Goal: Use online tool/utility: Utilize a website feature to perform a specific function

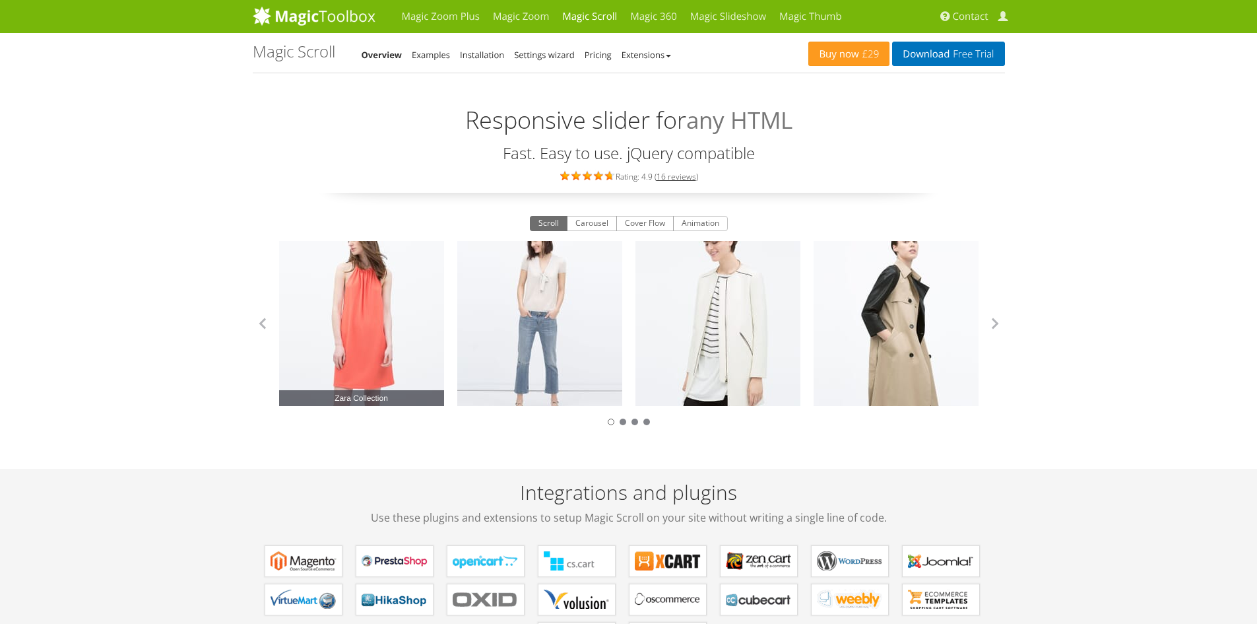
click at [403, 313] on link "Zara Collection" at bounding box center [361, 323] width 165 height 165
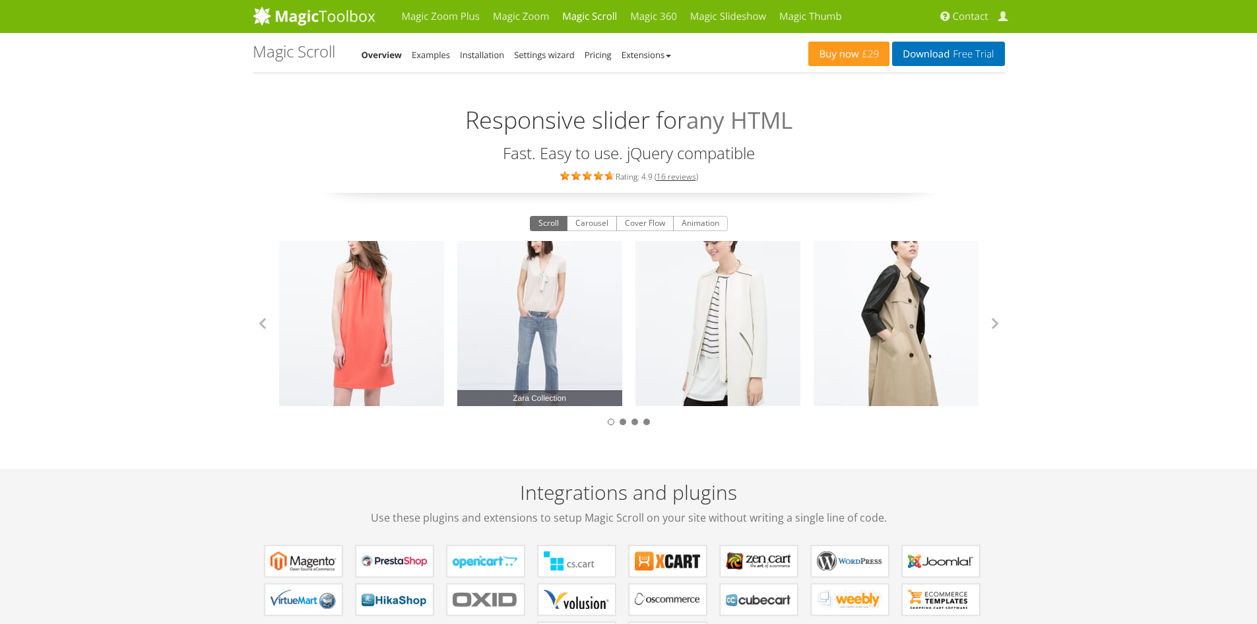
click at [600, 302] on link "Zara Collection" at bounding box center [539, 323] width 165 height 165
click at [999, 327] on button "button" at bounding box center [996, 324] width 20 height 20
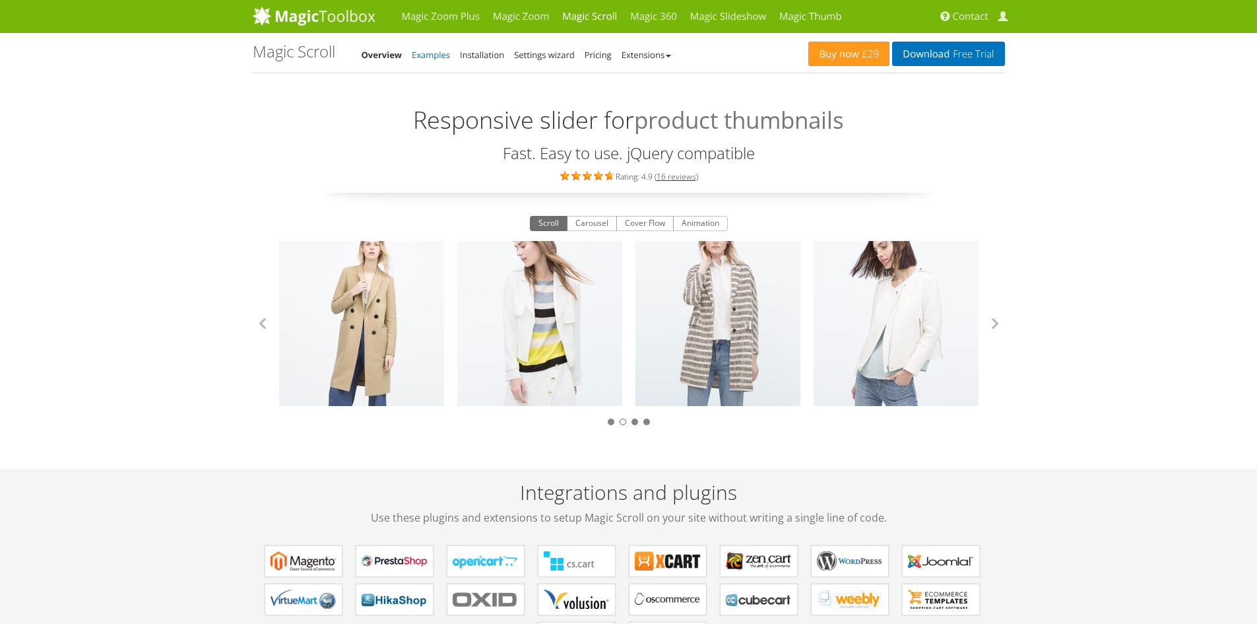
click at [442, 58] on link "Examples" at bounding box center [431, 55] width 38 height 12
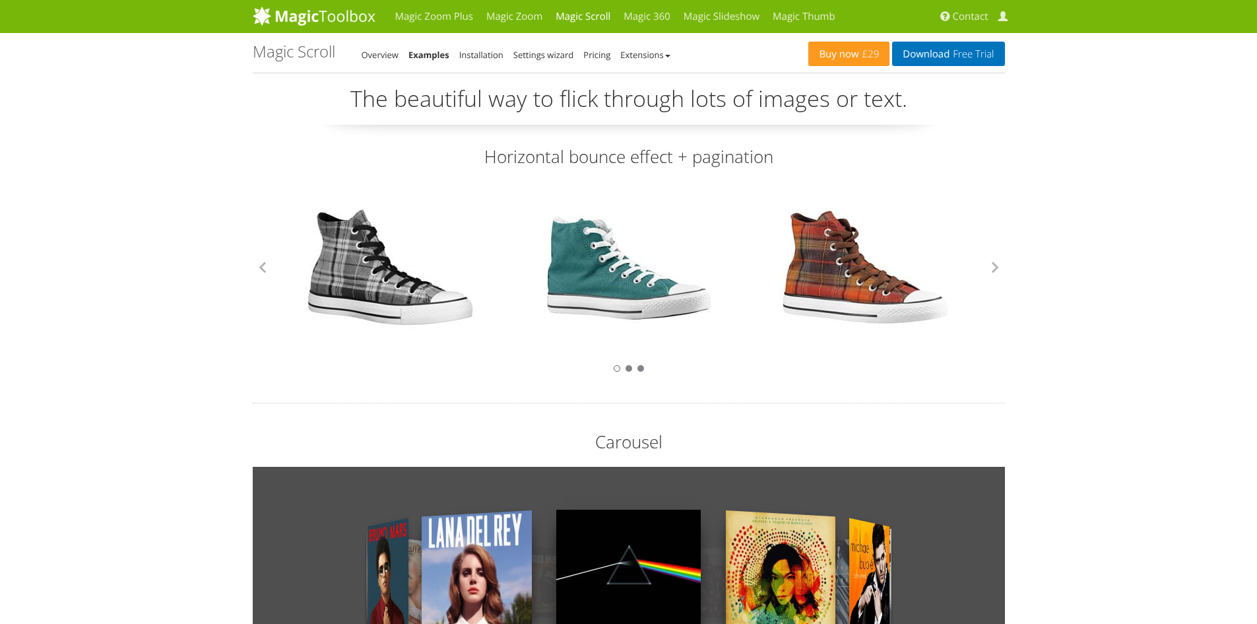
click at [351, 263] on link at bounding box center [391, 268] width 172 height 172
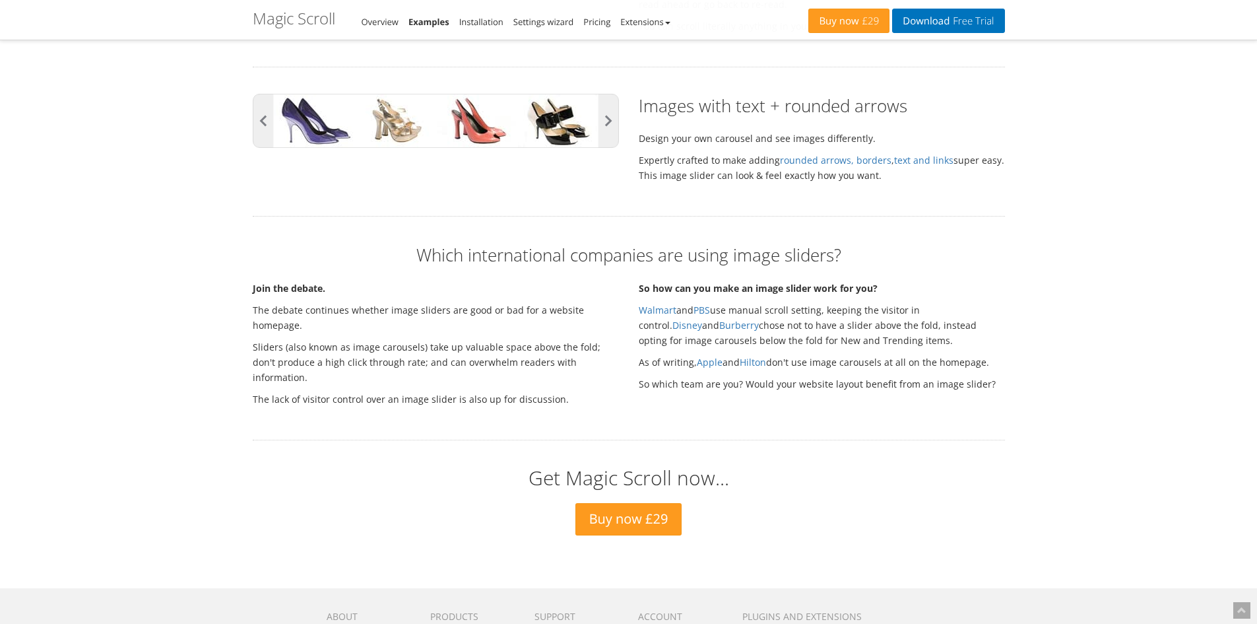
scroll to position [2034, 0]
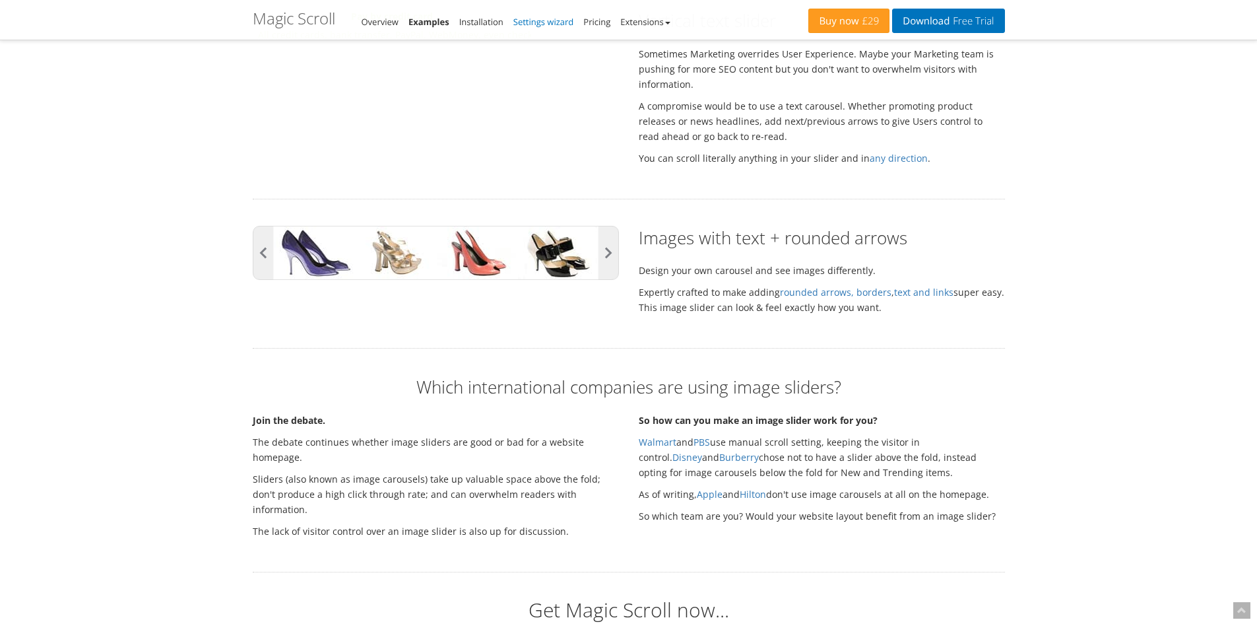
click at [526, 22] on link "Settings wizard" at bounding box center [544, 22] width 61 height 12
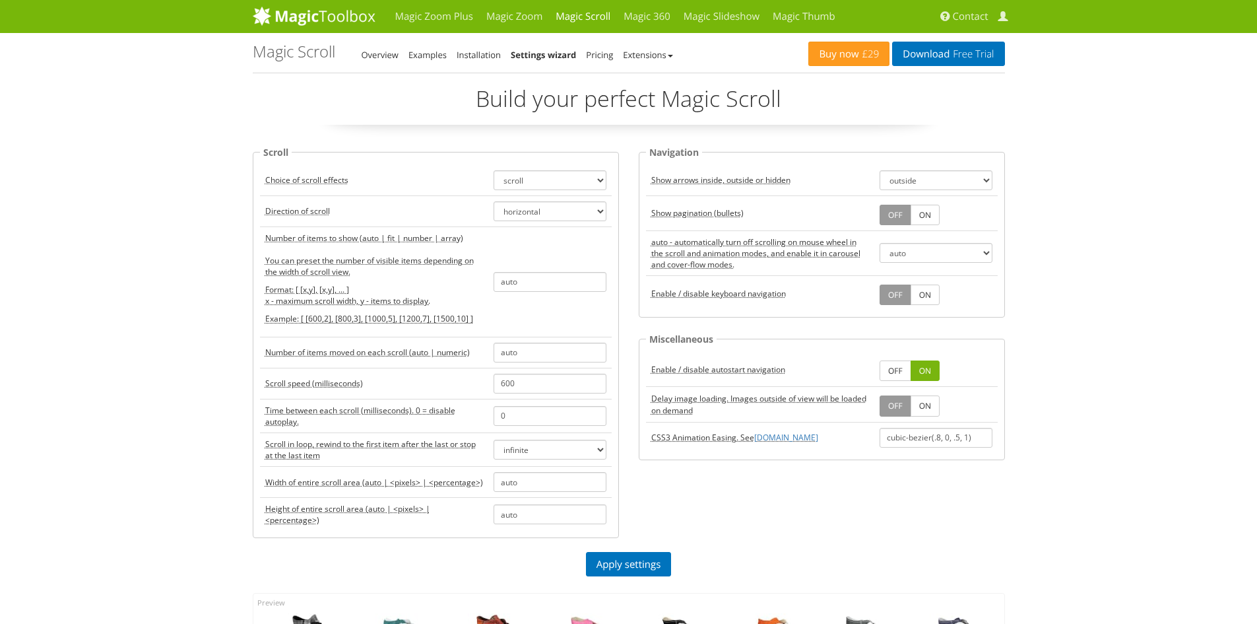
click at [929, 219] on link "ON" at bounding box center [925, 215] width 29 height 20
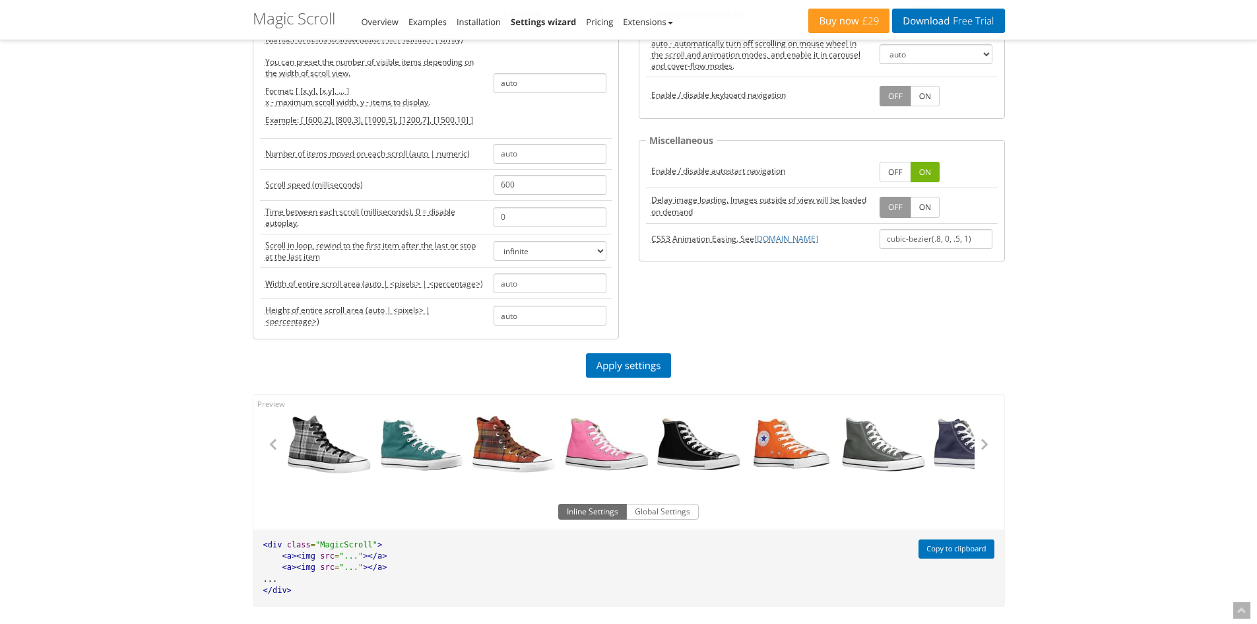
scroll to position [330, 0]
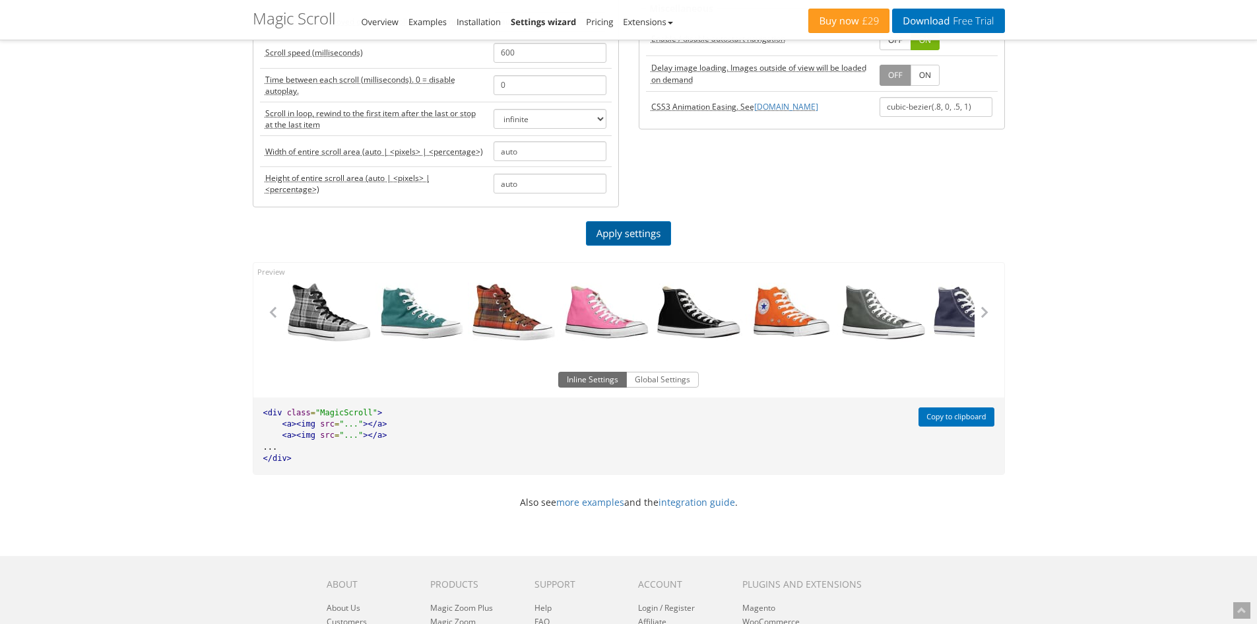
click at [654, 244] on link "Apply settings" at bounding box center [629, 233] width 86 height 24
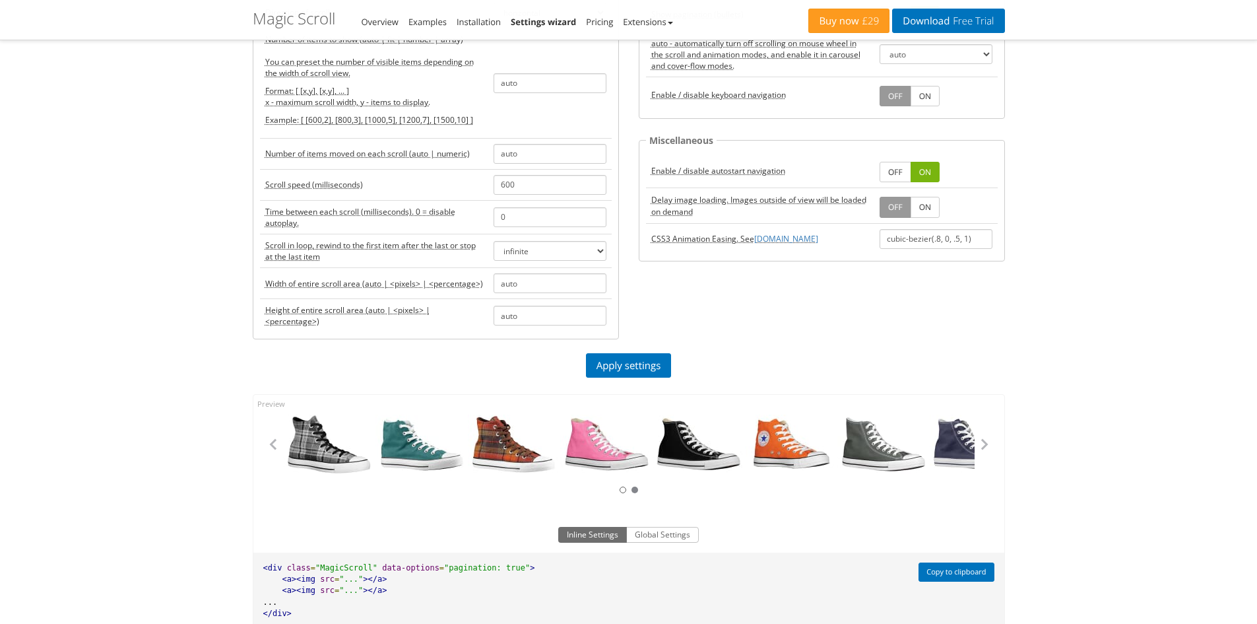
scroll to position [66, 0]
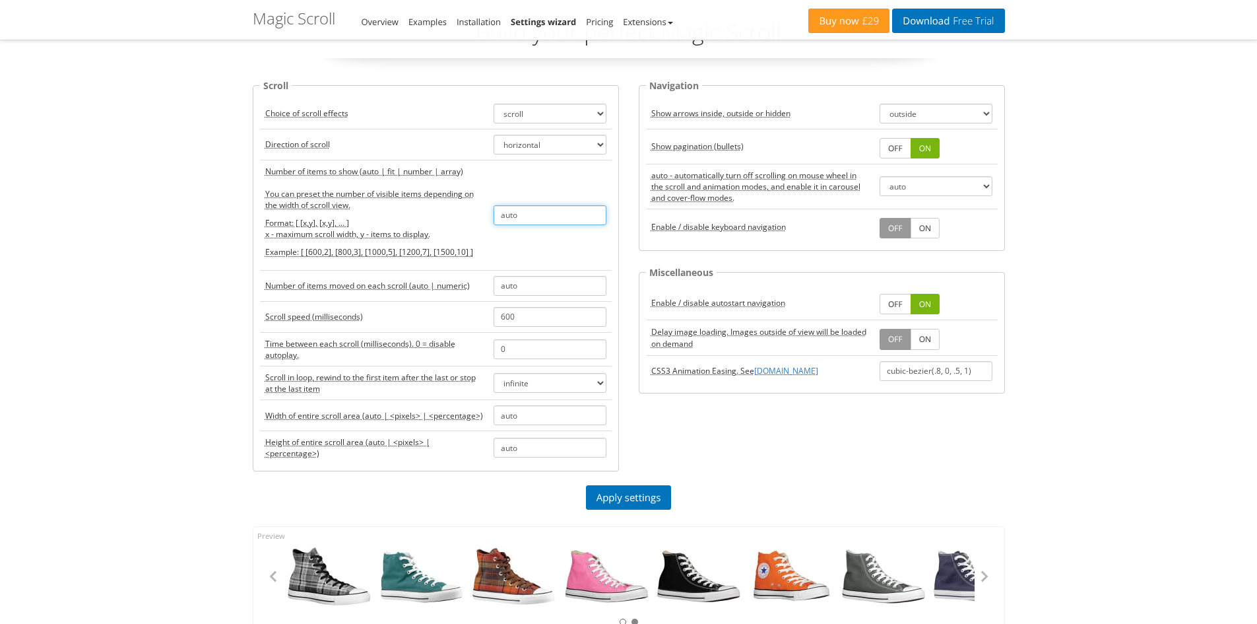
click at [541, 222] on input "auto" at bounding box center [550, 215] width 113 height 20
click at [100, 364] on div "Magic Zoom Plus Magic Zoom Magic Scroll Magic 360 Magic Slideshow Magic Thumb C…" at bounding box center [628, 513] width 1257 height 1158
click at [542, 207] on input "auto" at bounding box center [550, 215] width 113 height 20
type input "a"
type input "1"
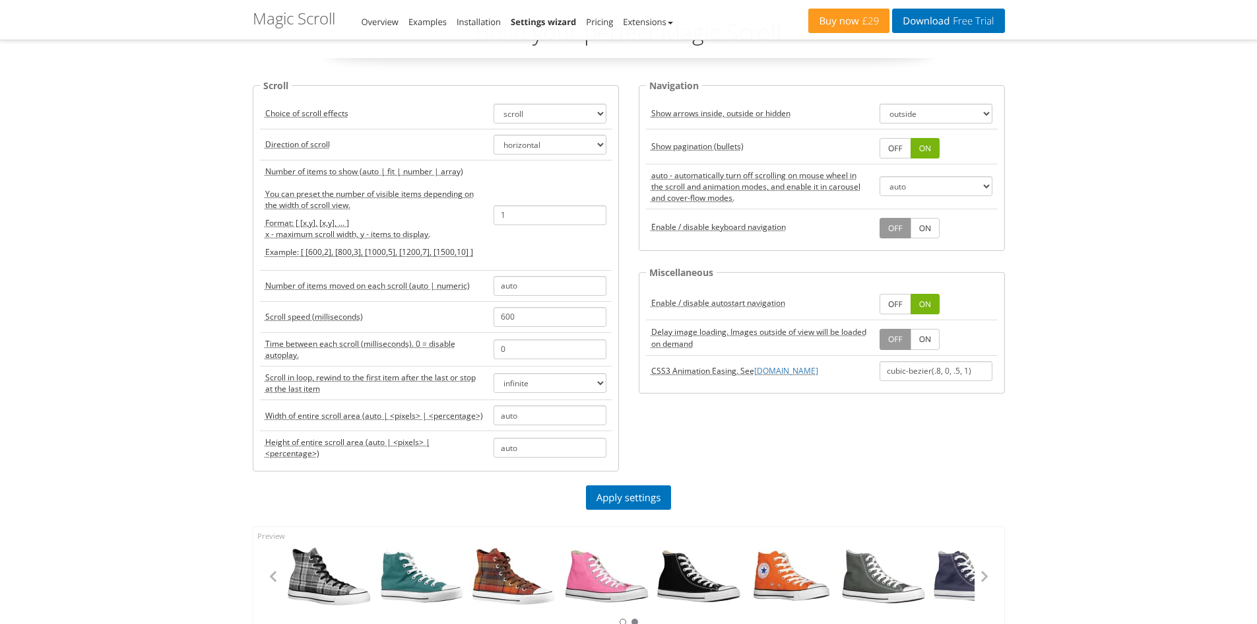
click at [45, 391] on div "Magic Zoom Plus Magic Zoom Magic Scroll Magic 360 Magic Slideshow Magic Thumb C…" at bounding box center [628, 513] width 1257 height 1158
click at [642, 493] on link "Apply settings" at bounding box center [629, 497] width 86 height 24
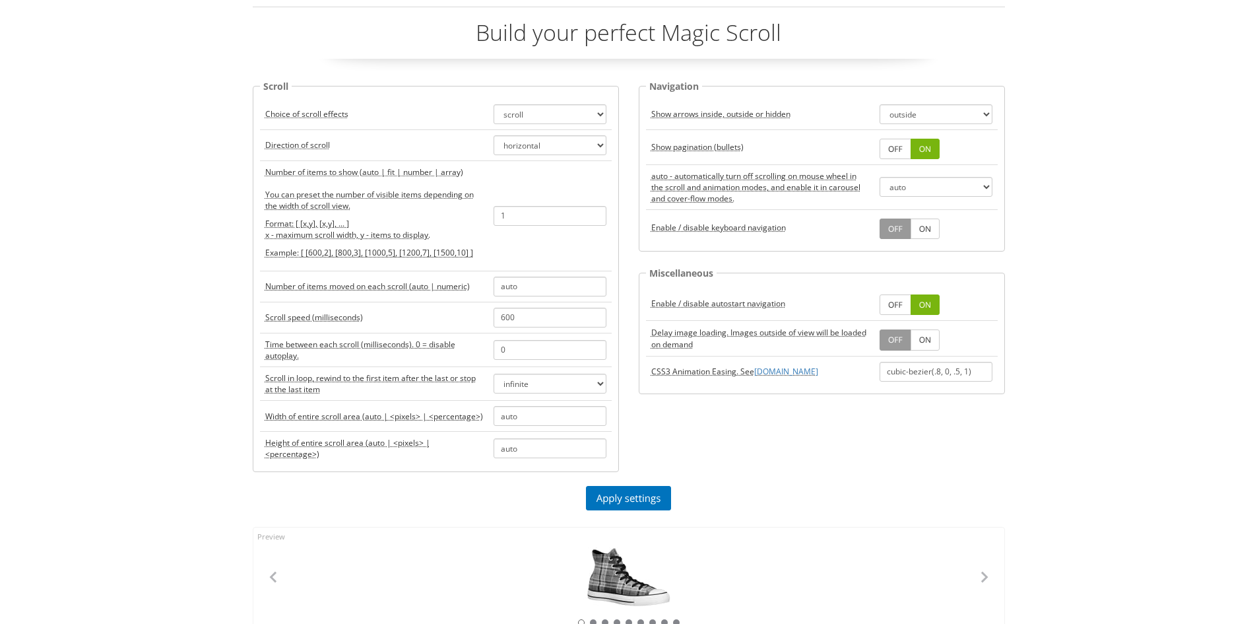
scroll to position [0, 0]
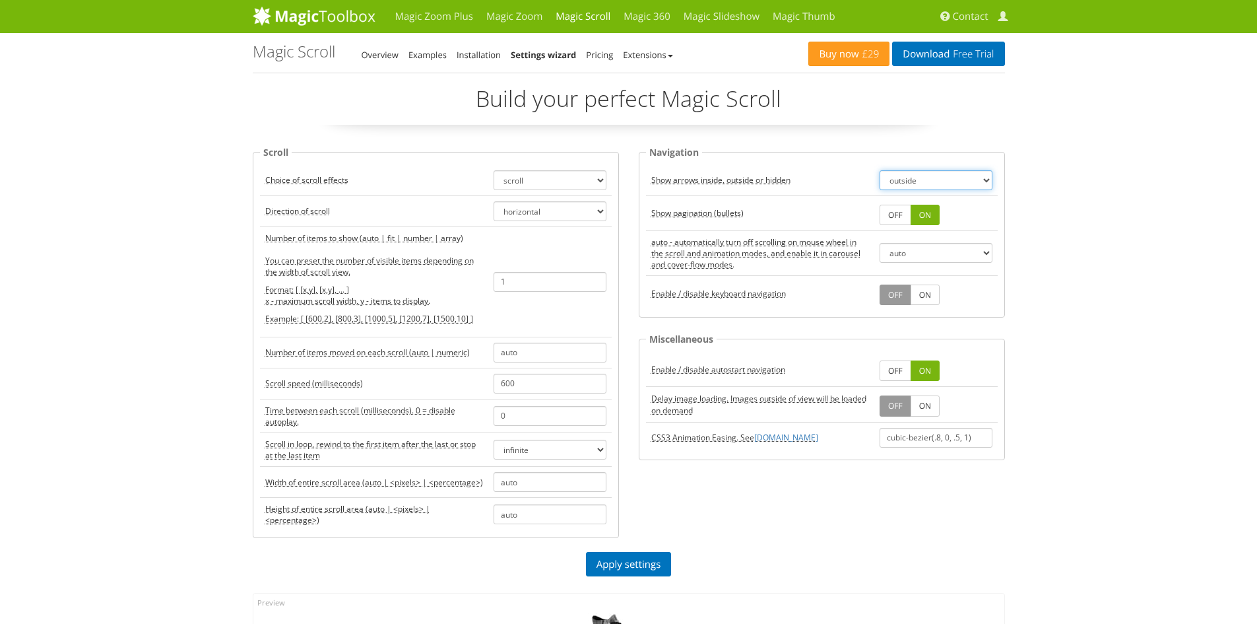
click at [965, 174] on select "outside inside off" at bounding box center [936, 180] width 113 height 20
select select "off"
click at [880, 170] on select "outside inside off" at bounding box center [936, 180] width 113 height 20
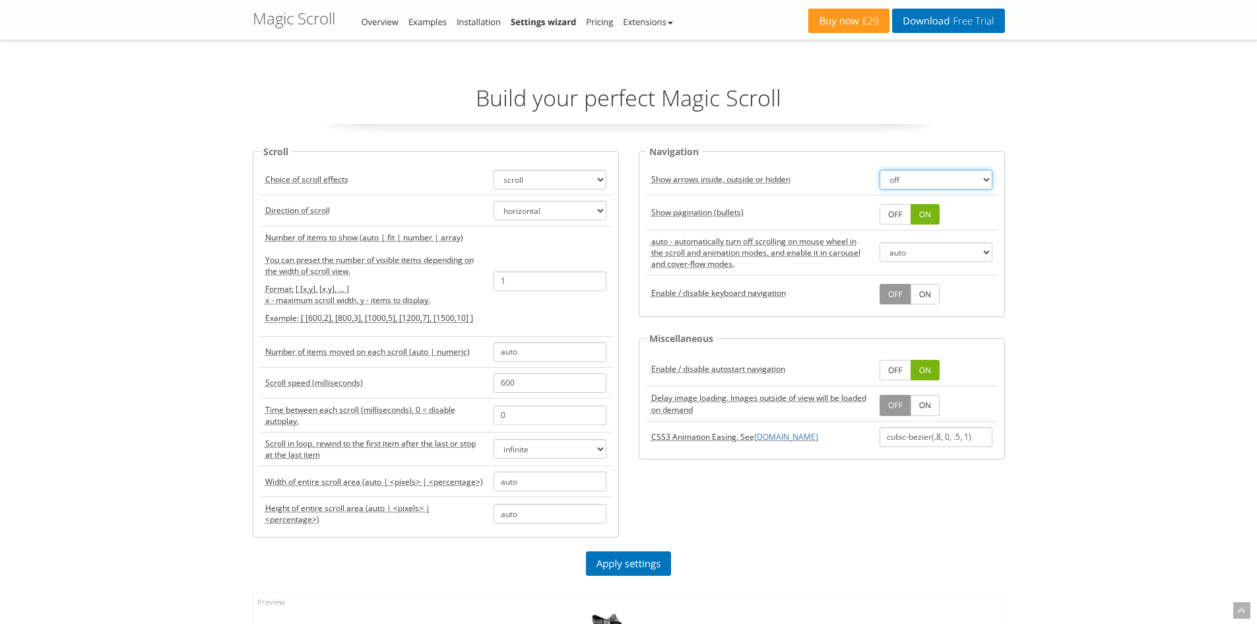
scroll to position [264, 0]
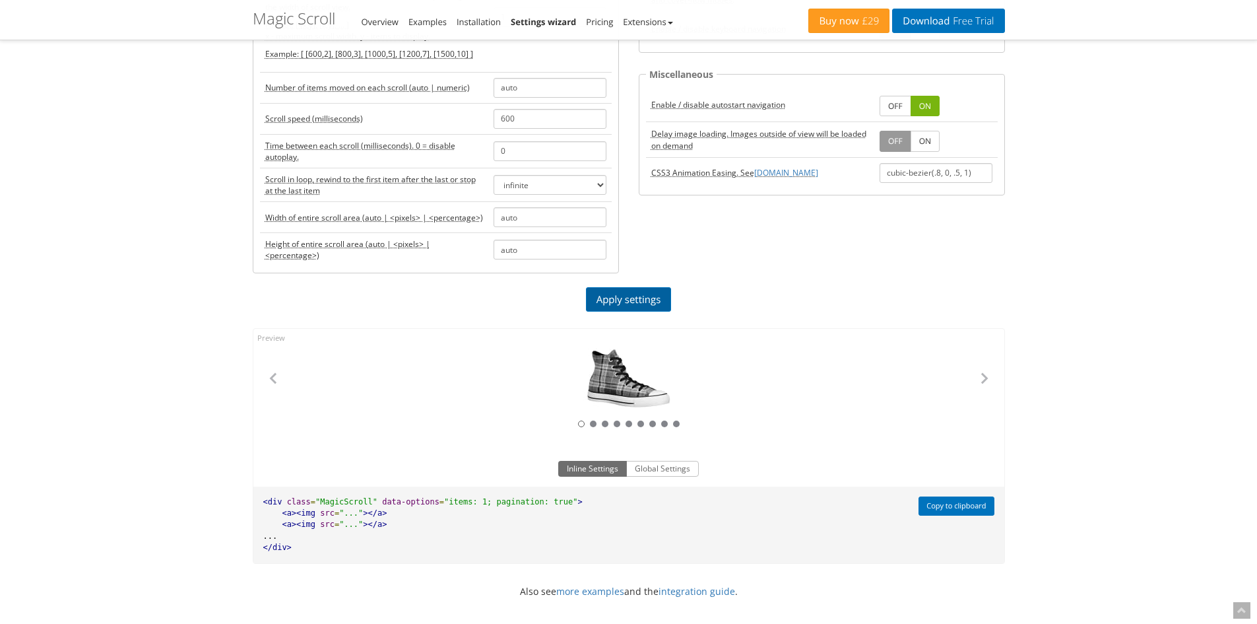
click at [641, 303] on link "Apply settings" at bounding box center [629, 299] width 86 height 24
click at [622, 372] on link "All Star Plaid" at bounding box center [629, 378] width 92 height 59
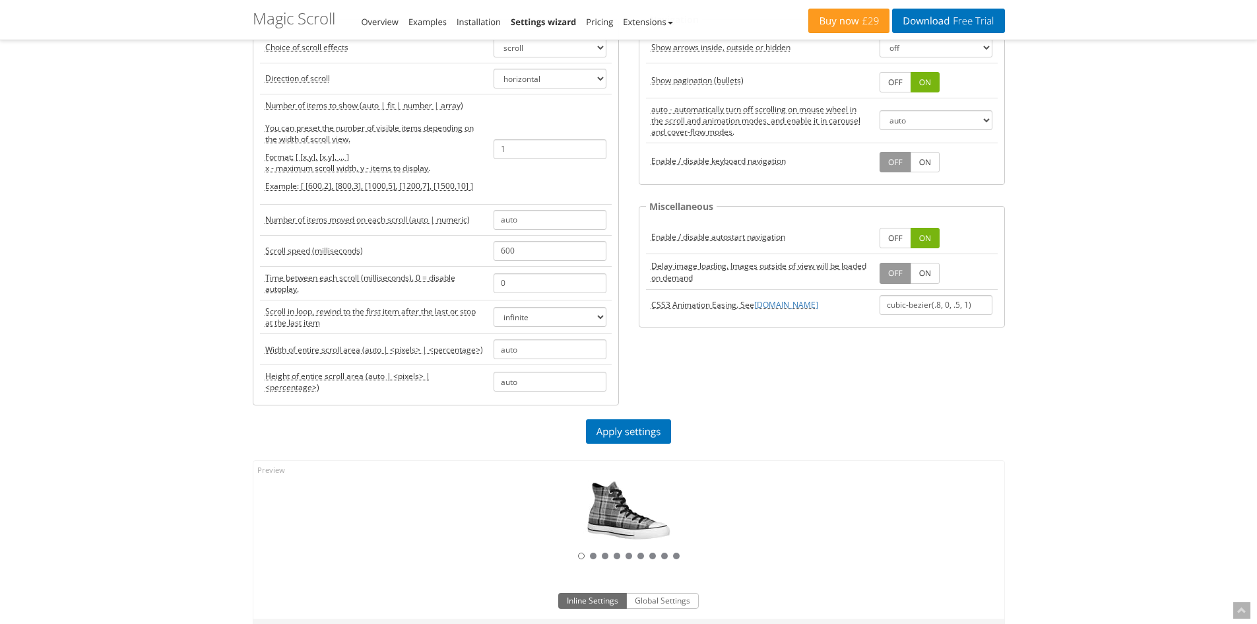
scroll to position [66, 0]
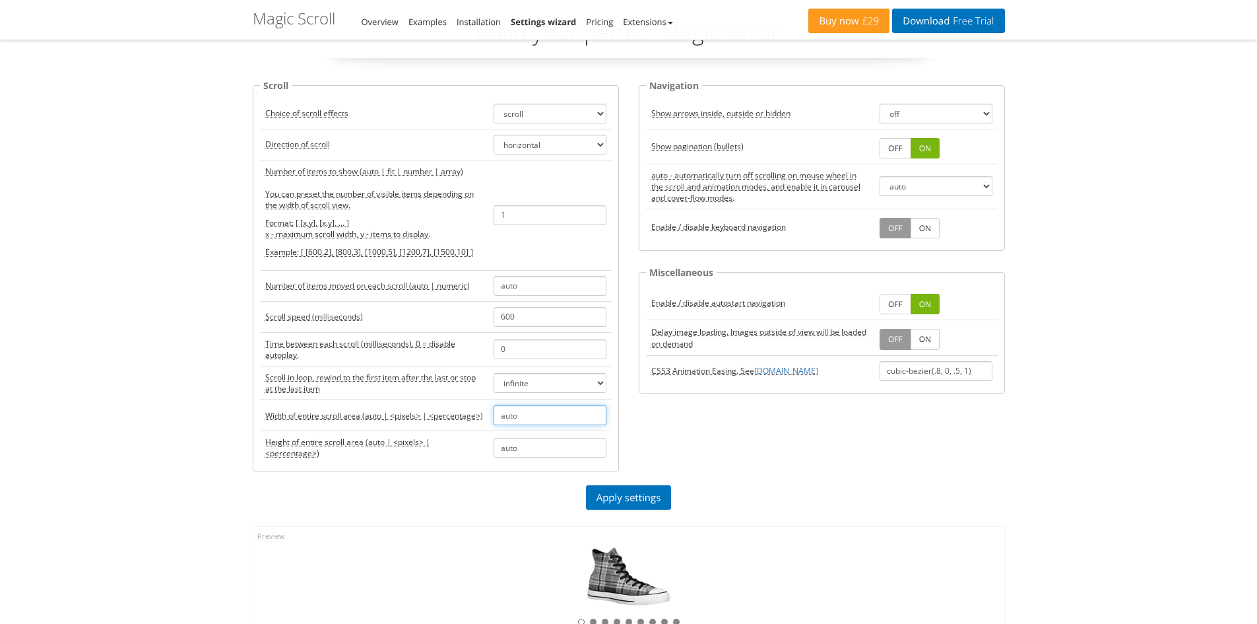
click at [592, 420] on input "auto" at bounding box center [550, 415] width 113 height 20
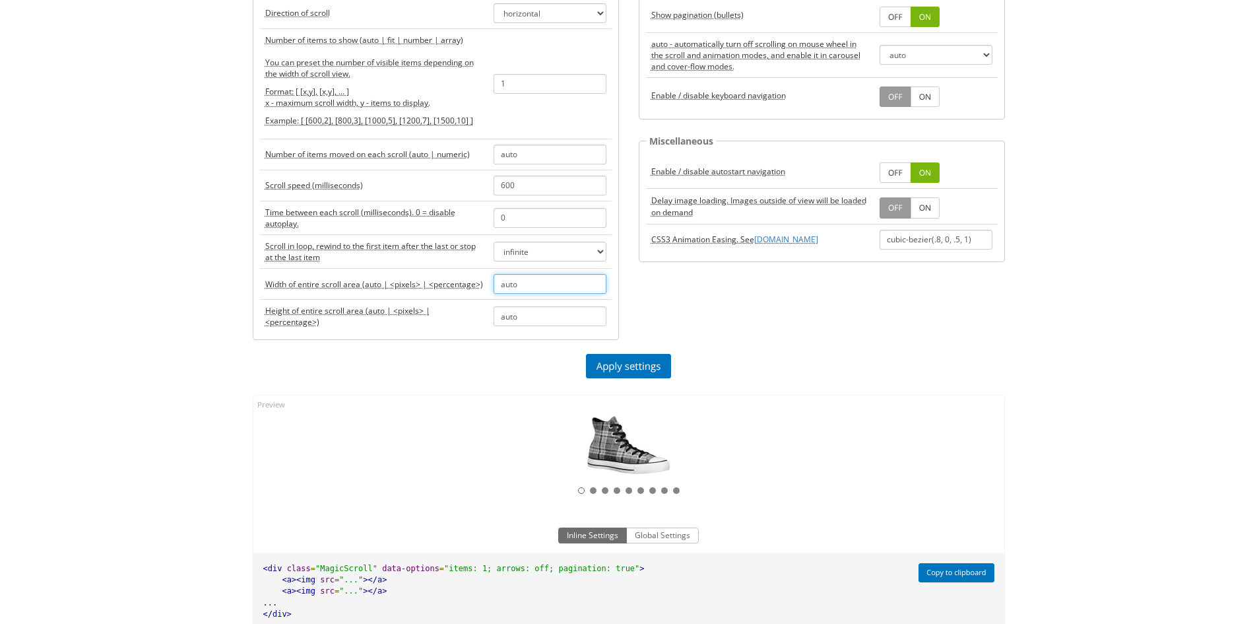
scroll to position [0, 0]
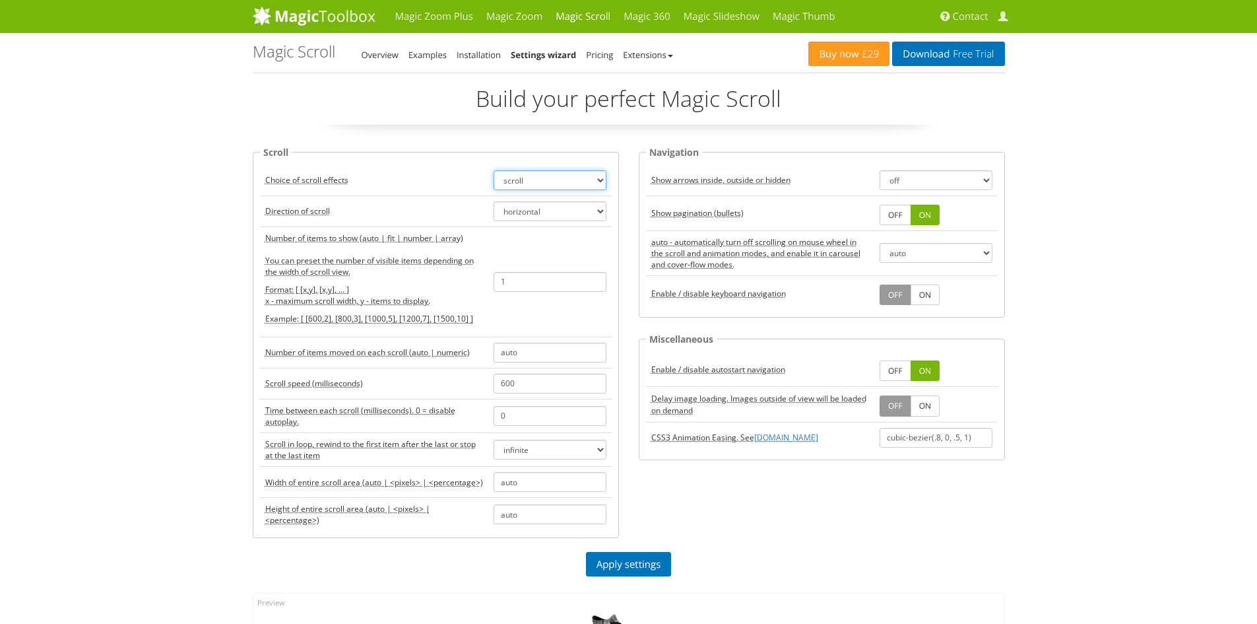
click at [576, 174] on select "scroll carousel cover-flow animation" at bounding box center [550, 180] width 113 height 20
click at [494, 170] on select "scroll carousel cover-flow animation" at bounding box center [550, 180] width 113 height 20
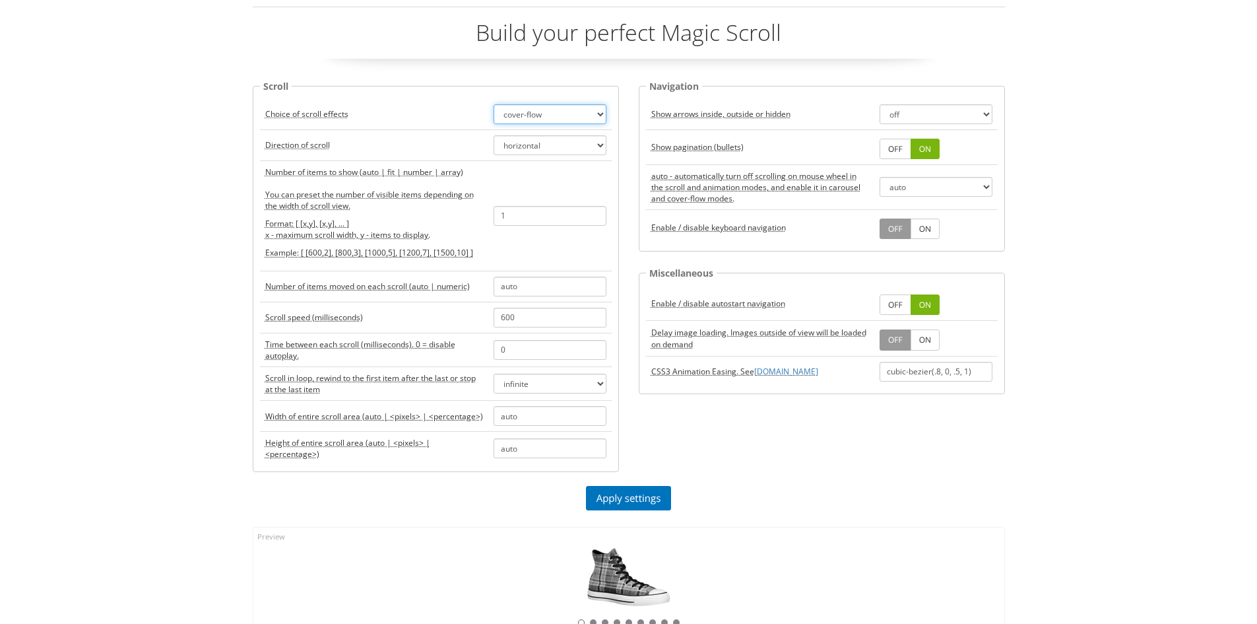
scroll to position [198, 0]
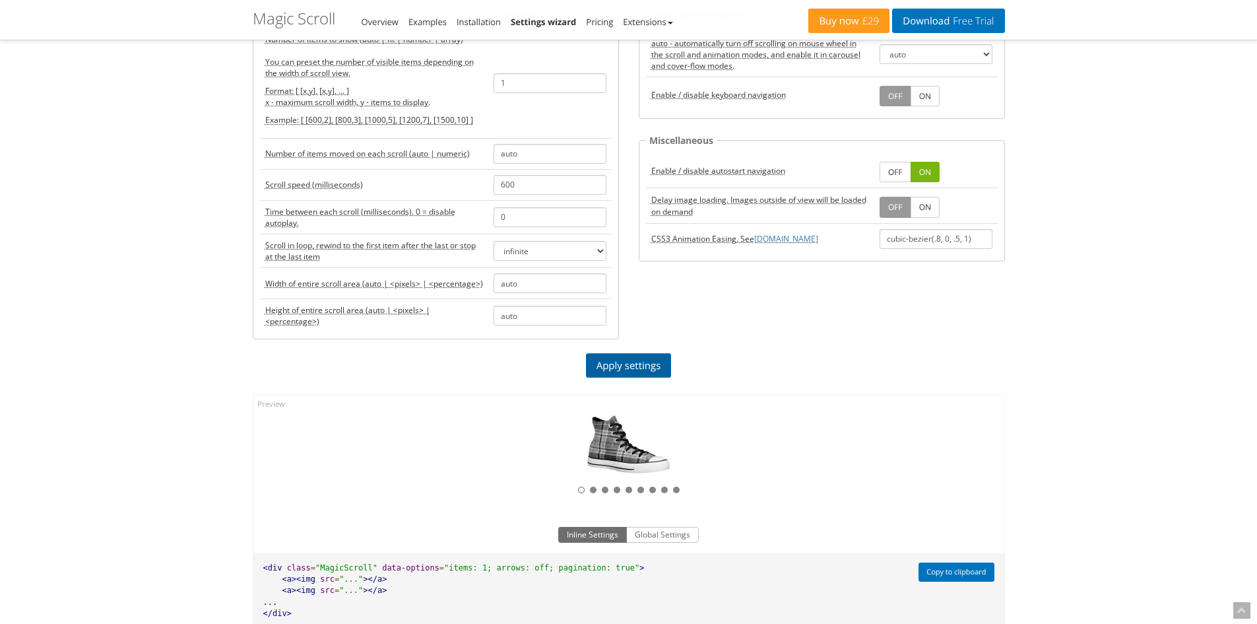
drag, startPoint x: 630, startPoint y: 367, endPoint x: 638, endPoint y: 371, distance: 8.9
click at [630, 367] on link "Apply settings" at bounding box center [629, 365] width 86 height 24
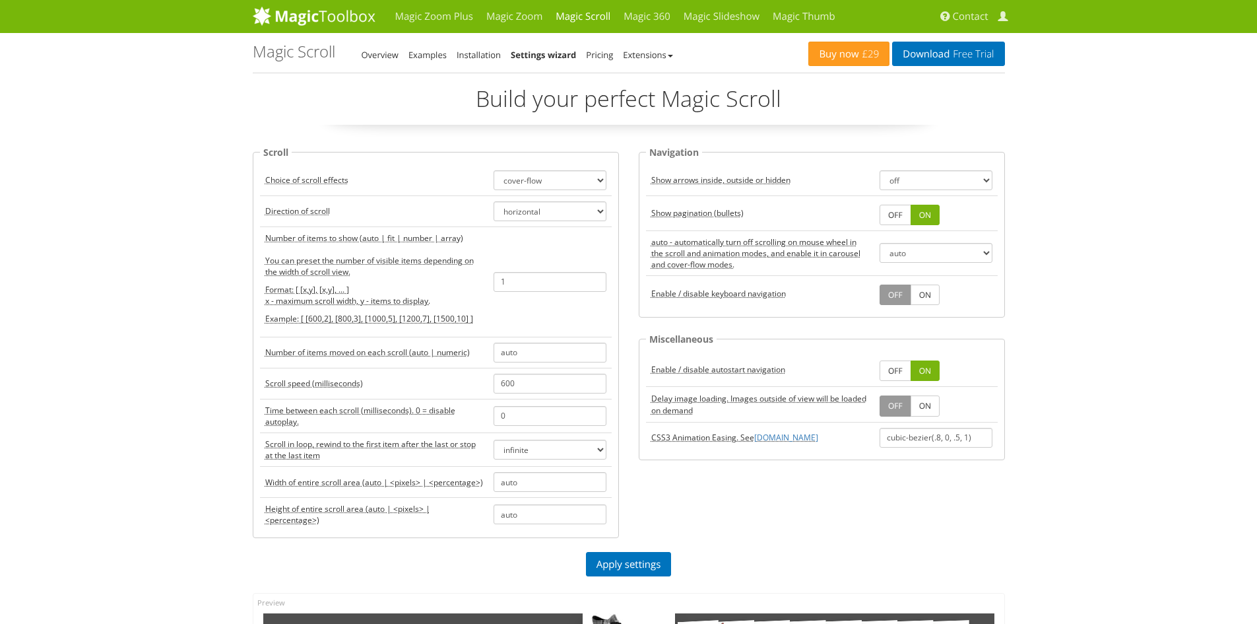
scroll to position [330, 0]
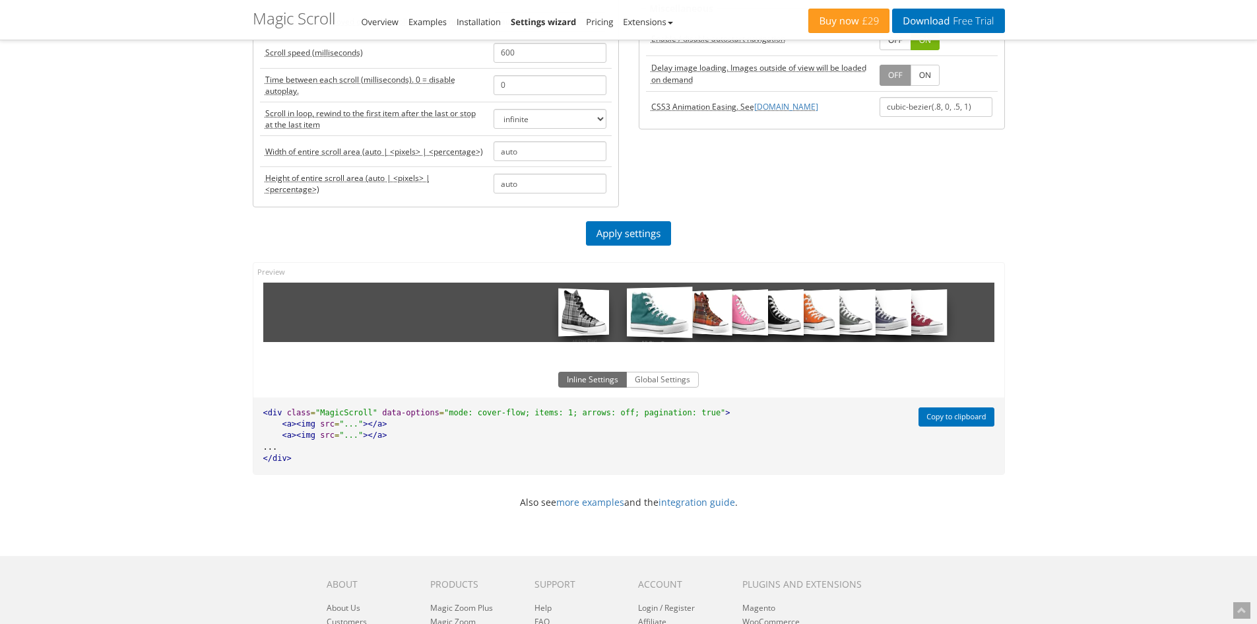
drag, startPoint x: 701, startPoint y: 314, endPoint x: 673, endPoint y: 317, distance: 28.7
click at [673, 317] on link "All Star Green" at bounding box center [659, 312] width 66 height 51
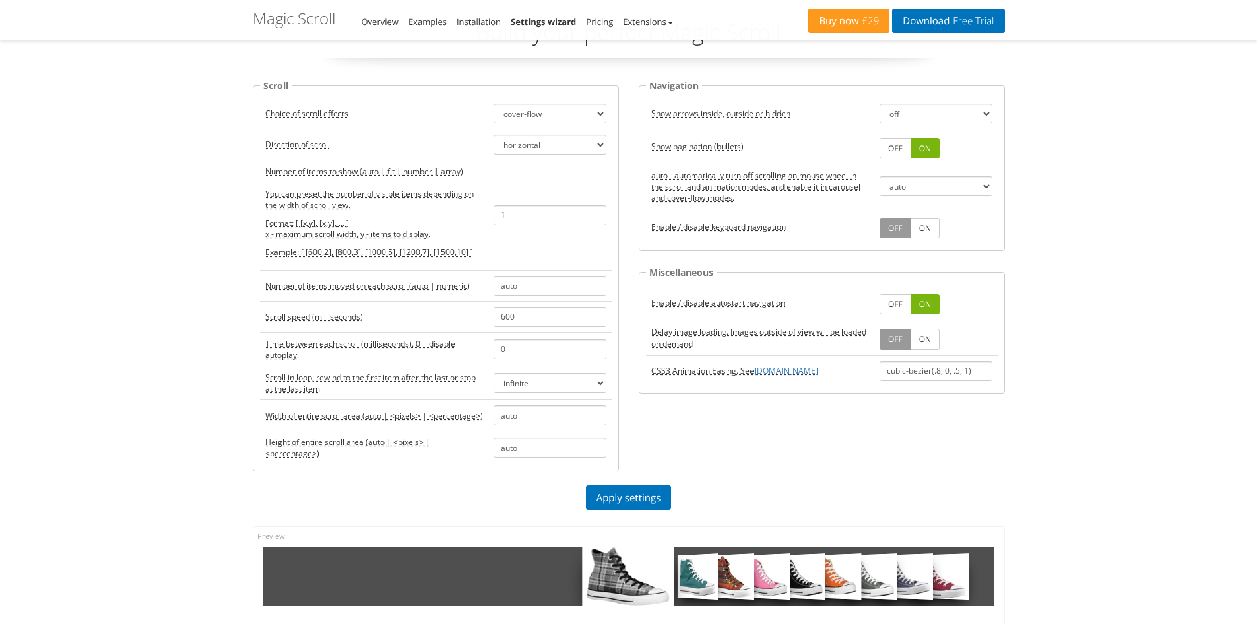
scroll to position [0, 0]
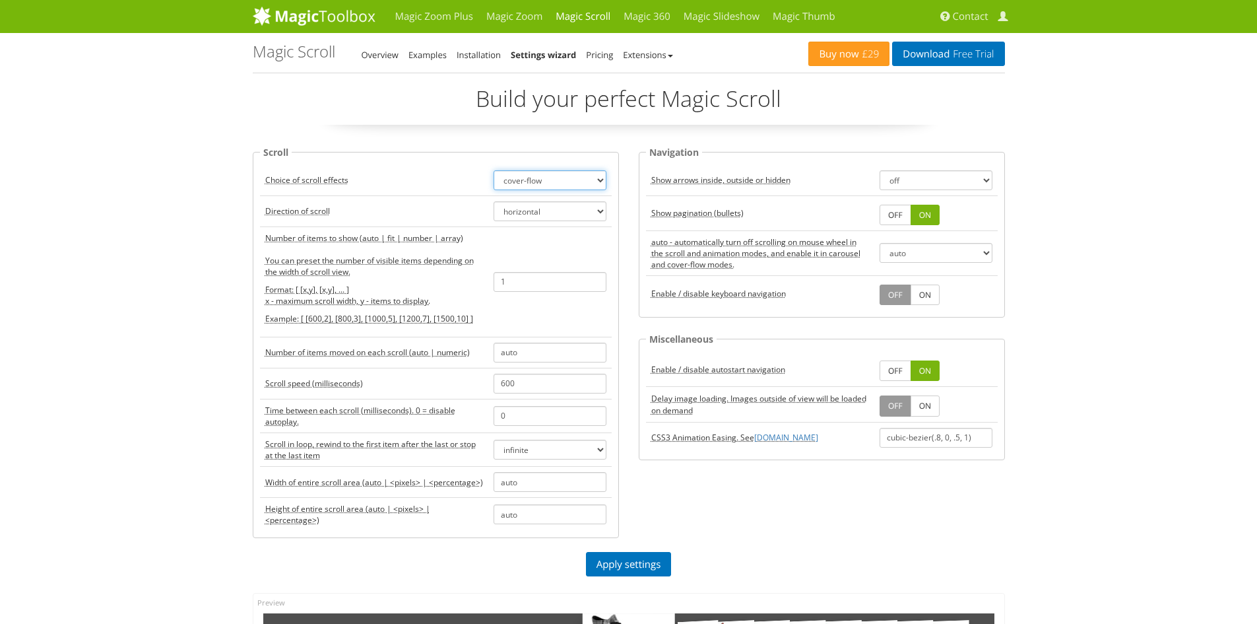
click at [567, 173] on select "scroll carousel cover-flow animation" at bounding box center [550, 180] width 113 height 20
click at [494, 170] on select "scroll carousel cover-flow animation" at bounding box center [550, 180] width 113 height 20
click at [654, 564] on link "Apply settings" at bounding box center [629, 564] width 86 height 24
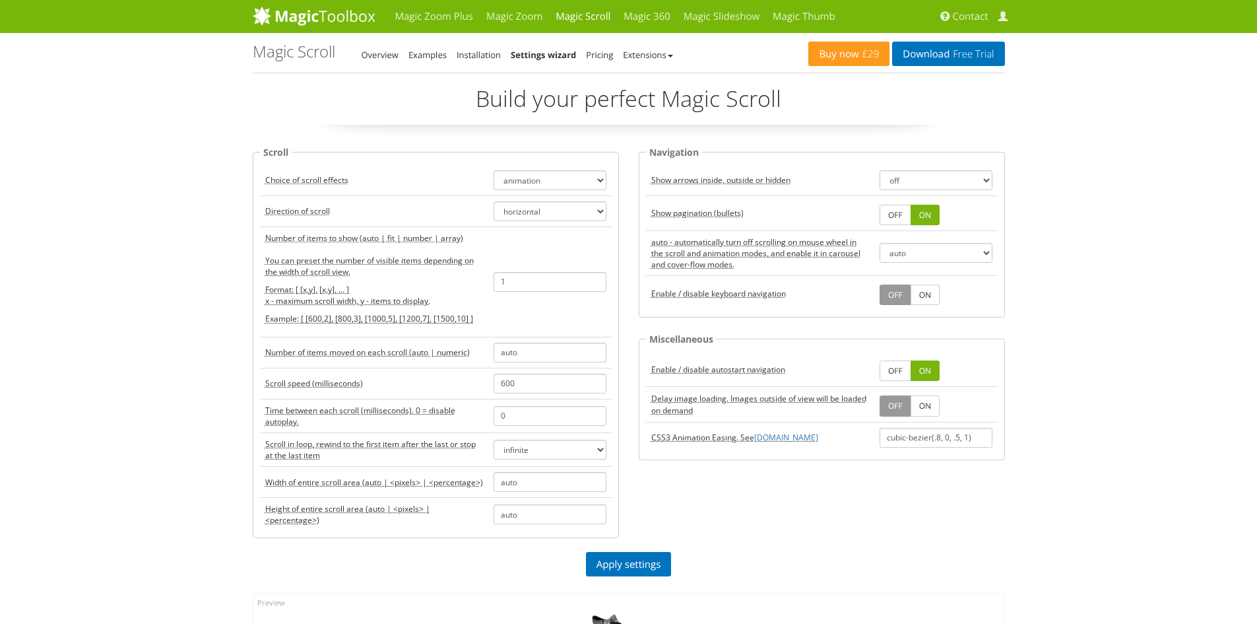
scroll to position [198, 0]
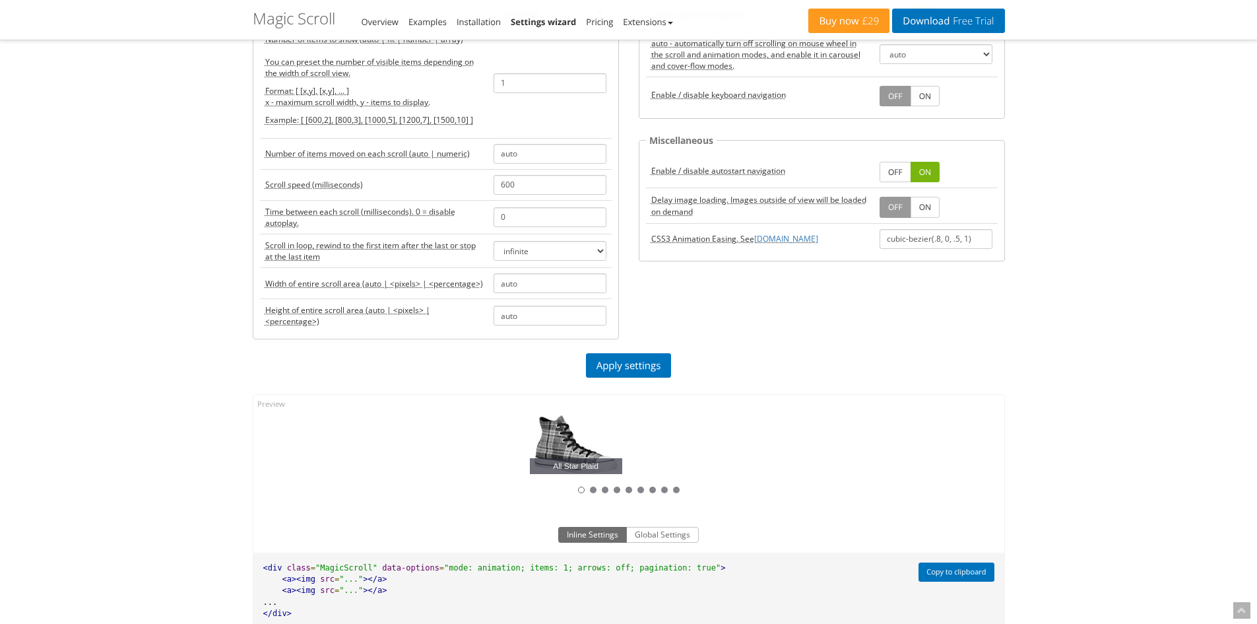
drag, startPoint x: 632, startPoint y: 445, endPoint x: 571, endPoint y: 446, distance: 61.4
click at [577, 446] on link "All Star Plaid" at bounding box center [576, 444] width 92 height 59
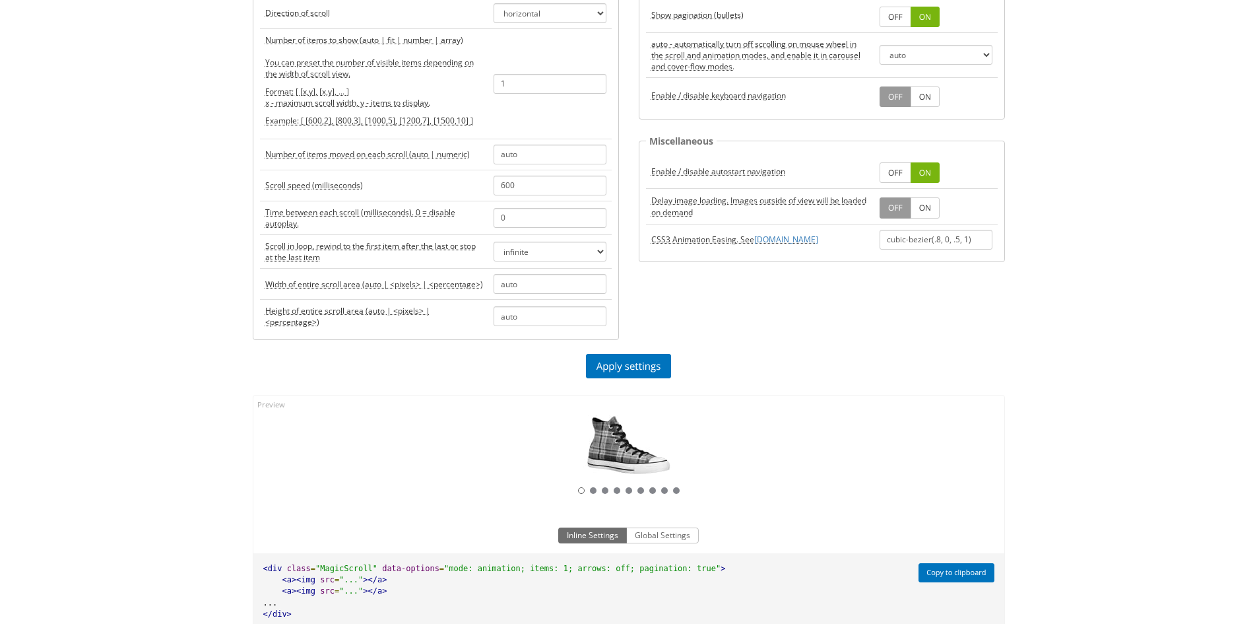
scroll to position [0, 0]
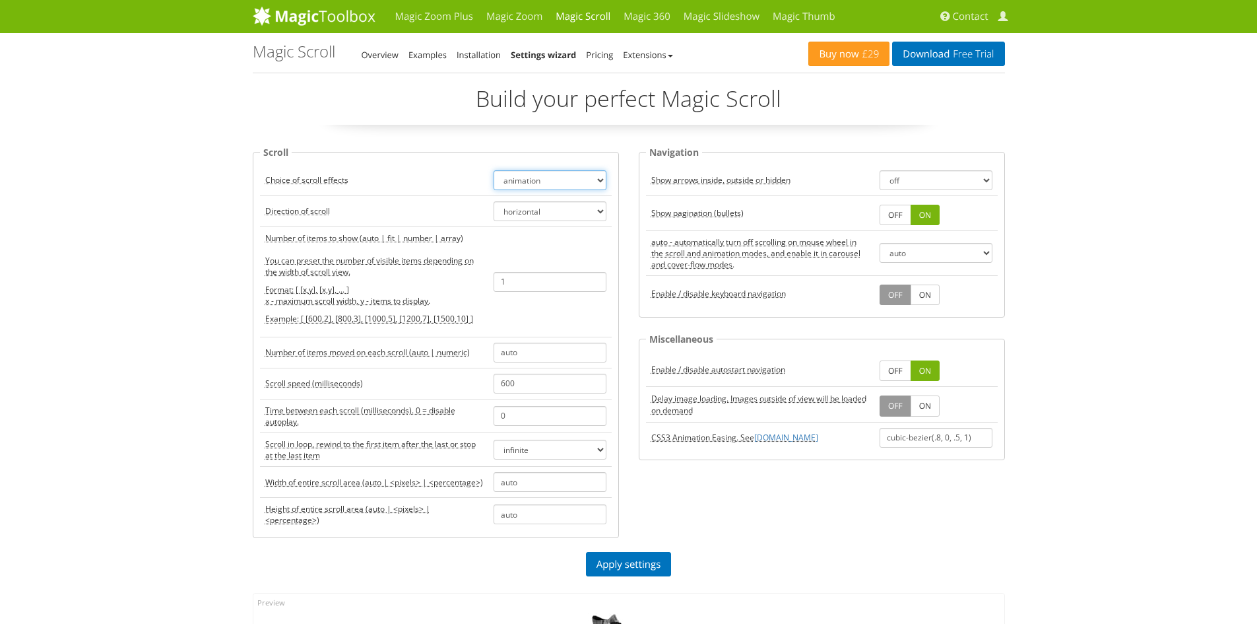
click at [541, 180] on select "scroll carousel cover-flow animation" at bounding box center [550, 180] width 113 height 20
click at [494, 170] on select "scroll carousel cover-flow animation" at bounding box center [550, 180] width 113 height 20
click at [617, 567] on link "Apply settings" at bounding box center [629, 564] width 86 height 24
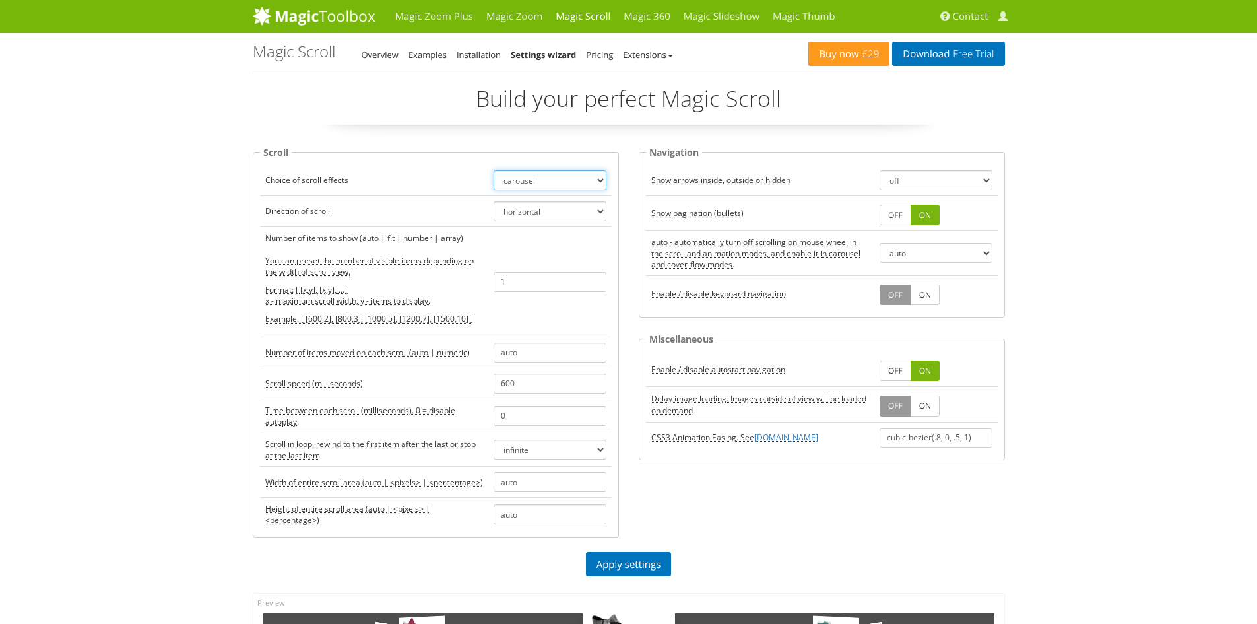
click at [541, 180] on select "scroll carousel cover-flow animation" at bounding box center [550, 180] width 113 height 20
select select "cover-flow"
click at [494, 170] on select "scroll carousel cover-flow animation" at bounding box center [550, 180] width 113 height 20
click at [624, 561] on link "Apply settings" at bounding box center [629, 564] width 86 height 24
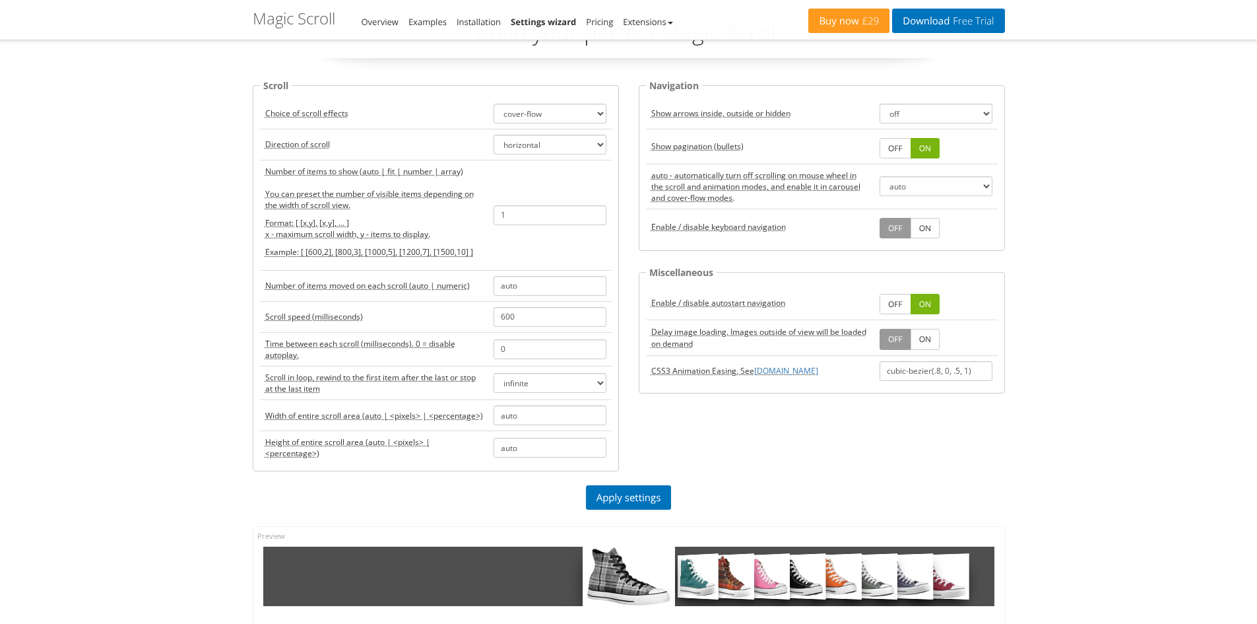
scroll to position [132, 0]
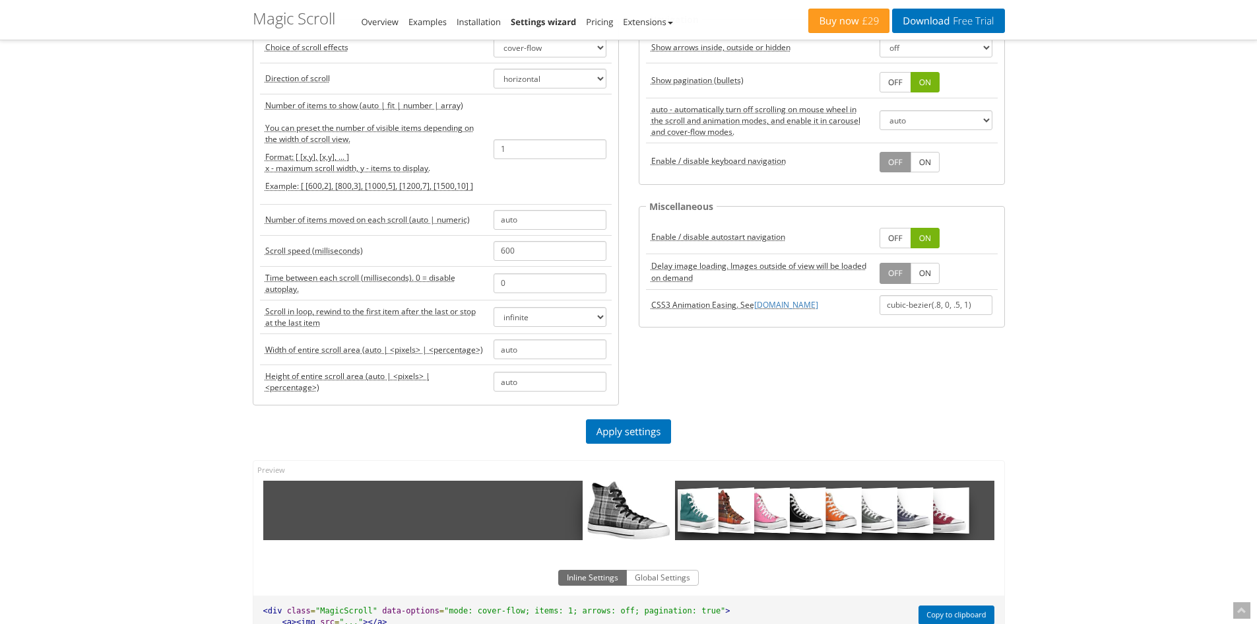
click at [696, 511] on link "All Star Green" at bounding box center [698, 511] width 40 height 46
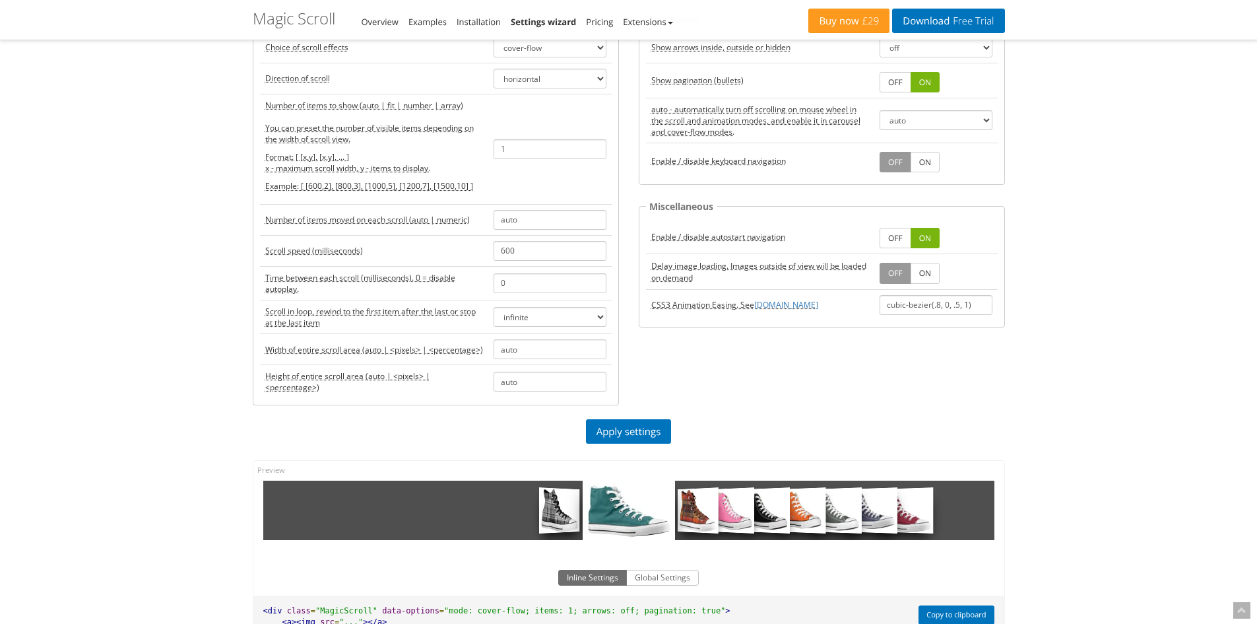
click at [701, 508] on link "All Star Tartan" at bounding box center [698, 511] width 40 height 46
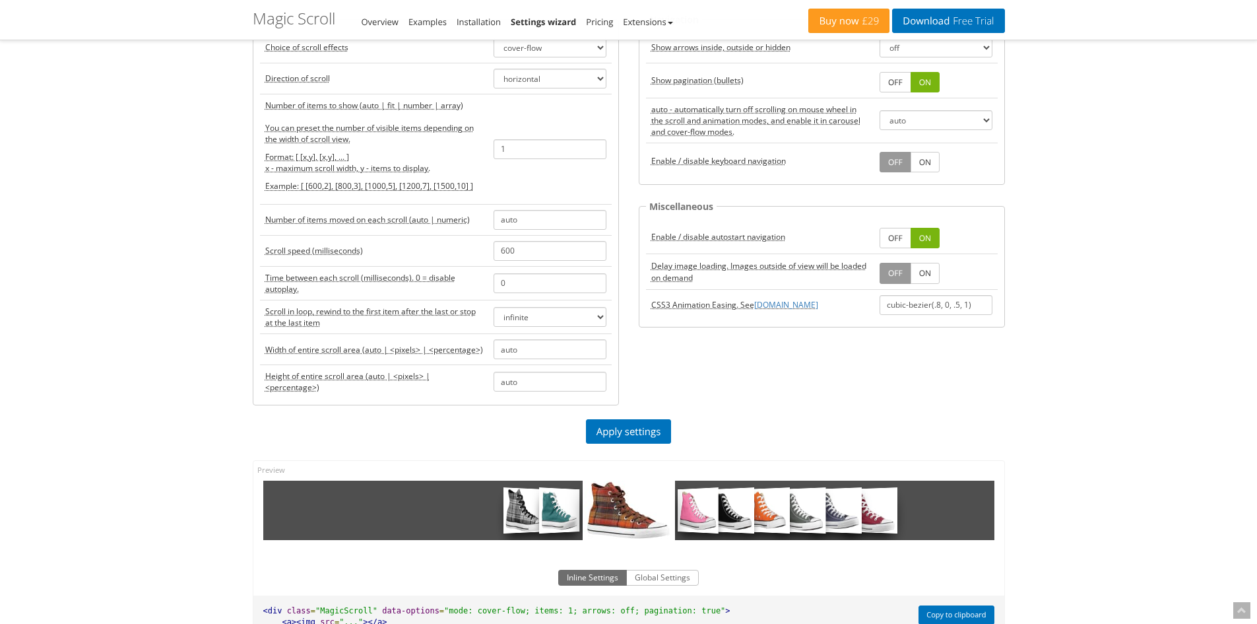
scroll to position [0, 0]
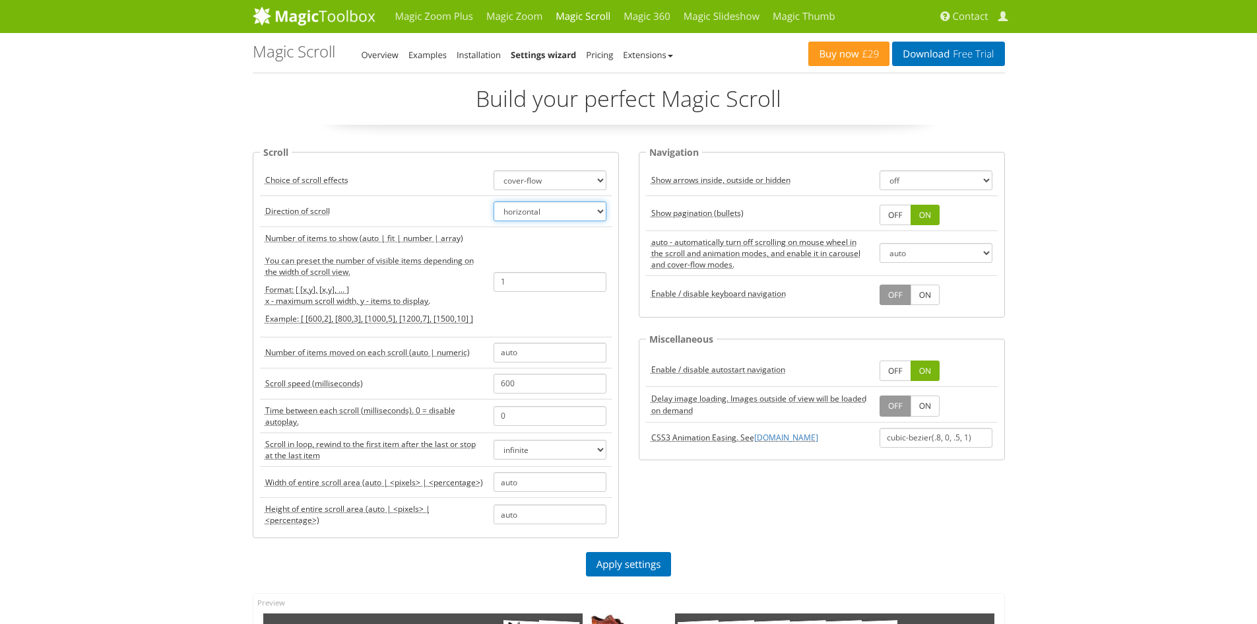
click at [547, 205] on select "horizontal vertical" at bounding box center [550, 211] width 113 height 20
select select "vertical"
click at [494, 201] on select "horizontal vertical" at bounding box center [550, 211] width 113 height 20
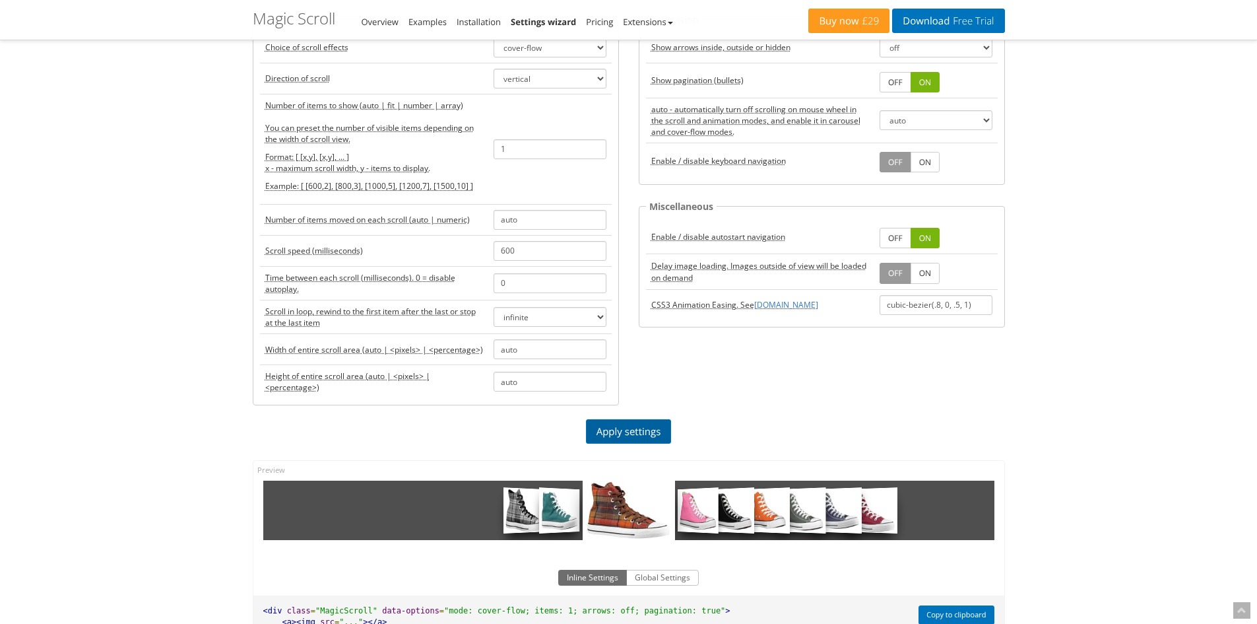
click at [629, 427] on link "Apply settings" at bounding box center [629, 431] width 86 height 24
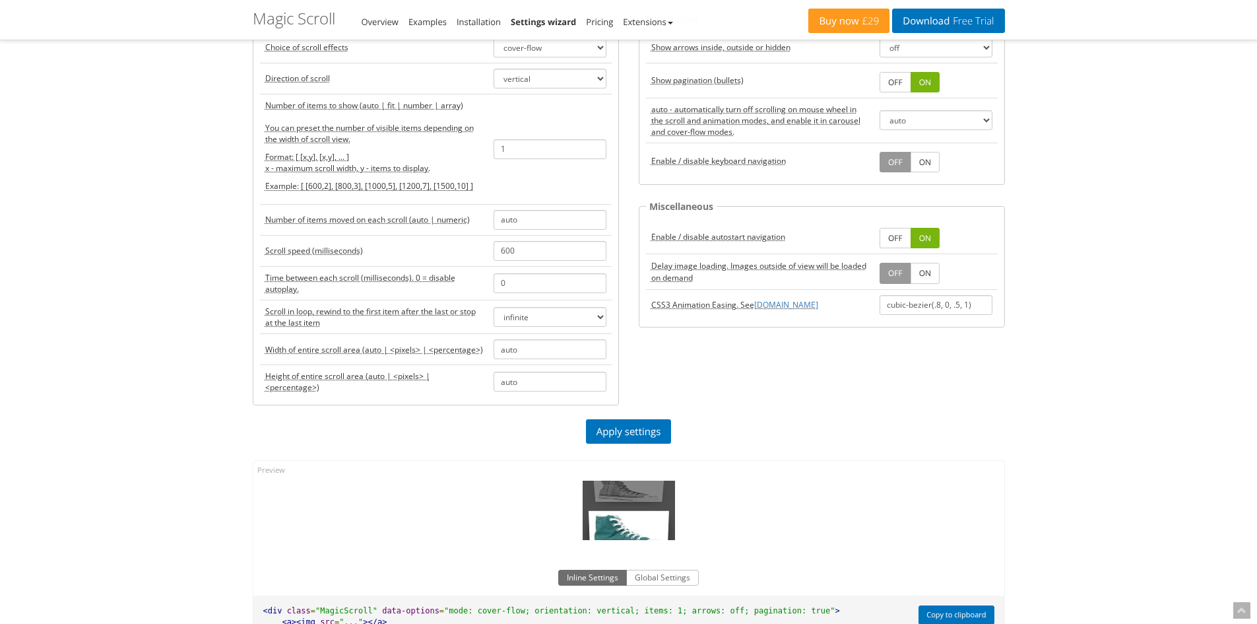
drag, startPoint x: 644, startPoint y: 523, endPoint x: 636, endPoint y: 465, distance: 58.7
click at [636, 467] on div "All Star Plaid All Star Green All Star Tartan All Star Pink All Star Black All …" at bounding box center [628, 505] width 751 height 89
drag, startPoint x: 635, startPoint y: 504, endPoint x: 634, endPoint y: 553, distance: 49.5
click at [634, 553] on div "All Star Plaid All Star Green All Star Tartan All Star Pink All Star Black All …" at bounding box center [629, 566] width 752 height 213
drag, startPoint x: 644, startPoint y: 492, endPoint x: 644, endPoint y: 509, distance: 17.2
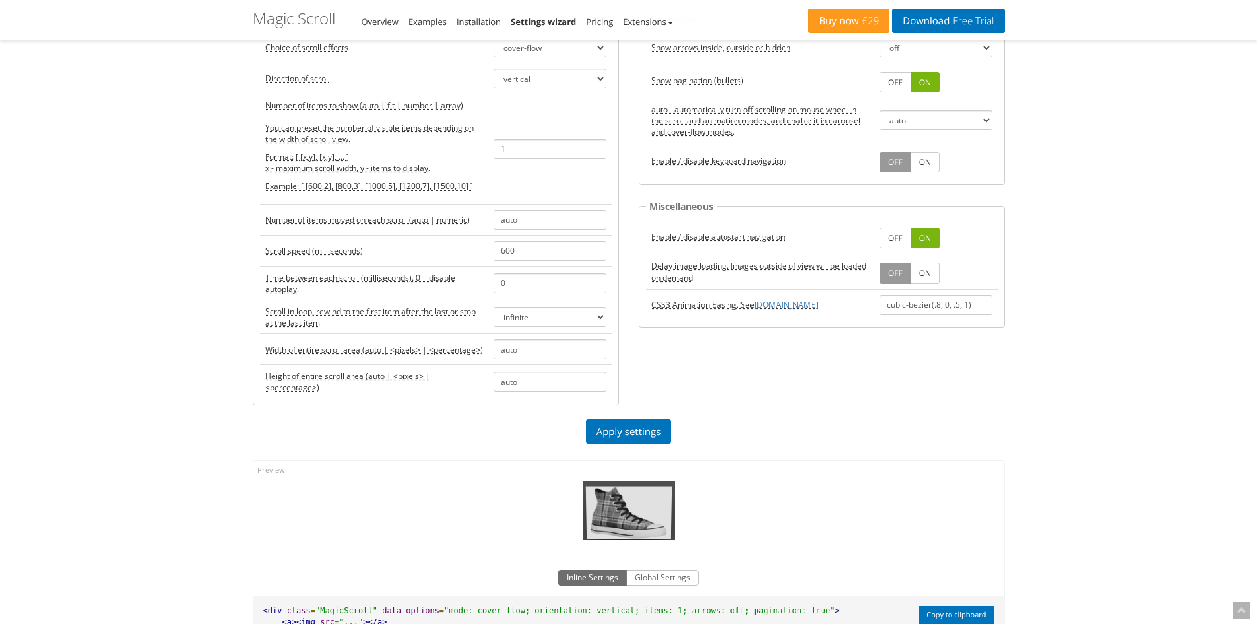
click at [644, 509] on div "All Star Plaid All Star Green All Star Tartan All Star Pink All Star Black All …" at bounding box center [629, 510] width 92 height 59
click at [541, 152] on input "1" at bounding box center [550, 149] width 113 height 20
type input "auto"
click at [649, 430] on link "Apply settings" at bounding box center [629, 431] width 86 height 24
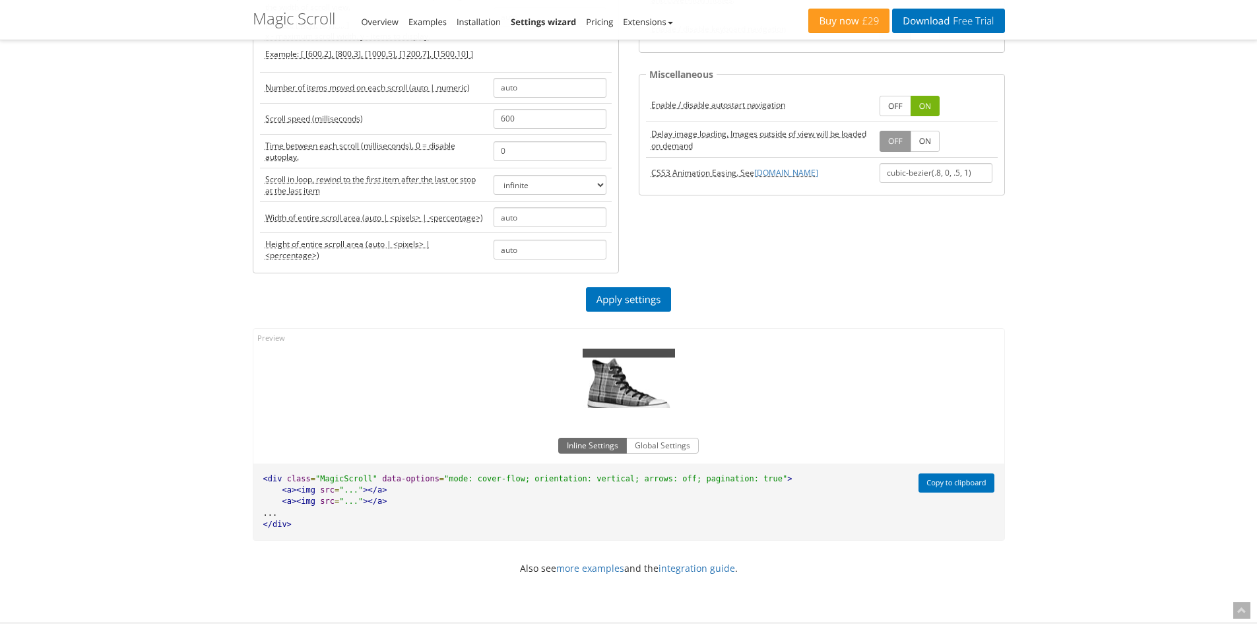
scroll to position [66, 0]
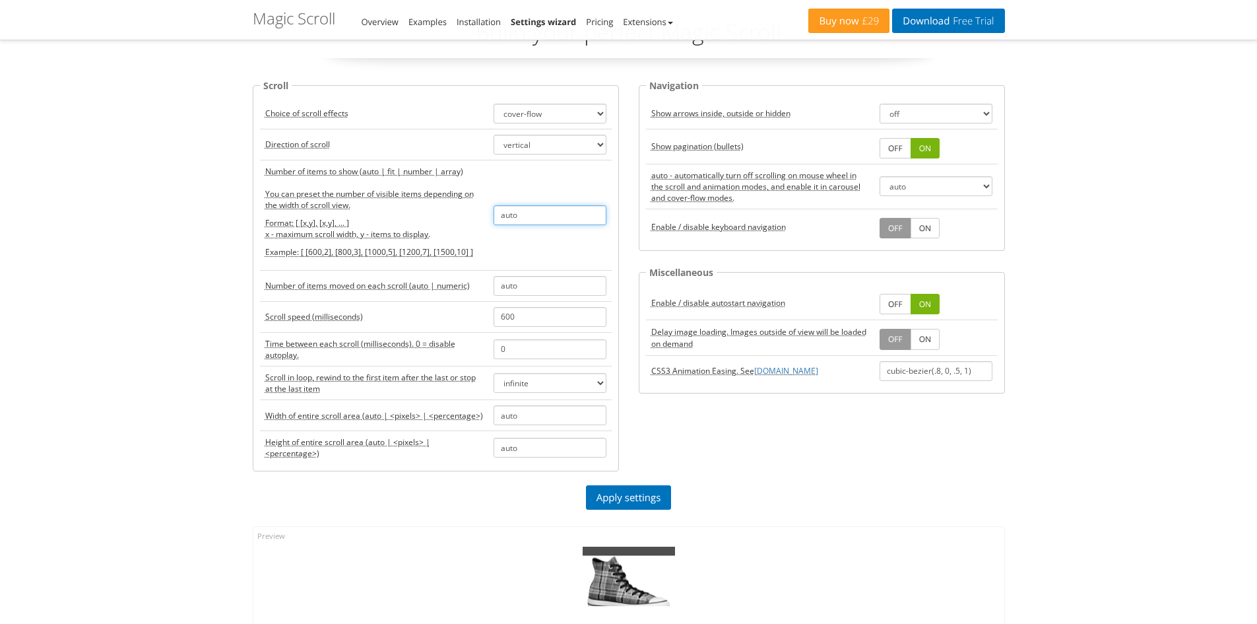
click at [550, 218] on input "auto" at bounding box center [550, 215] width 113 height 20
type input "3"
type input "4"
click at [650, 500] on link "Apply settings" at bounding box center [629, 497] width 86 height 24
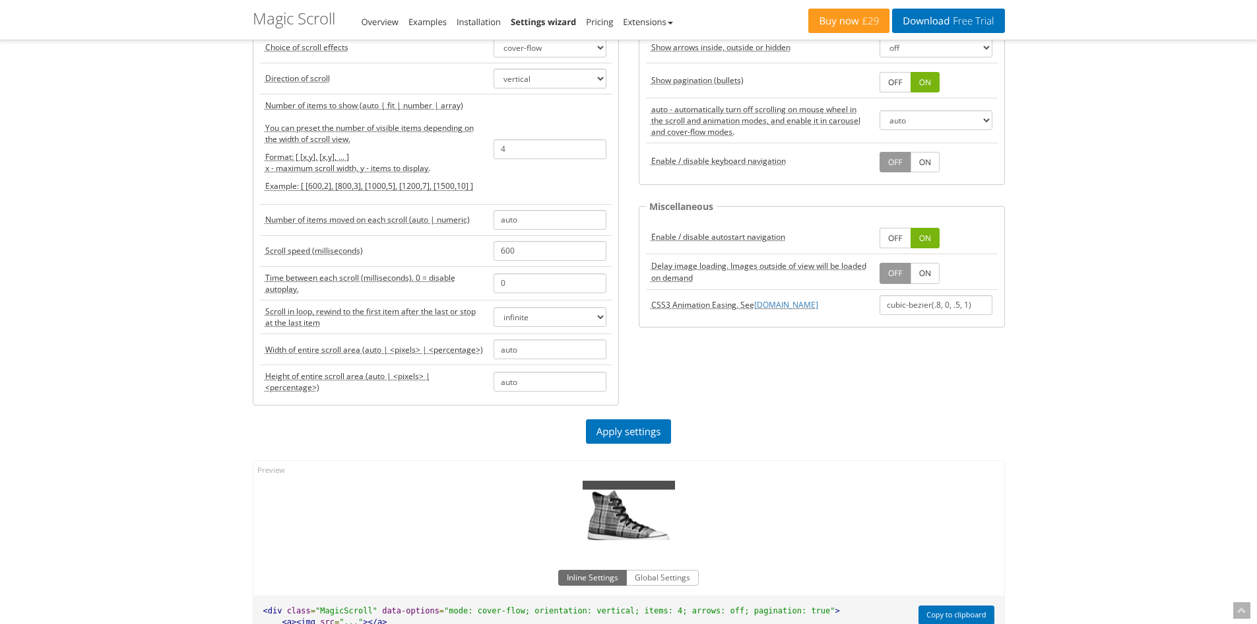
scroll to position [264, 0]
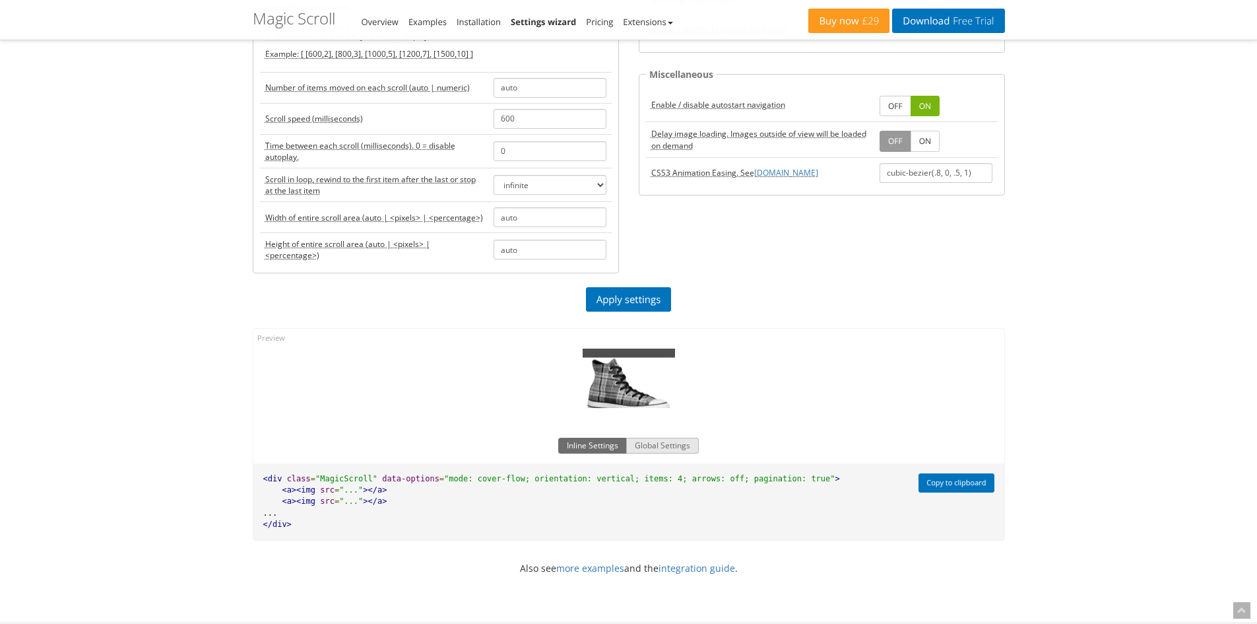
click at [658, 444] on button "Global Settings" at bounding box center [662, 446] width 73 height 16
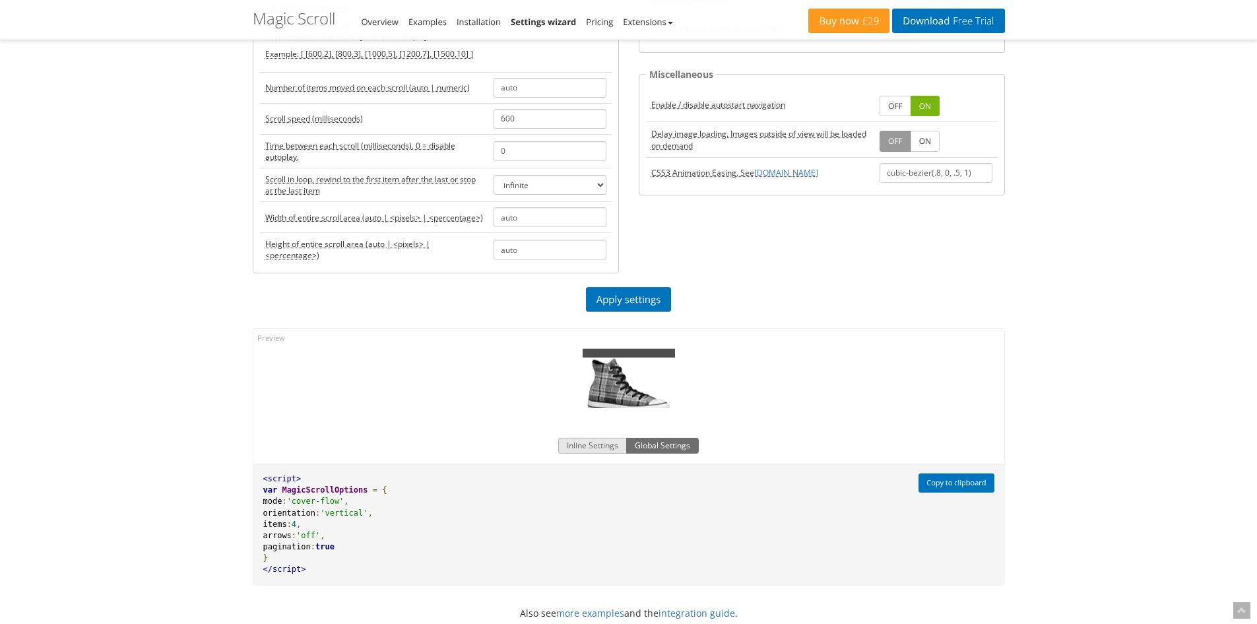
click at [583, 444] on button "Inline Settings" at bounding box center [592, 446] width 69 height 16
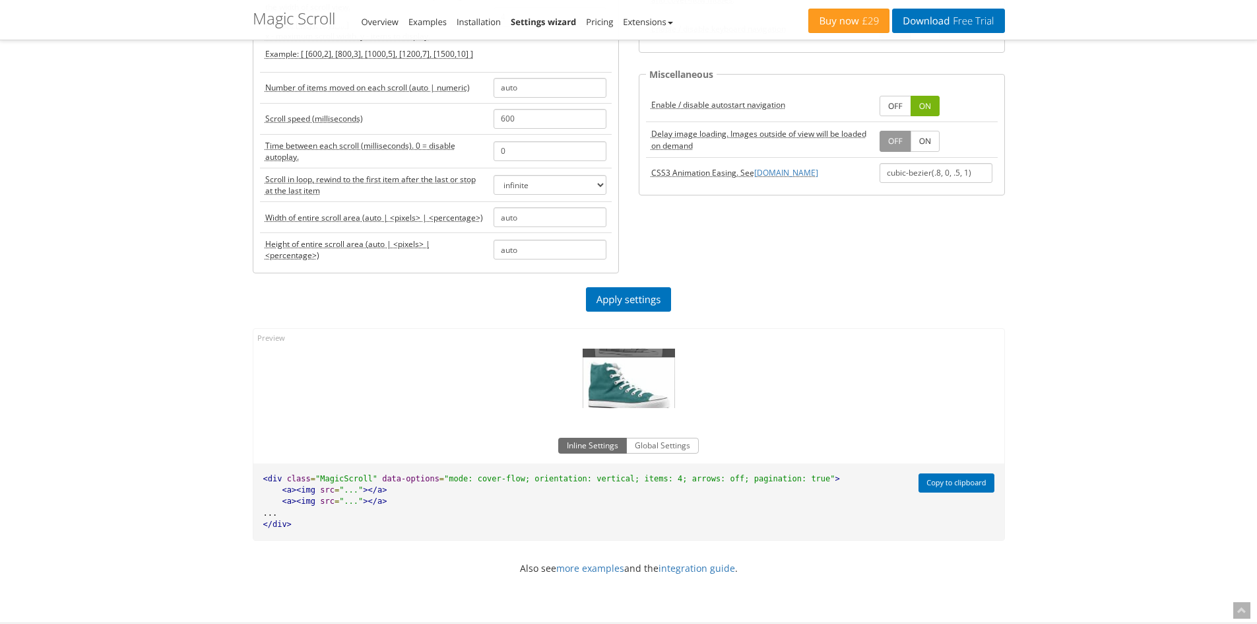
drag, startPoint x: 626, startPoint y: 385, endPoint x: 626, endPoint y: 363, distance: 21.8
click at [626, 363] on div "All Star Plaid All Star Green All Star Tartan All Star Pink All Star Black All …" at bounding box center [629, 378] width 92 height 59
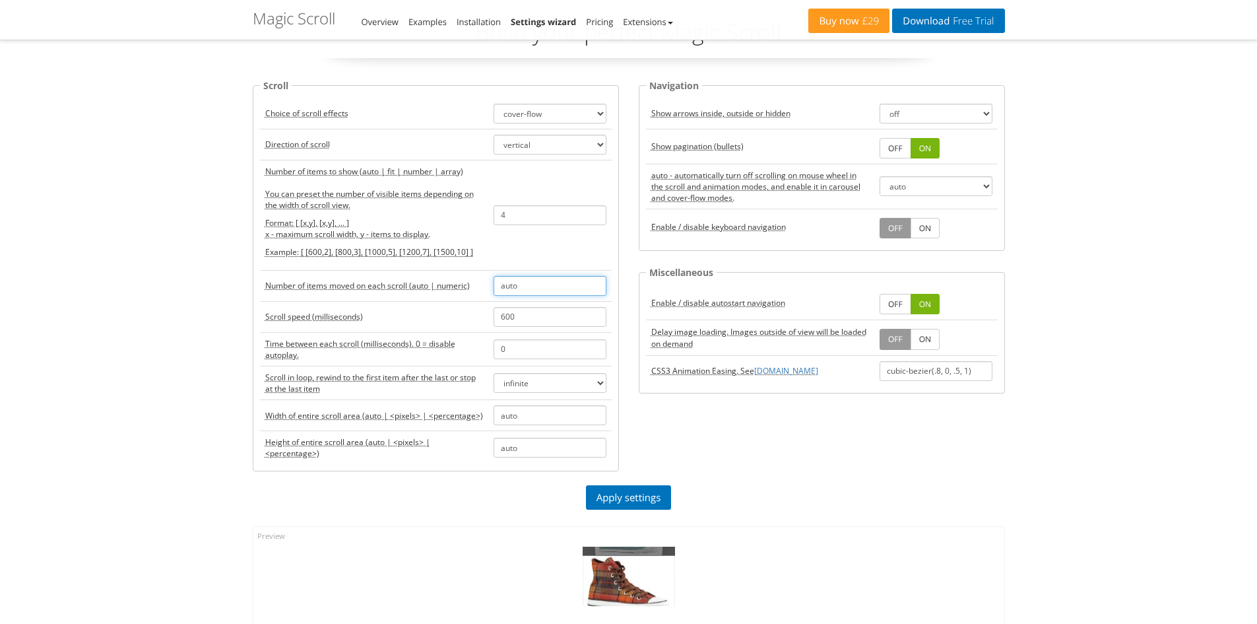
click at [541, 284] on input "auto" at bounding box center [550, 286] width 113 height 20
type input "a"
type input "1"
drag, startPoint x: 604, startPoint y: 505, endPoint x: 647, endPoint y: 488, distance: 46.0
click at [604, 505] on link "Apply settings" at bounding box center [629, 497] width 86 height 24
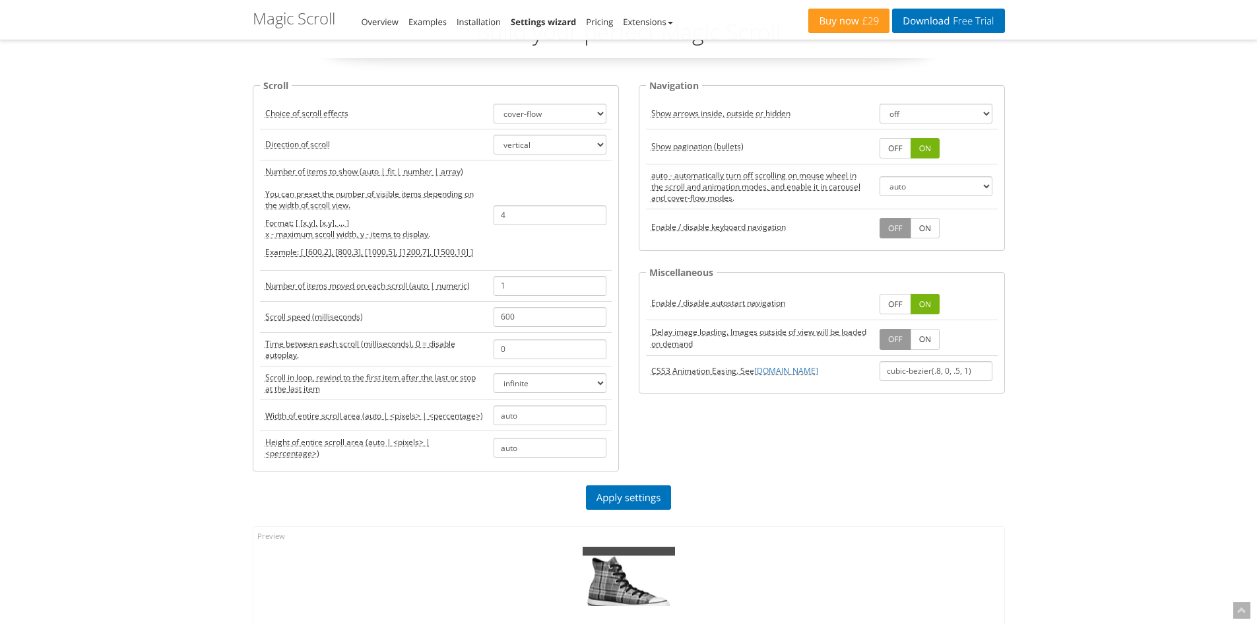
scroll to position [132, 0]
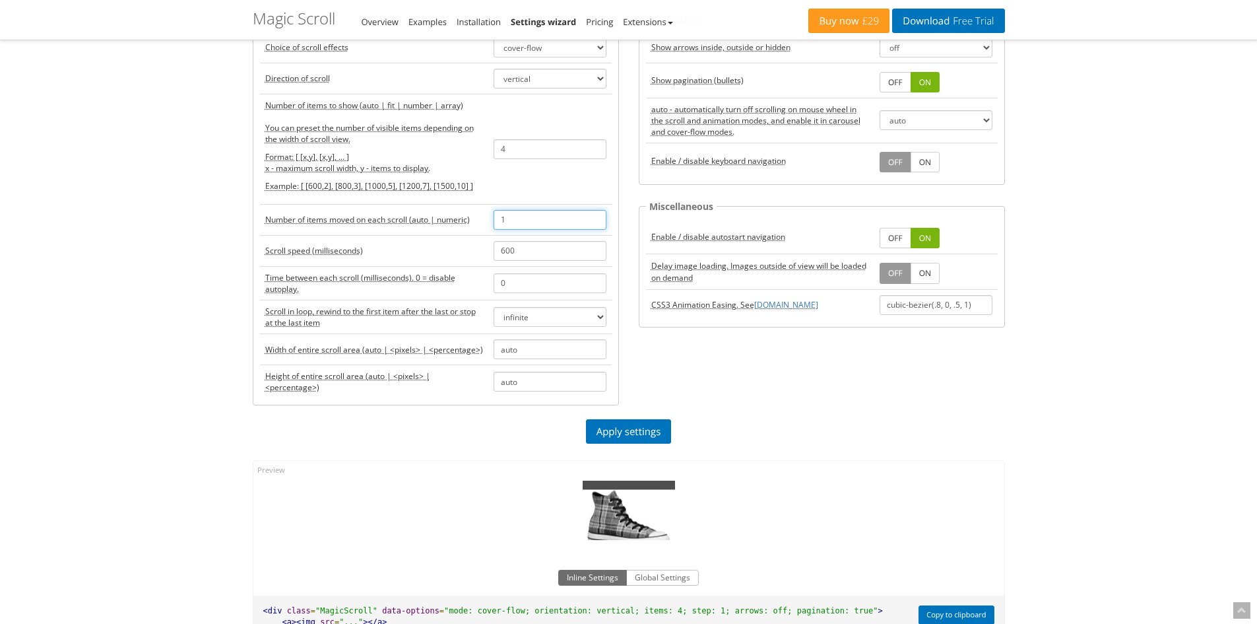
click at [556, 220] on input "1" at bounding box center [550, 220] width 113 height 20
type input "3"
click at [646, 417] on div "Scroll Choice of scroll effects scroll carousel cover-flow animation Direction …" at bounding box center [629, 216] width 772 height 408
click at [646, 421] on link "Apply settings" at bounding box center [629, 431] width 86 height 24
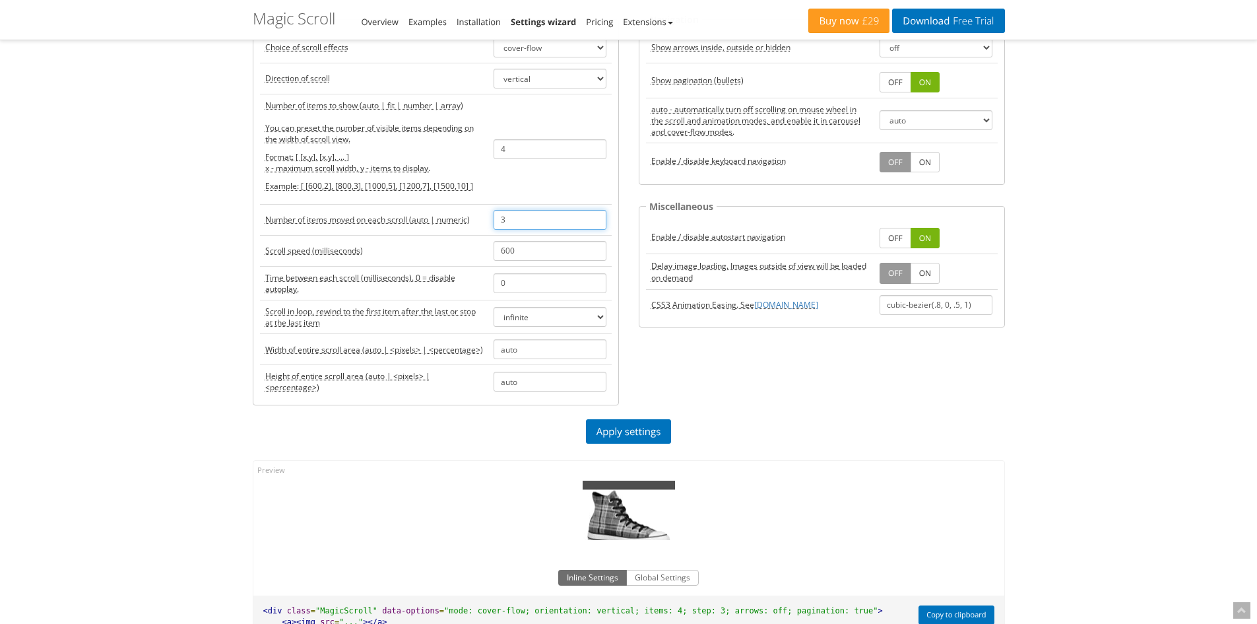
click at [516, 218] on input "3" at bounding box center [550, 220] width 113 height 20
type input "auto"
click at [772, 397] on div "Scroll Choice of scroll effects scroll carousel cover-flow animation Direction …" at bounding box center [629, 216] width 772 height 408
click at [542, 379] on input "auto" at bounding box center [550, 382] width 113 height 20
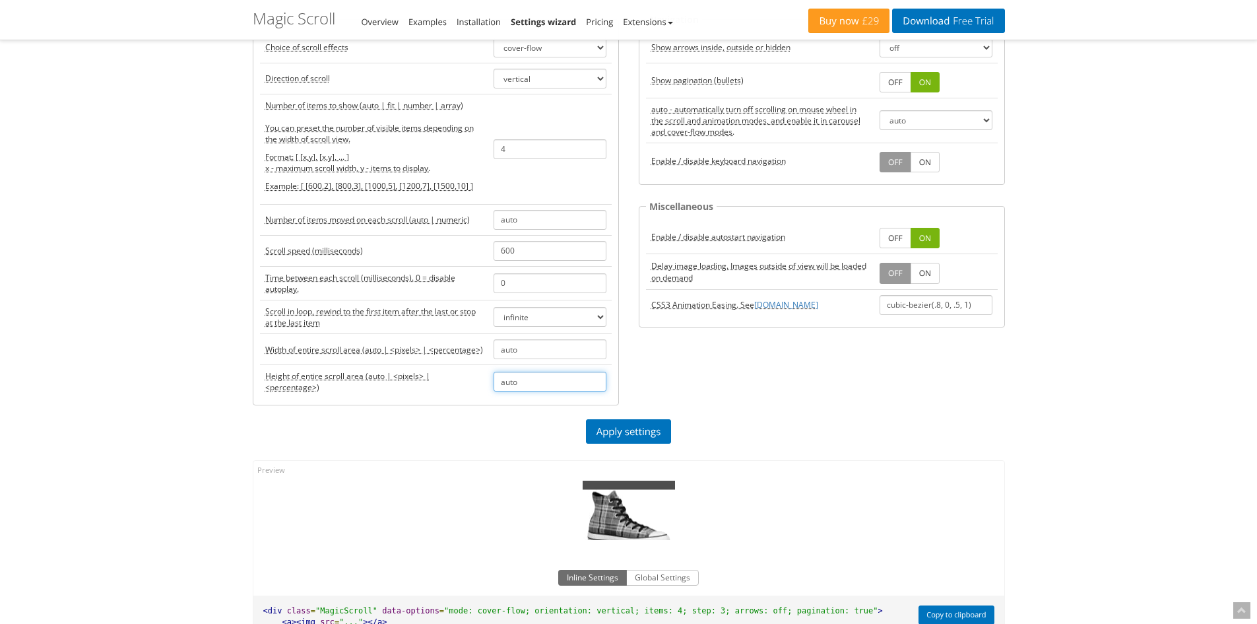
click at [542, 379] on input "auto" at bounding box center [550, 382] width 113 height 20
click at [643, 434] on link "Apply settings" at bounding box center [629, 431] width 86 height 24
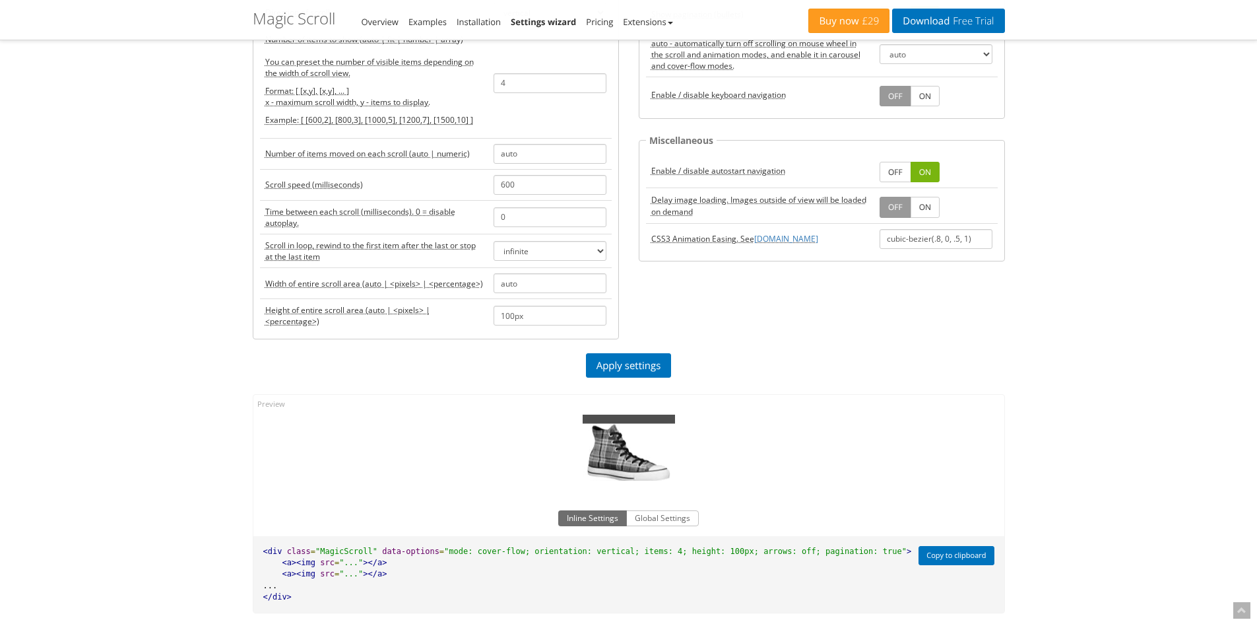
scroll to position [264, 0]
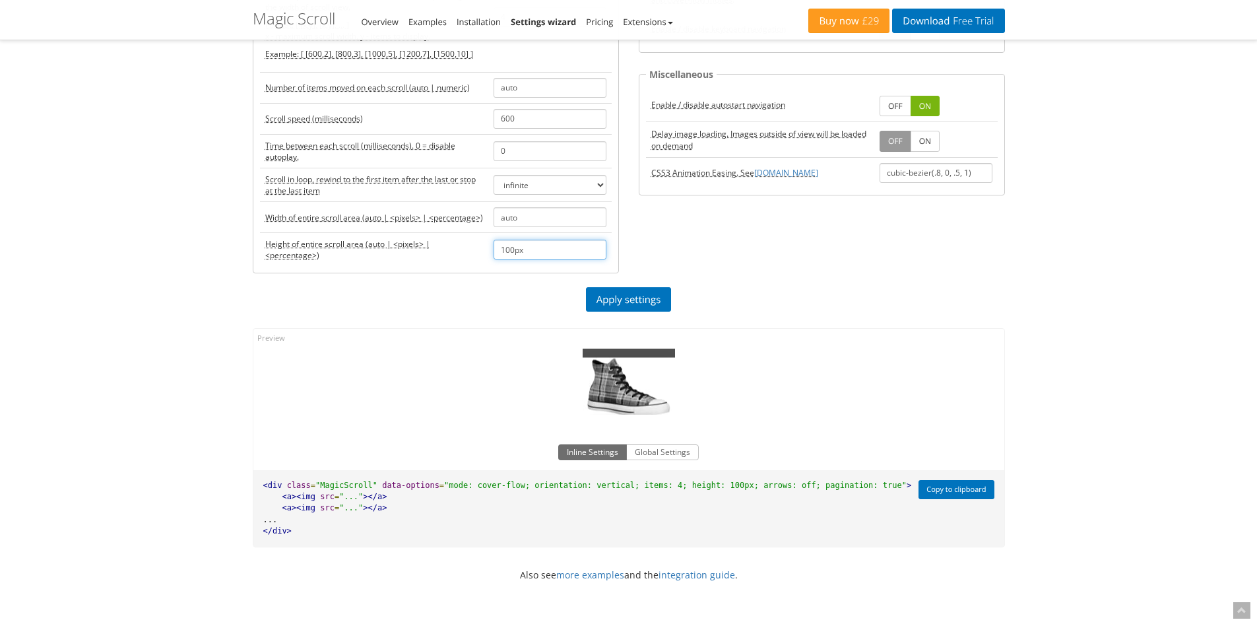
click at [528, 250] on input "100px" at bounding box center [550, 250] width 113 height 20
type input "500px"
click at [603, 302] on link "Apply settings" at bounding box center [629, 299] width 86 height 24
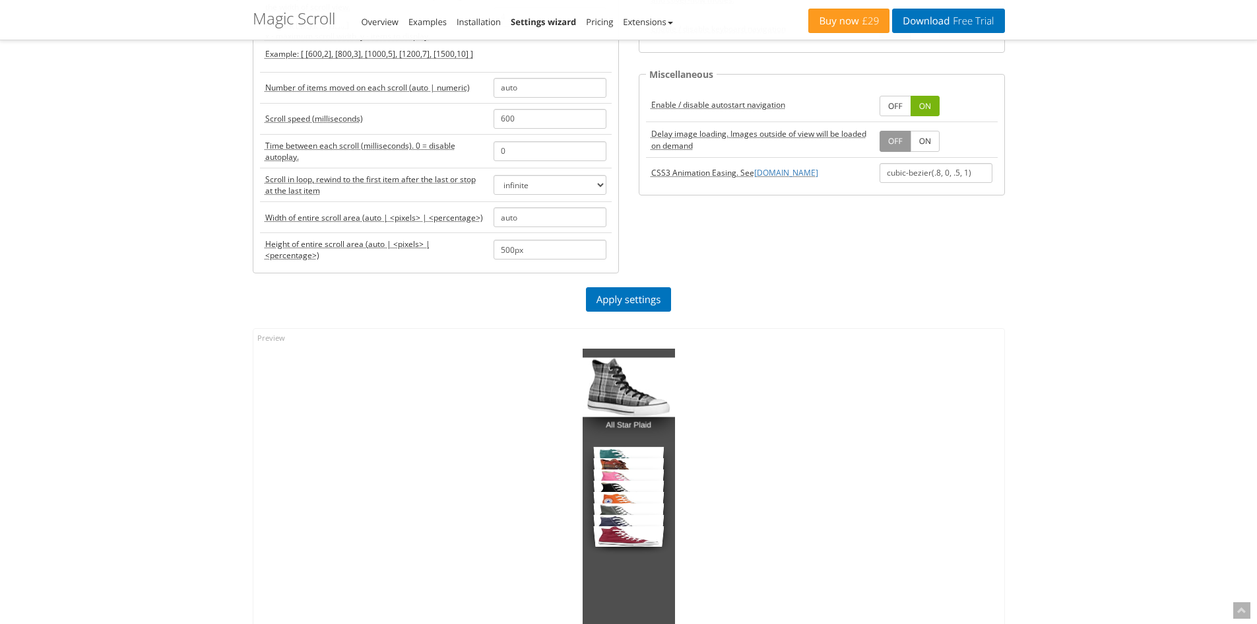
click at [642, 389] on link "All Star Plaid" at bounding box center [629, 387] width 92 height 59
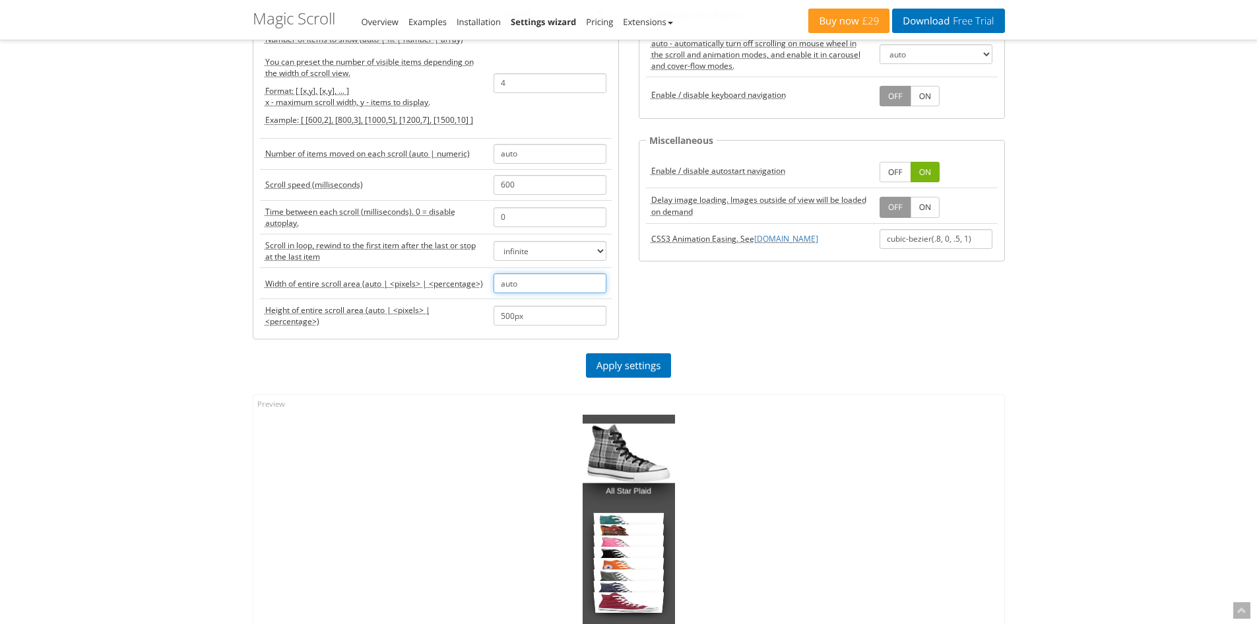
click at [535, 284] on input "auto" at bounding box center [550, 283] width 113 height 20
click at [764, 296] on div "Scroll Choice of scroll effects scroll carousel cover-flow animation Direction …" at bounding box center [629, 150] width 772 height 408
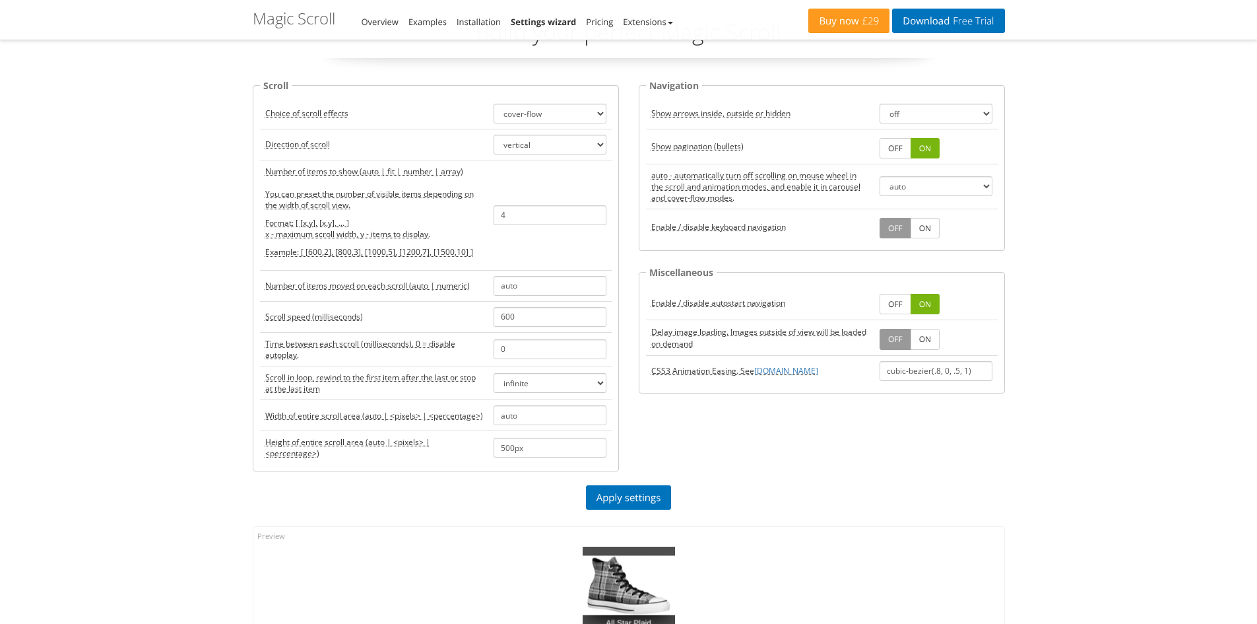
scroll to position [0, 0]
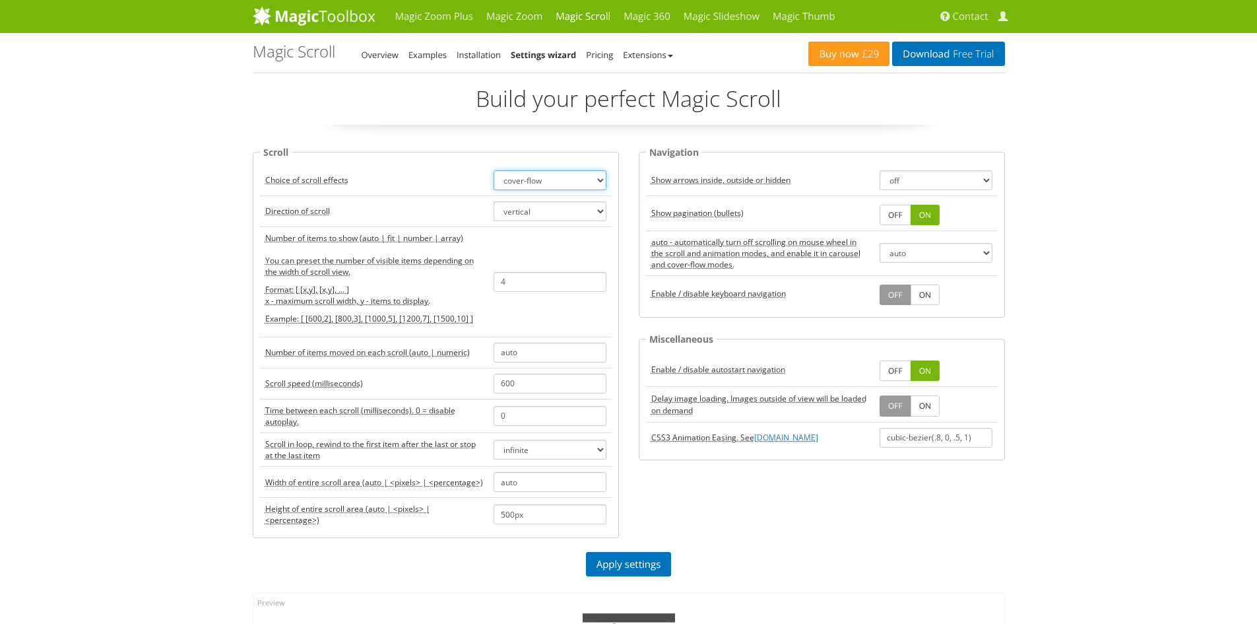
click at [600, 178] on select "scroll carousel cover-flow animation" at bounding box center [550, 180] width 113 height 20
select select "scroll"
click at [494, 170] on select "scroll carousel cover-flow animation" at bounding box center [550, 180] width 113 height 20
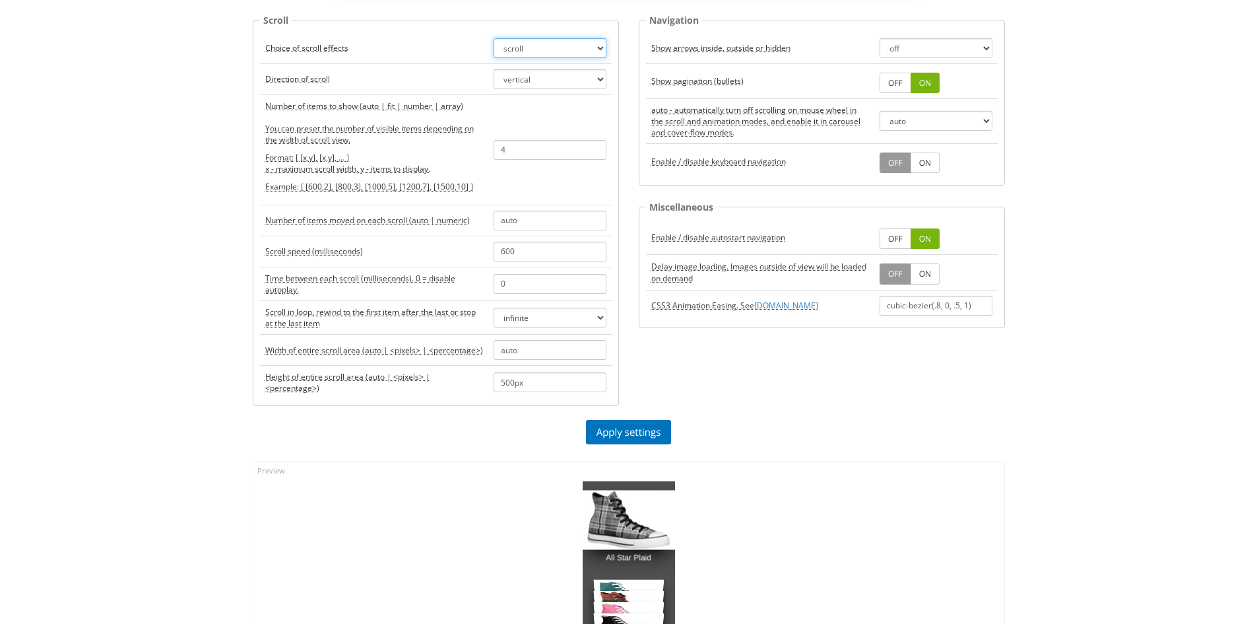
scroll to position [198, 0]
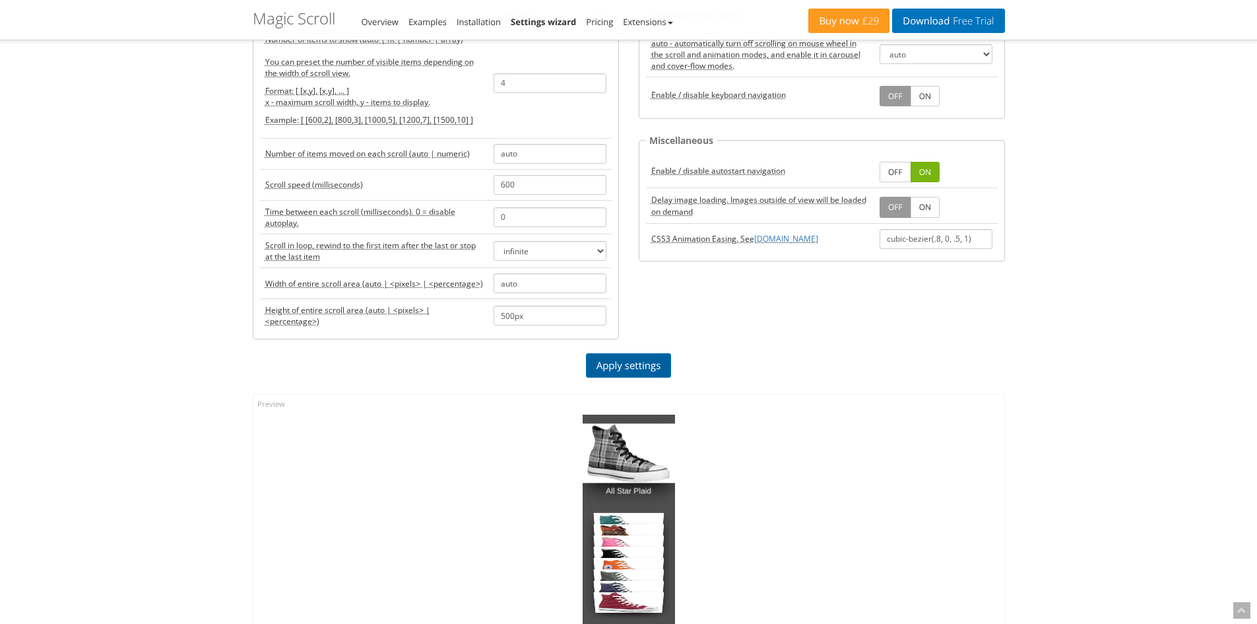
click at [653, 366] on link "Apply settings" at bounding box center [629, 365] width 86 height 24
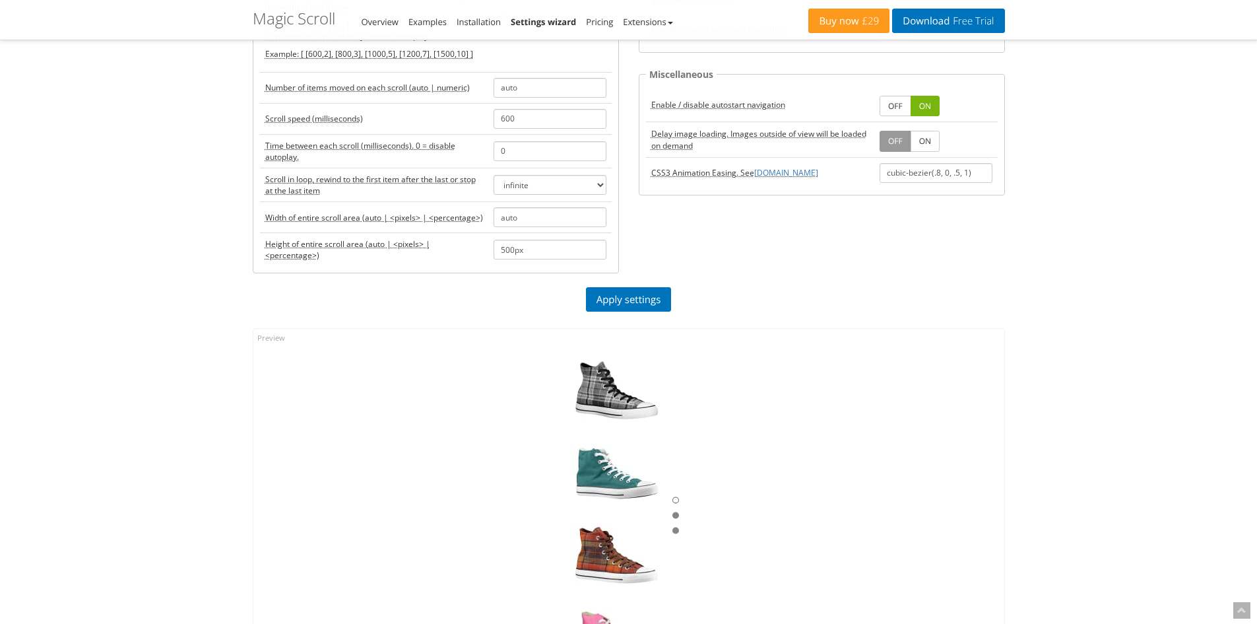
scroll to position [66, 0]
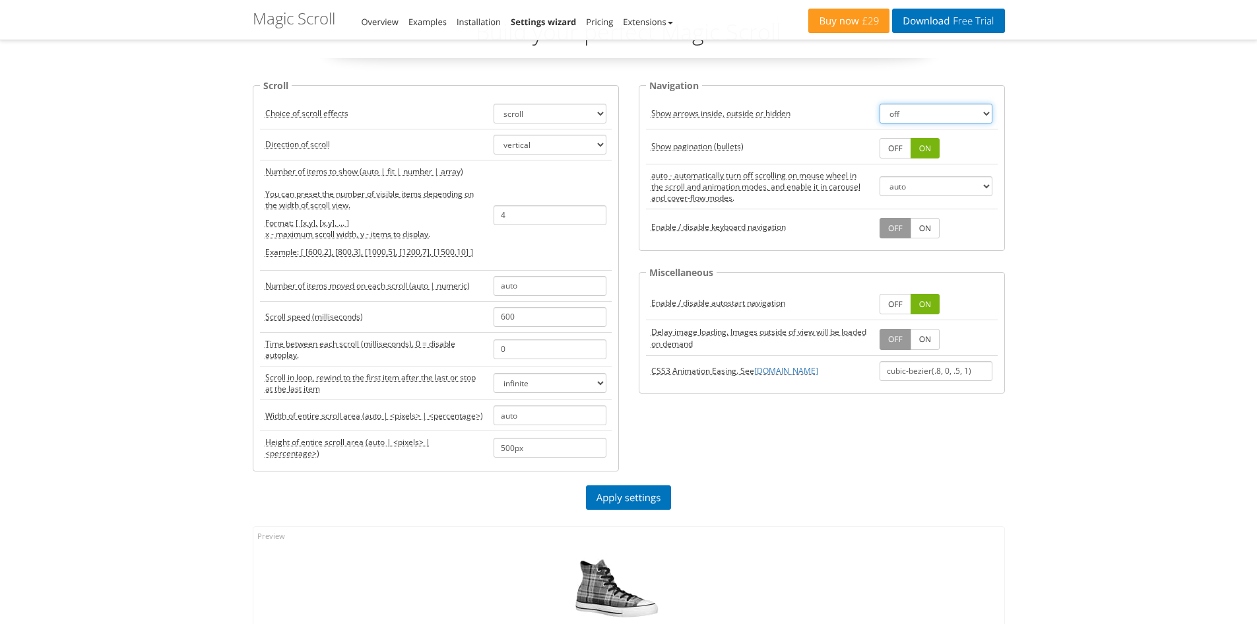
click at [934, 116] on select "outside inside off" at bounding box center [936, 114] width 113 height 20
click at [896, 159] on td "OFF ON" at bounding box center [936, 146] width 123 height 35
click at [897, 150] on link "OFF" at bounding box center [896, 148] width 32 height 20
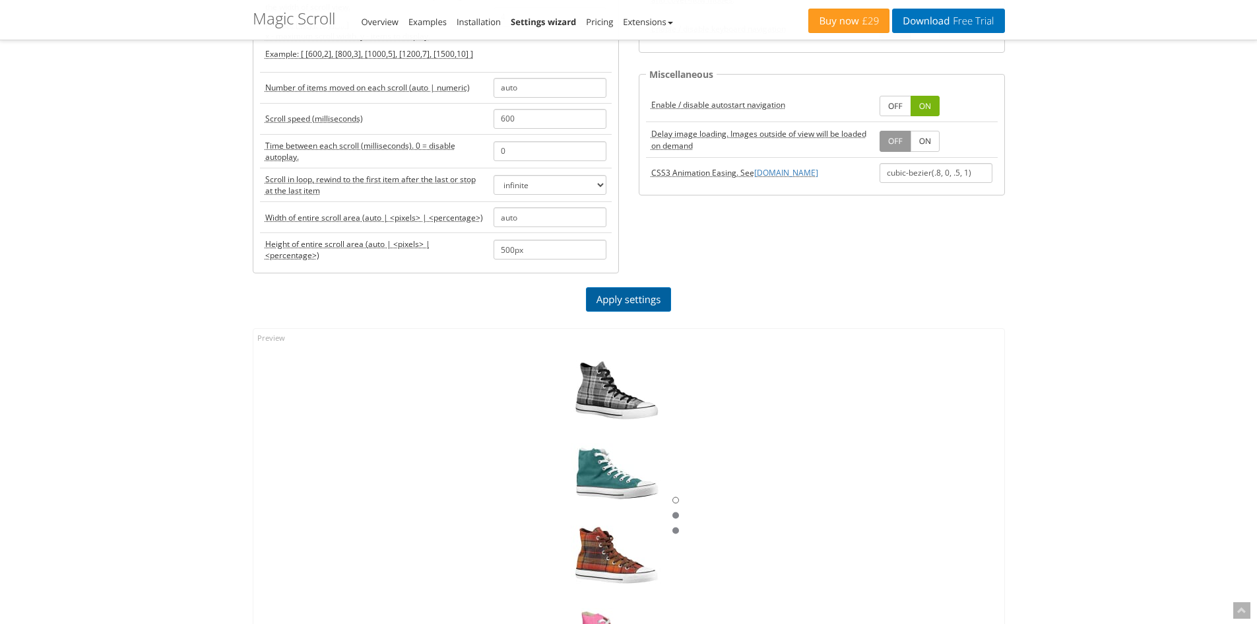
click at [661, 306] on link "Apply settings" at bounding box center [629, 299] width 86 height 24
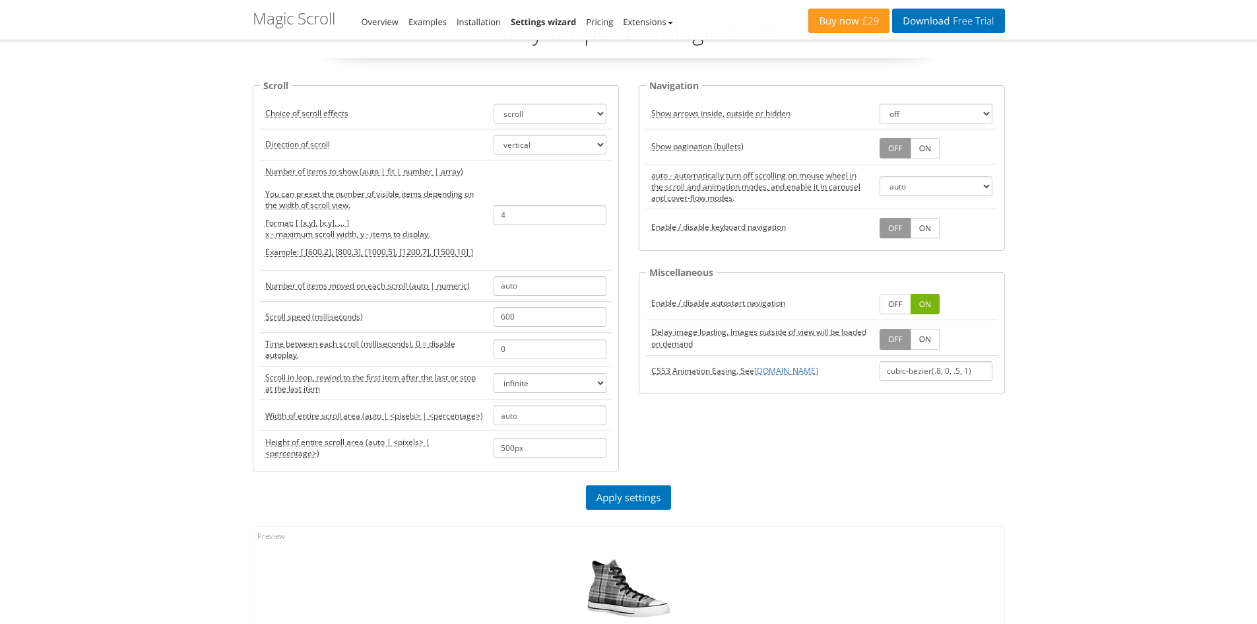
scroll to position [0, 0]
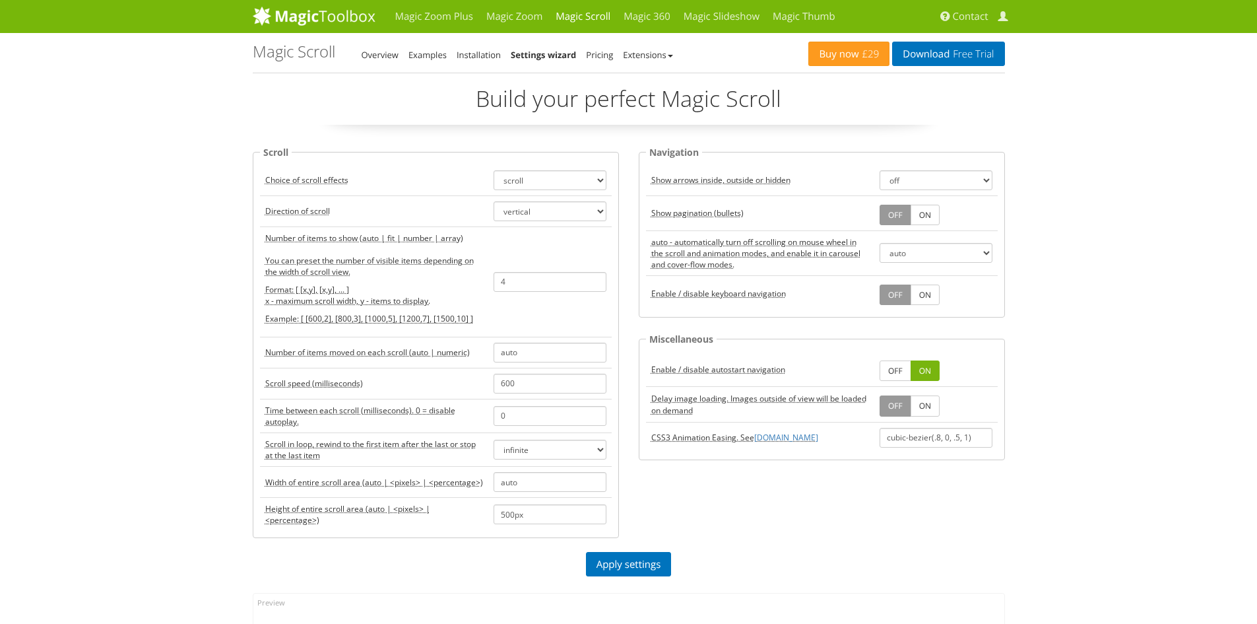
click at [331, 317] on p "Example: [ [600,2], [800,3], [1000,5], [1200,7], [1500,10] ]" at bounding box center [374, 318] width 218 height 11
click at [385, 317] on p "Example: [ [600,2], [800,3], [1000,5], [1200,7], [1500,10] ]" at bounding box center [374, 318] width 218 height 11
click at [450, 323] on p "Example: [ [600,2], [800,3], [1000,5], [1200,7], [1500,10] ]" at bounding box center [374, 318] width 218 height 11
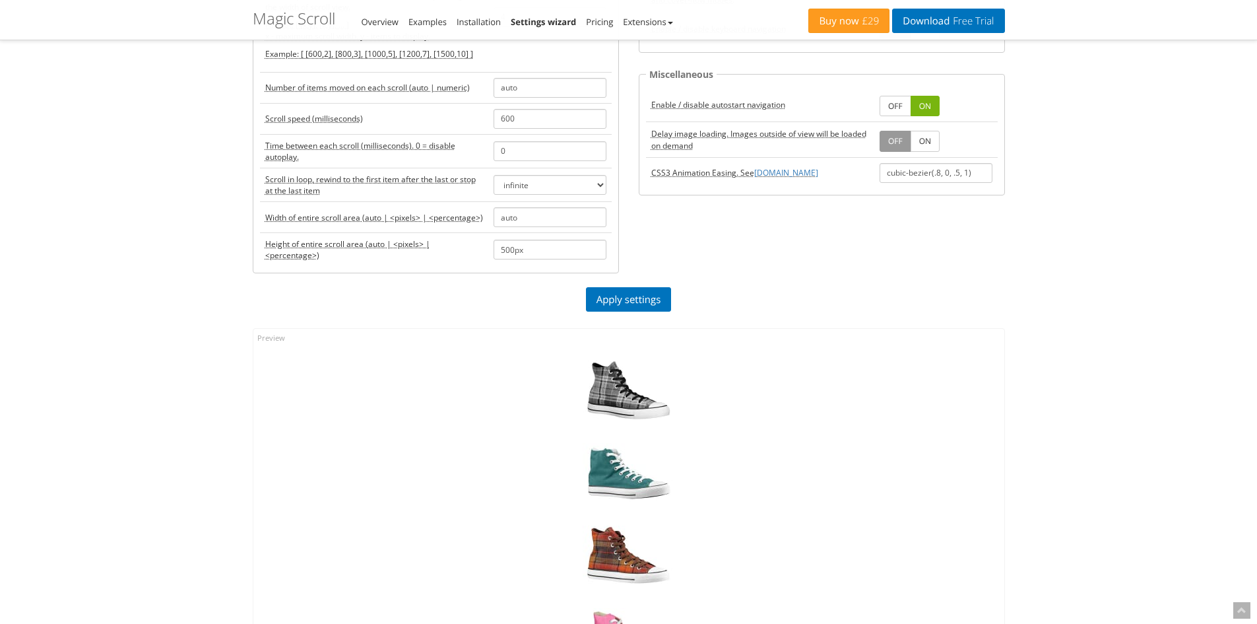
scroll to position [396, 0]
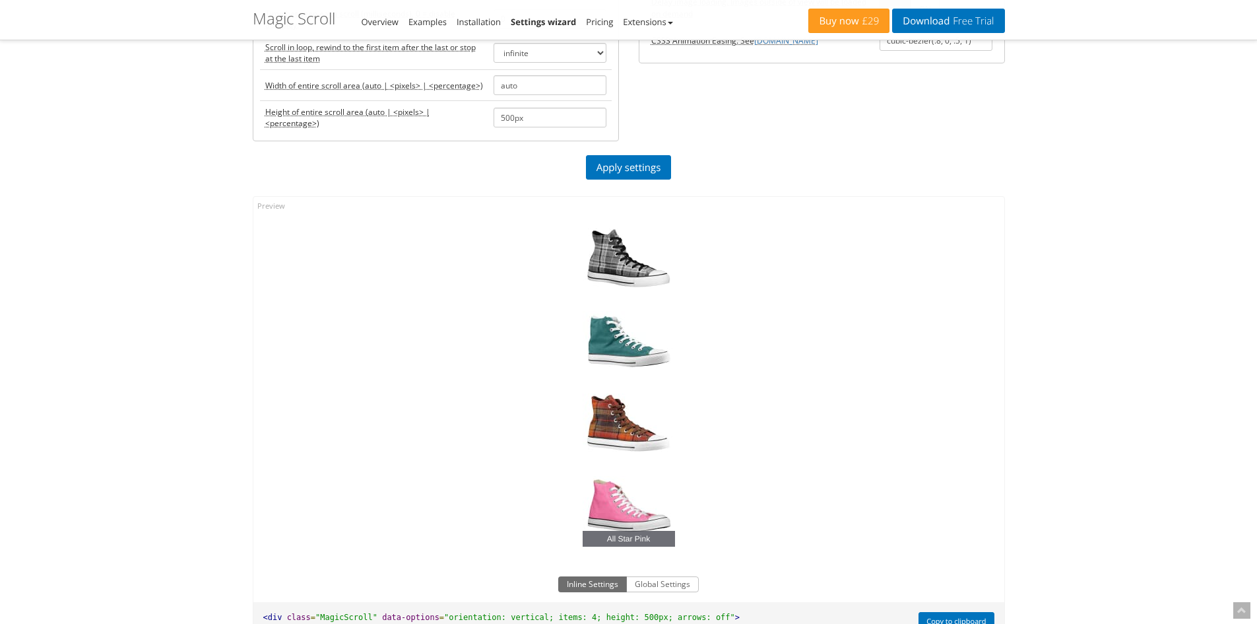
click at [634, 502] on link "All Star Pink" at bounding box center [629, 505] width 92 height 83
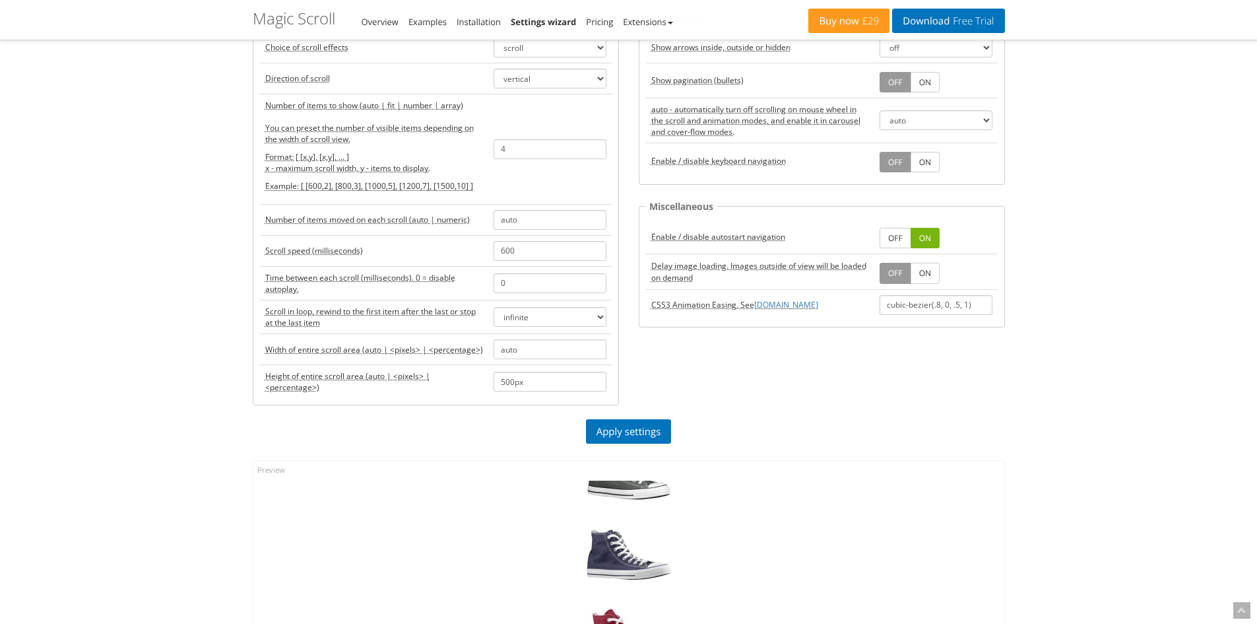
scroll to position [0, 0]
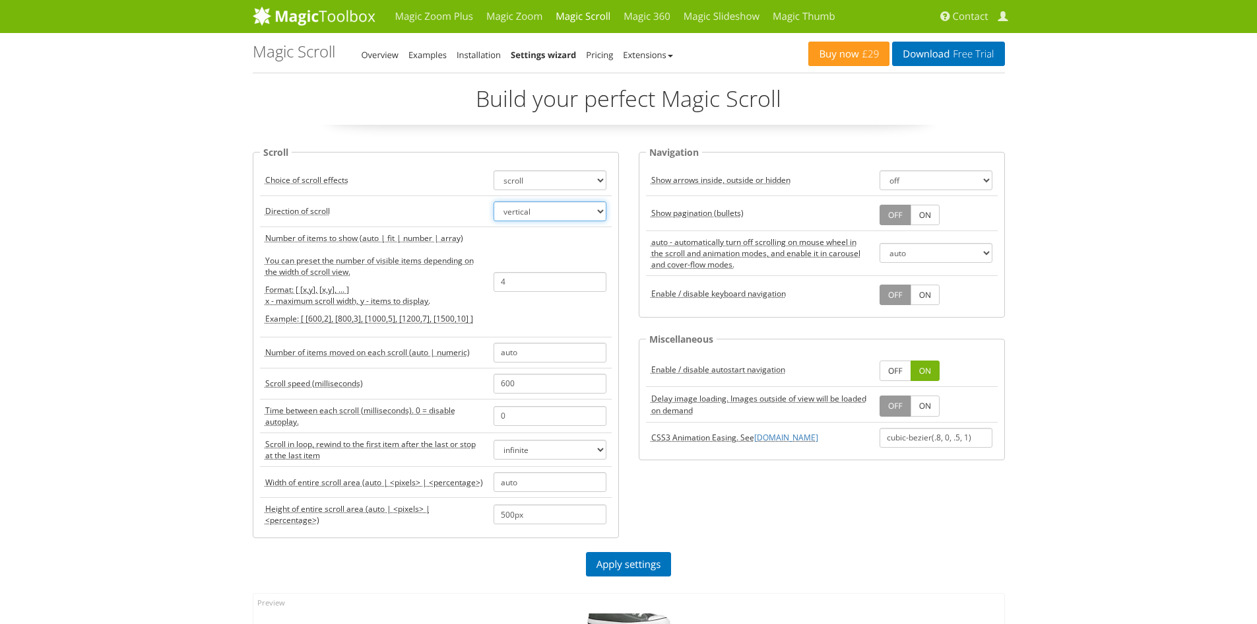
click at [549, 206] on select "horizontal vertical" at bounding box center [550, 211] width 113 height 20
click at [896, 370] on link "OFF" at bounding box center [896, 370] width 32 height 20
click at [937, 366] on link "ON" at bounding box center [925, 370] width 29 height 20
click at [584, 450] on select "infinite rewind off" at bounding box center [550, 450] width 113 height 20
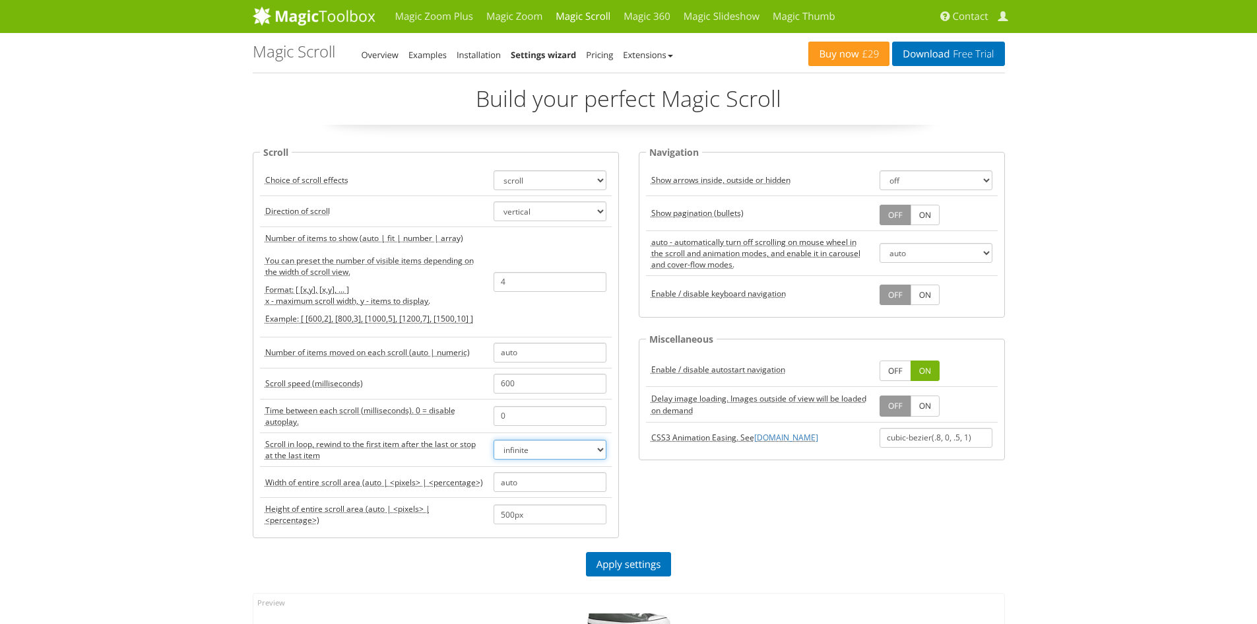
select select "off"
click at [494, 440] on select "infinite rewind off" at bounding box center [550, 450] width 113 height 20
click at [653, 567] on link "Apply settings" at bounding box center [629, 564] width 86 height 24
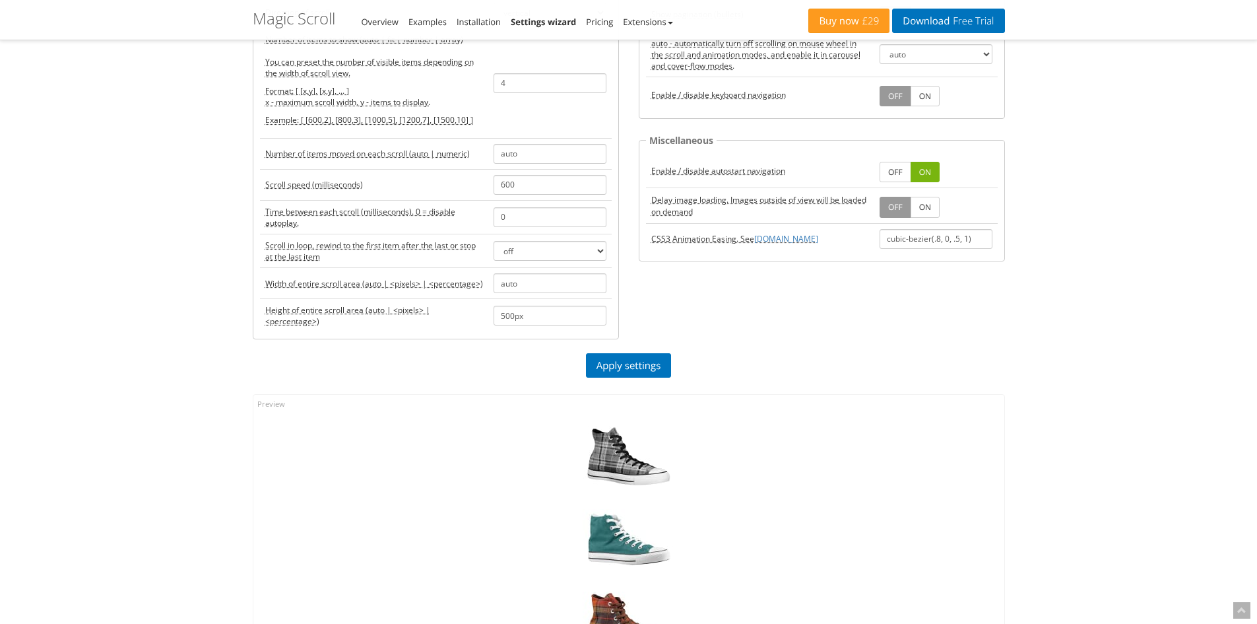
scroll to position [396, 0]
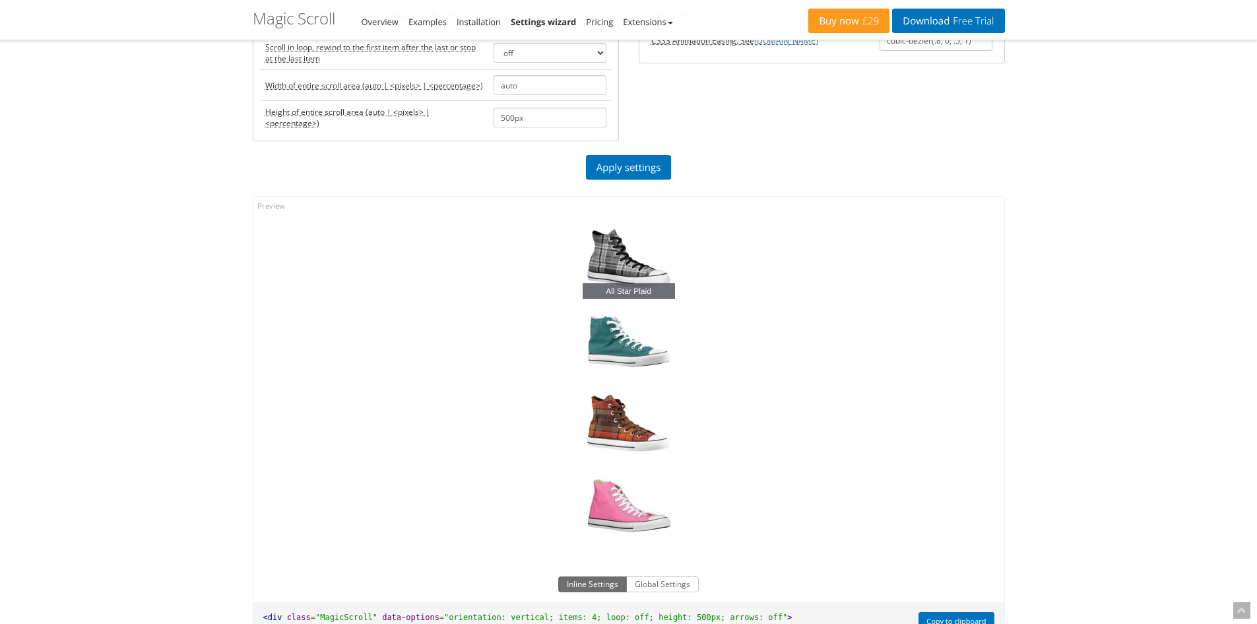
click at [634, 272] on link "All Star Plaid" at bounding box center [629, 258] width 92 height 83
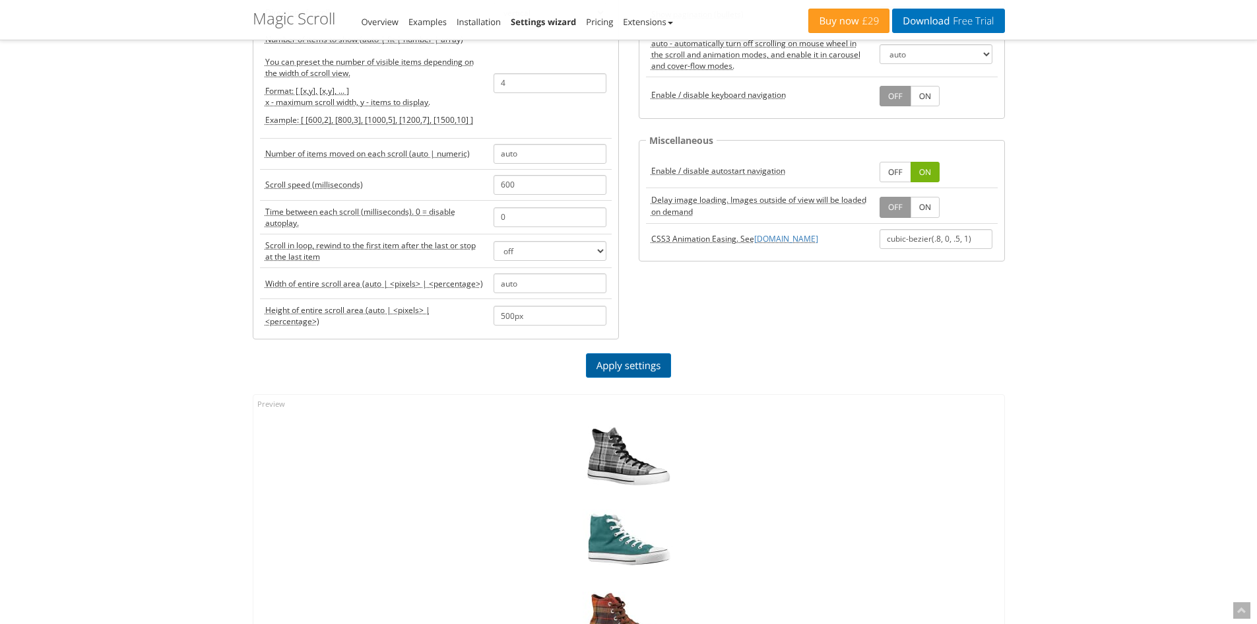
click at [645, 366] on link "Apply settings" at bounding box center [629, 365] width 86 height 24
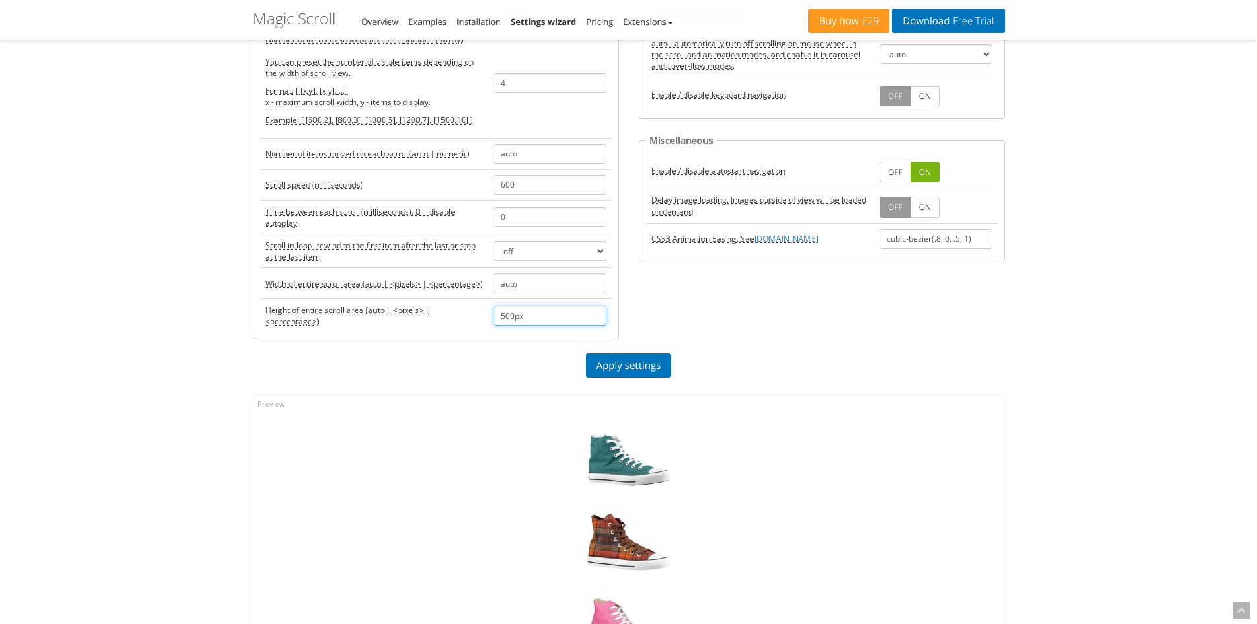
click at [537, 313] on input "500px" at bounding box center [550, 316] width 113 height 20
click at [521, 180] on input "600" at bounding box center [550, 185] width 113 height 20
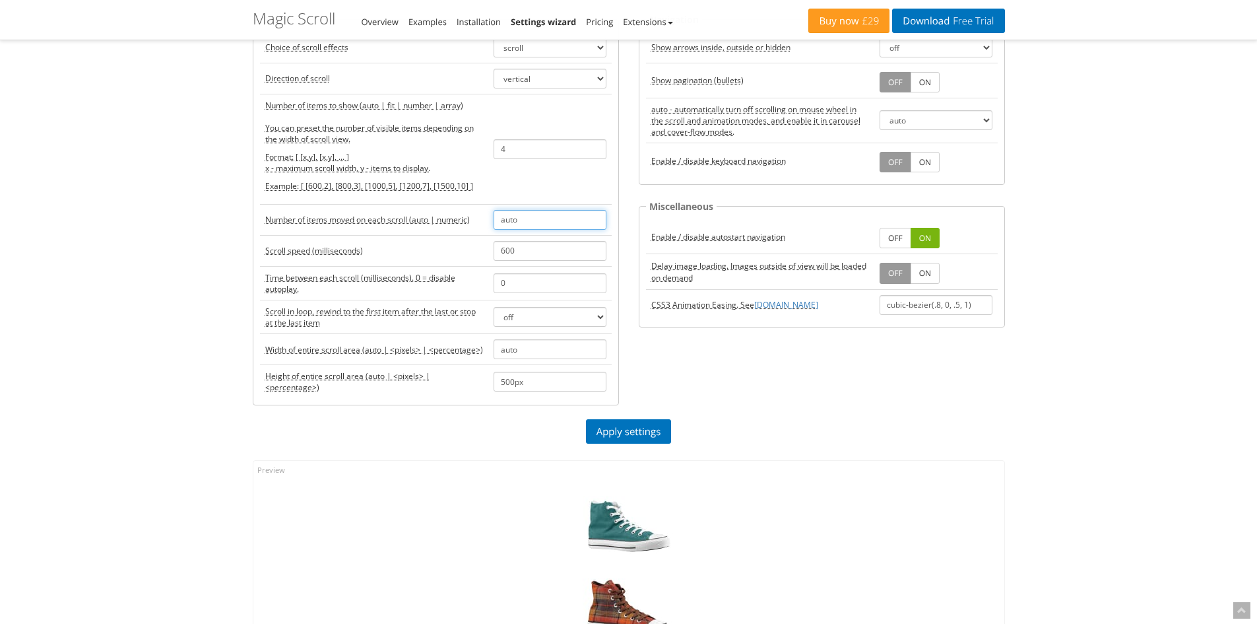
click at [543, 216] on input "auto" at bounding box center [550, 220] width 113 height 20
type input "0"
click at [656, 418] on div "Scroll Choice of scroll effects scroll carousel cover-flow animation Direction …" at bounding box center [629, 216] width 772 height 408
click at [659, 422] on link "Apply settings" at bounding box center [629, 431] width 86 height 24
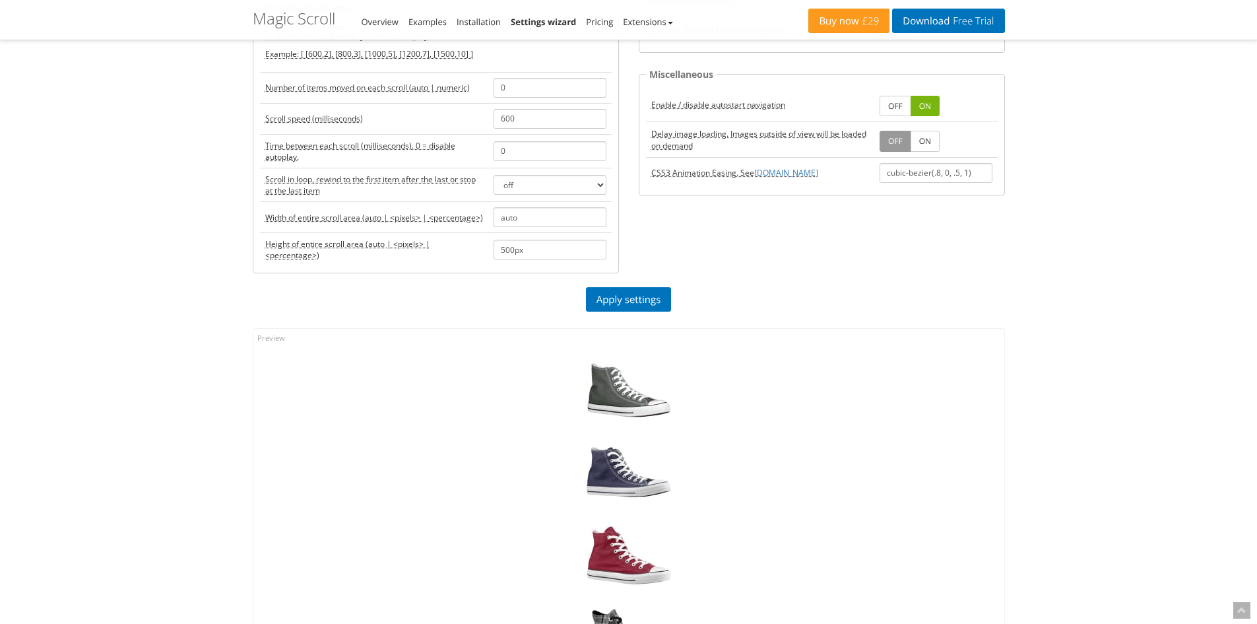
scroll to position [198, 0]
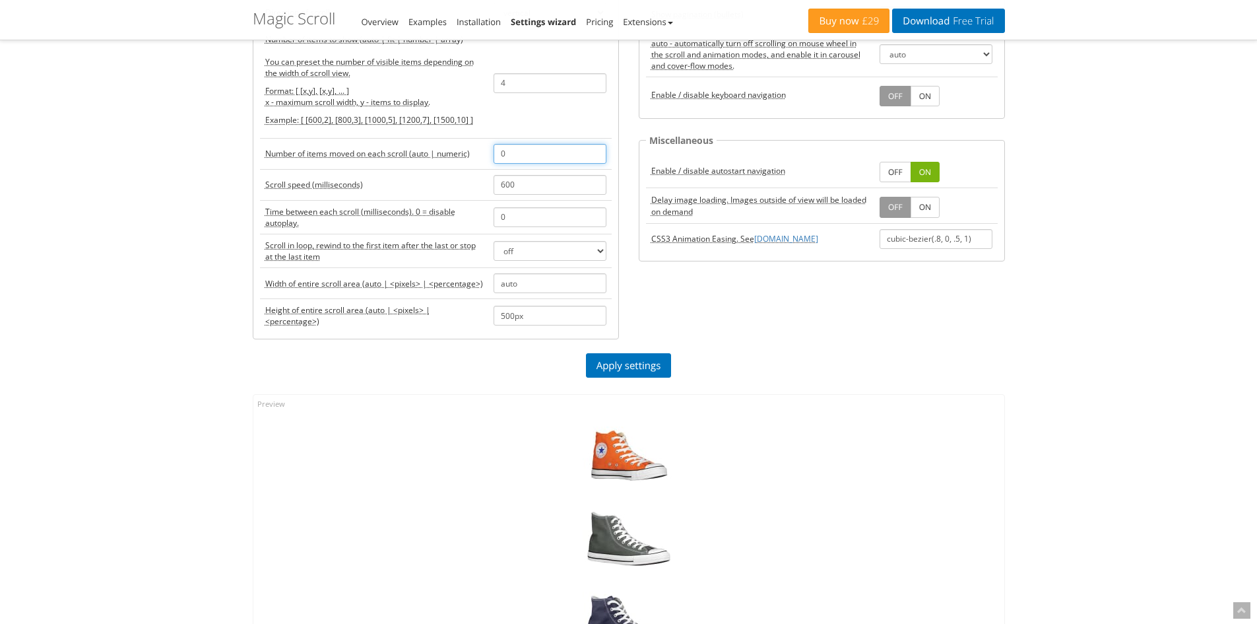
click at [533, 156] on input "0" at bounding box center [550, 154] width 113 height 20
type input "1"
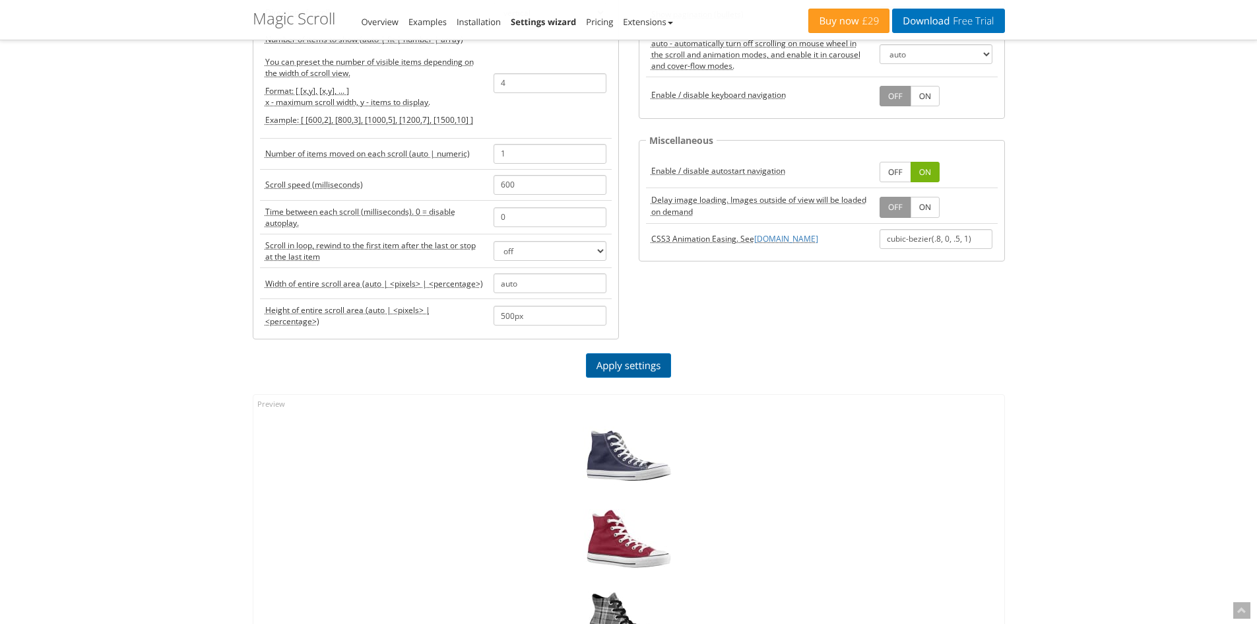
click at [628, 373] on link "Apply settings" at bounding box center [629, 365] width 86 height 24
click at [763, 351] on div "Scroll Choice of scroll effects scroll carousel cover-flow animation Direction …" at bounding box center [629, 150] width 772 height 408
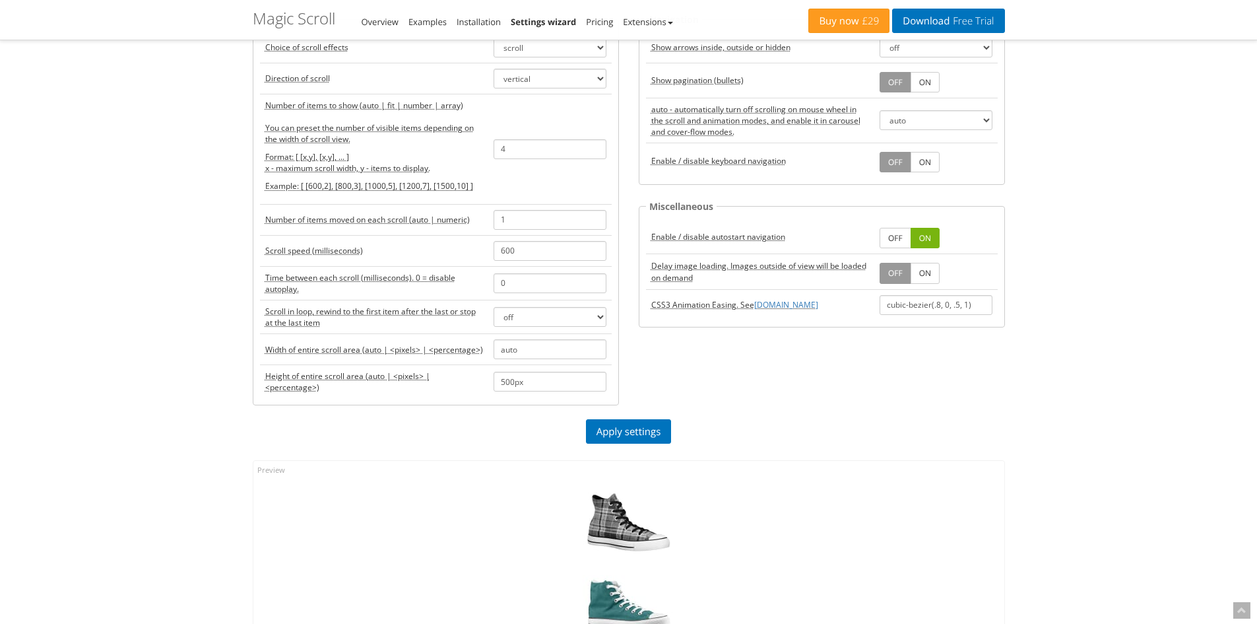
click at [897, 234] on link "OFF" at bounding box center [896, 238] width 32 height 20
click at [657, 430] on link "Apply settings" at bounding box center [629, 431] width 86 height 24
click at [928, 233] on link "ON" at bounding box center [925, 238] width 29 height 20
click at [603, 428] on link "Apply settings" at bounding box center [629, 431] width 86 height 24
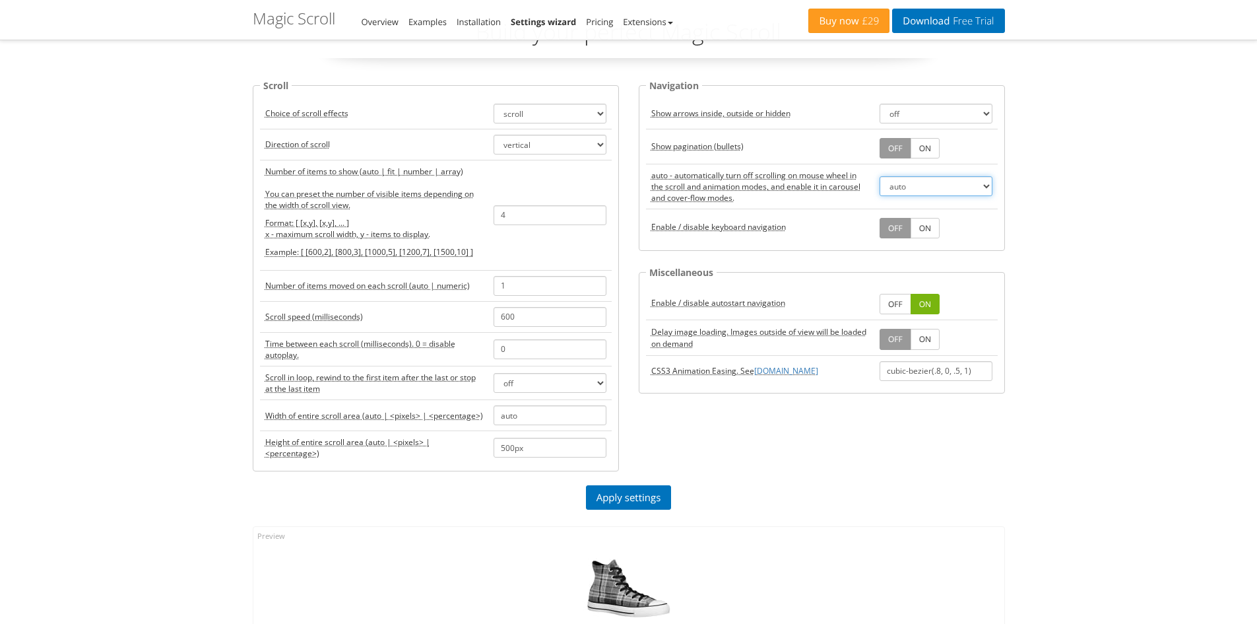
click at [918, 180] on select "auto true false" at bounding box center [936, 186] width 113 height 20
click at [880, 176] on select "auto true false" at bounding box center [936, 186] width 113 height 20
click at [641, 500] on link "Apply settings" at bounding box center [629, 497] width 86 height 24
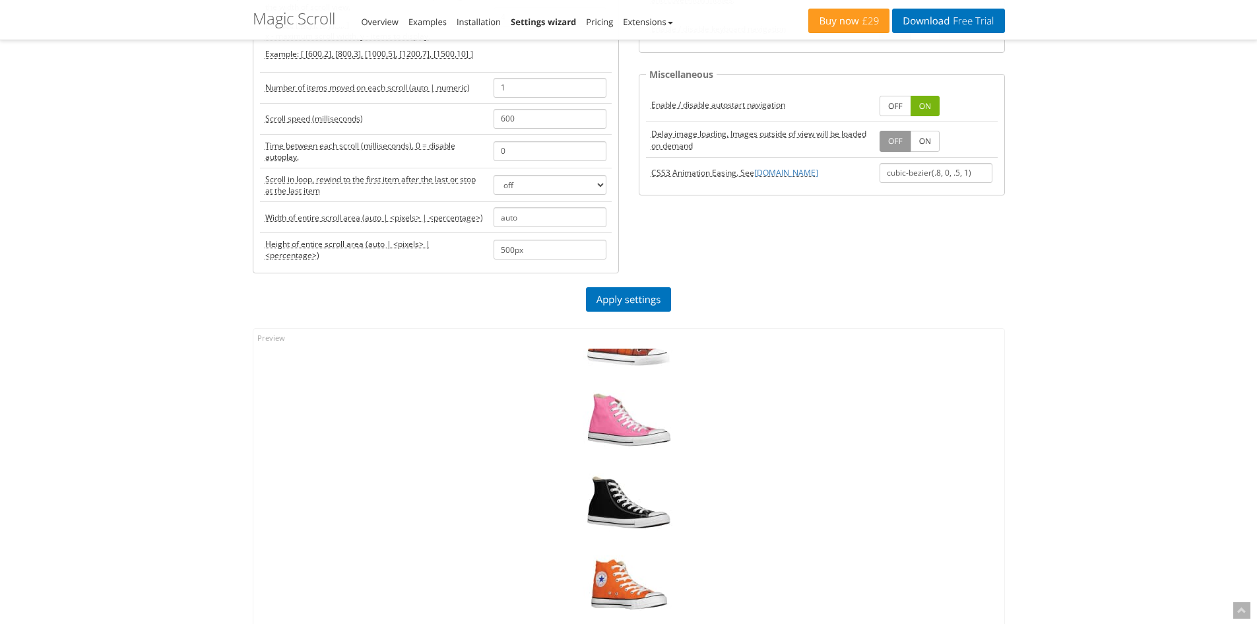
scroll to position [0, 0]
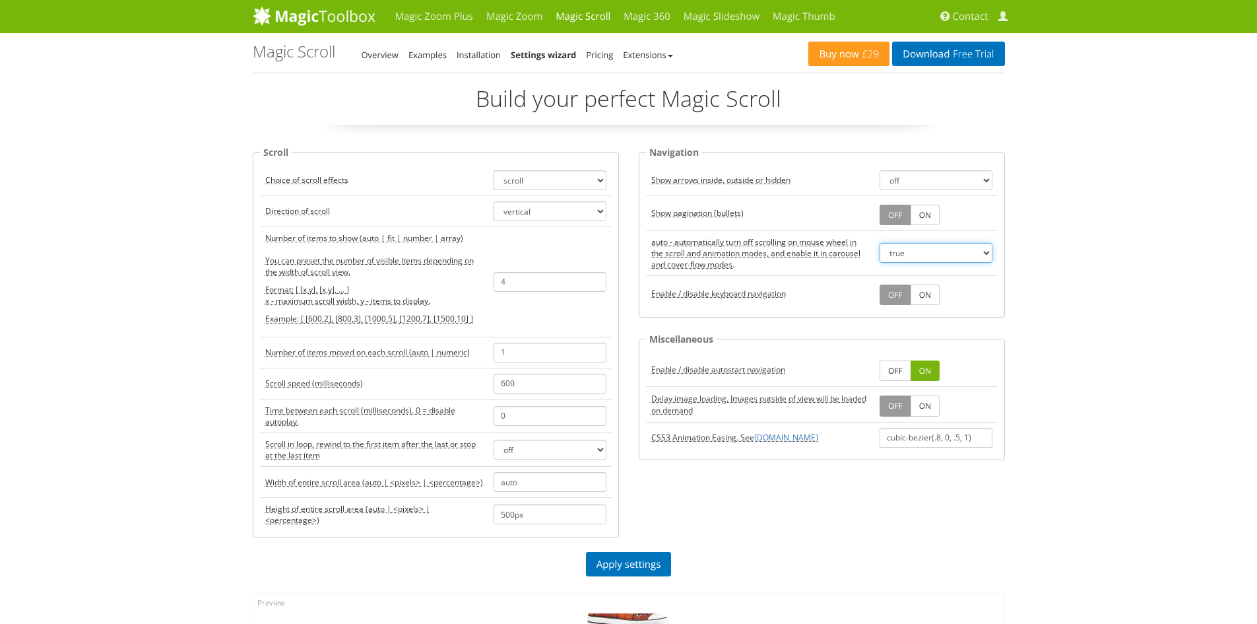
click at [916, 248] on select "auto true false" at bounding box center [936, 253] width 113 height 20
select select "false"
click at [880, 243] on select "auto true false" at bounding box center [936, 253] width 113 height 20
click at [625, 574] on link "Apply settings" at bounding box center [629, 564] width 86 height 24
click at [647, 548] on div "Scroll Choice of scroll effects scroll carousel cover-flow animation Direction …" at bounding box center [629, 349] width 772 height 408
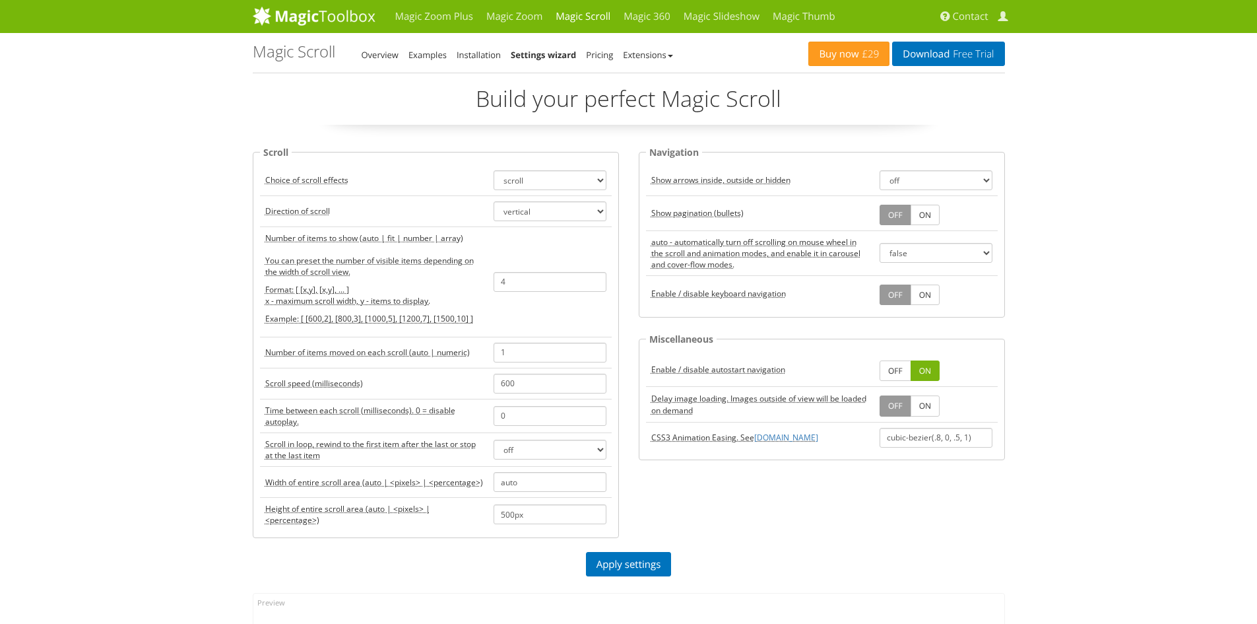
click at [647, 551] on div "Scroll Choice of scroll effects scroll carousel cover-flow animation Direction …" at bounding box center [629, 349] width 772 height 408
click at [659, 560] on link "Apply settings" at bounding box center [629, 564] width 86 height 24
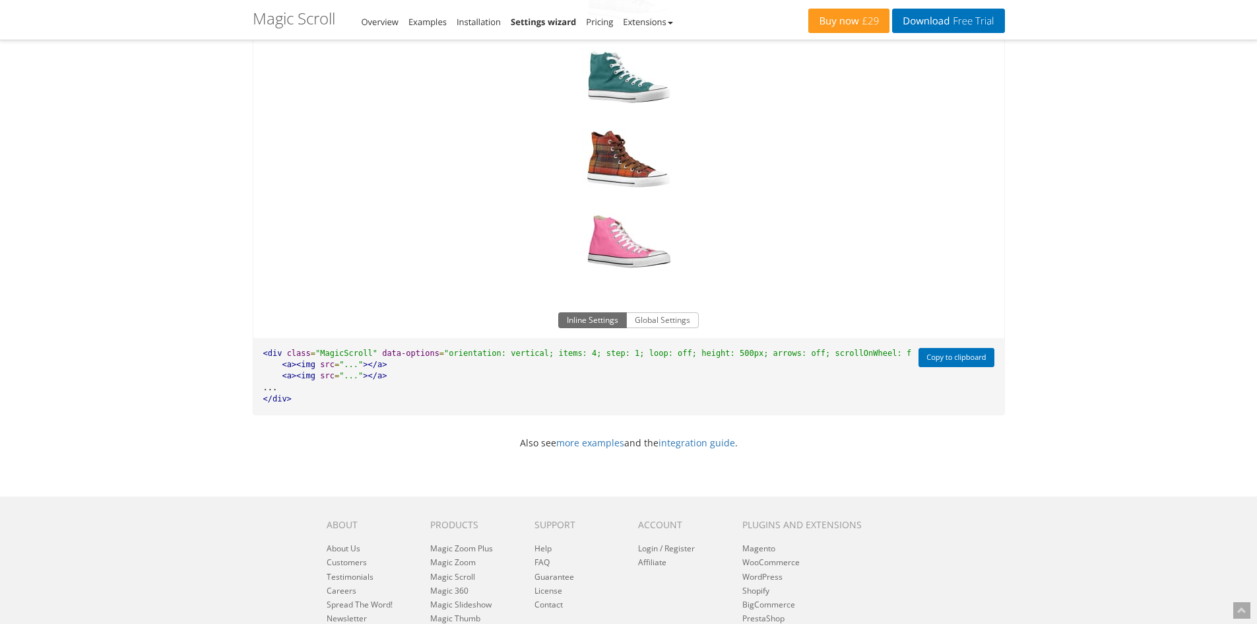
scroll to position [782, 0]
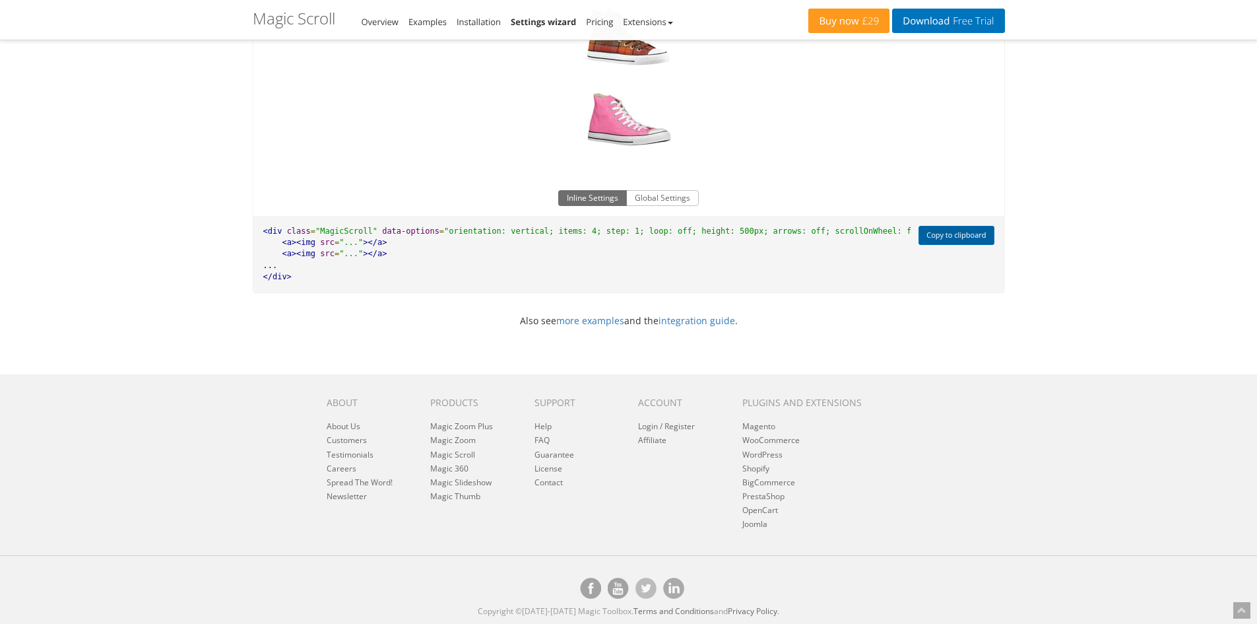
click at [939, 231] on button "Copy to clipboard" at bounding box center [956, 235] width 75 height 19
click at [648, 199] on button "Global Settings" at bounding box center [662, 198] width 73 height 16
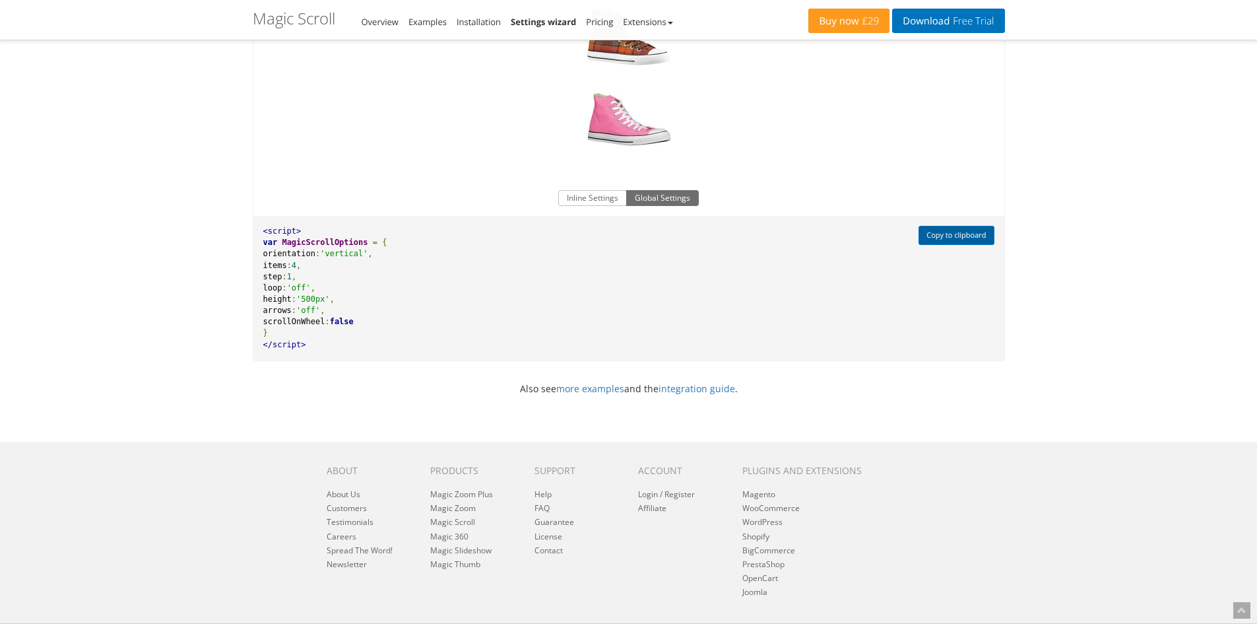
click at [957, 238] on button "Copy to clipboard" at bounding box center [956, 235] width 75 height 19
click at [974, 231] on button "Copy to clipboard" at bounding box center [956, 235] width 75 height 19
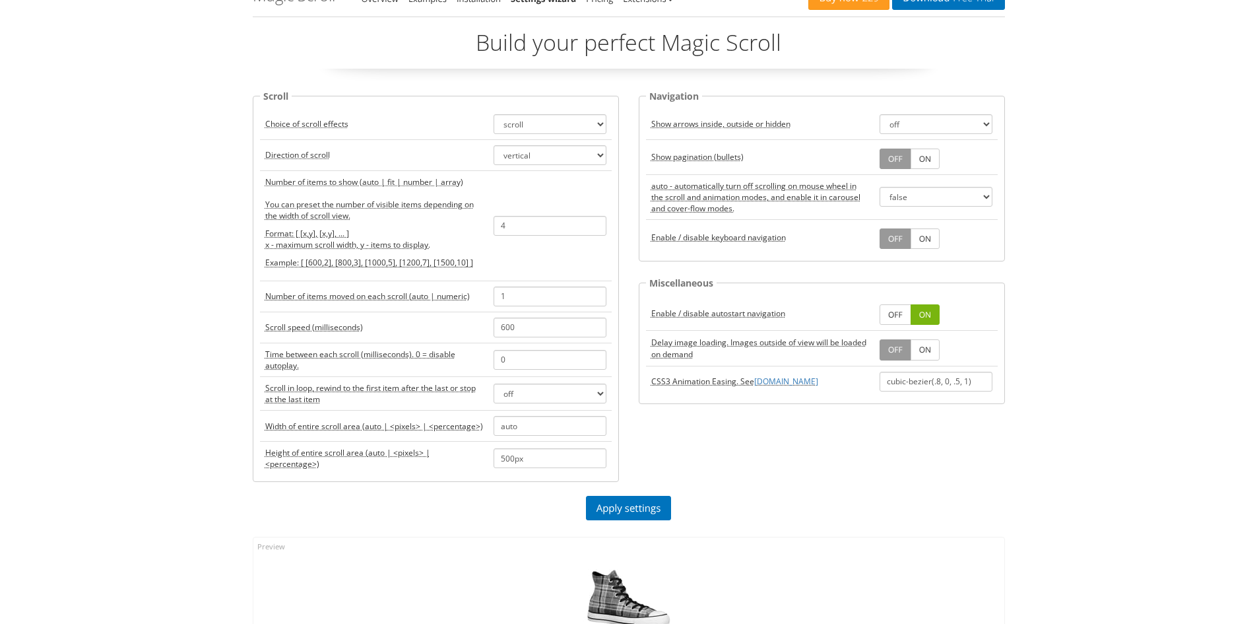
scroll to position [0, 0]
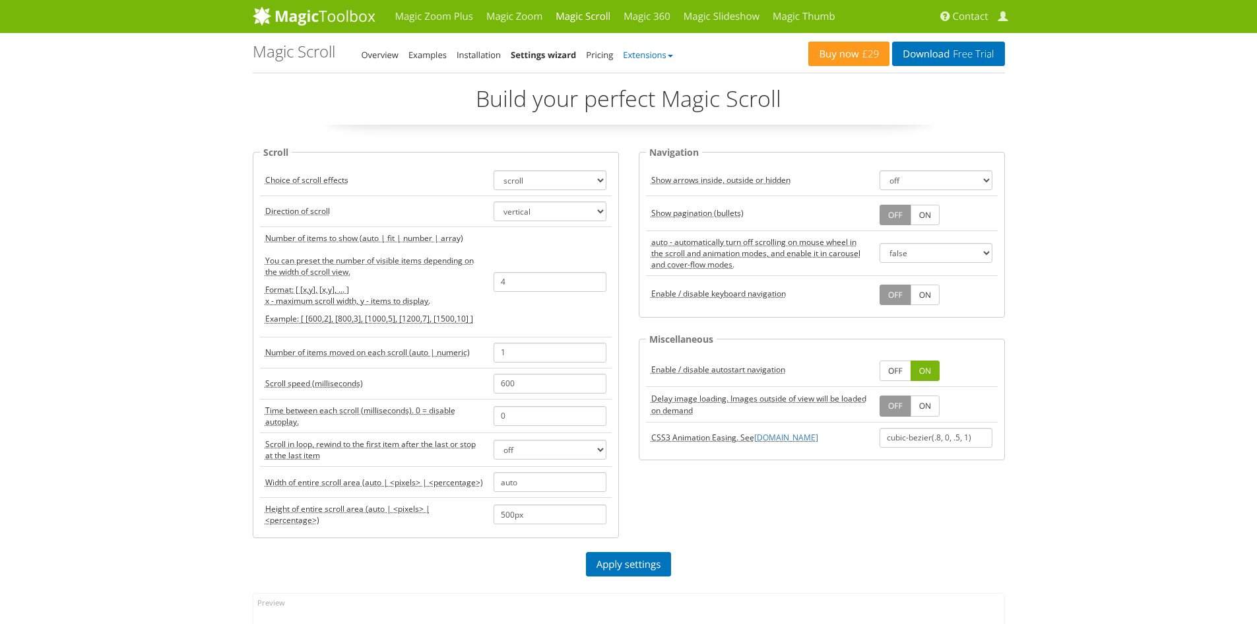
click at [665, 56] on link "Extensions" at bounding box center [648, 55] width 50 height 12
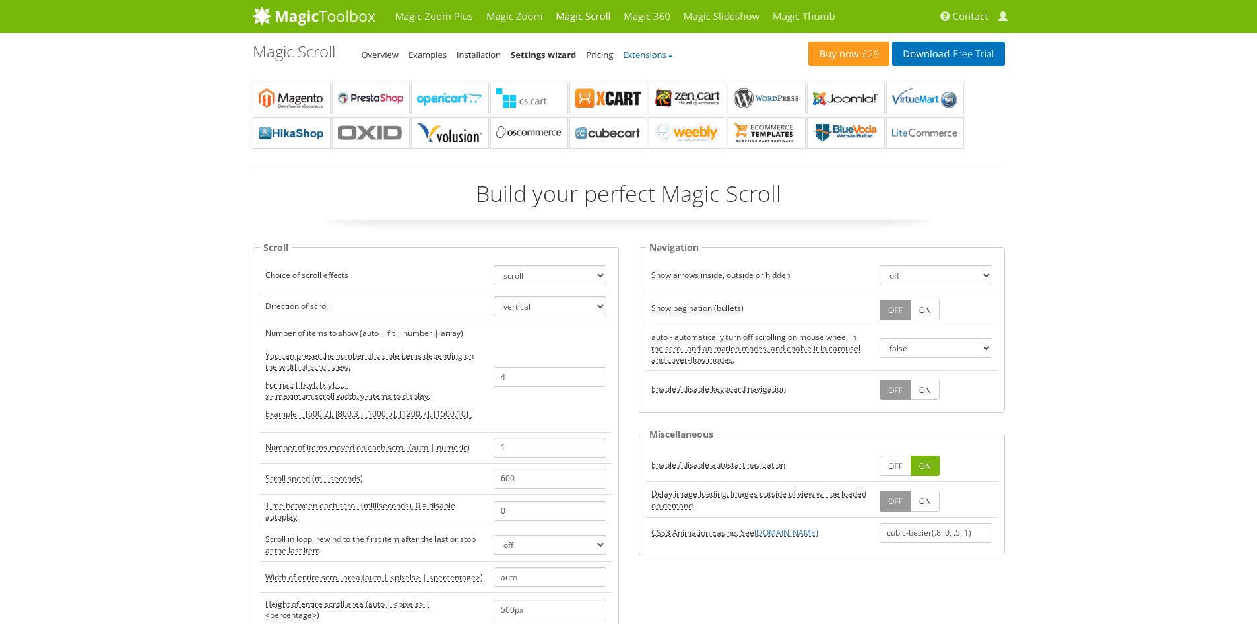
click at [665, 56] on link "Extensions" at bounding box center [648, 55] width 50 height 12
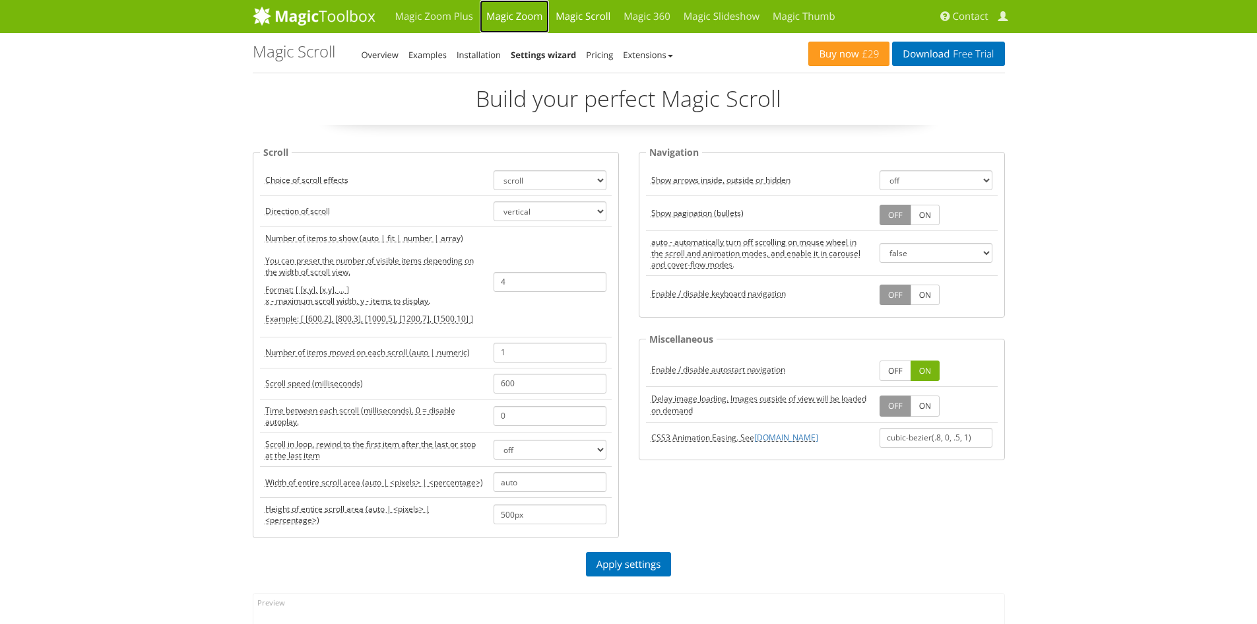
click at [519, 17] on link "Magic Zoom" at bounding box center [514, 16] width 69 height 33
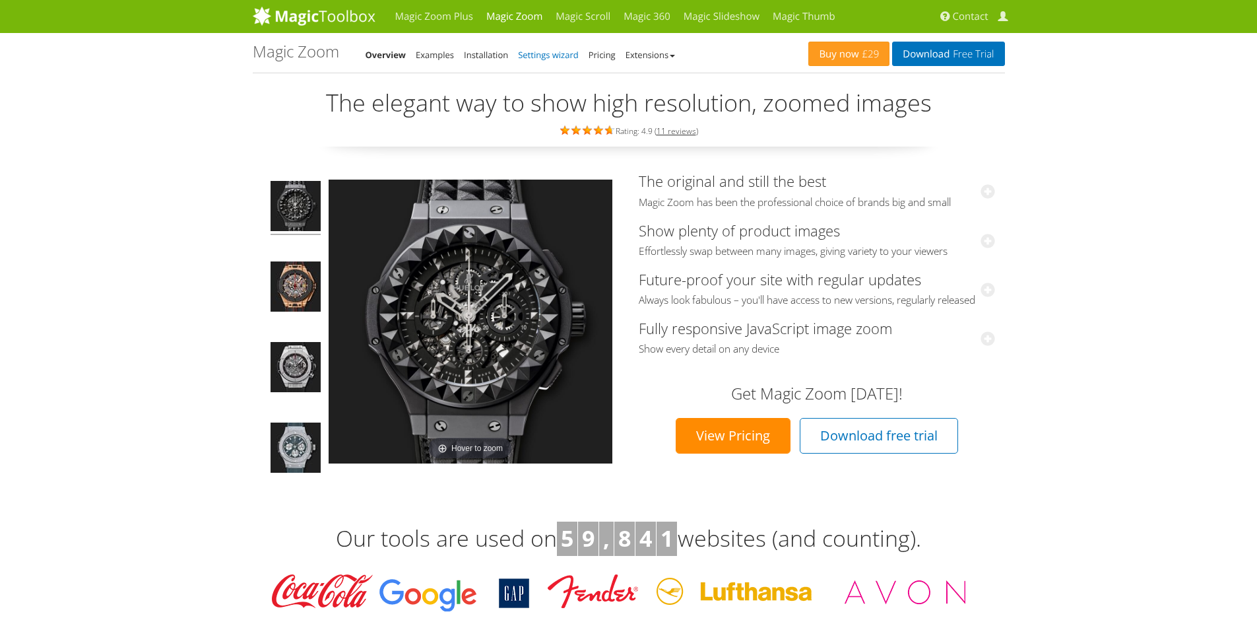
click at [549, 55] on link "Settings wizard" at bounding box center [548, 55] width 61 height 12
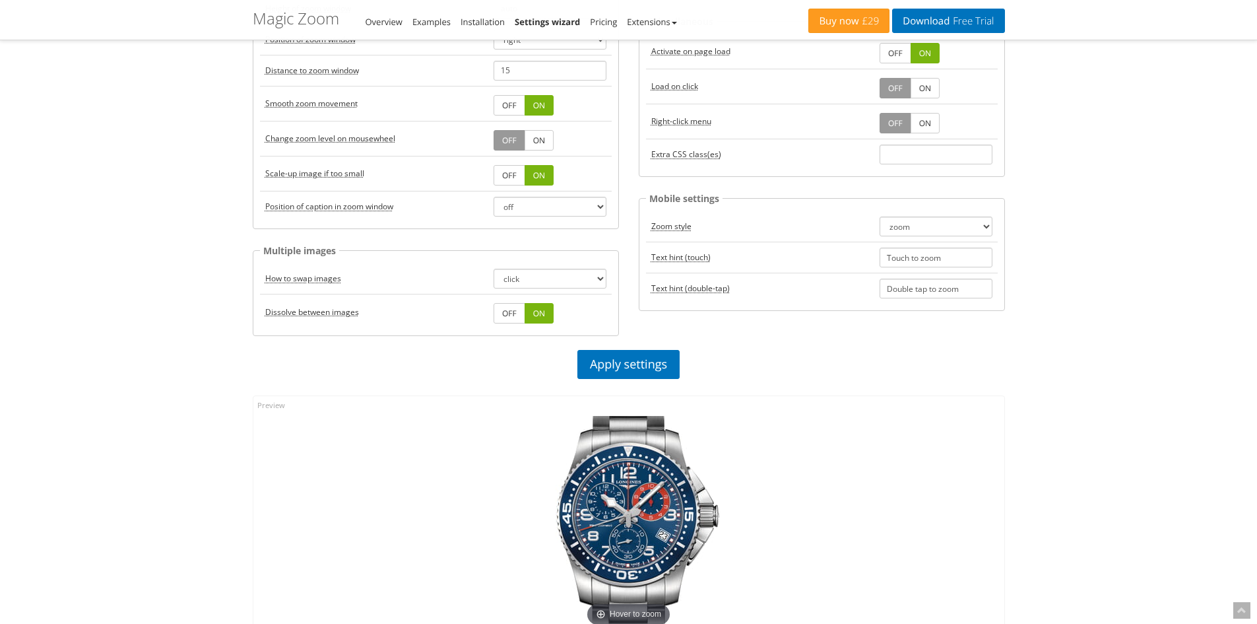
scroll to position [396, 0]
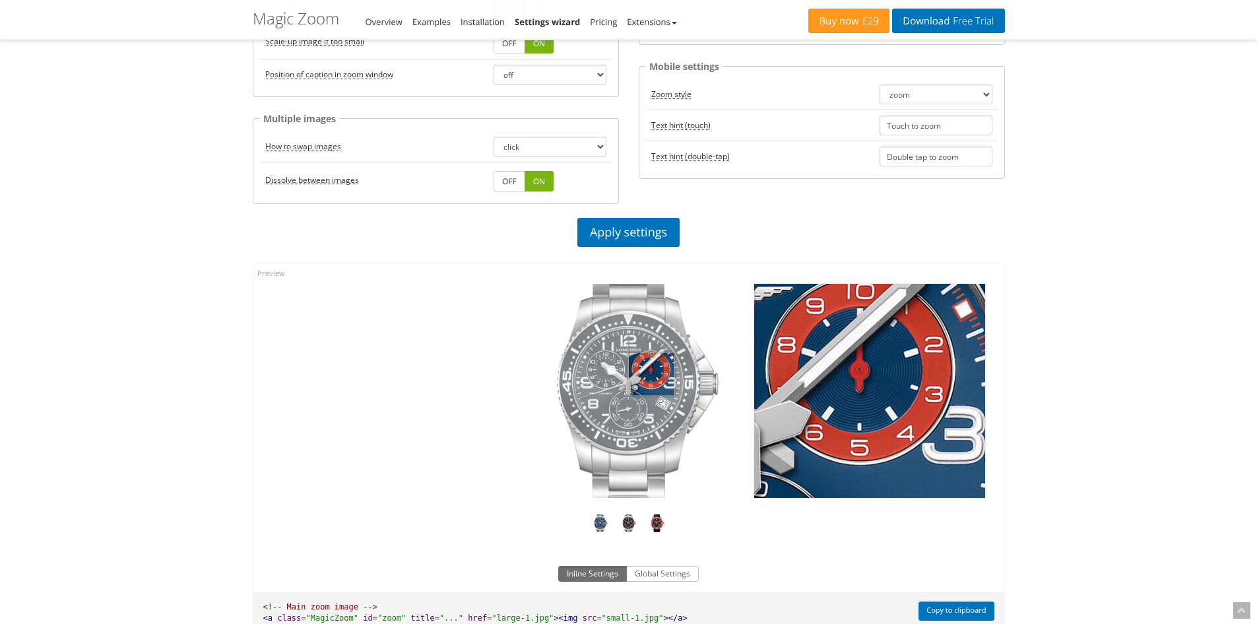
click at [651, 374] on img at bounding box center [629, 391] width 231 height 214
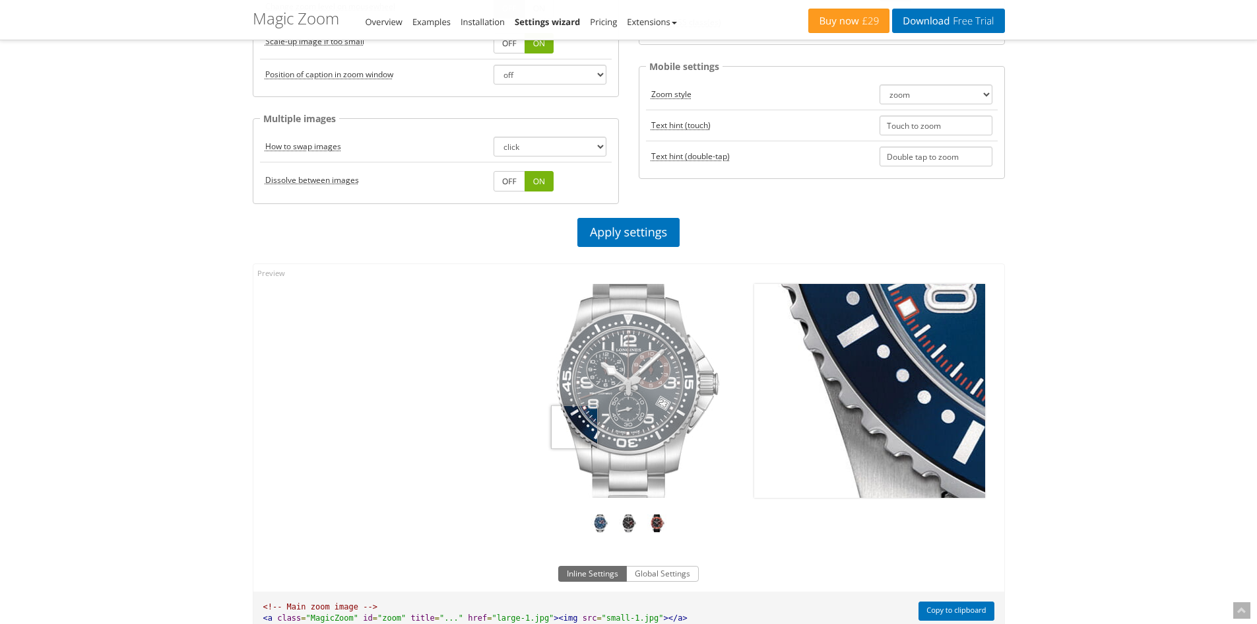
click at [574, 427] on img at bounding box center [629, 391] width 231 height 214
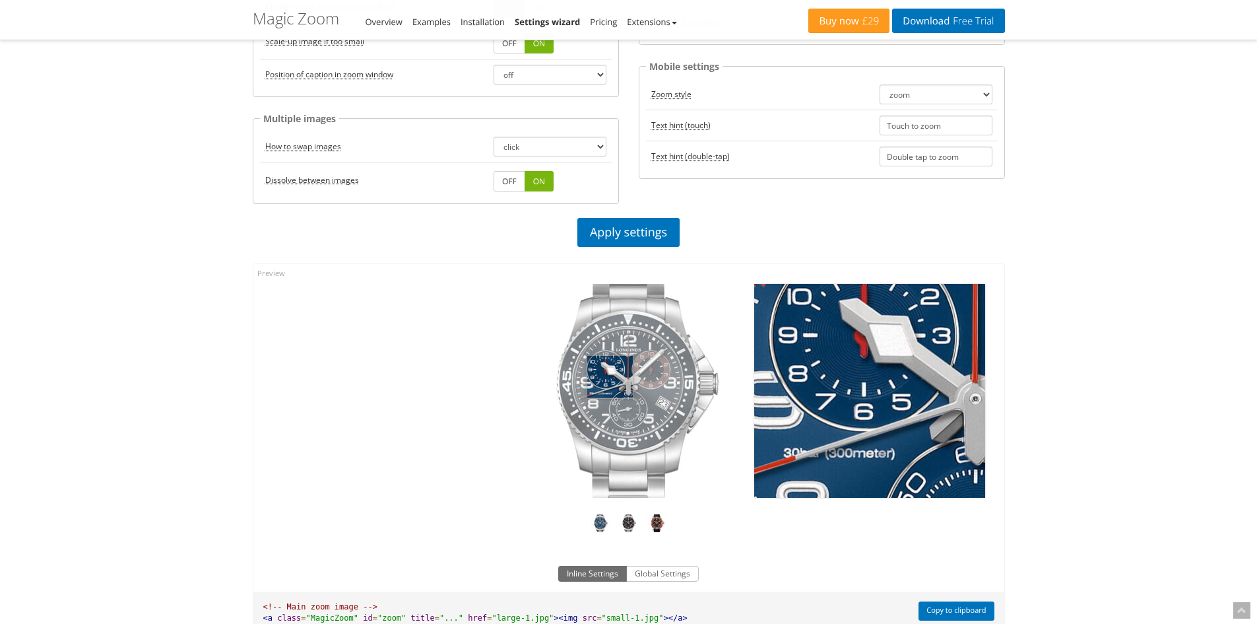
click at [610, 377] on img at bounding box center [629, 391] width 231 height 214
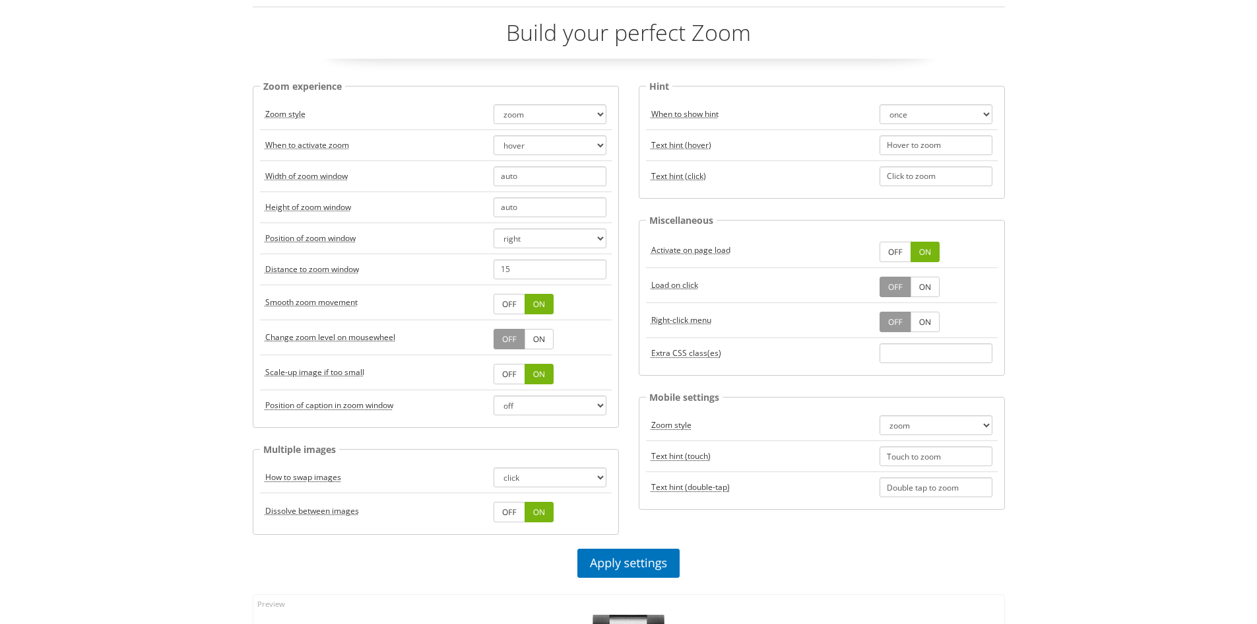
scroll to position [0, 0]
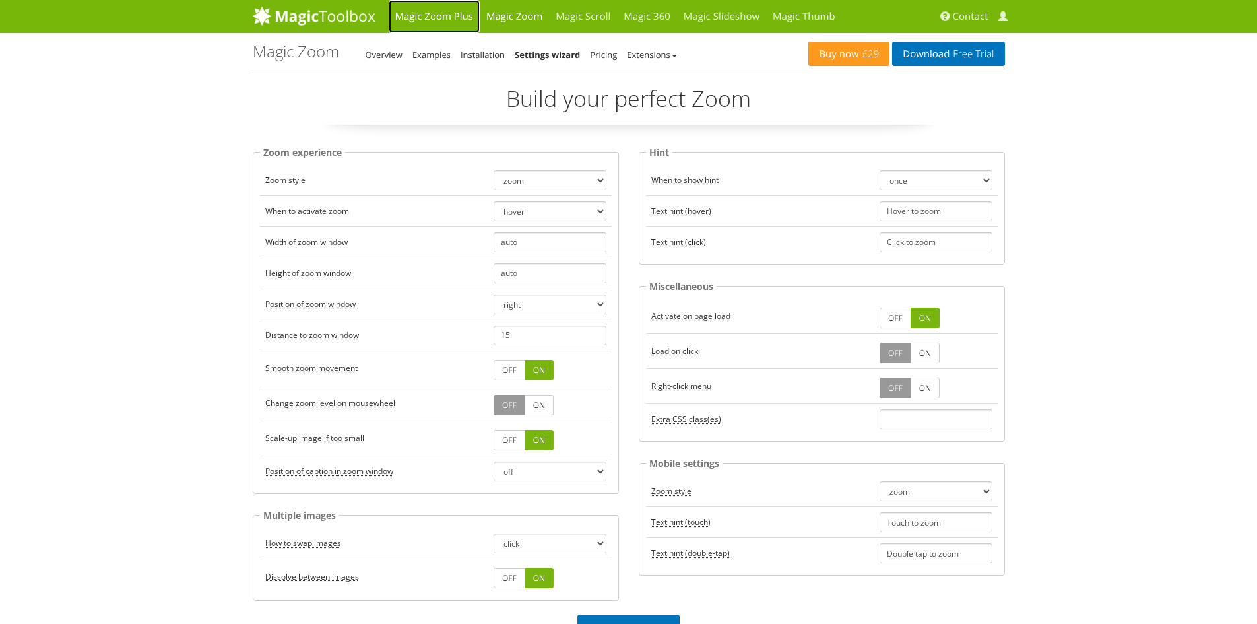
click at [432, 15] on link "Magic Zoom Plus" at bounding box center [434, 16] width 91 height 33
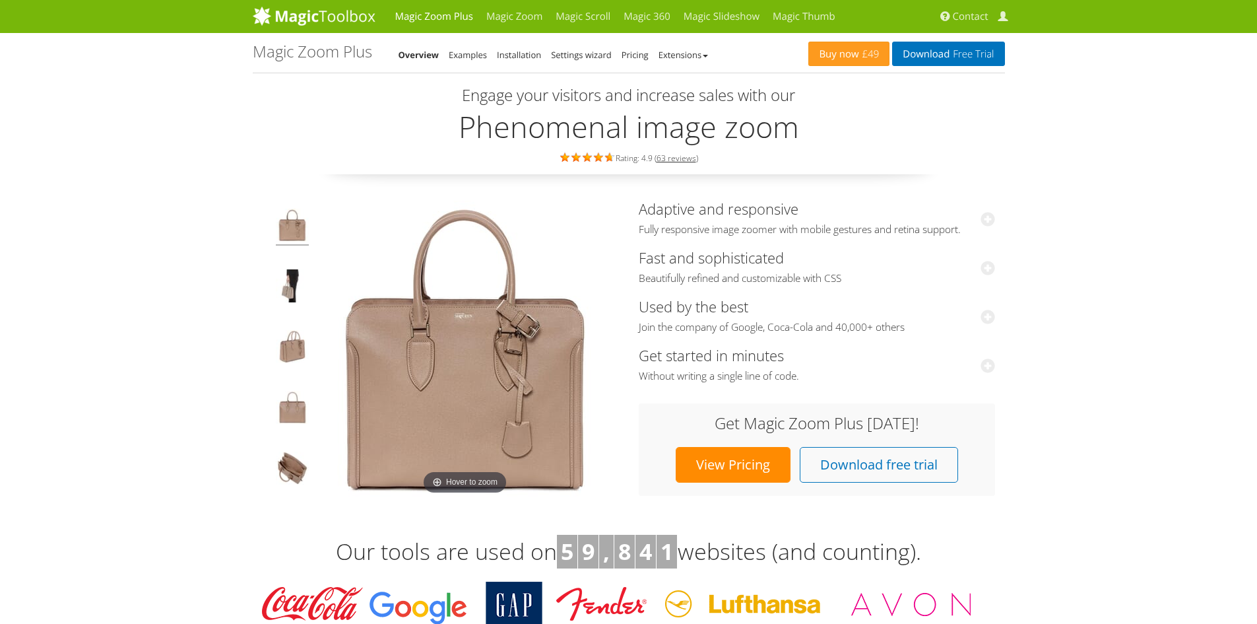
click at [580, 54] on link "Settings wizard" at bounding box center [581, 55] width 61 height 12
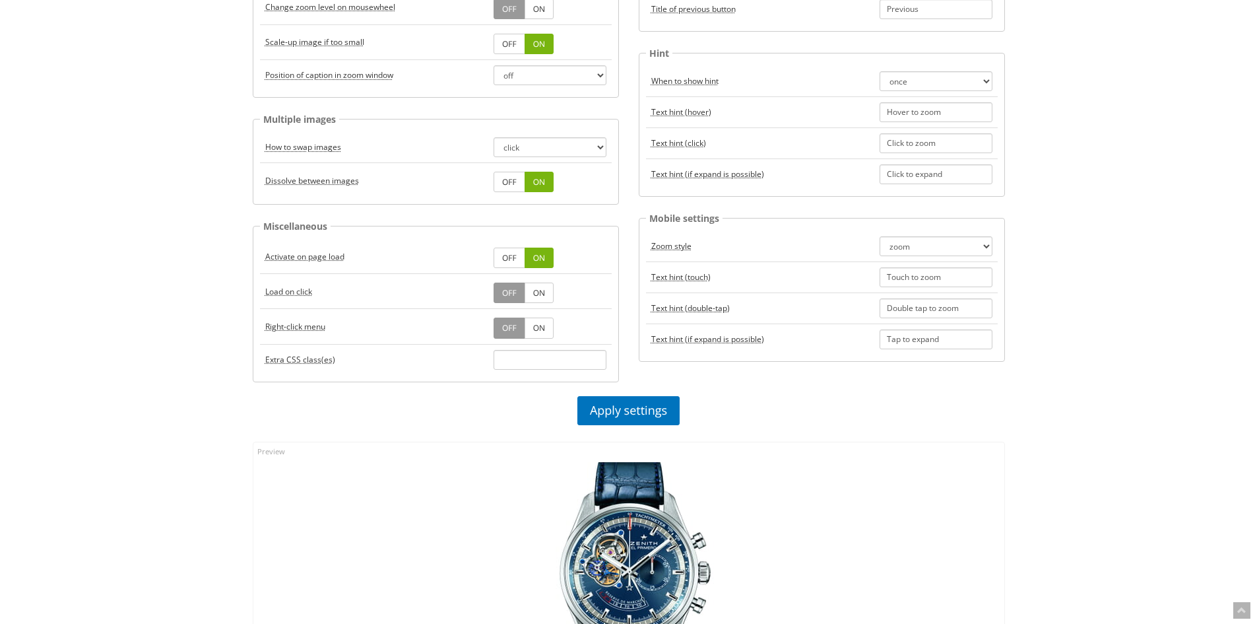
scroll to position [594, 0]
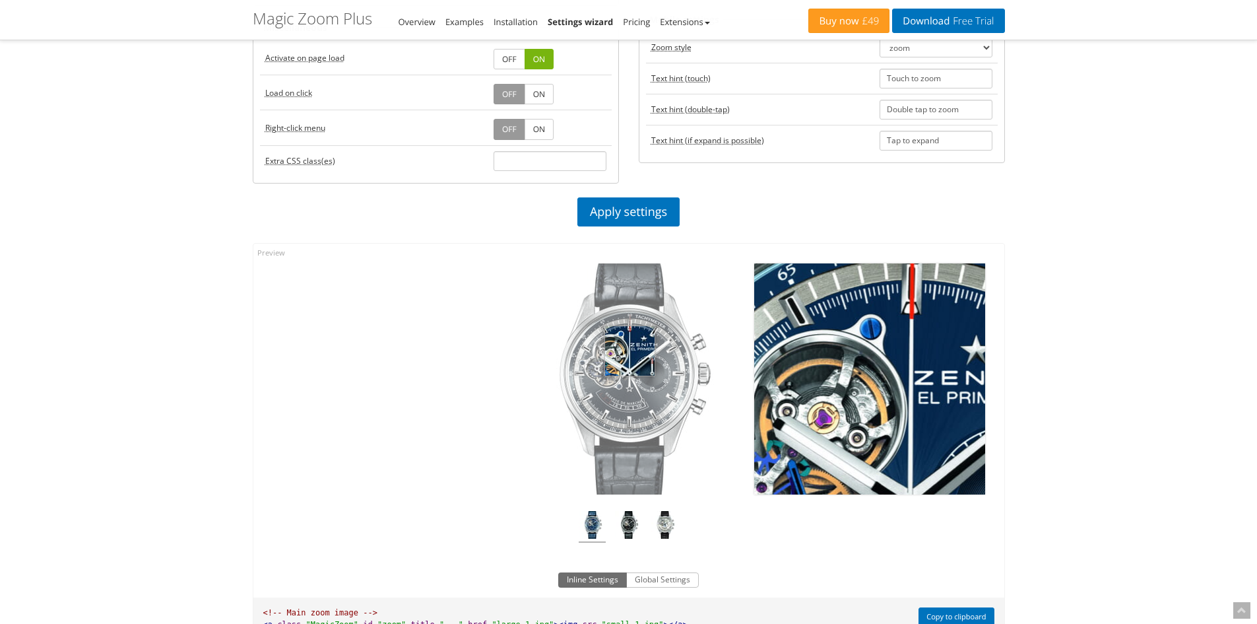
click at [630, 351] on img at bounding box center [629, 378] width 231 height 231
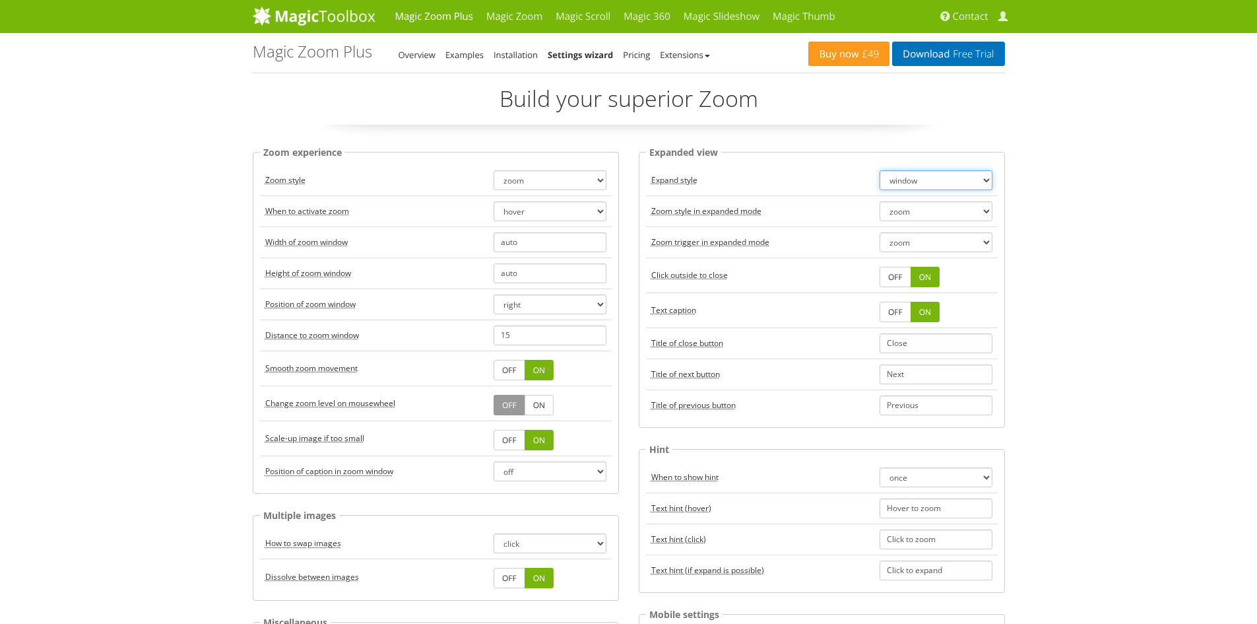
click at [946, 180] on select "window fullscreen off" at bounding box center [936, 180] width 113 height 20
select select "fullscreen"
click at [880, 170] on select "window fullscreen off" at bounding box center [936, 180] width 113 height 20
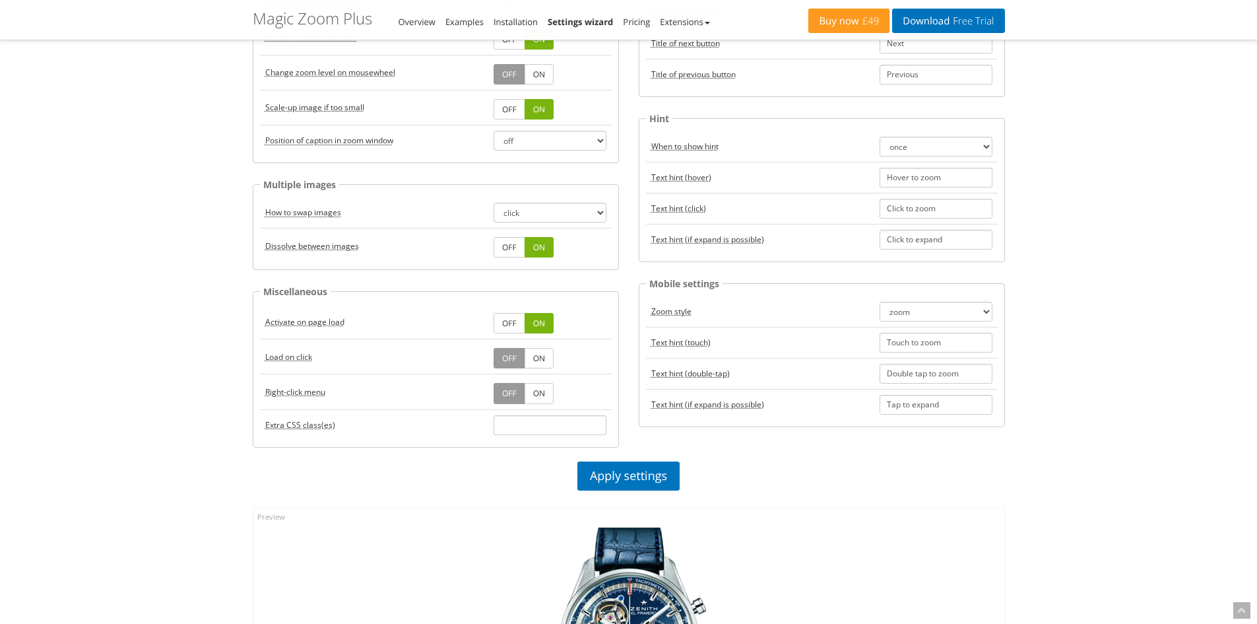
scroll to position [528, 0]
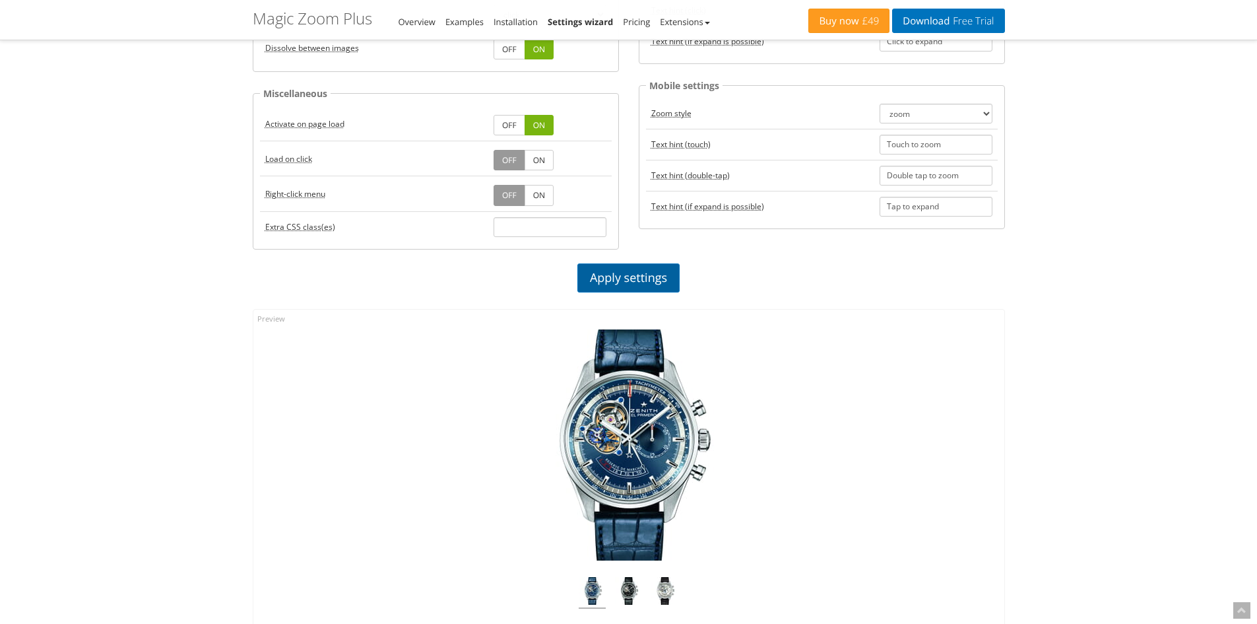
click at [641, 275] on link "Apply settings" at bounding box center [629, 277] width 102 height 29
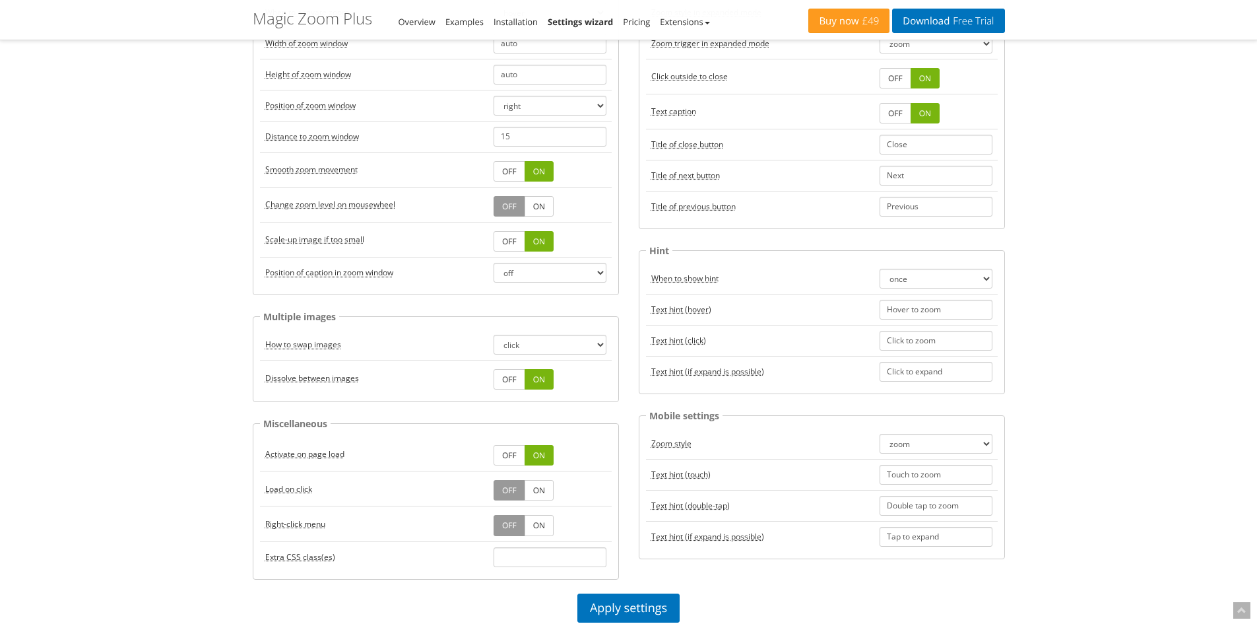
scroll to position [66, 0]
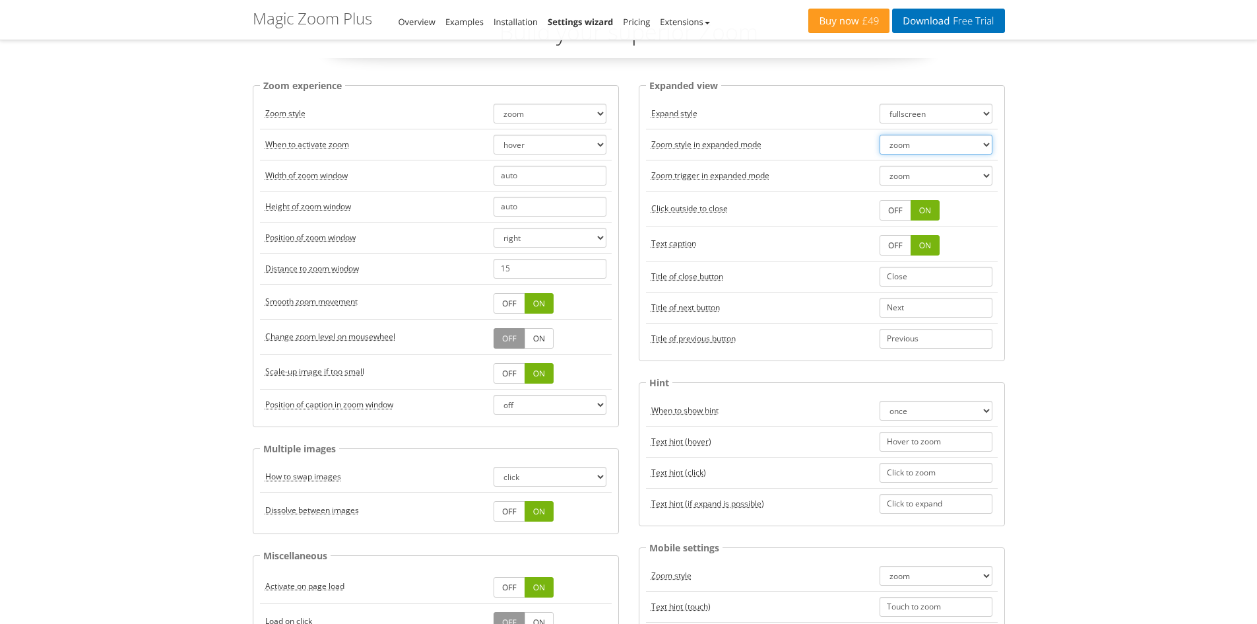
click at [959, 145] on select "zoom magnifier off" at bounding box center [936, 145] width 113 height 20
select select "magnifier"
click at [880, 135] on select "zoom magnifier off" at bounding box center [936, 145] width 113 height 20
click at [914, 177] on select "zoom always" at bounding box center [936, 176] width 113 height 20
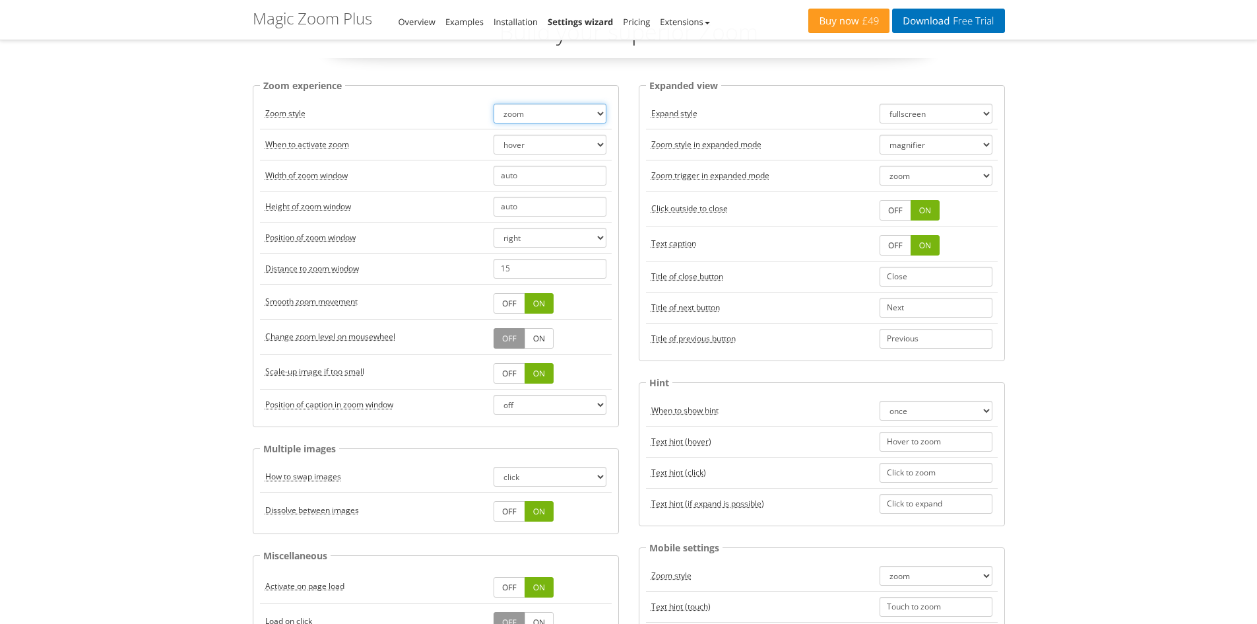
click at [562, 117] on select "zoom magnifier preview off" at bounding box center [550, 114] width 113 height 20
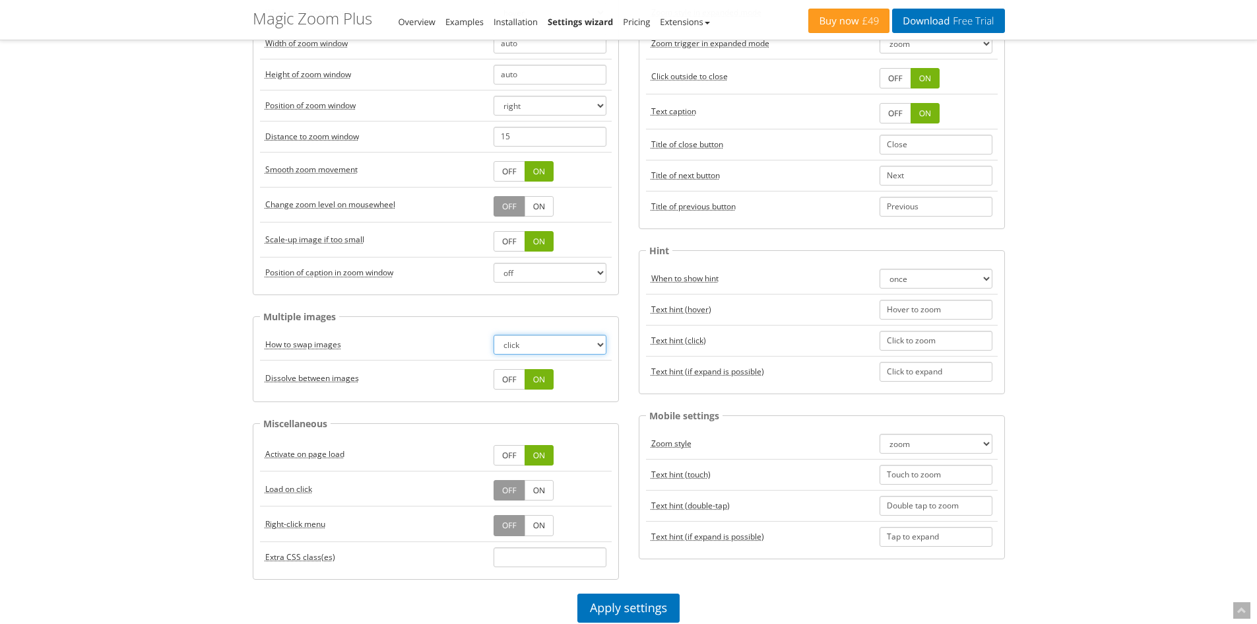
click at [564, 343] on select "click hover" at bounding box center [550, 345] width 113 height 20
click at [170, 370] on div "Magic Zoom Plus Magic Zoom Magic Scroll Magic 360 Magic Slideshow Magic Thumb C…" at bounding box center [628, 608] width 1257 height 1612
click at [508, 376] on link "OFF" at bounding box center [510, 379] width 32 height 20
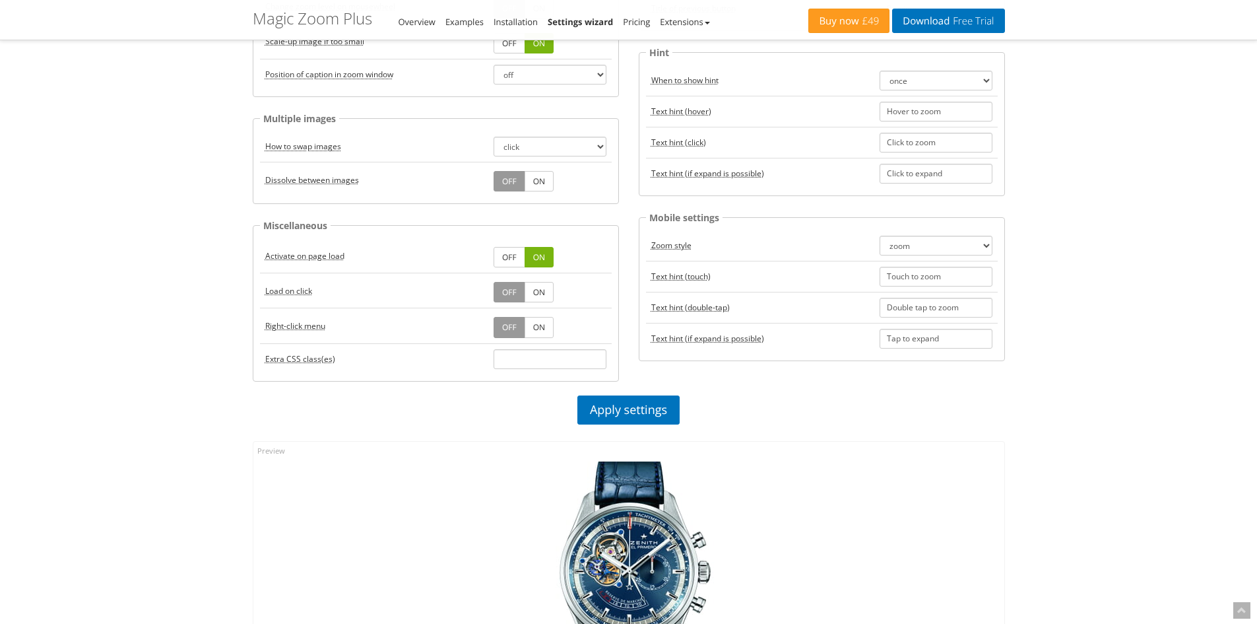
scroll to position [462, 0]
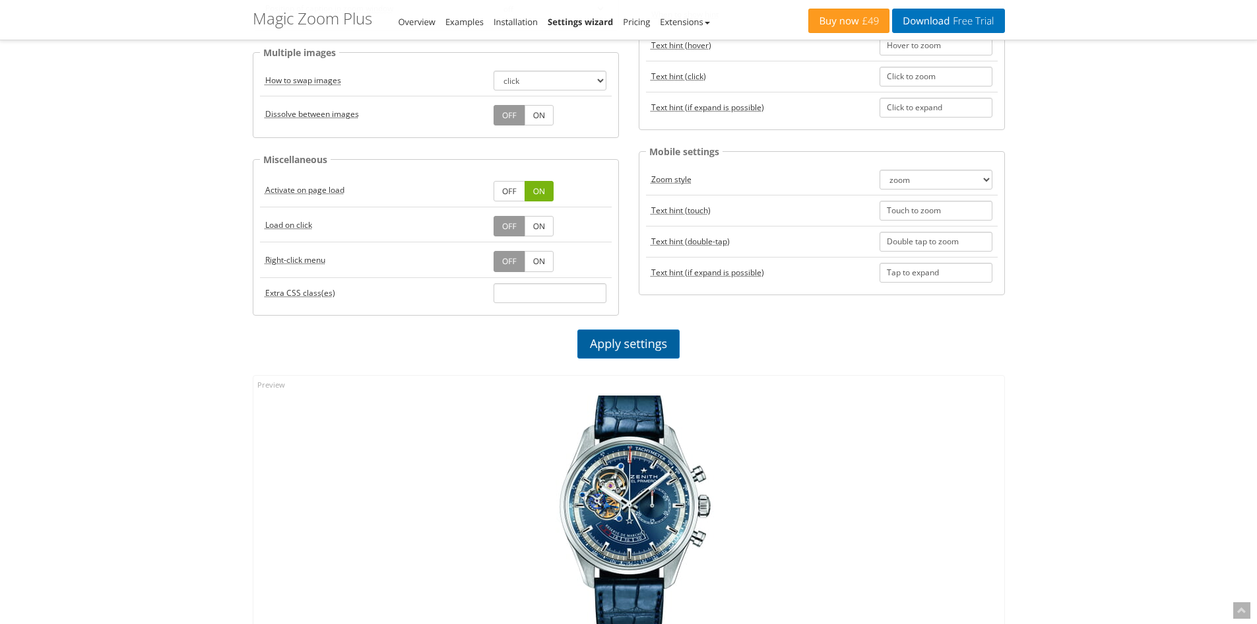
click at [622, 346] on link "Apply settings" at bounding box center [629, 343] width 102 height 29
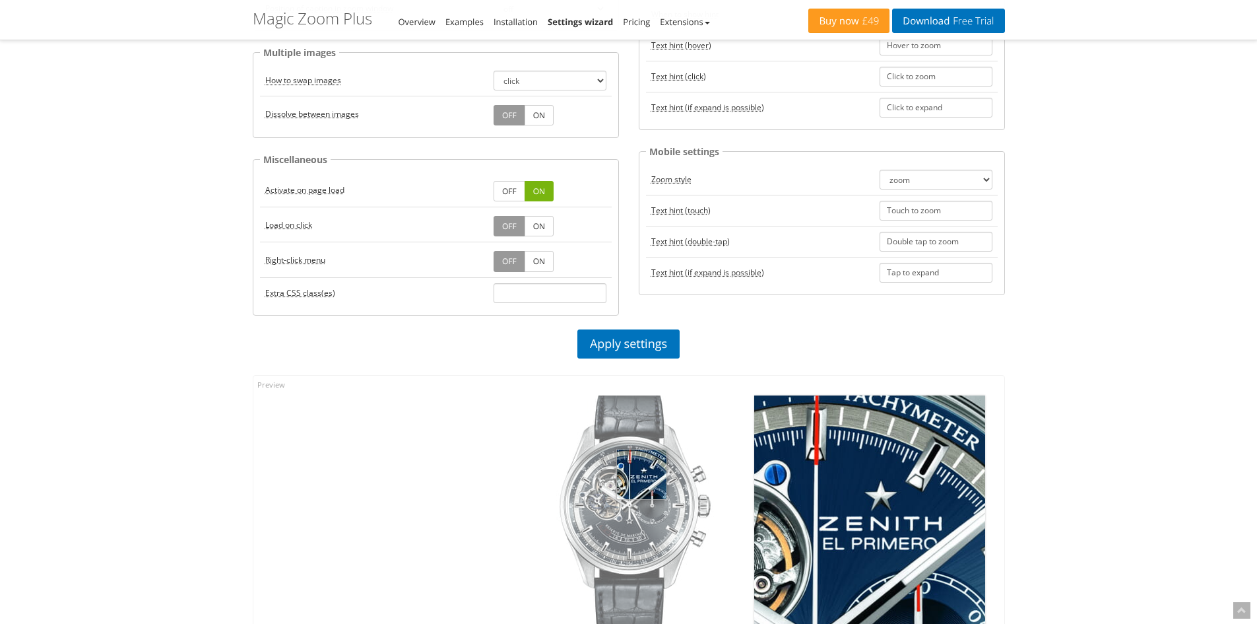
scroll to position [660, 0]
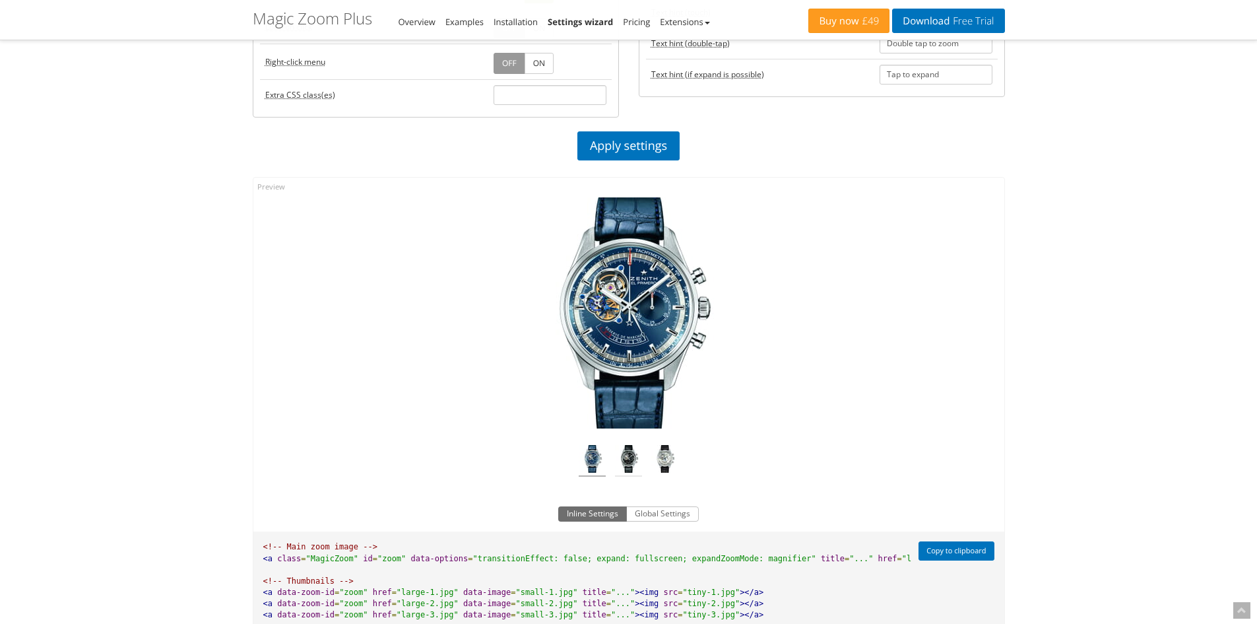
click at [628, 463] on img at bounding box center [628, 461] width 27 height 32
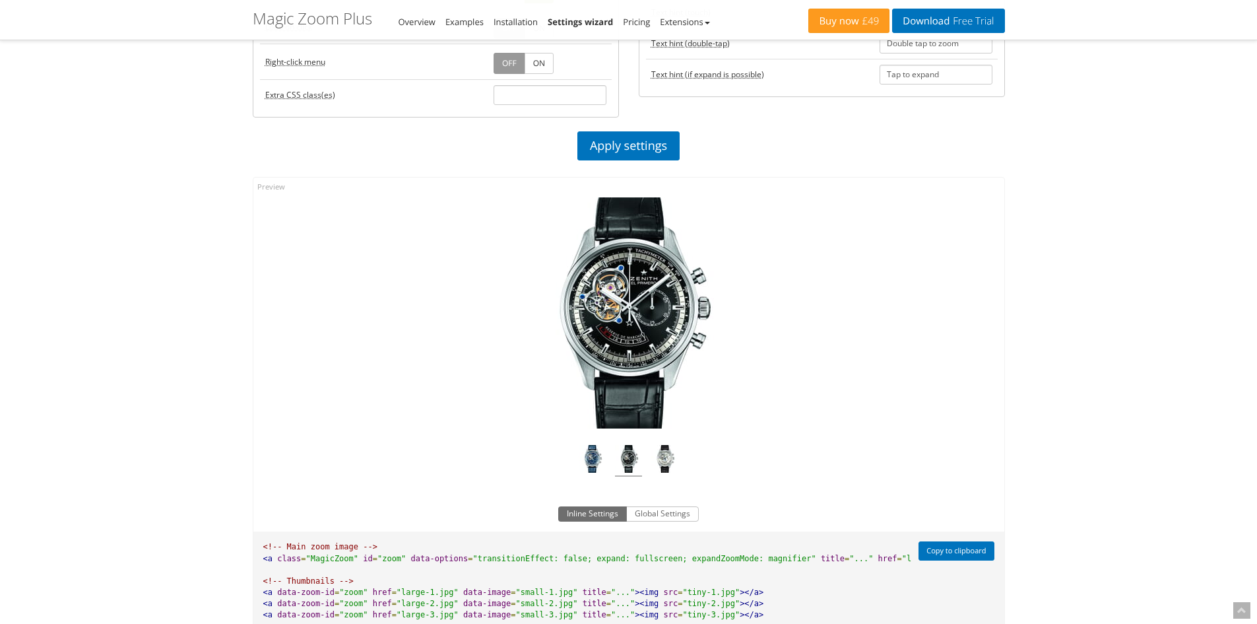
scroll to position [858, 0]
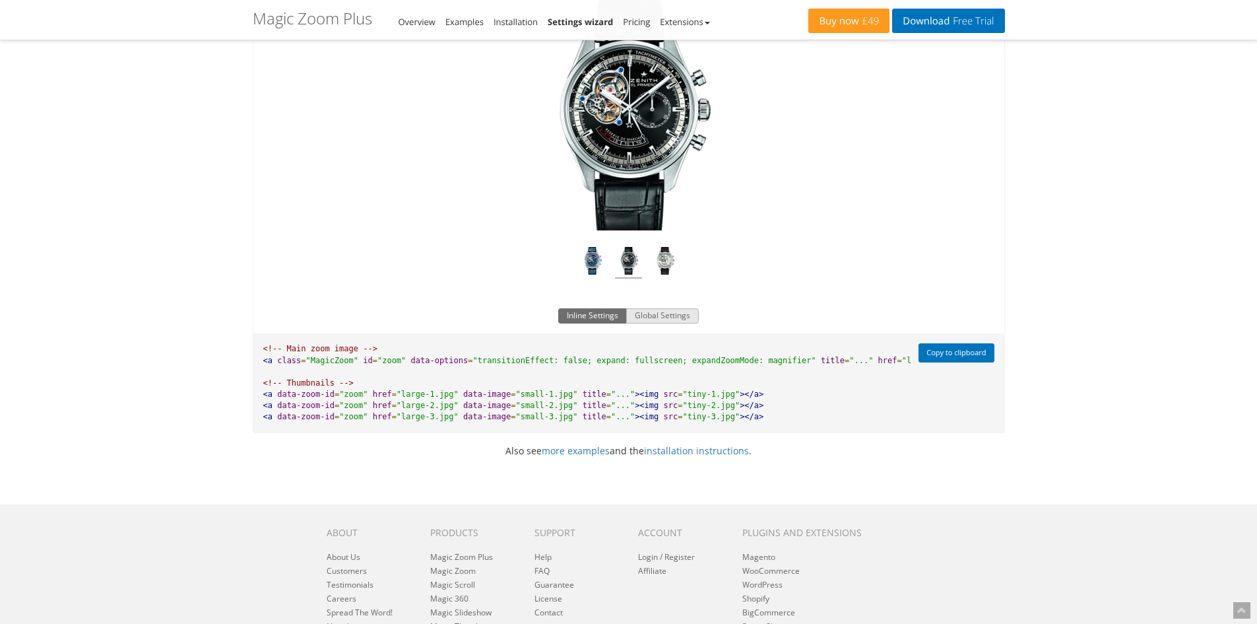
click at [643, 313] on button "Global Settings" at bounding box center [662, 316] width 73 height 16
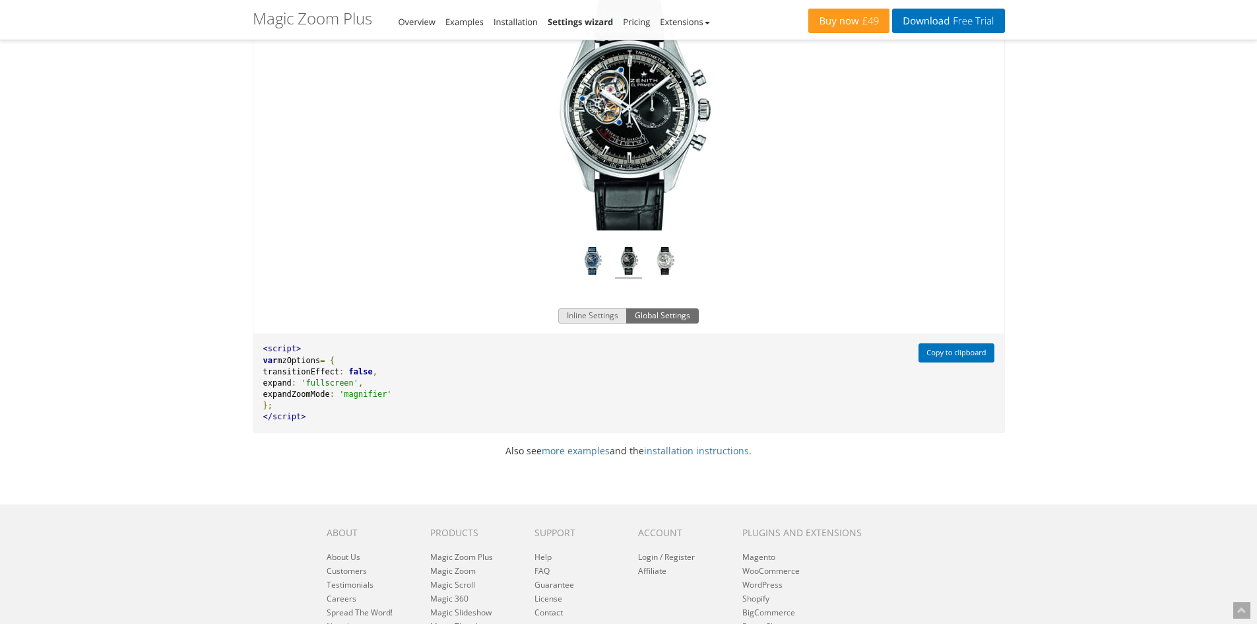
click at [613, 316] on button "Inline Settings" at bounding box center [592, 316] width 69 height 16
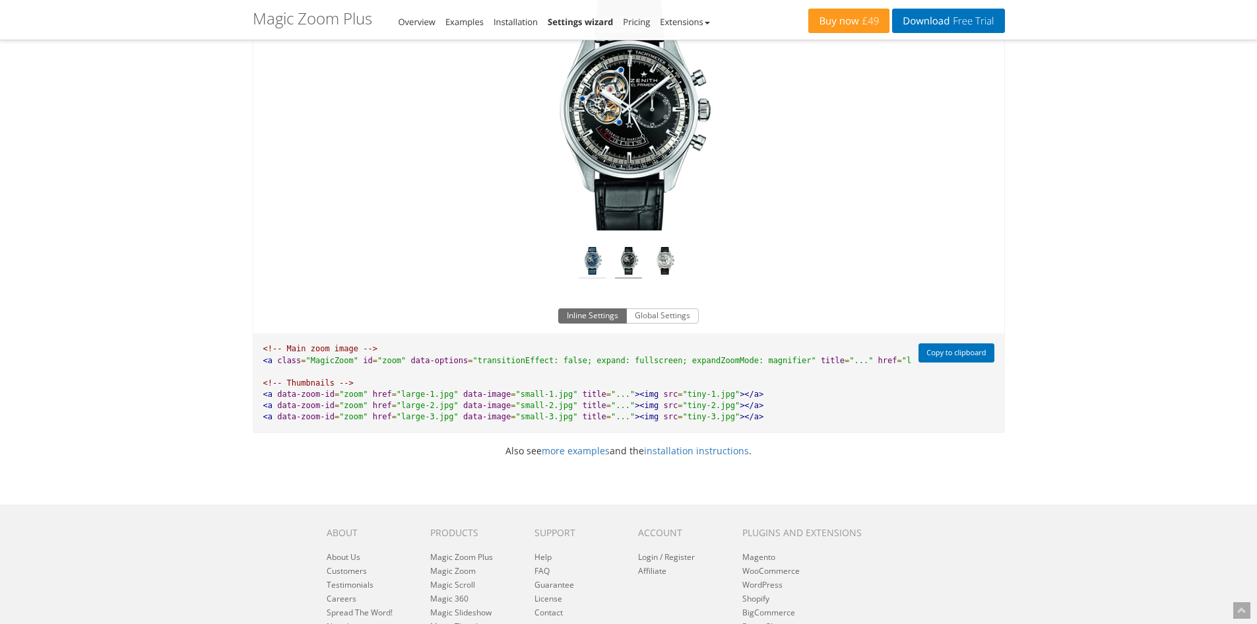
click at [582, 251] on img at bounding box center [592, 263] width 27 height 32
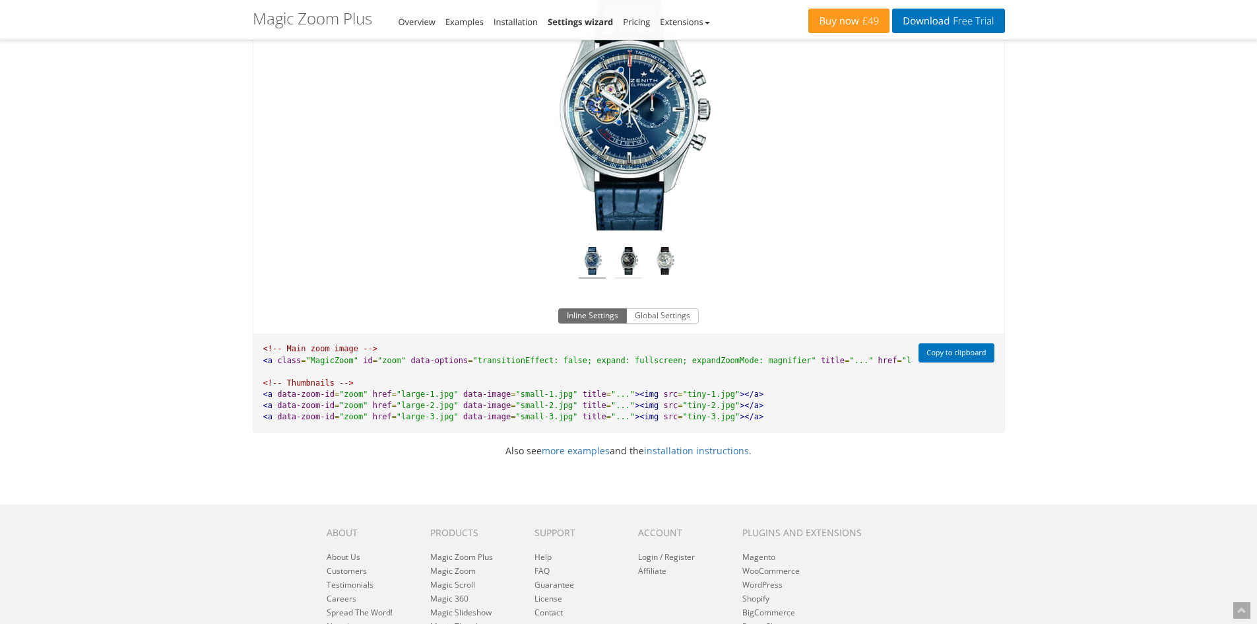
click at [636, 263] on img at bounding box center [628, 263] width 27 height 32
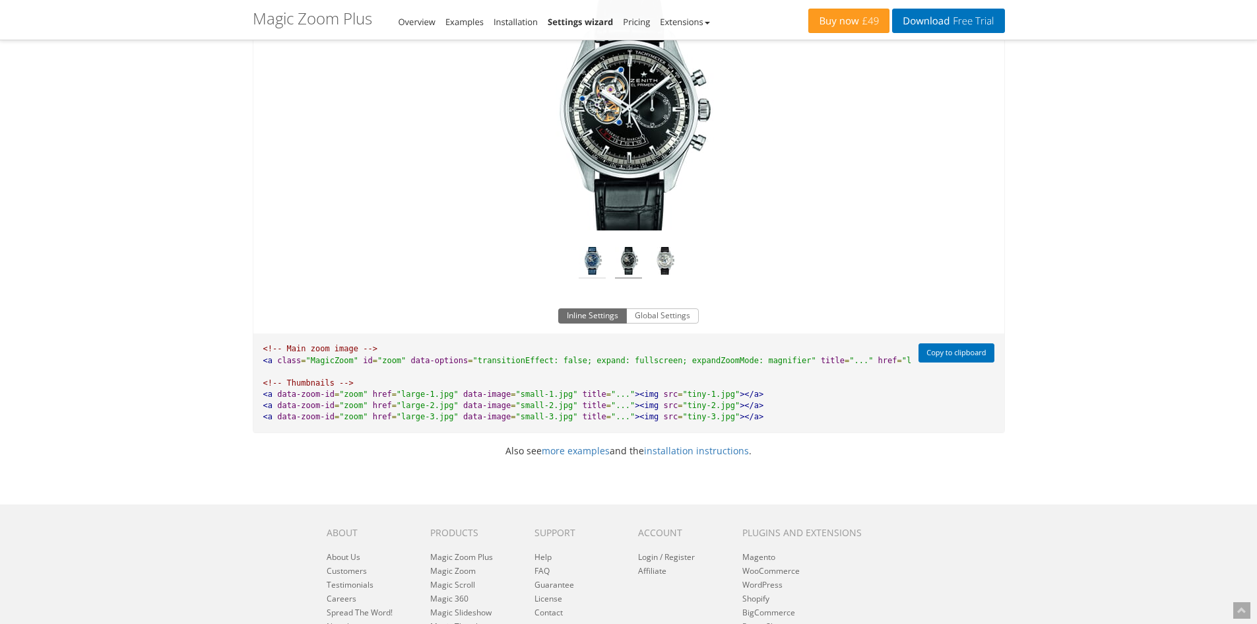
click at [601, 260] on img at bounding box center [592, 263] width 27 height 32
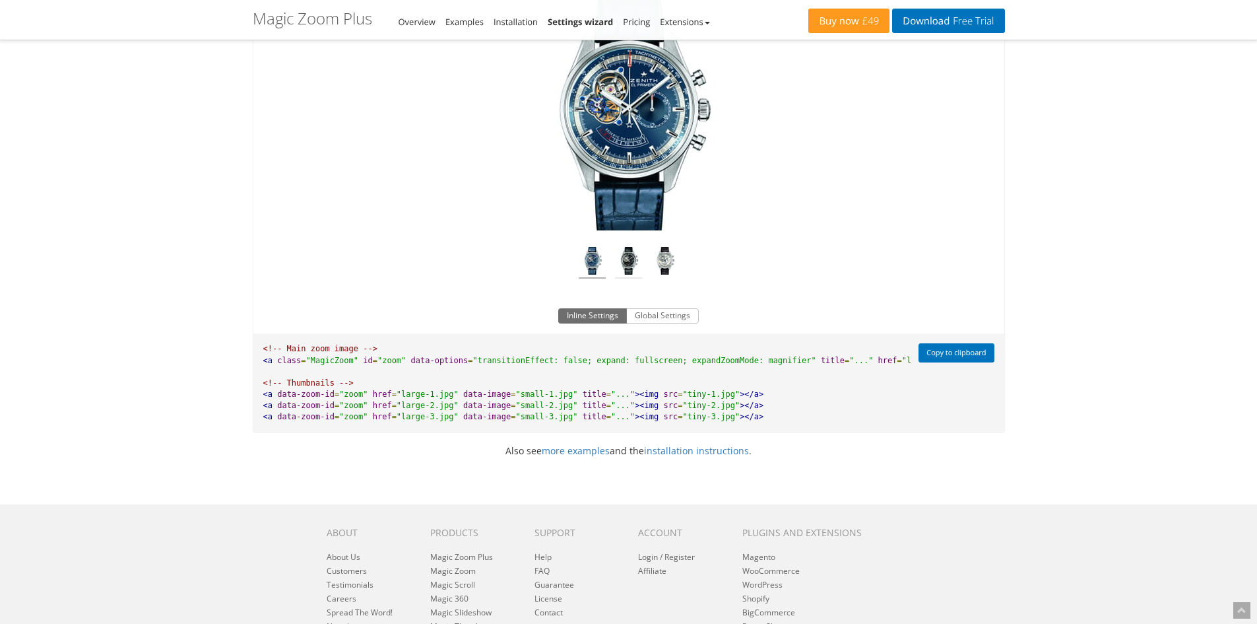
click at [637, 265] on img at bounding box center [628, 263] width 27 height 32
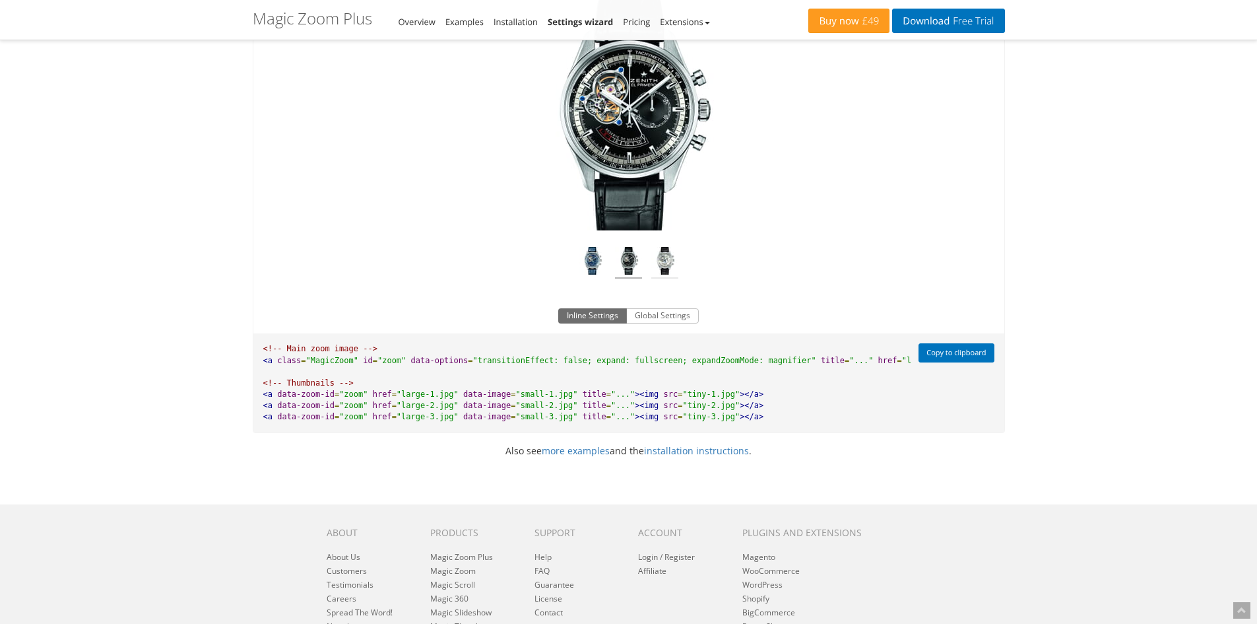
click at [665, 259] on img at bounding box center [665, 263] width 27 height 32
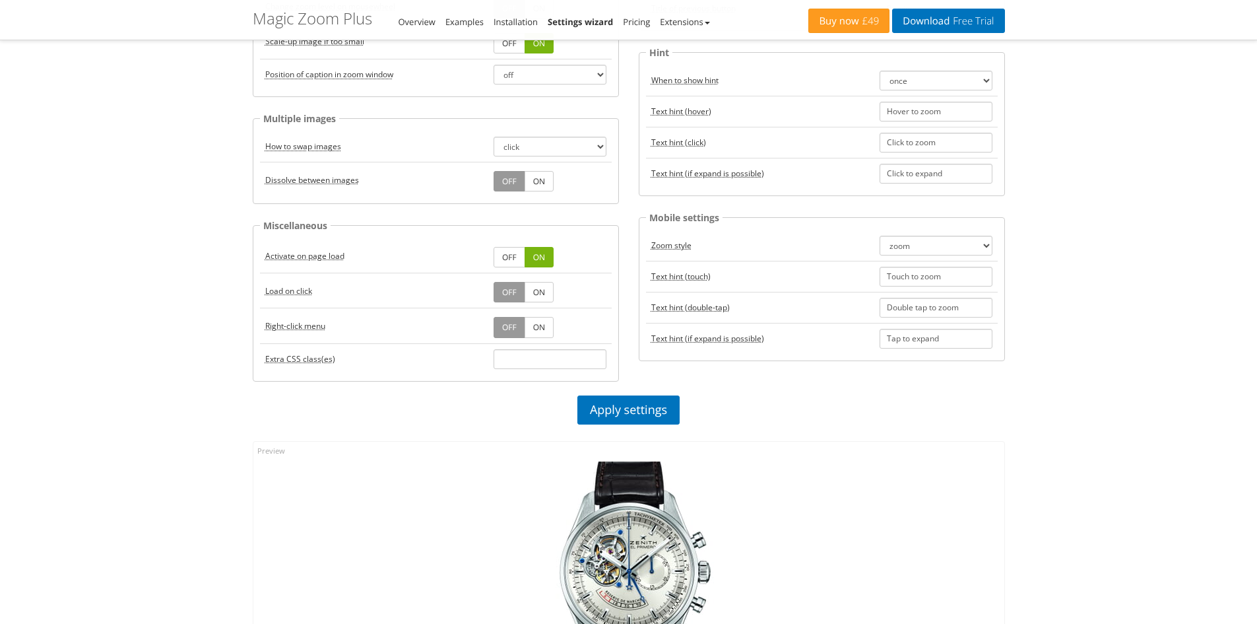
scroll to position [0, 0]
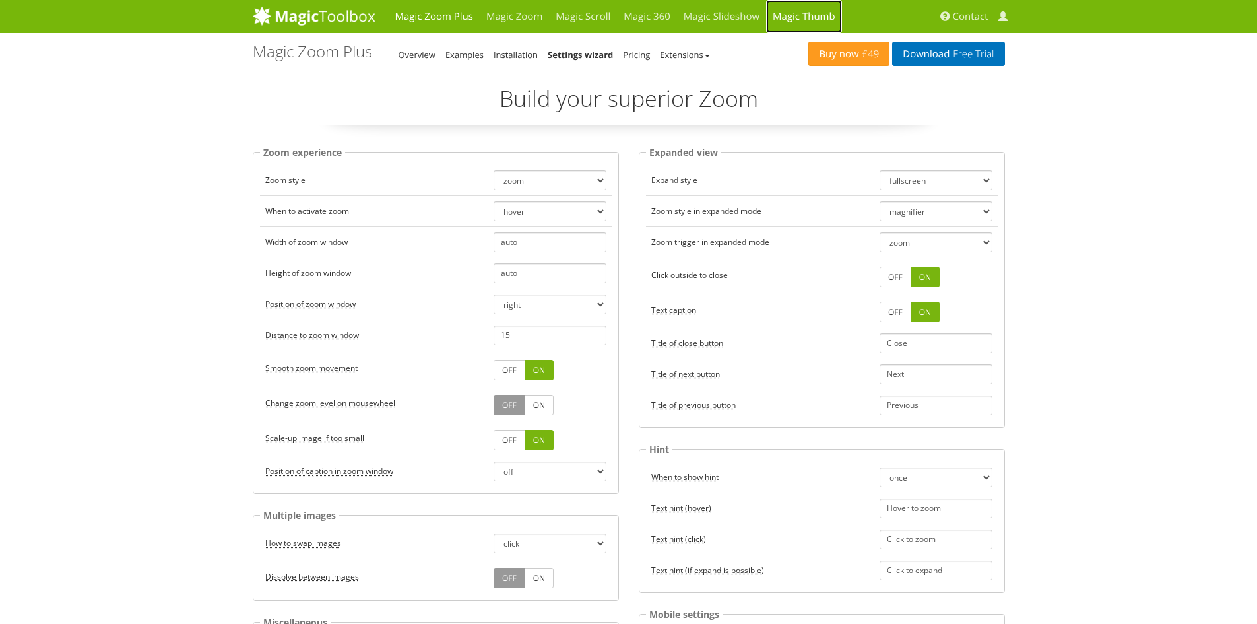
click at [805, 18] on link "Magic Thumb" at bounding box center [804, 16] width 76 height 33
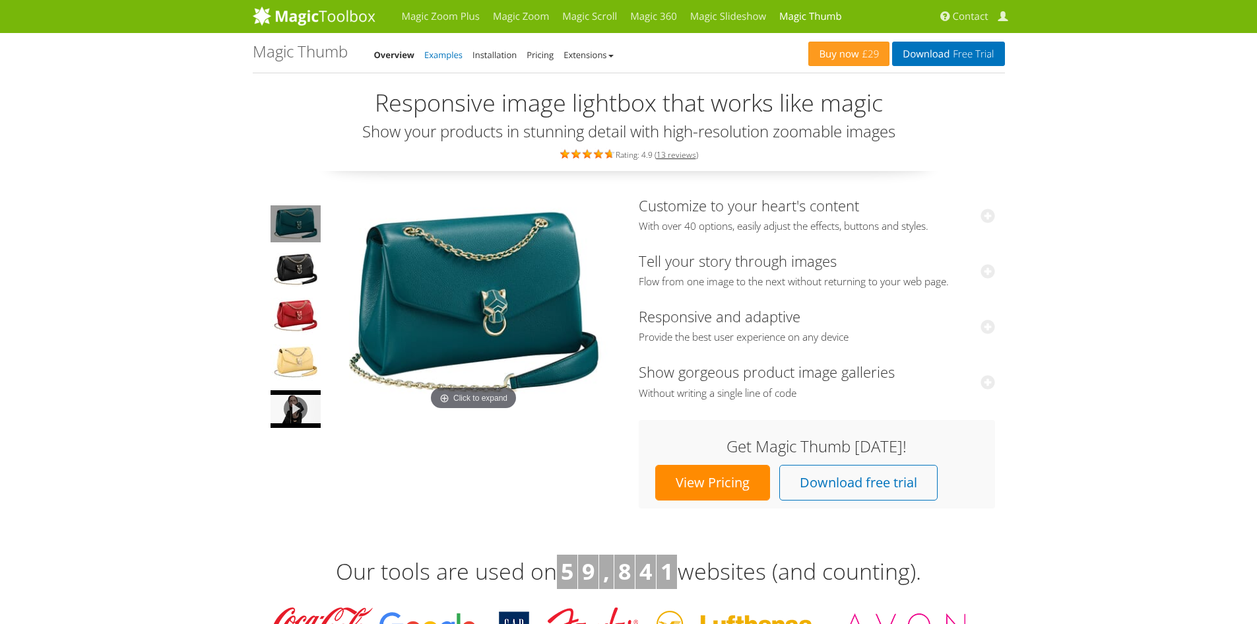
click at [446, 51] on link "Examples" at bounding box center [443, 55] width 38 height 12
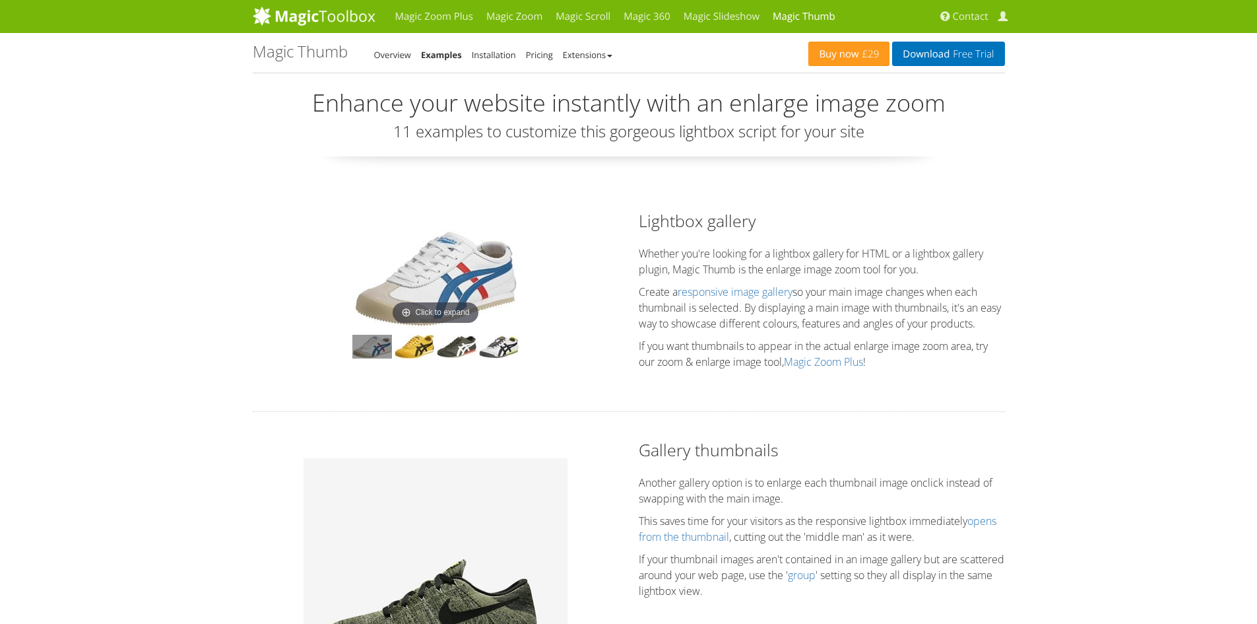
click at [417, 246] on img at bounding box center [435, 278] width 165 height 99
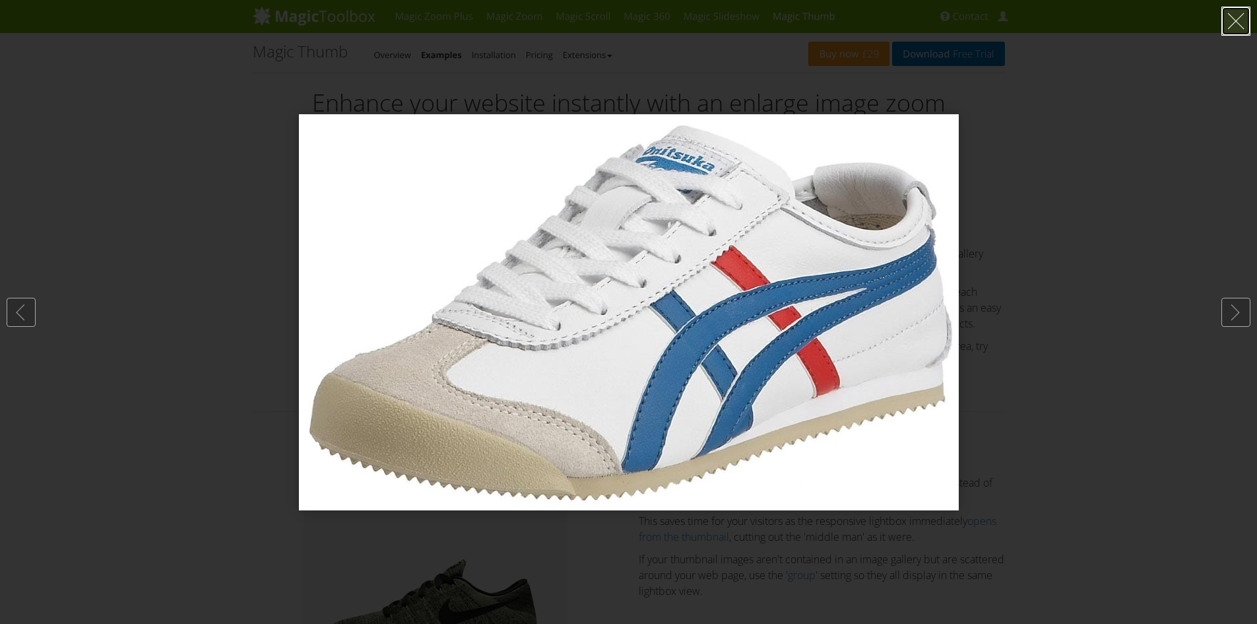
click at [1233, 19] on link at bounding box center [1236, 21] width 29 height 29
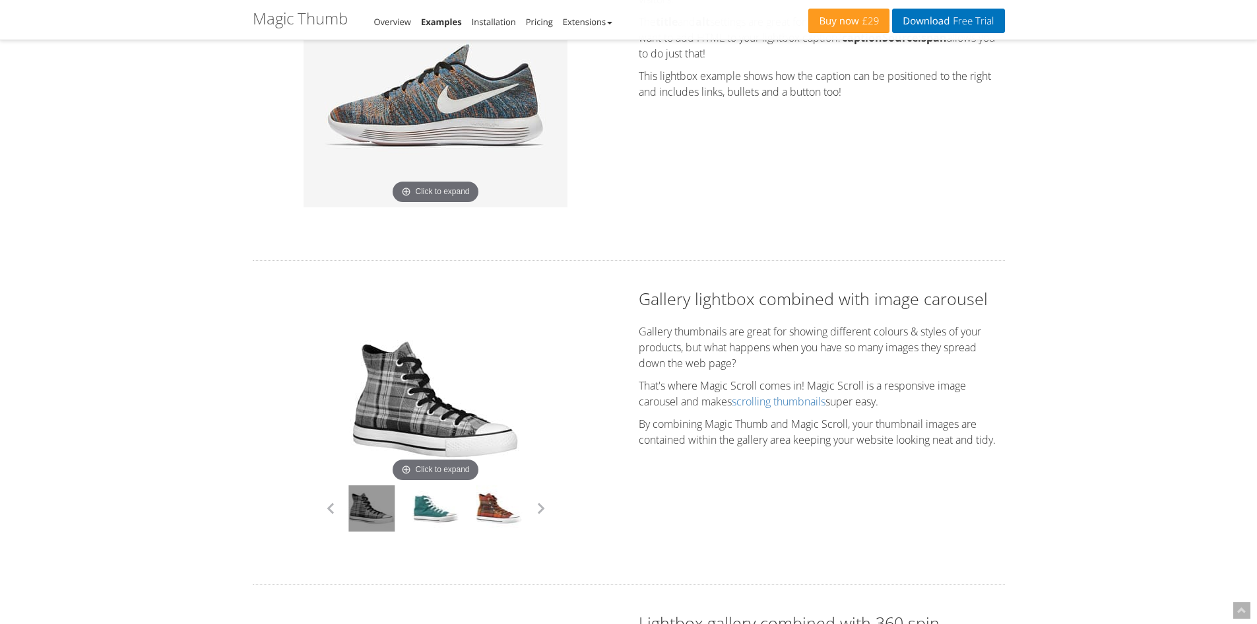
scroll to position [792, 0]
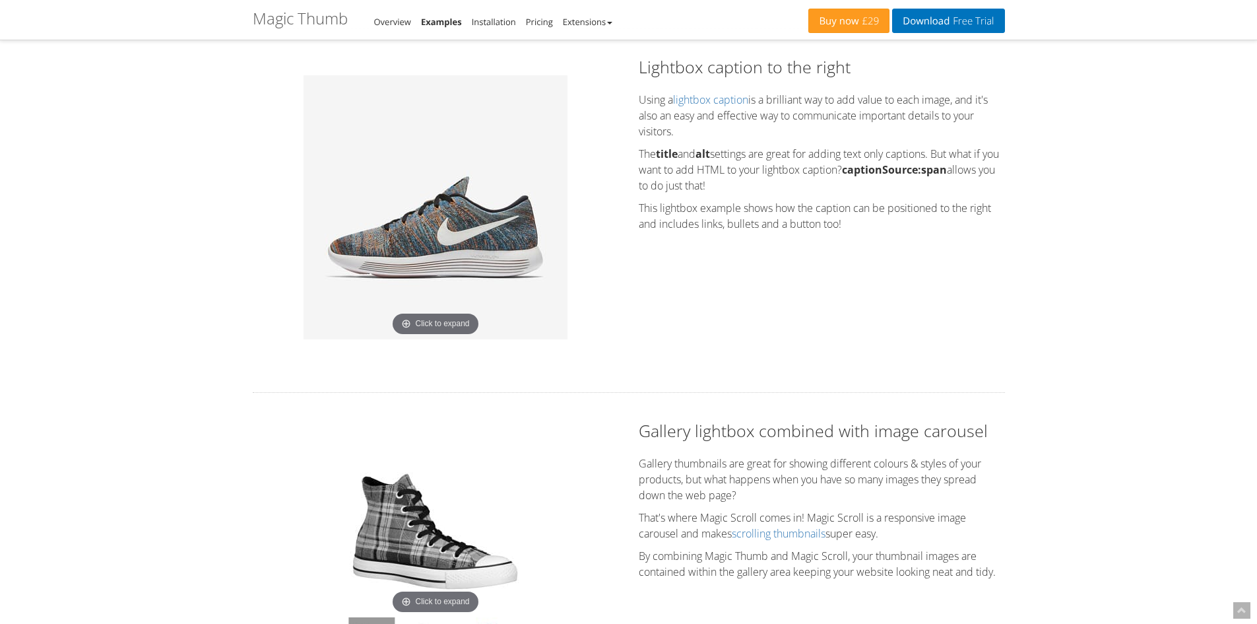
click at [459, 232] on img at bounding box center [436, 207] width 264 height 264
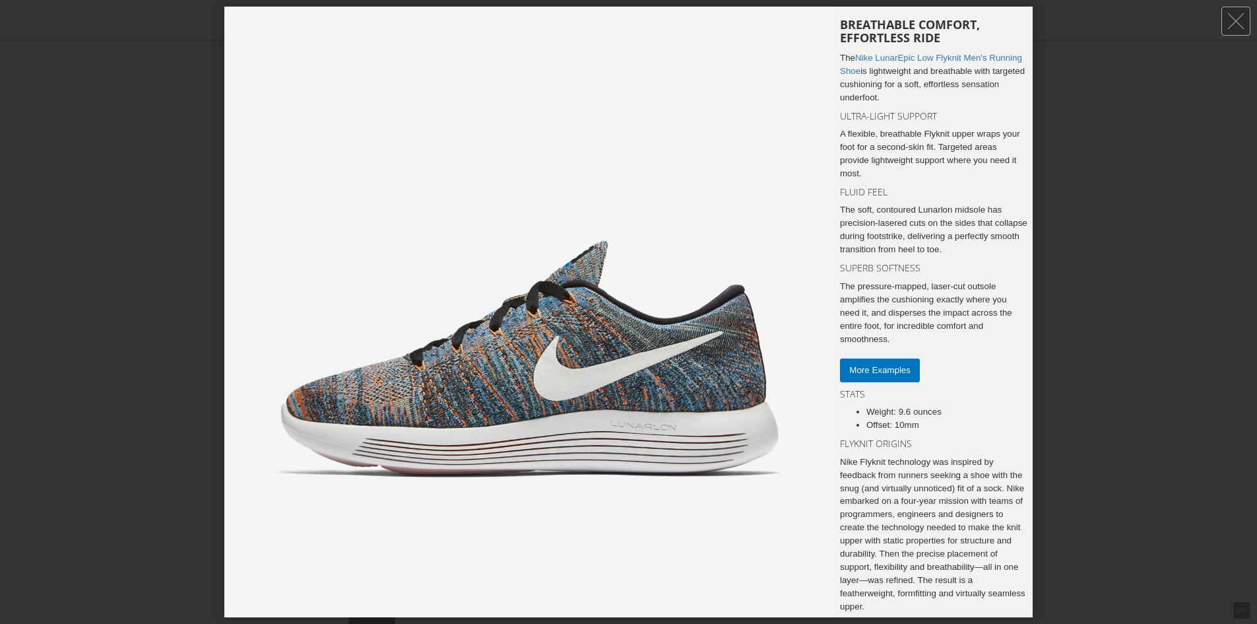
click at [1055, 123] on div at bounding box center [628, 312] width 1257 height 624
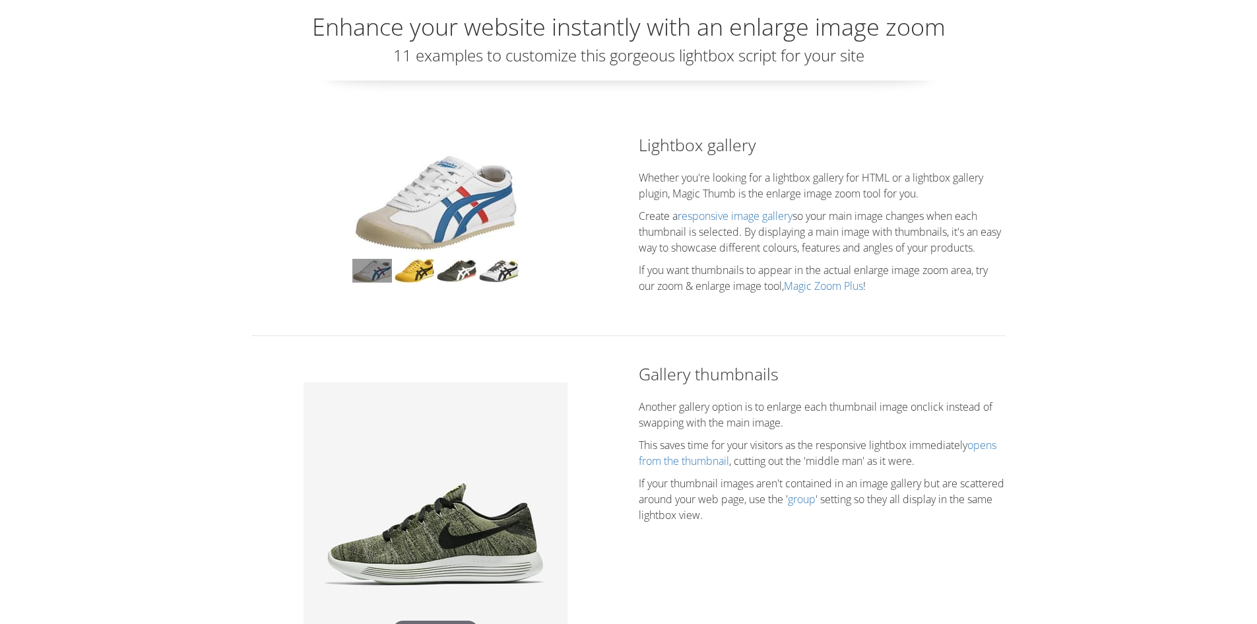
scroll to position [0, 0]
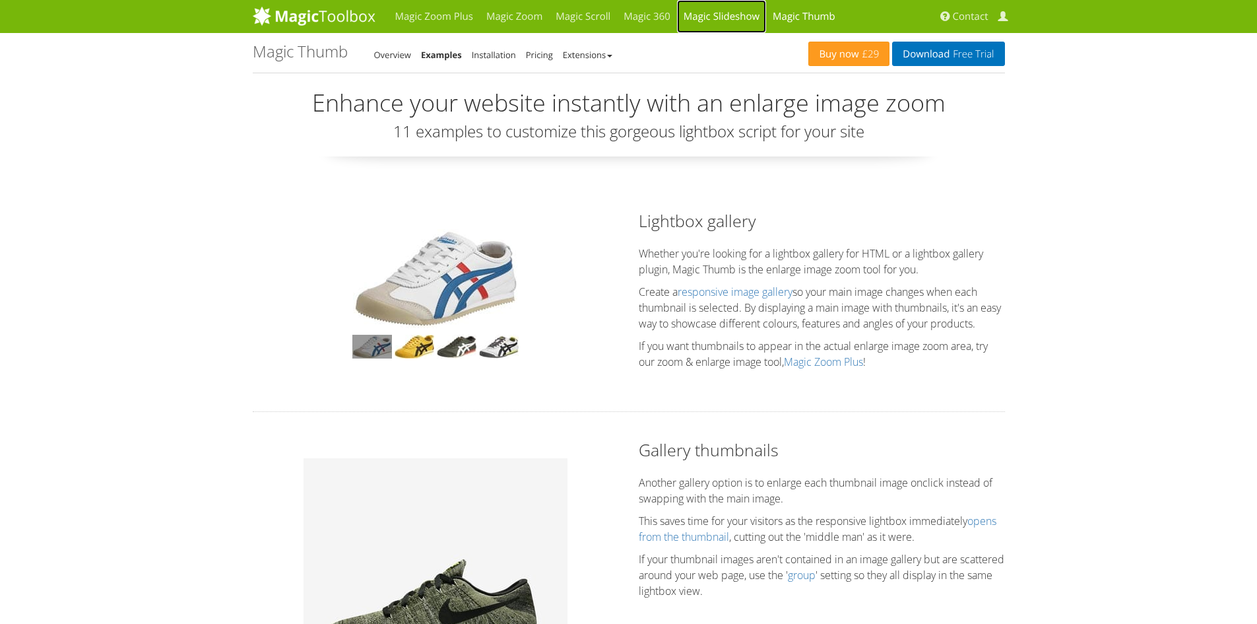
click at [734, 12] on link "Magic Slideshow" at bounding box center [721, 16] width 89 height 33
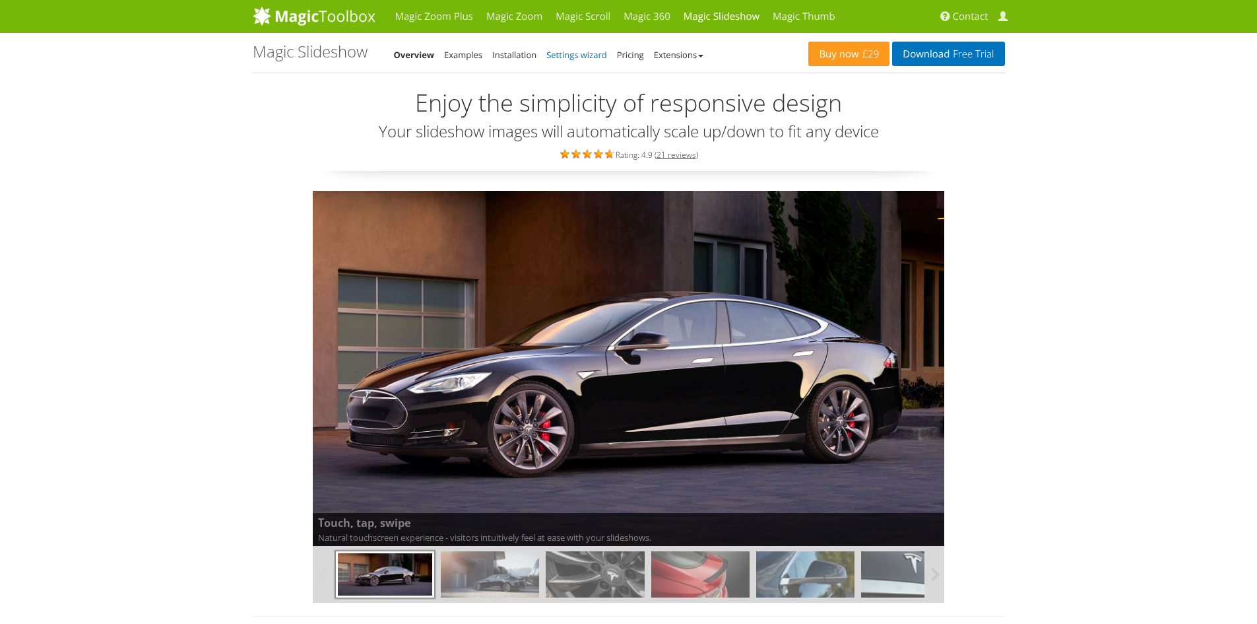
click at [585, 51] on link "Settings wizard" at bounding box center [577, 55] width 61 height 12
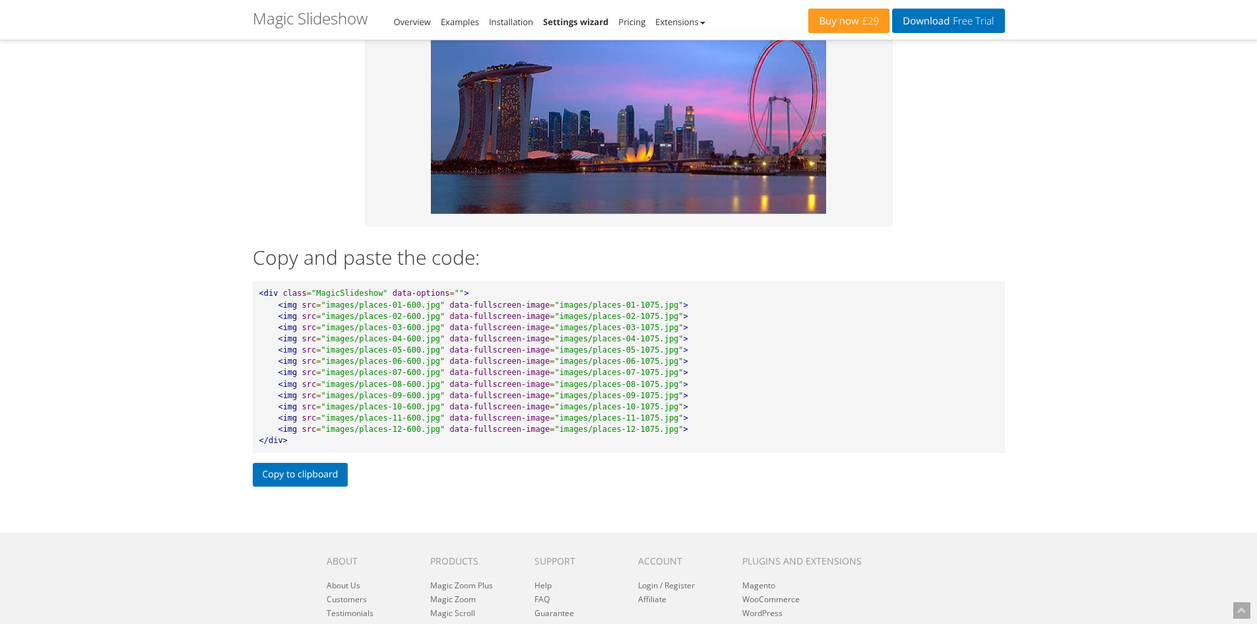
scroll to position [462, 0]
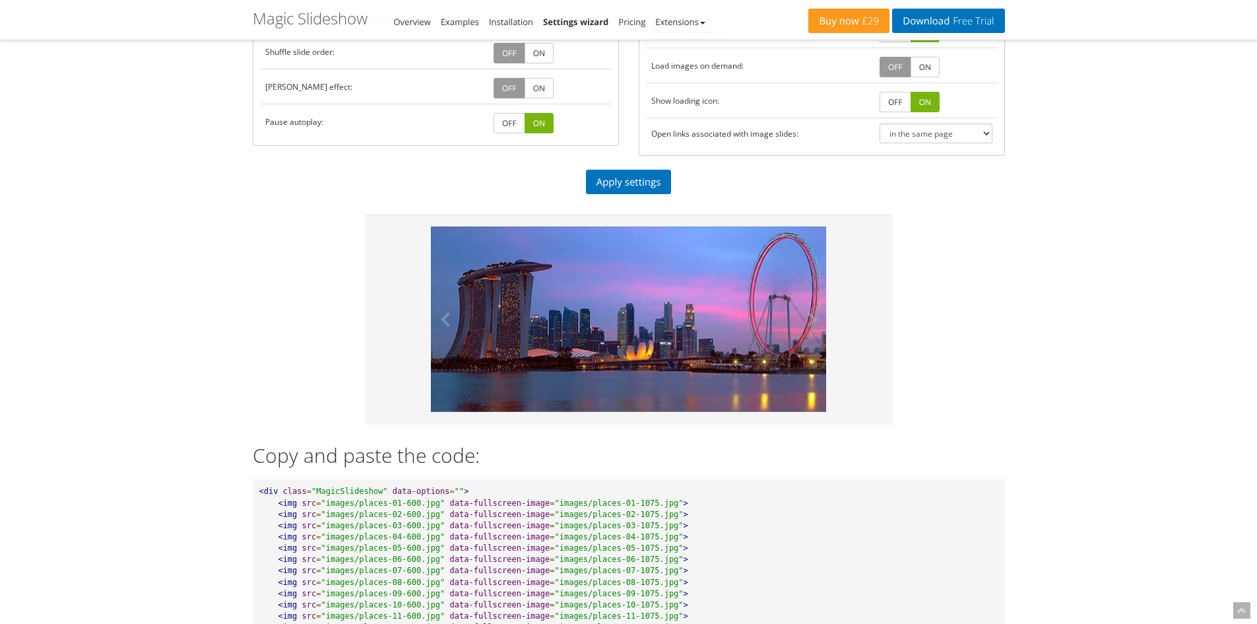
click at [612, 298] on img at bounding box center [629, 318] width 396 height 185
click at [819, 315] on button at bounding box center [807, 318] width 40 height 185
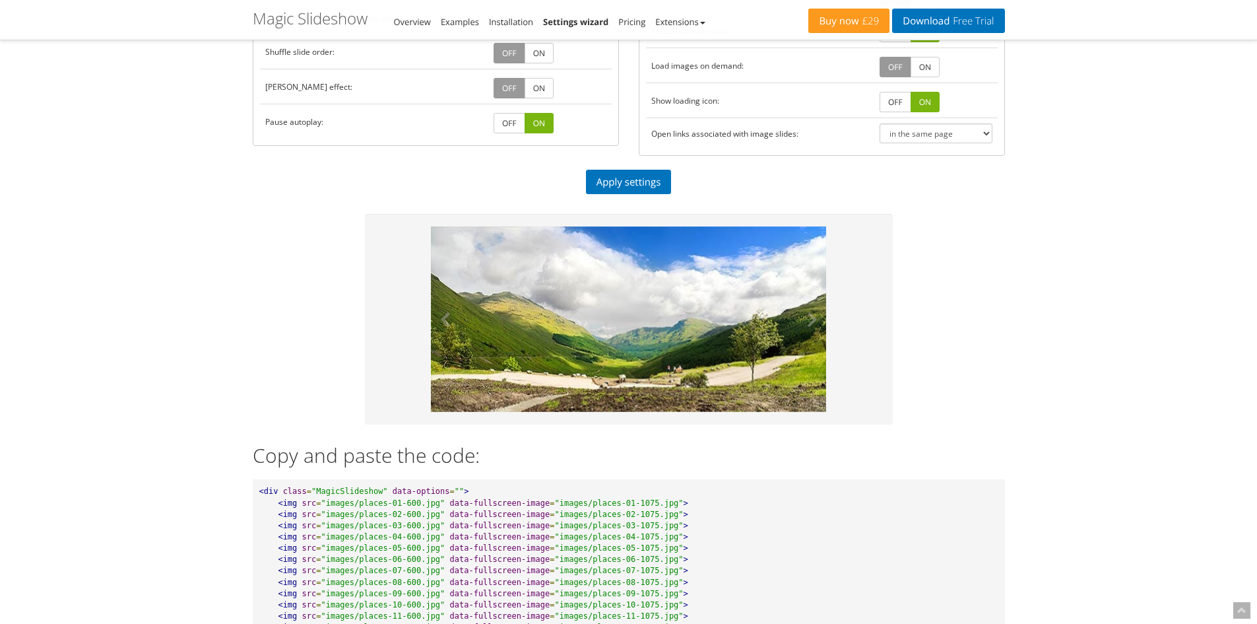
click at [647, 319] on img at bounding box center [629, 318] width 396 height 185
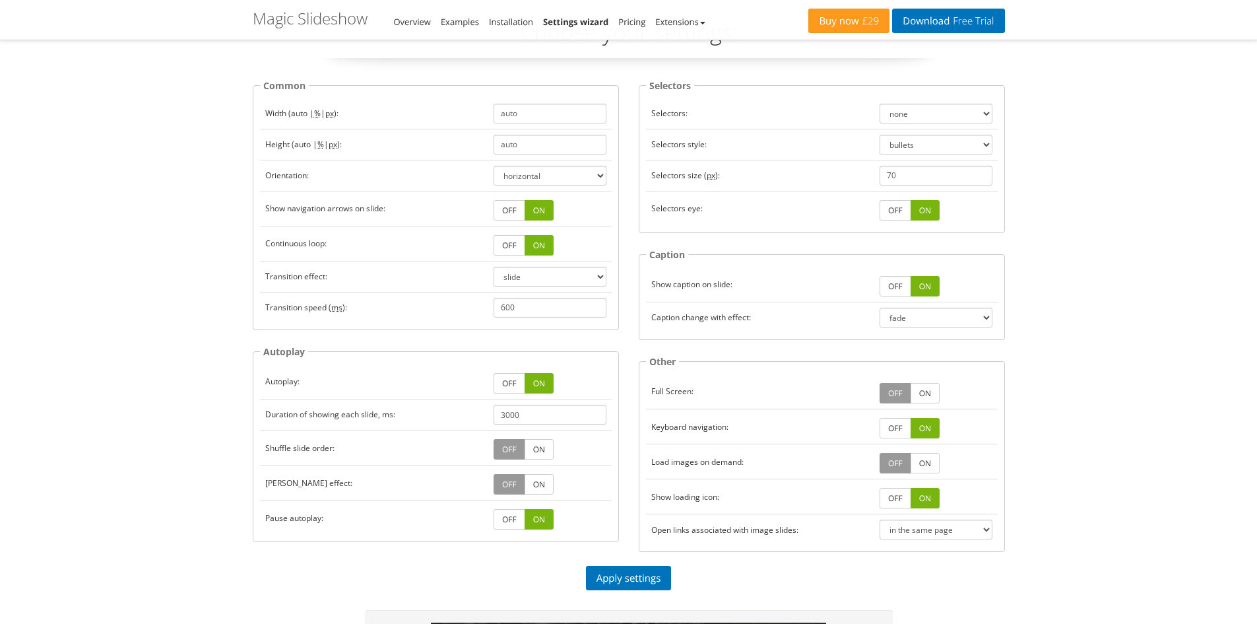
scroll to position [0, 0]
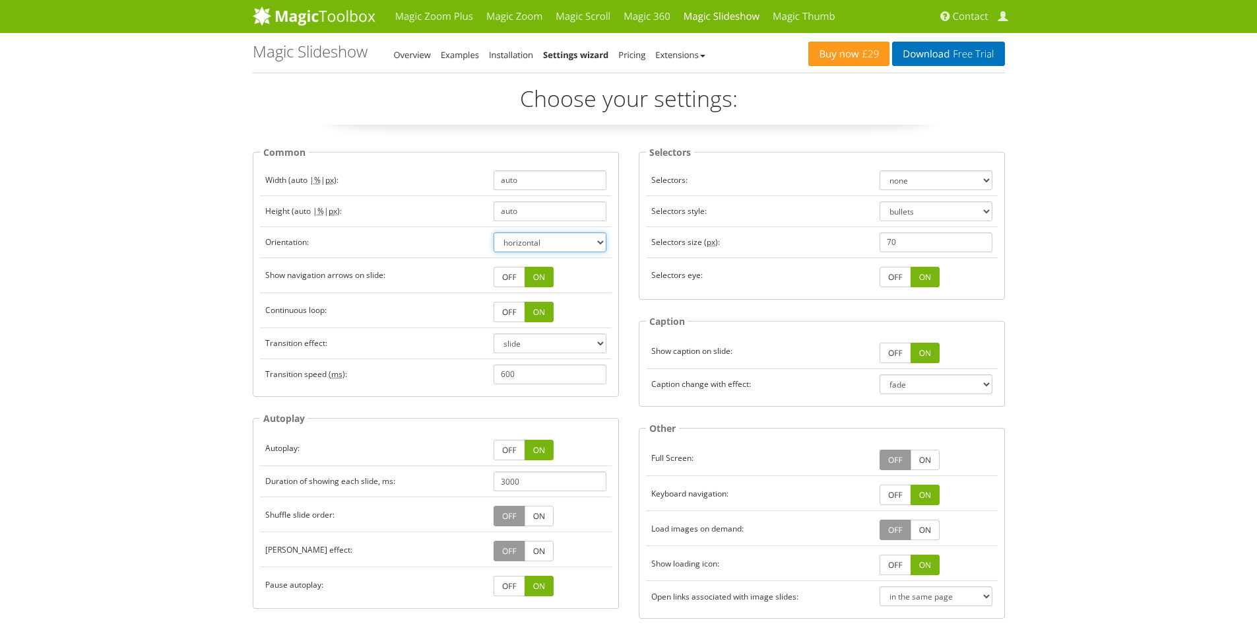
click at [572, 243] on select "horizontal vertical" at bounding box center [550, 242] width 113 height 20
click at [494, 232] on select "horizontal vertical" at bounding box center [550, 242] width 113 height 20
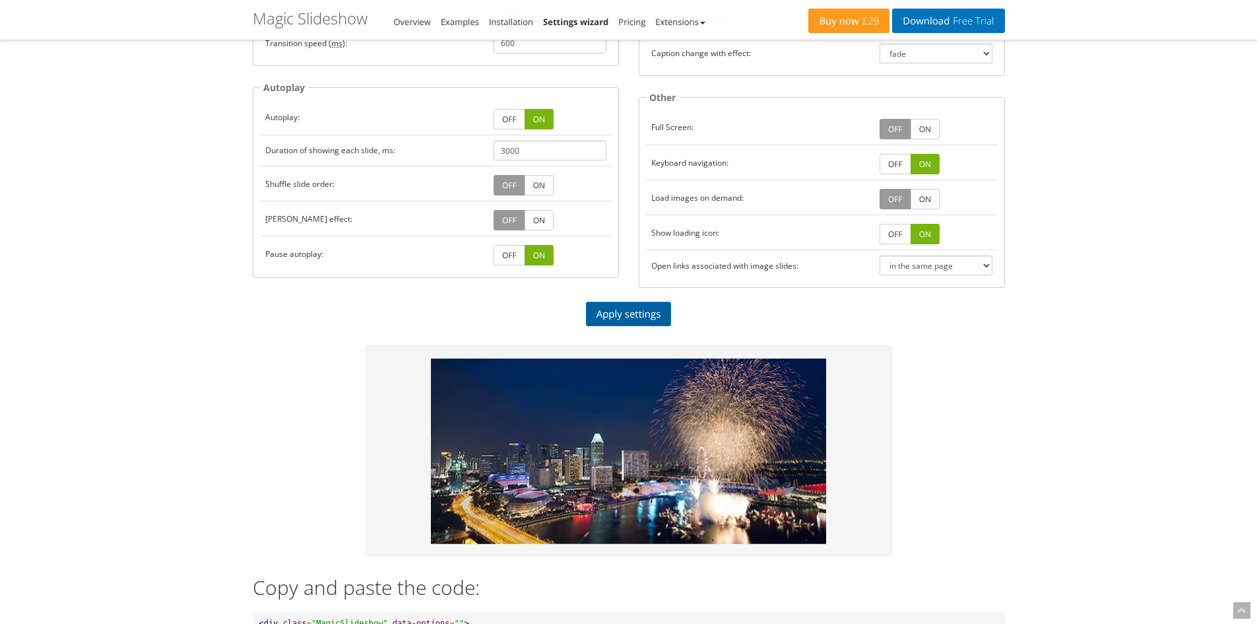
click at [639, 317] on link "Apply settings" at bounding box center [629, 314] width 86 height 24
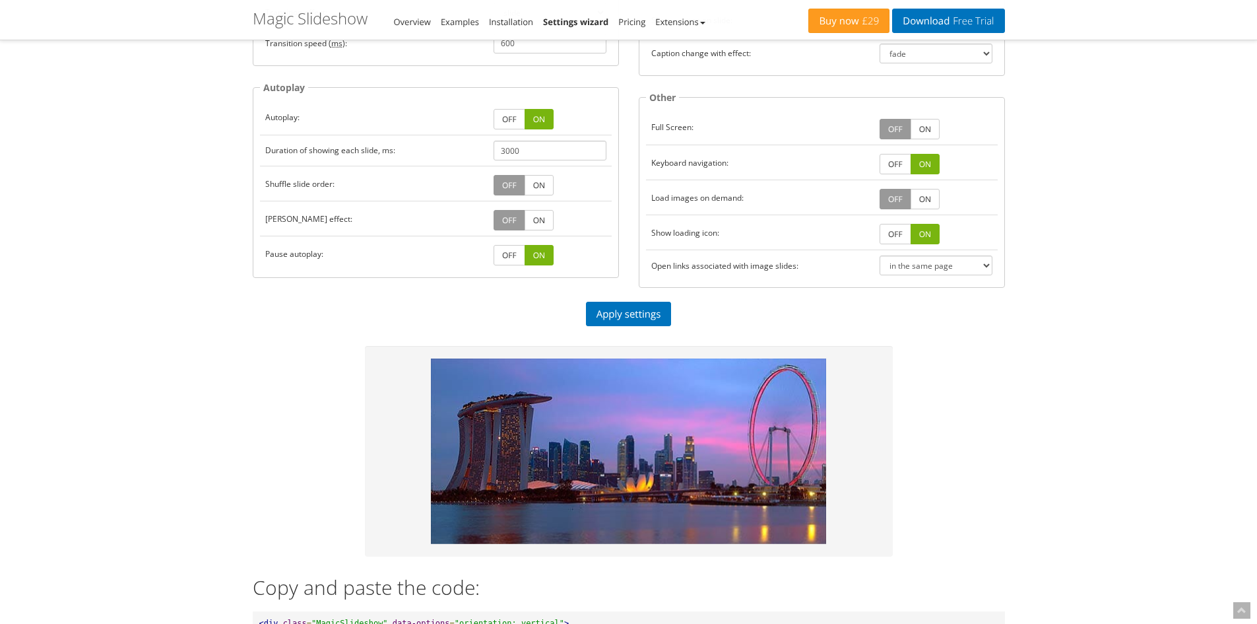
scroll to position [0, 0]
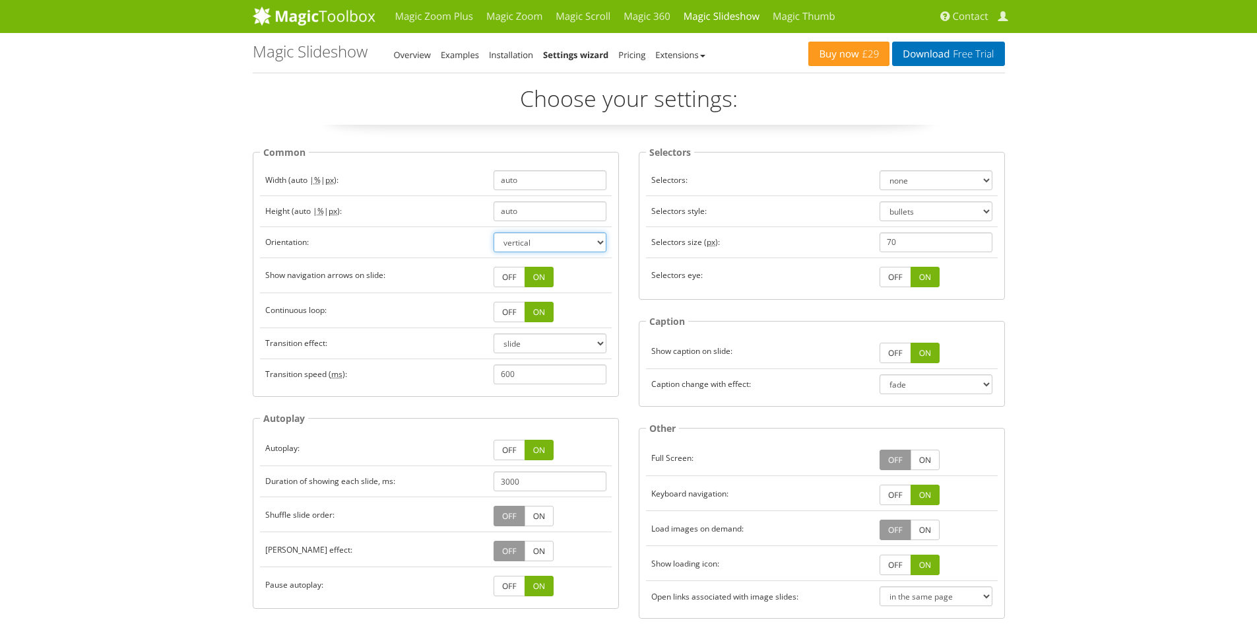
click at [521, 244] on select "horizontal vertical" at bounding box center [550, 242] width 113 height 20
select select "horizontal"
click at [494, 232] on select "horizontal vertical" at bounding box center [550, 242] width 113 height 20
click at [663, 10] on link "Magic 360" at bounding box center [647, 16] width 60 height 33
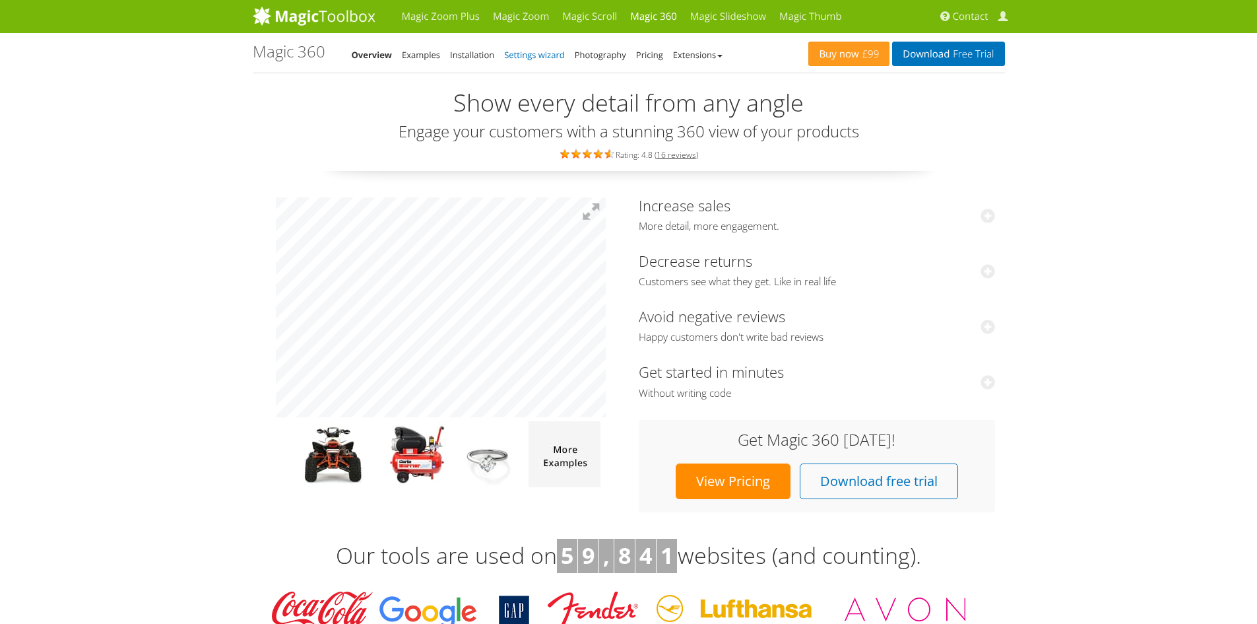
click at [521, 50] on link "Settings wizard" at bounding box center [534, 55] width 61 height 12
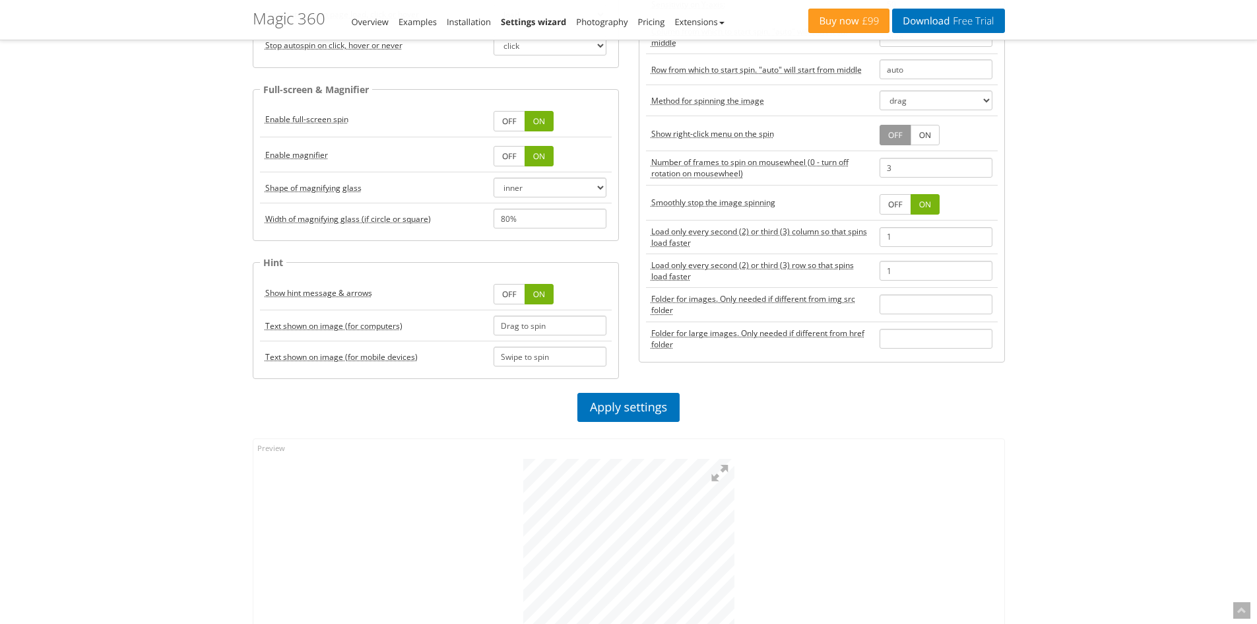
scroll to position [792, 0]
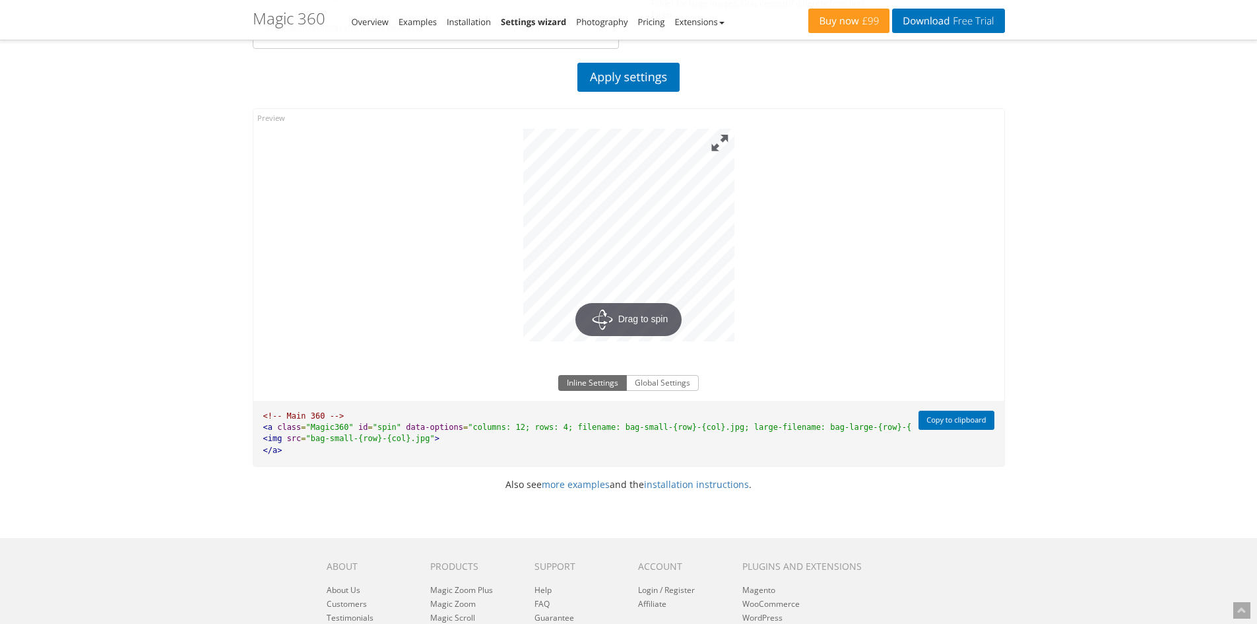
click at [724, 140] on button at bounding box center [720, 143] width 29 height 29
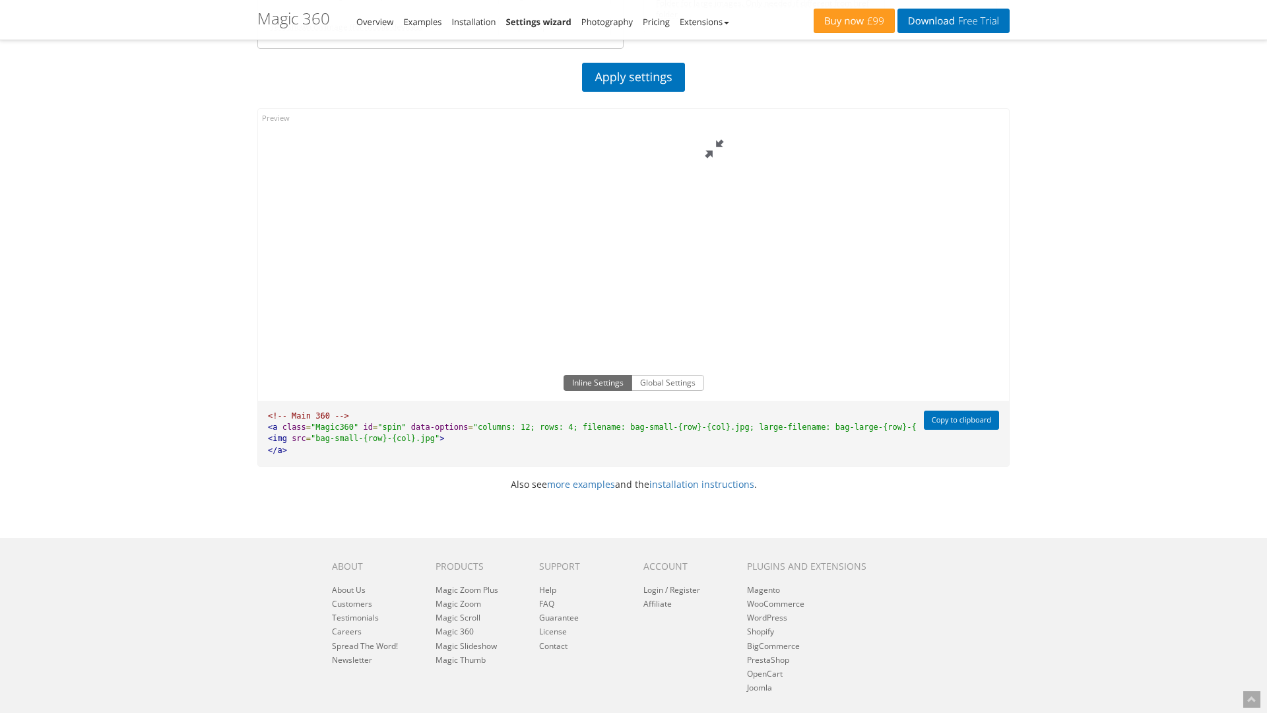
click at [735, 129] on button at bounding box center [715, 149] width 40 height 40
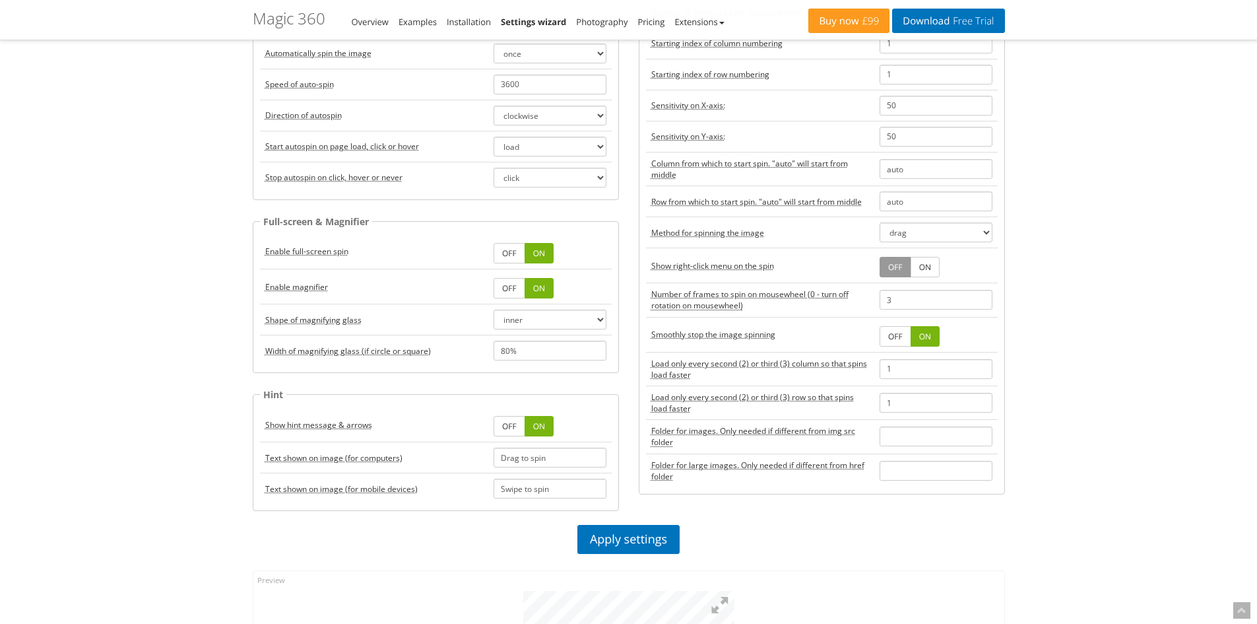
scroll to position [0, 0]
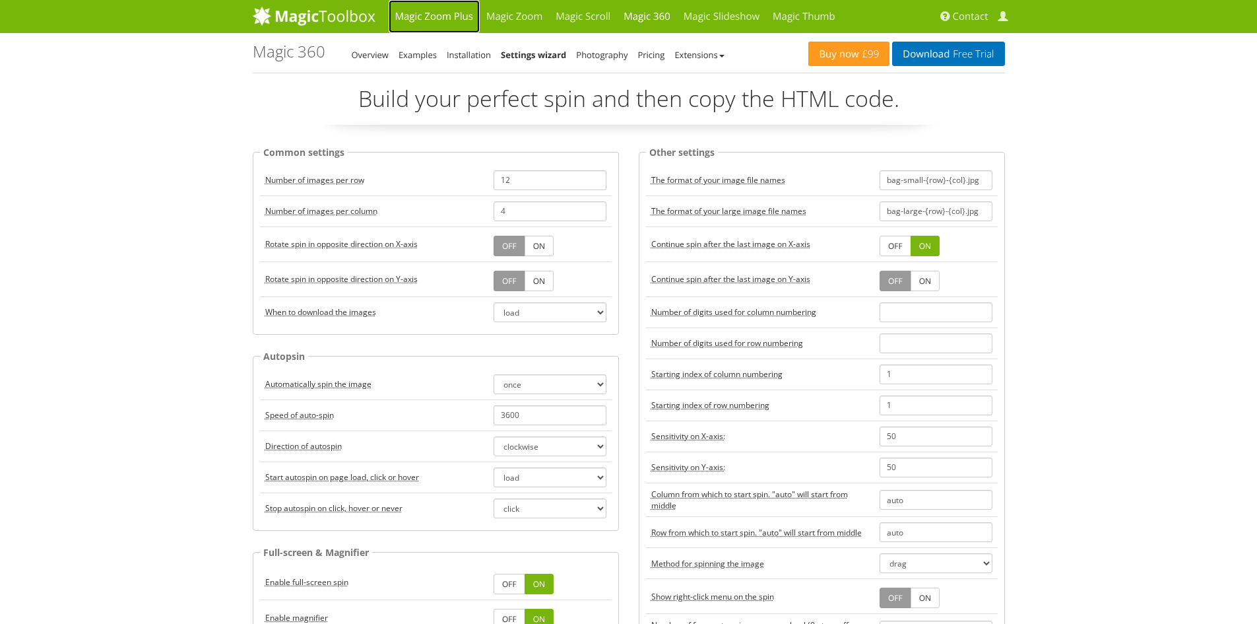
click at [420, 18] on link "Magic Zoom Plus" at bounding box center [434, 16] width 91 height 33
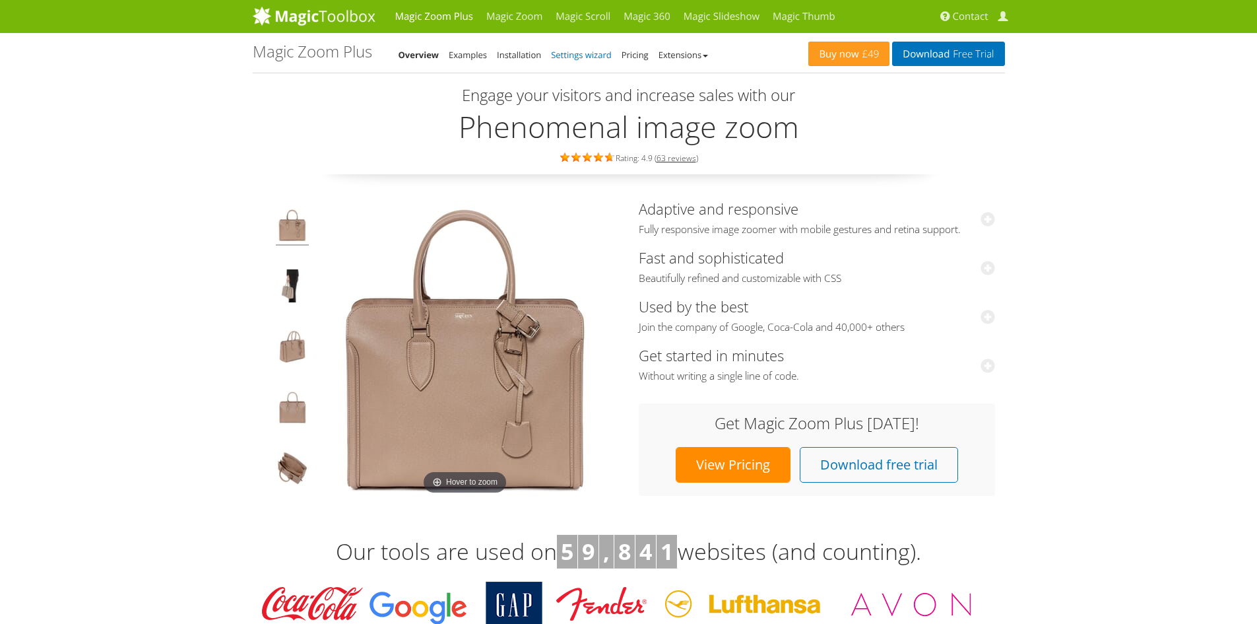
click at [578, 53] on link "Settings wizard" at bounding box center [581, 55] width 61 height 12
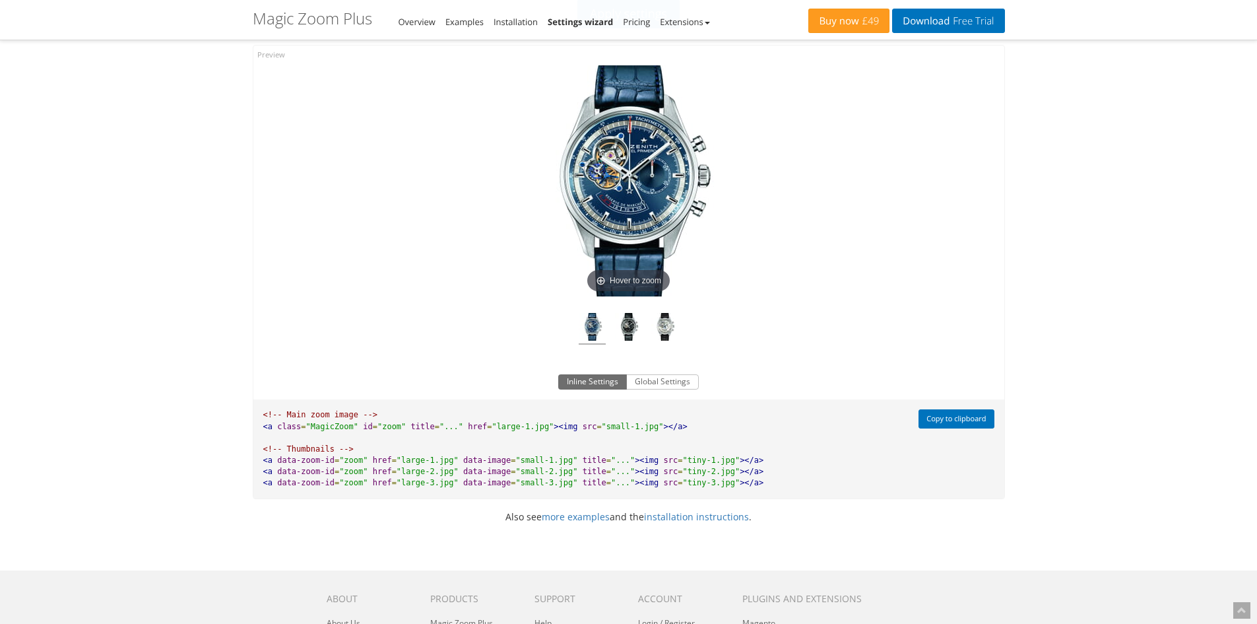
scroll to position [594, 0]
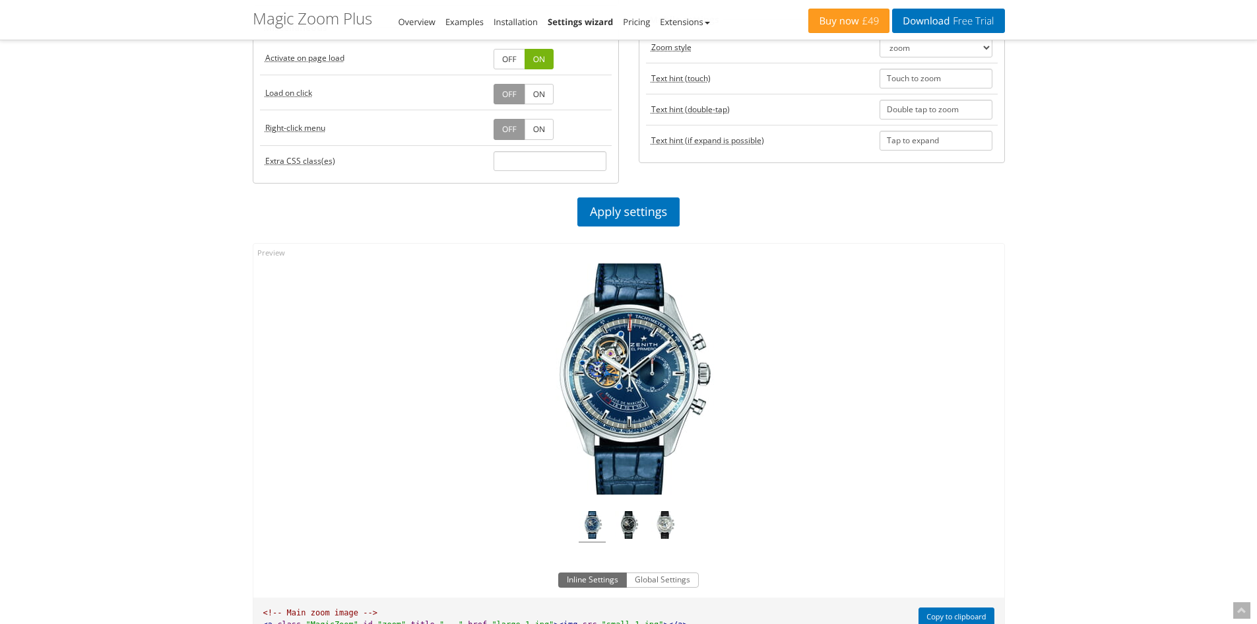
click at [225, 410] on div "Magic Zoom Plus Magic Zoom Magic Scroll Magic 360 Magic Slideshow Magic Thumb C…" at bounding box center [628, 212] width 1257 height 1612
drag, startPoint x: 225, startPoint y: 410, endPoint x: 235, endPoint y: 415, distance: 10.9
click at [235, 415] on div "Magic Zoom Plus Magic Zoom Magic Scroll Magic 360 Magic Slideshow Magic Thumb C…" at bounding box center [628, 212] width 1257 height 1612
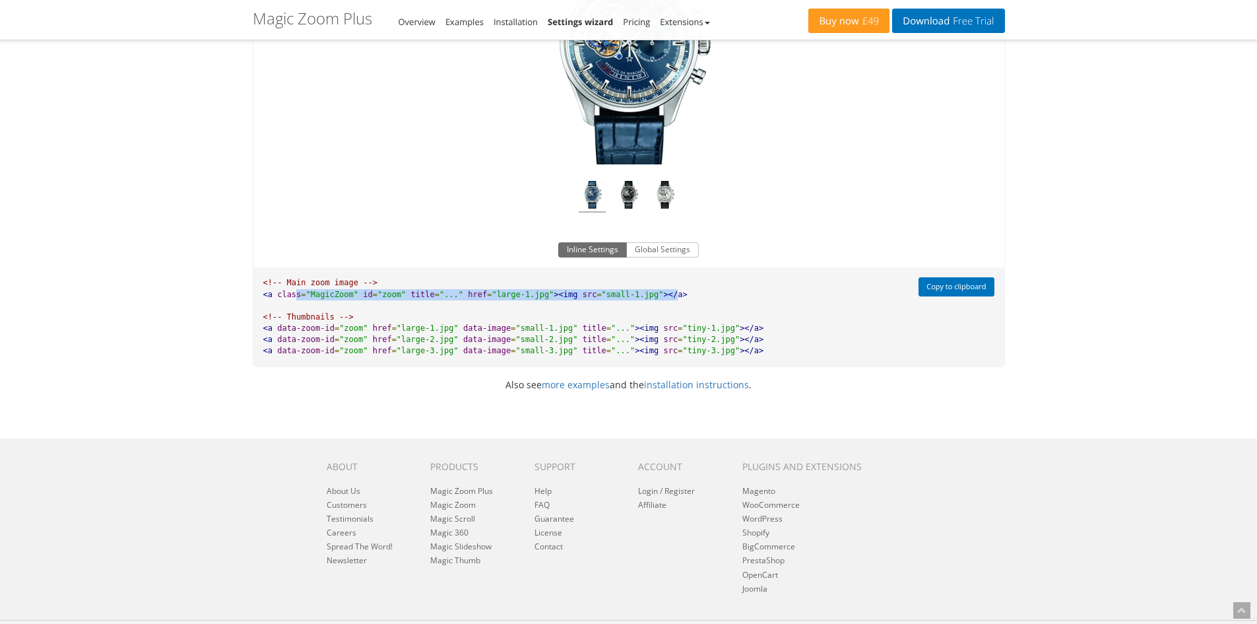
drag, startPoint x: 293, startPoint y: 290, endPoint x: 644, endPoint y: 290, distance: 350.5
click at [644, 290] on pre "<!-- Main zoom image --> <a class = "MagicZoom" id = "zoom" title = "..." href …" at bounding box center [582, 316] width 659 height 99
drag, startPoint x: 738, startPoint y: 347, endPoint x: 731, endPoint y: 349, distance: 6.7
click at [731, 348] on pre "<!-- Main zoom image --> <a class = "MagicZoom" id = "zoom" title = "..." href …" at bounding box center [582, 316] width 659 height 99
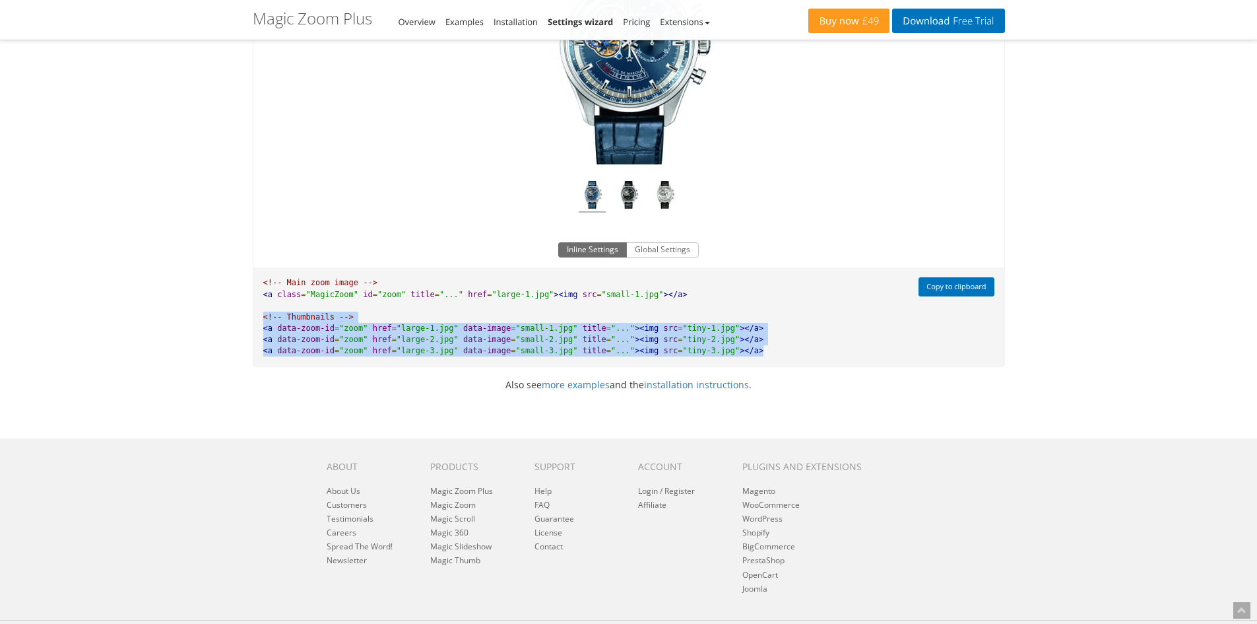
drag, startPoint x: 731, startPoint y: 349, endPoint x: 248, endPoint y: 321, distance: 484.0
click at [248, 321] on div "Click to expand Inline Settings Global Settings <!-- Main zoom image --> <a cla…" at bounding box center [629, 140] width 772 height 475
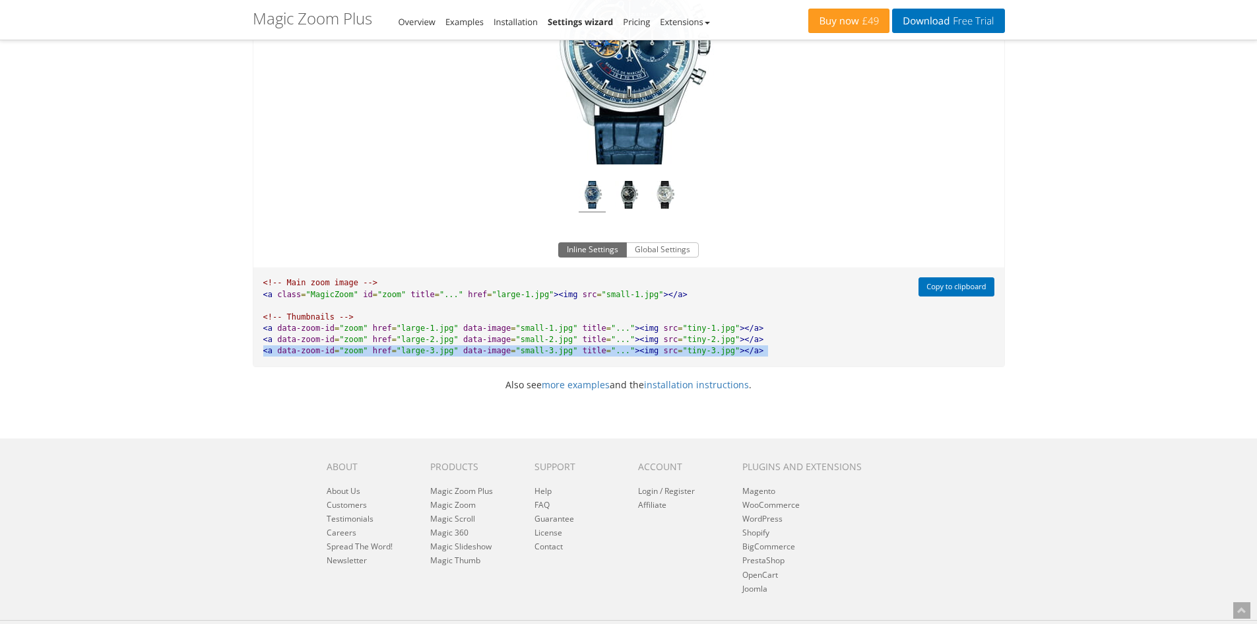
drag, startPoint x: 120, startPoint y: 387, endPoint x: 135, endPoint y: 376, distance: 18.5
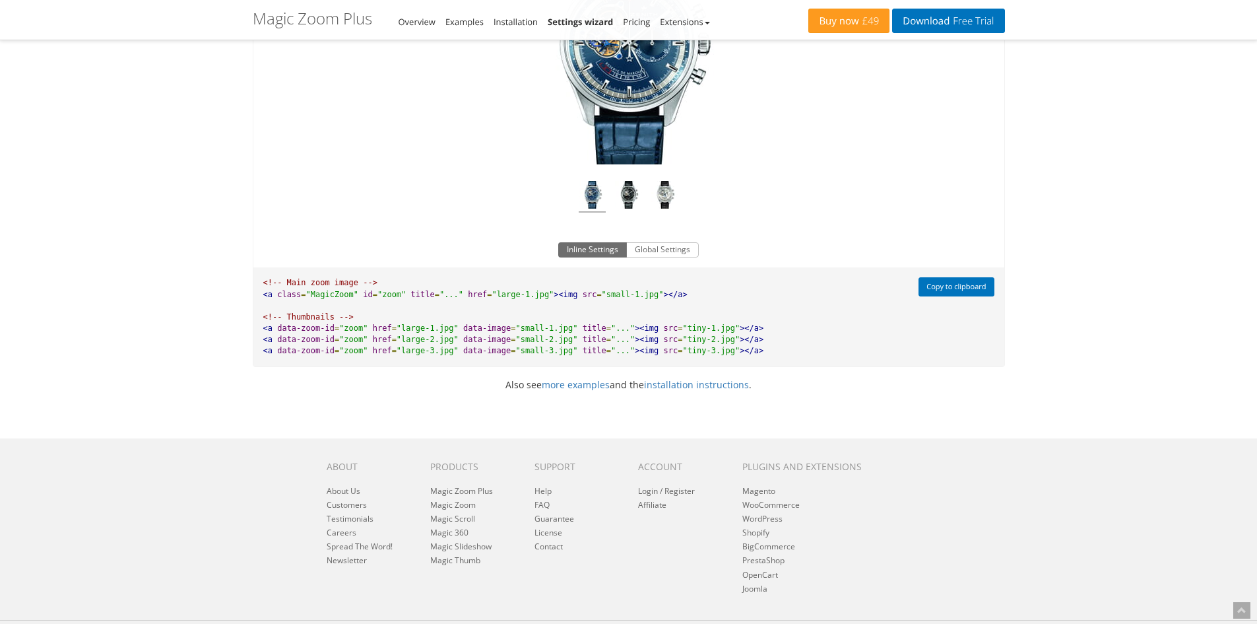
click at [611, 339] on span ""..."" at bounding box center [623, 339] width 24 height 9
drag, startPoint x: 279, startPoint y: 319, endPoint x: 262, endPoint y: 319, distance: 16.5
click at [262, 319] on pre "<!-- Main zoom image --> <a class = "MagicZoom" id = "zoom" title = "..." href …" at bounding box center [582, 316] width 659 height 99
click at [272, 317] on span "<!-- Thumbnails -->" at bounding box center [308, 316] width 90 height 9
click at [269, 318] on span "<!-- Thumbnails -->" at bounding box center [308, 316] width 90 height 9
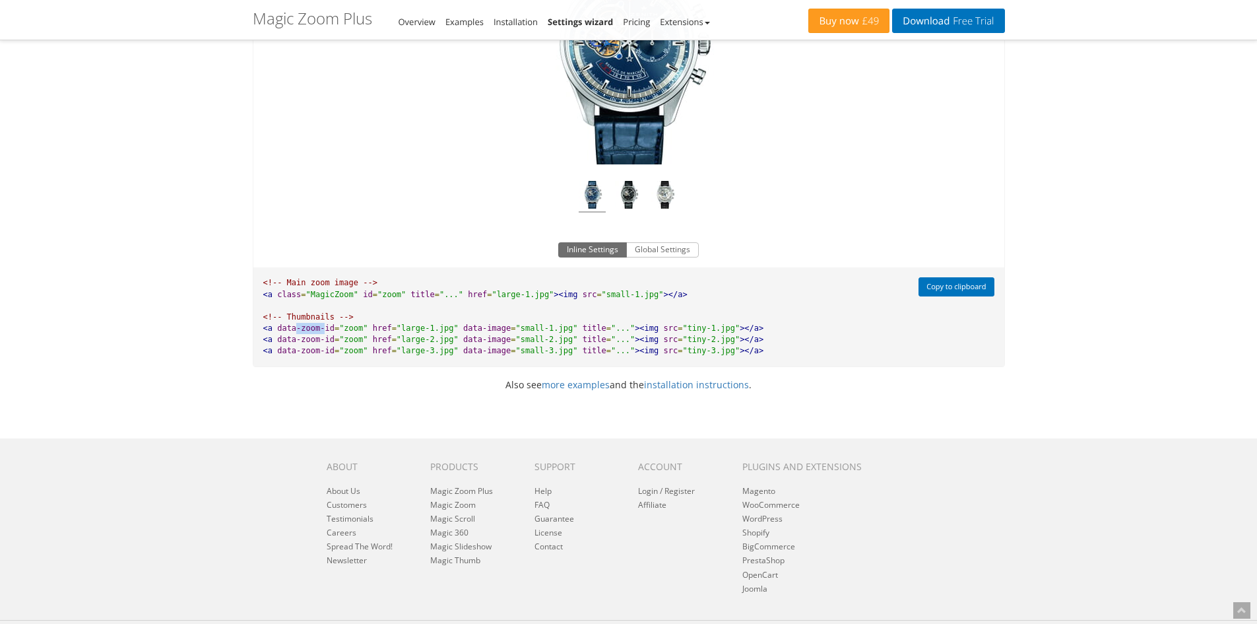
click at [322, 329] on span "data-zoom-id" at bounding box center [305, 327] width 57 height 9
click at [335, 333] on pre "<!-- Main zoom image --> <a class = "MagicZoom" id = "zoom" title = "..." href …" at bounding box center [582, 316] width 659 height 99
click at [745, 347] on pre "<!-- Main zoom image --> <a class = "MagicZoom" id = "zoom" title = "..." href …" at bounding box center [582, 316] width 659 height 99
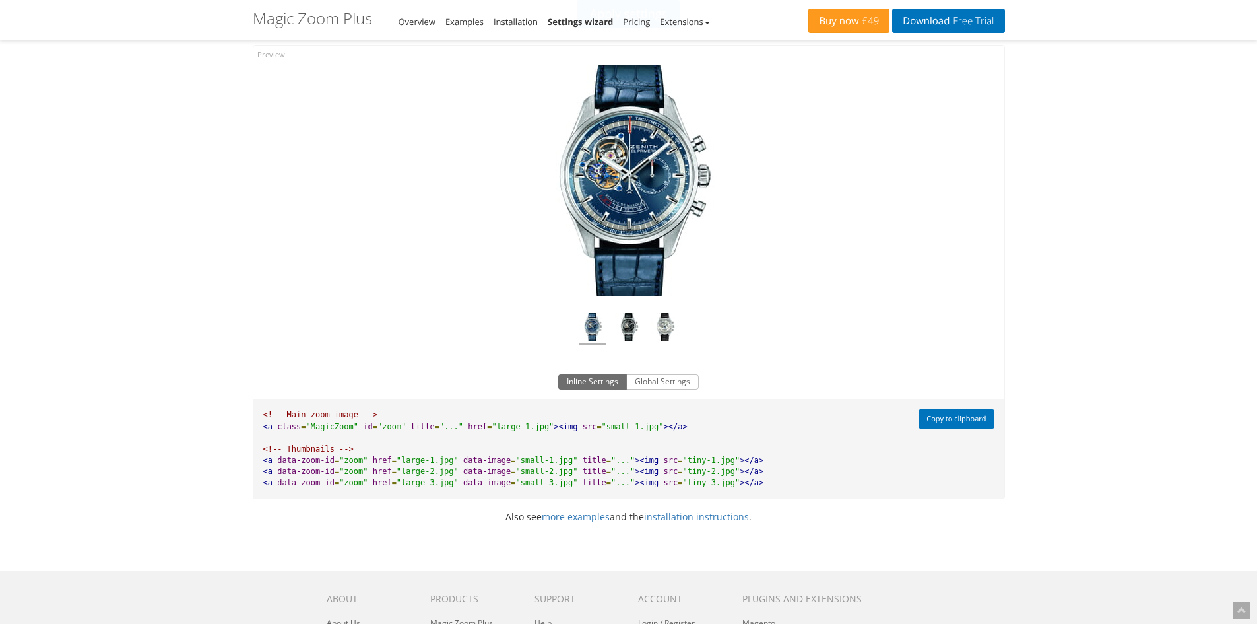
scroll to position [726, 0]
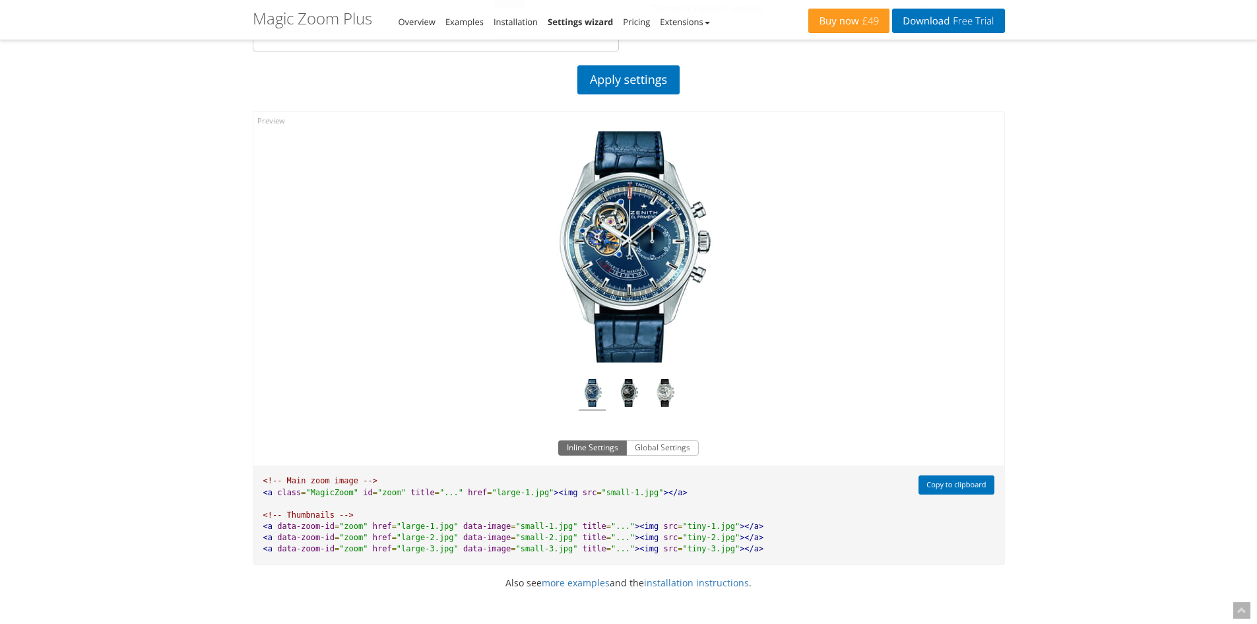
click at [274, 333] on div "Click to expand" at bounding box center [628, 266] width 751 height 309
drag, startPoint x: 274, startPoint y: 333, endPoint x: 485, endPoint y: 321, distance: 211.6
click at [284, 333] on div "Click to expand" at bounding box center [628, 266] width 751 height 309
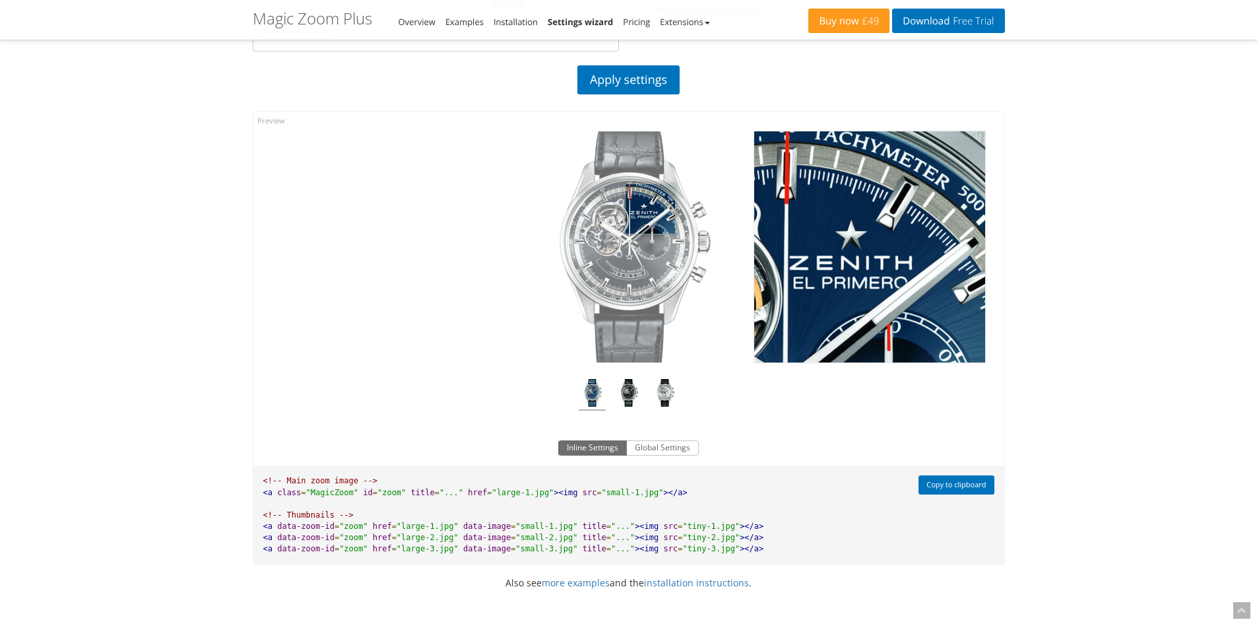
click at [650, 209] on img at bounding box center [629, 246] width 231 height 231
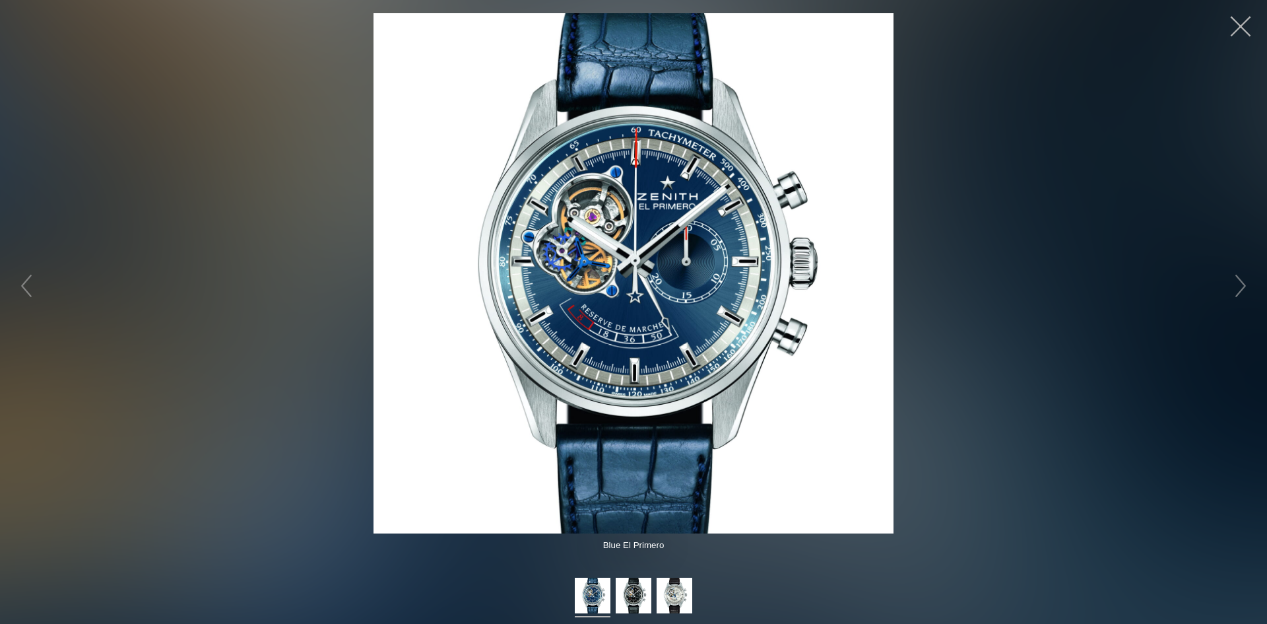
click at [1239, 17] on button "button" at bounding box center [1241, 27] width 40 height 40
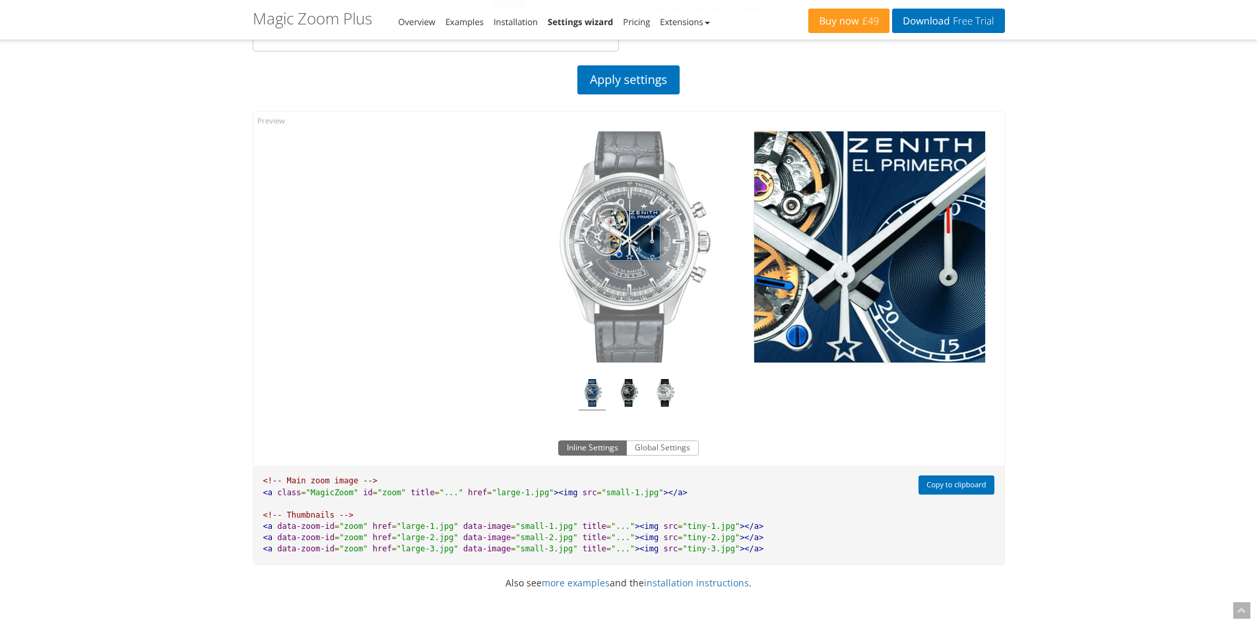
click at [635, 235] on img at bounding box center [629, 246] width 231 height 231
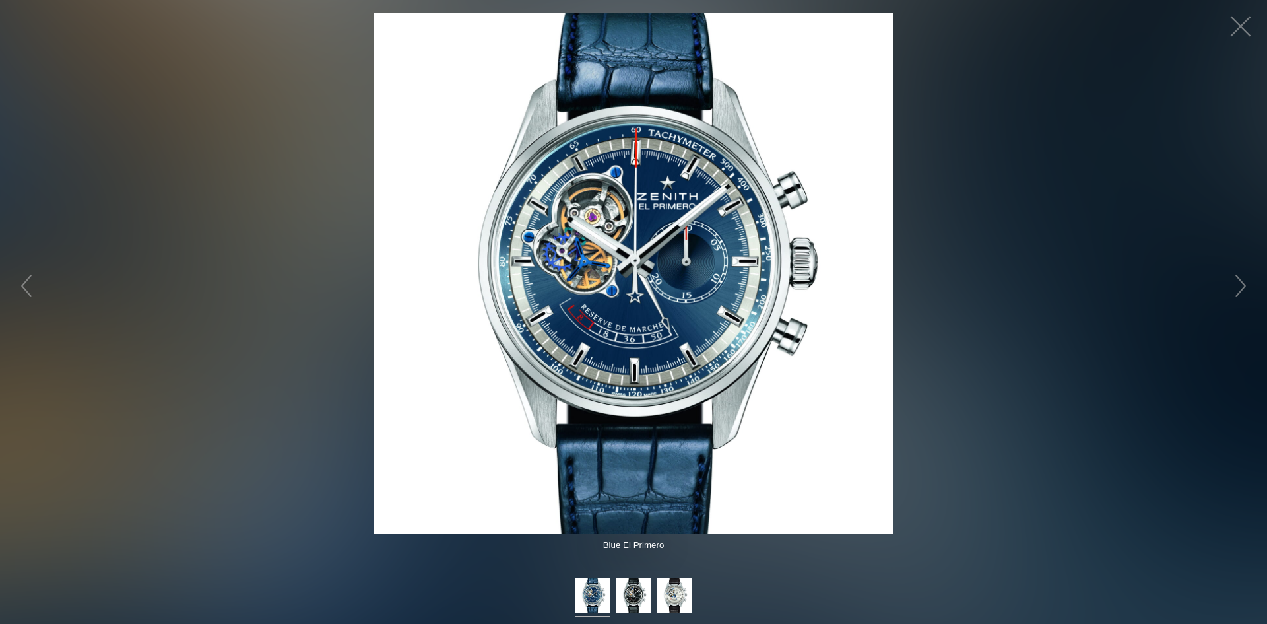
drag, startPoint x: 1219, startPoint y: 304, endPoint x: 1232, endPoint y: 132, distance: 172.8
click at [1236, 152] on figure "Click to expand" at bounding box center [633, 273] width 1267 height 520
drag, startPoint x: 1249, startPoint y: 24, endPoint x: 1242, endPoint y: 24, distance: 7.3
click at [1244, 24] on button "button" at bounding box center [1241, 27] width 40 height 40
click at [1237, 25] on button "button" at bounding box center [1241, 27] width 40 height 40
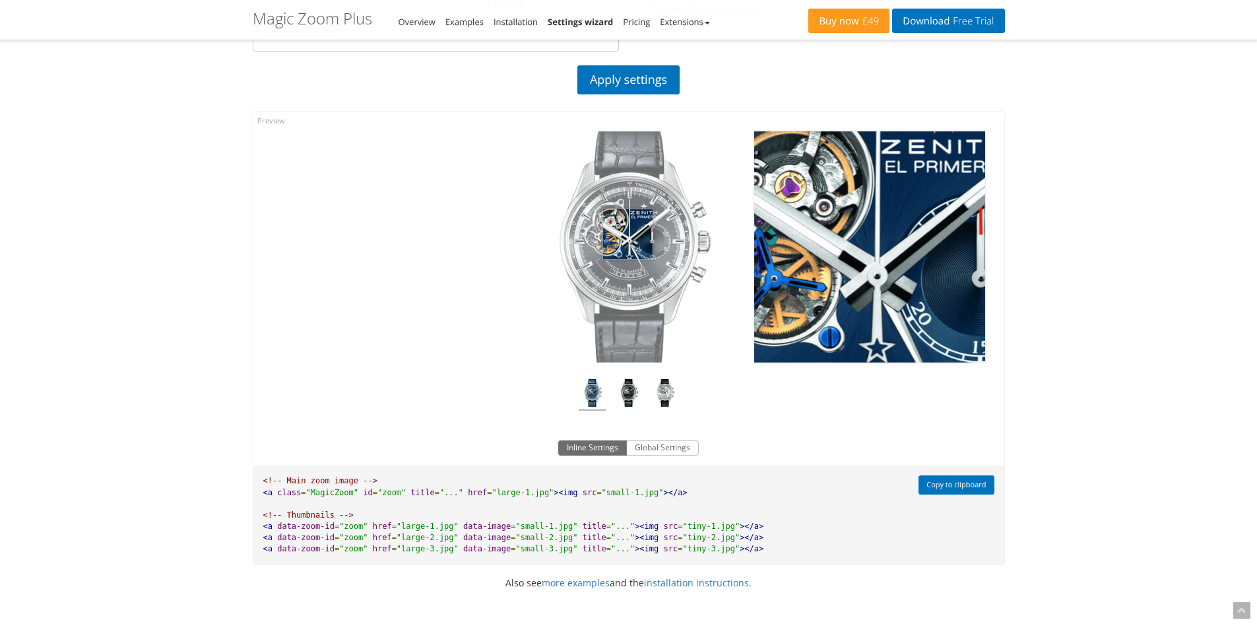
click at [628, 234] on img at bounding box center [629, 246] width 231 height 231
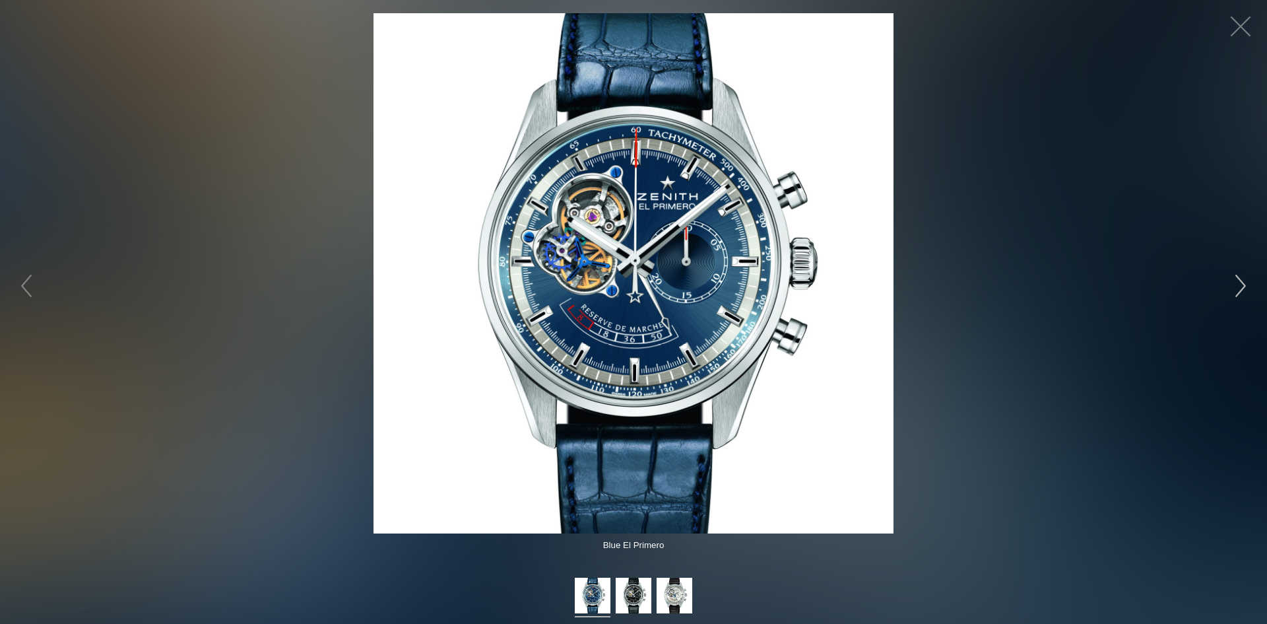
click at [1241, 282] on button "button" at bounding box center [1241, 286] width 40 height 40
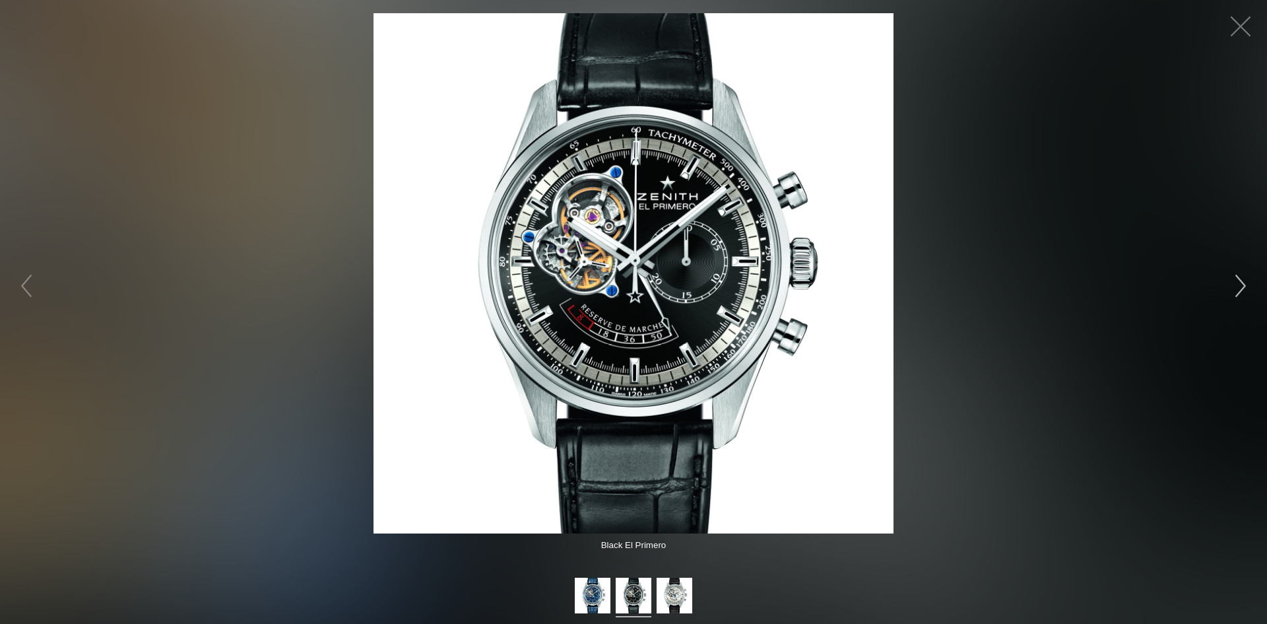
click at [1241, 282] on button "button" at bounding box center [1241, 286] width 40 height 40
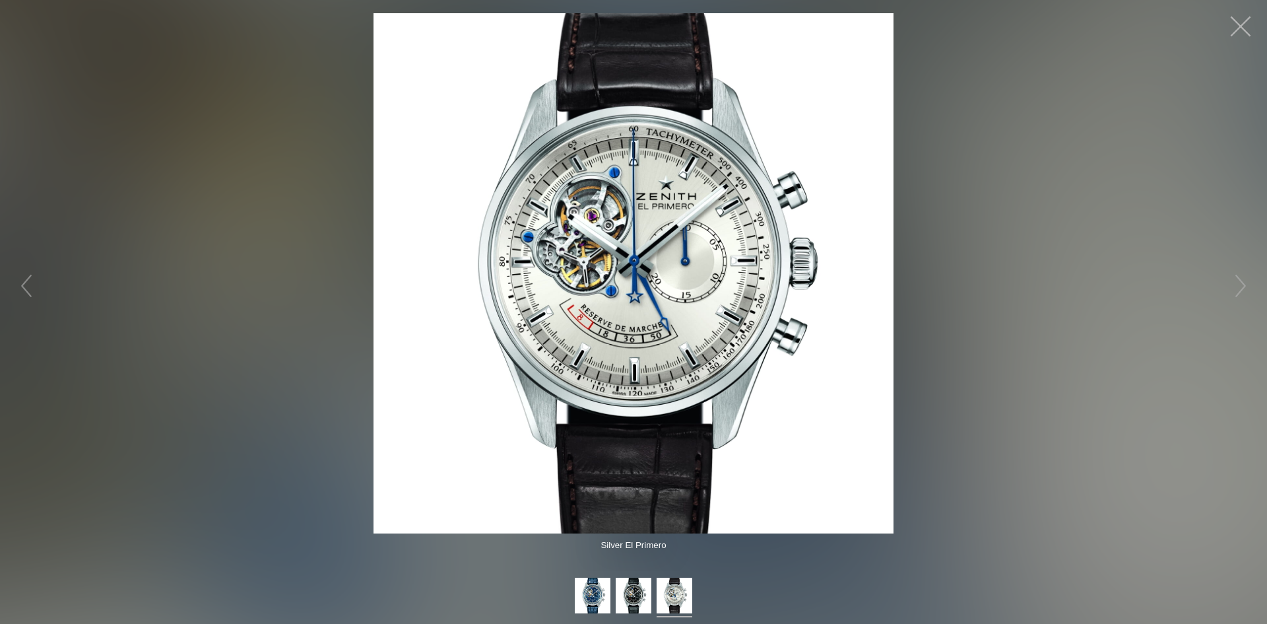
click at [1243, 24] on button "button" at bounding box center [1241, 27] width 40 height 40
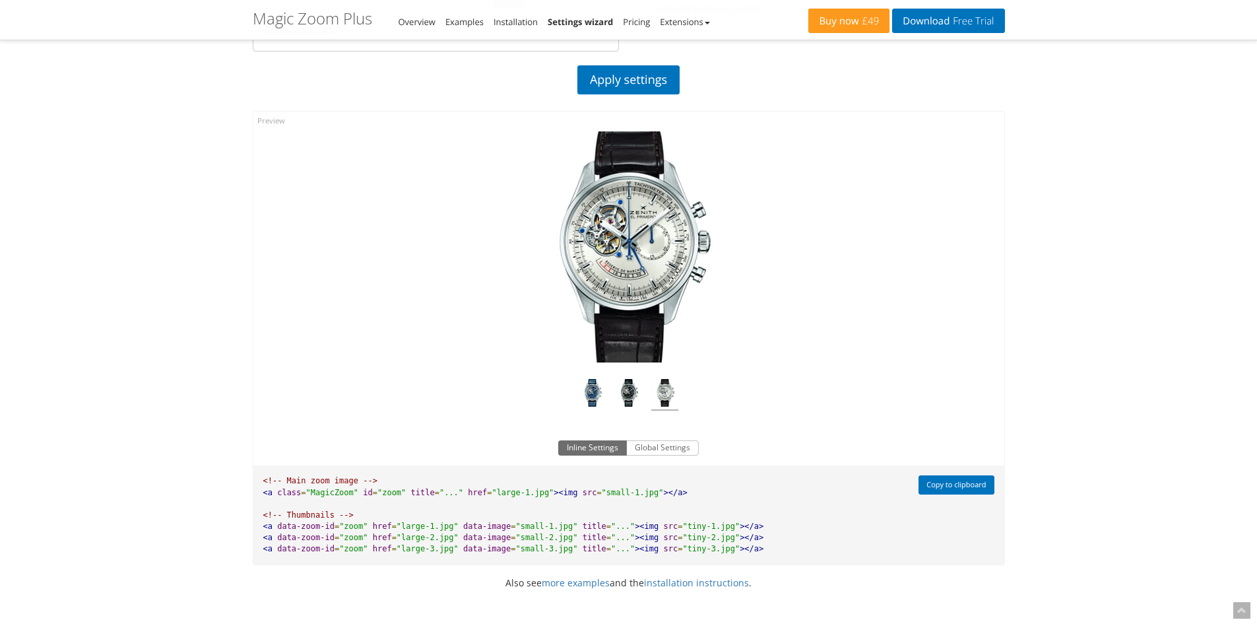
drag, startPoint x: 94, startPoint y: 409, endPoint x: 100, endPoint y: 407, distance: 6.7
click at [100, 407] on div "Magic Zoom Plus Magic Zoom Magic Scroll Magic 360 Magic Slideshow Magic Thumb C…" at bounding box center [628, 80] width 1257 height 1612
drag, startPoint x: 413, startPoint y: 393, endPoint x: 744, endPoint y: 514, distance: 352.7
click at [667, 469] on div "Click to expand Inline Settings Global Settings <!-- Main zoom image --> <a cla…" at bounding box center [629, 338] width 752 height 455
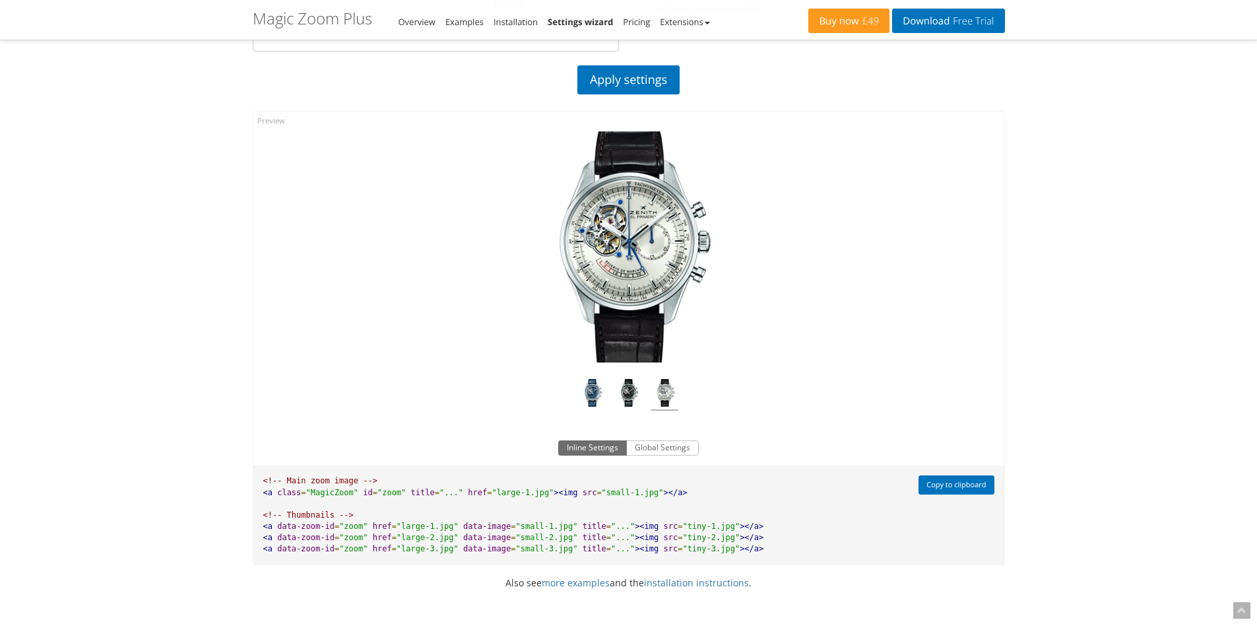
click at [743, 551] on pre "<!-- Main zoom image --> <a class = "MagicZoom" id = "zoom" title = "..." href …" at bounding box center [582, 514] width 659 height 99
click at [59, 463] on div "Magic Zoom Plus Magic Zoom Magic Scroll Magic 360 Magic Slideshow Magic Thumb C…" at bounding box center [628, 80] width 1257 height 1612
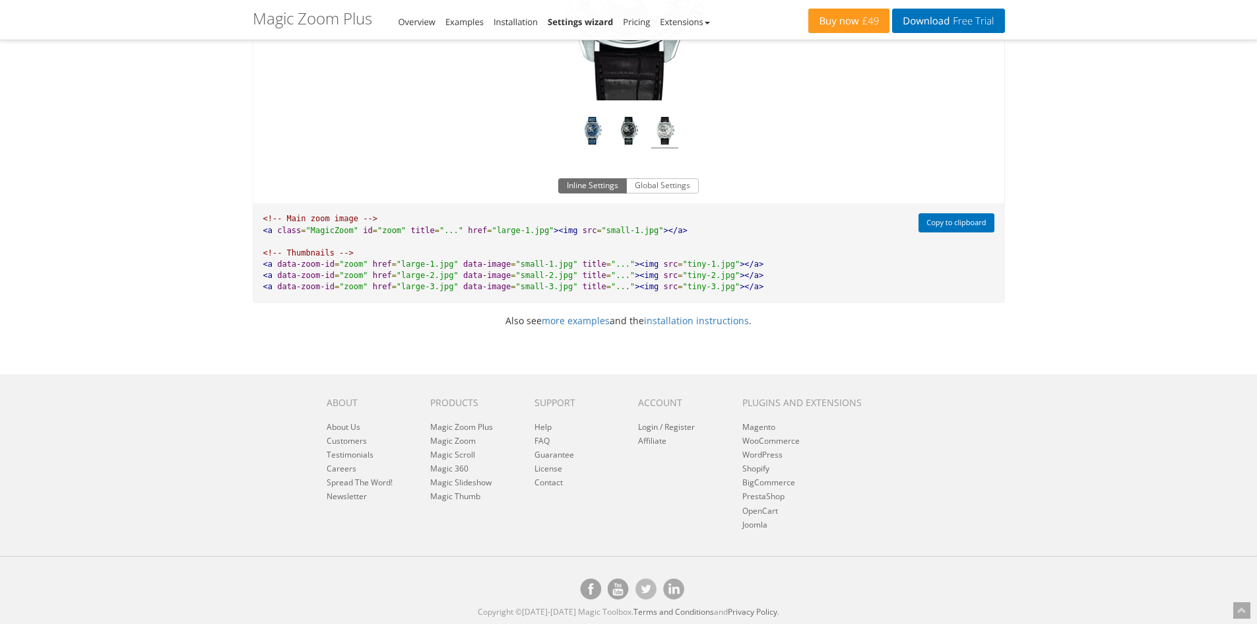
drag, startPoint x: 175, startPoint y: 480, endPoint x: 174, endPoint y: 516, distance: 35.7
click at [174, 516] on footer "About About Us Customers Testimonials Careers Spread The Word! Newsletter Produ…" at bounding box center [628, 499] width 1257 height 250
click at [175, 516] on footer "About About Us Customers Testimonials Careers Spread The Word! Newsletter Produ…" at bounding box center [628, 499] width 1257 height 250
click at [343, 267] on span ""zoom"" at bounding box center [353, 263] width 28 height 9
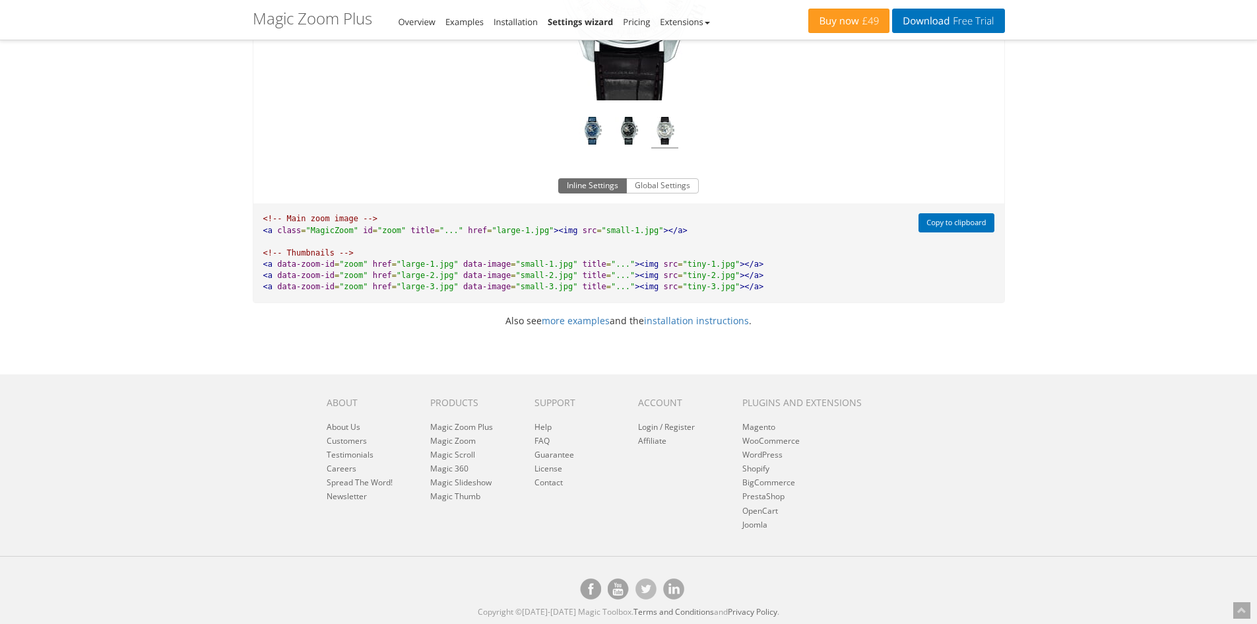
click at [344, 275] on span ""zoom"" at bounding box center [353, 275] width 28 height 9
click at [344, 286] on span ""zoom"" at bounding box center [353, 286] width 28 height 9
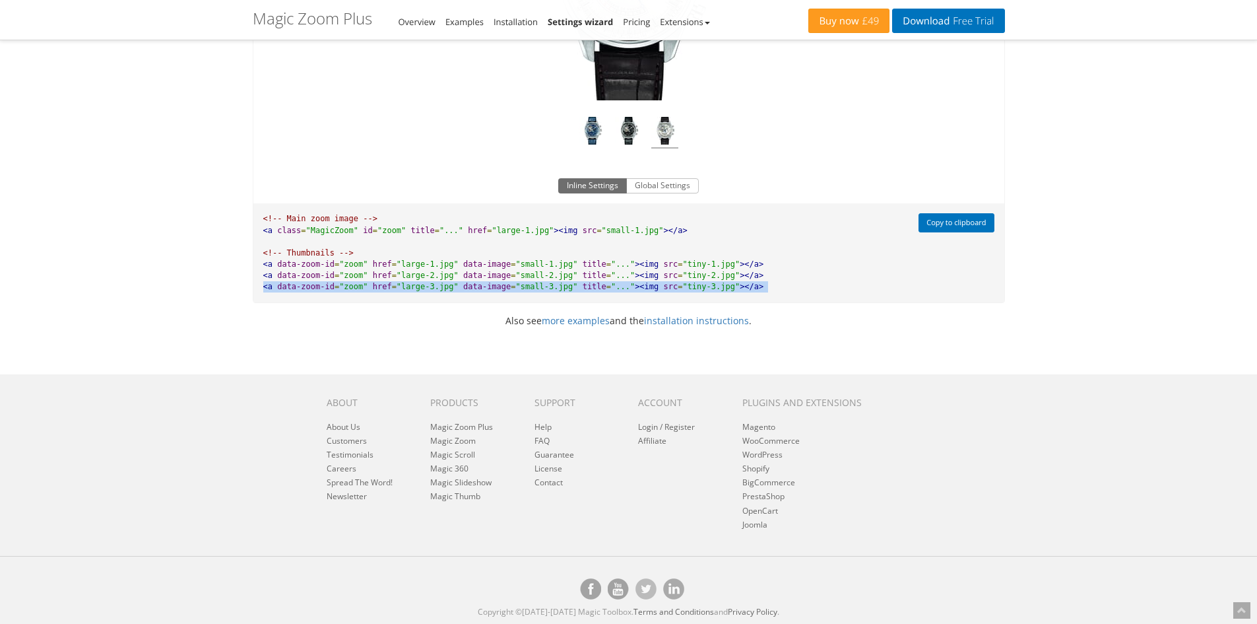
click at [344, 286] on span ""zoom"" at bounding box center [353, 286] width 28 height 9
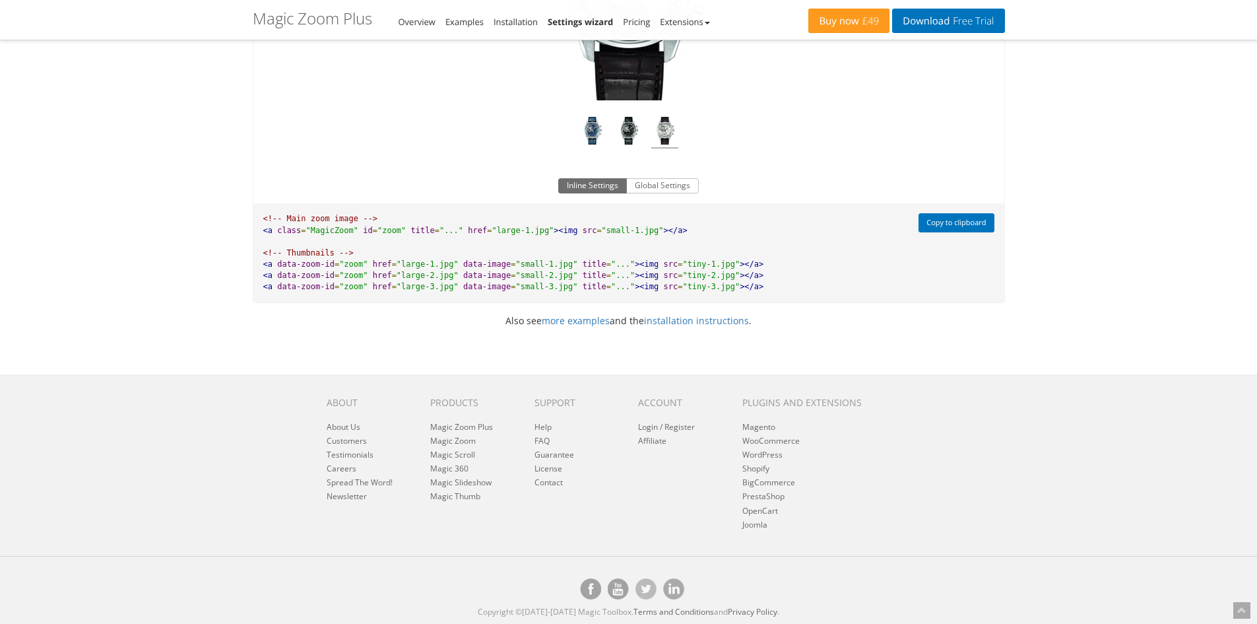
click at [349, 265] on span ""zoom"" at bounding box center [353, 263] width 28 height 9
click at [347, 279] on span ""zoom"" at bounding box center [353, 275] width 28 height 9
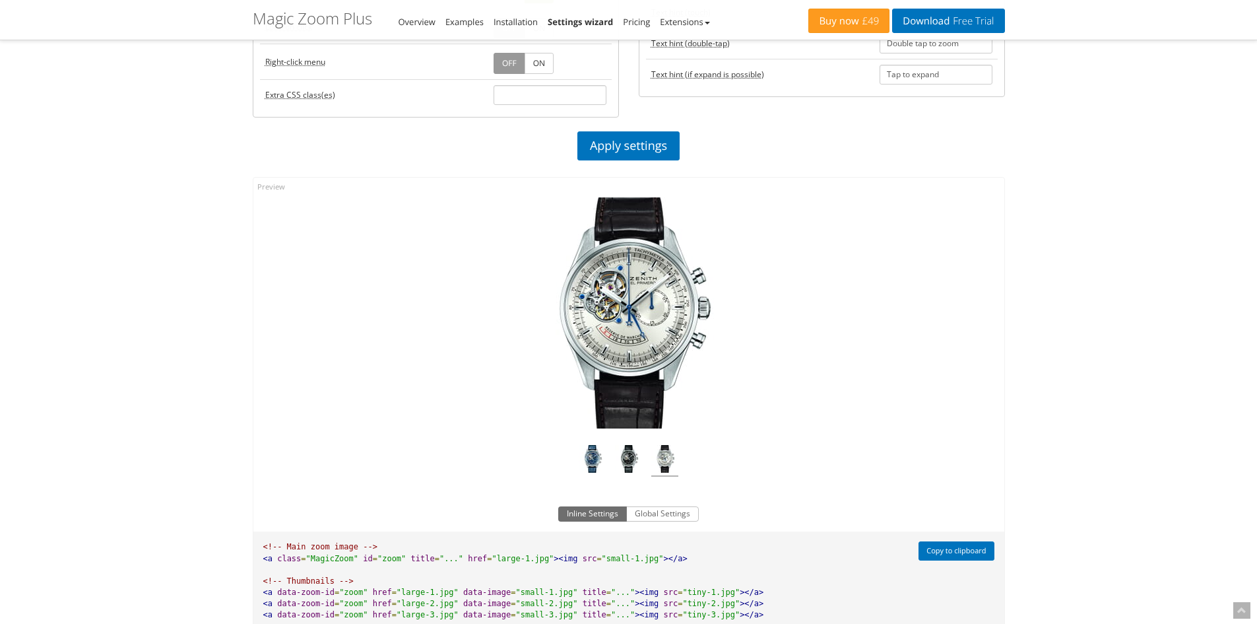
scroll to position [726, 0]
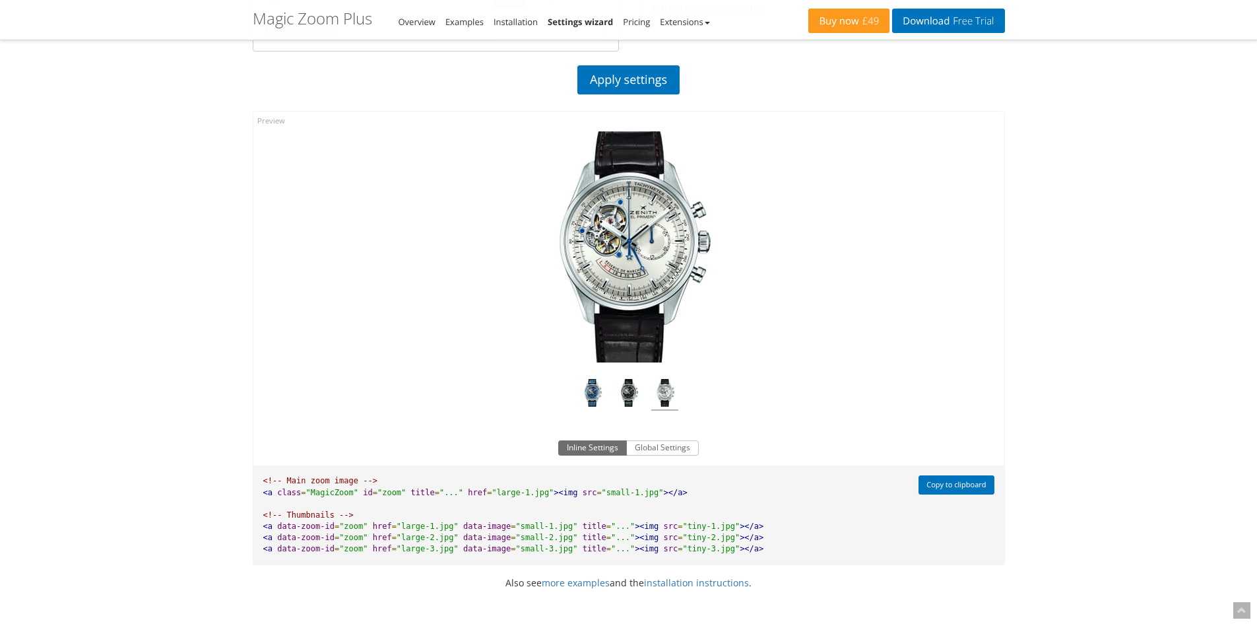
drag, startPoint x: 487, startPoint y: 274, endPoint x: 1170, endPoint y: 275, distance: 682.5
click at [1170, 275] on div "Magic Zoom Plus Magic Zoom Magic Scroll Magic 360 Magic Slideshow Magic Thumb C…" at bounding box center [628, 80] width 1257 height 1612
drag, startPoint x: 1160, startPoint y: 275, endPoint x: 1133, endPoint y: 283, distance: 28.4
click at [1133, 283] on div "Magic Zoom Plus Magic Zoom Magic Scroll Magic 360 Magic Slideshow Magic Thumb C…" at bounding box center [628, 80] width 1257 height 1612
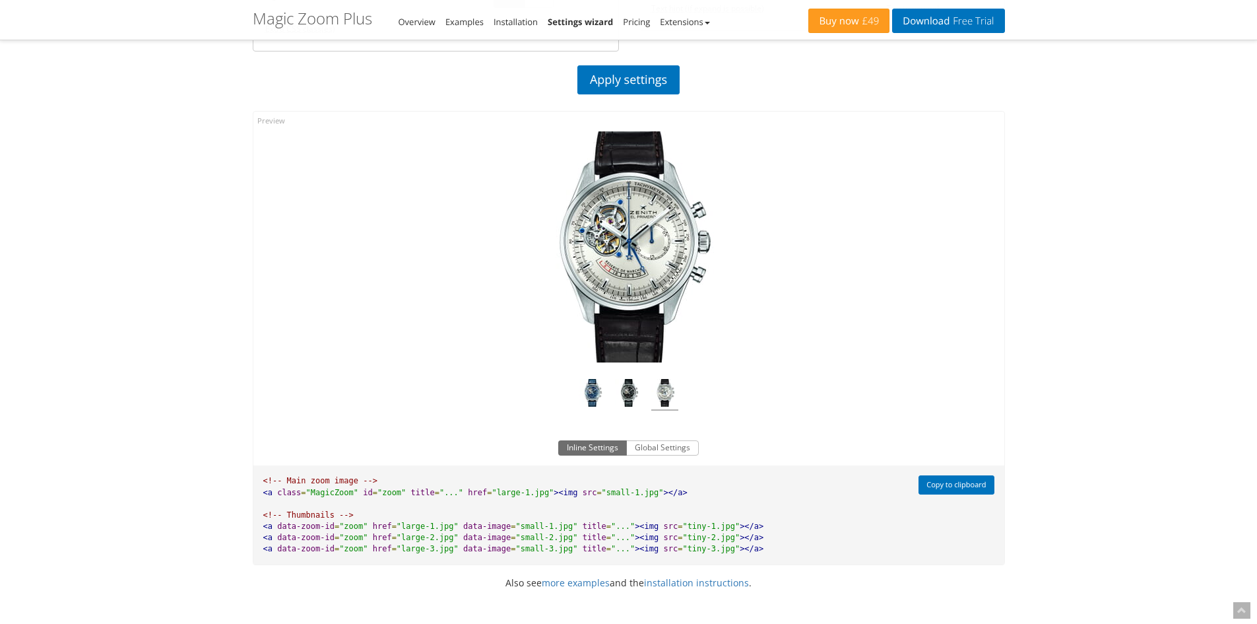
click at [1133, 283] on div "Magic Zoom Plus Magic Zoom Magic Scroll Magic 360 Magic Slideshow Magic Thumb C…" at bounding box center [628, 80] width 1257 height 1612
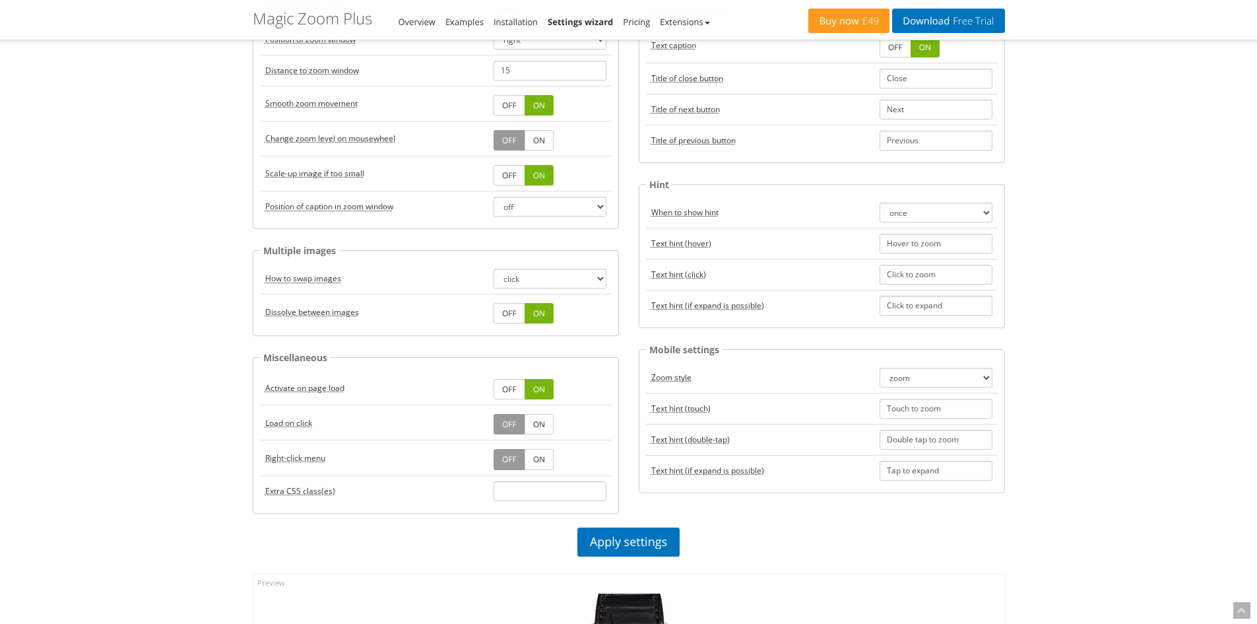
scroll to position [0, 0]
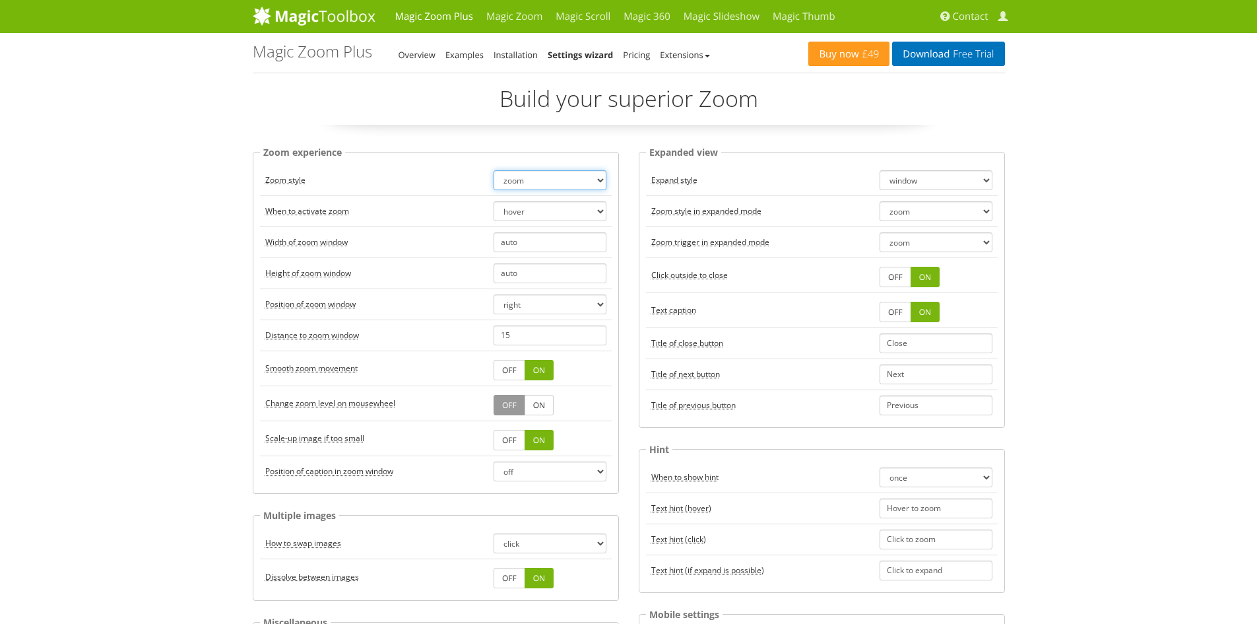
click at [574, 176] on select "zoom magnifier preview off" at bounding box center [550, 180] width 113 height 20
click at [494, 170] on select "zoom magnifier preview off" at bounding box center [550, 180] width 113 height 20
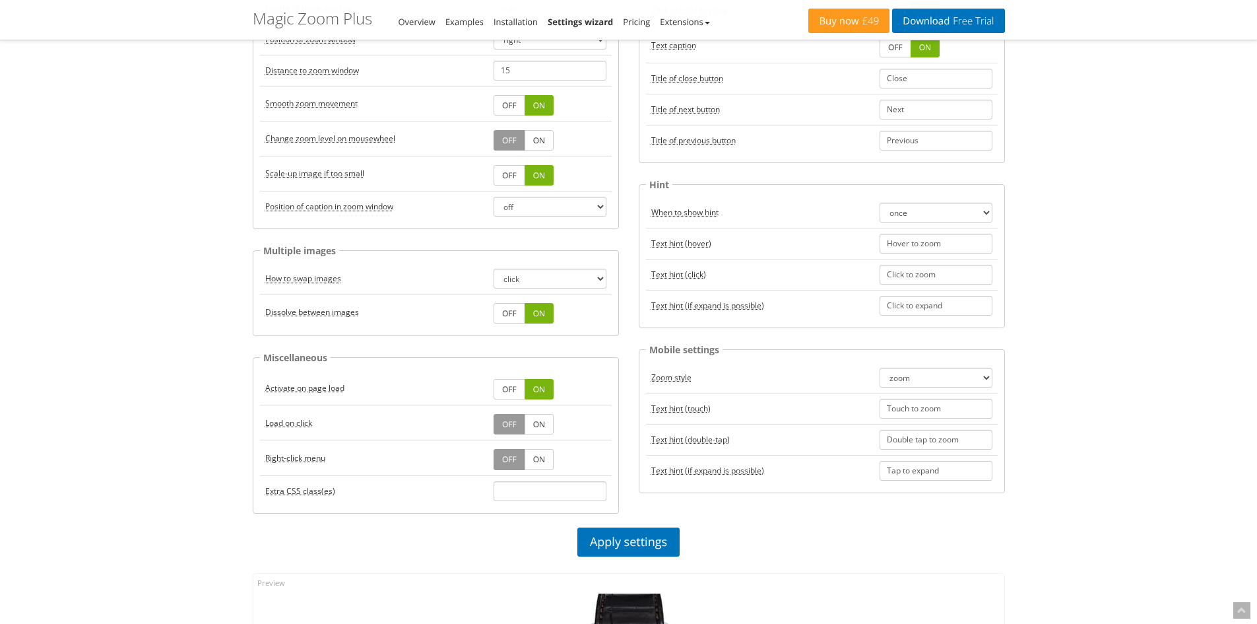
scroll to position [462, 0]
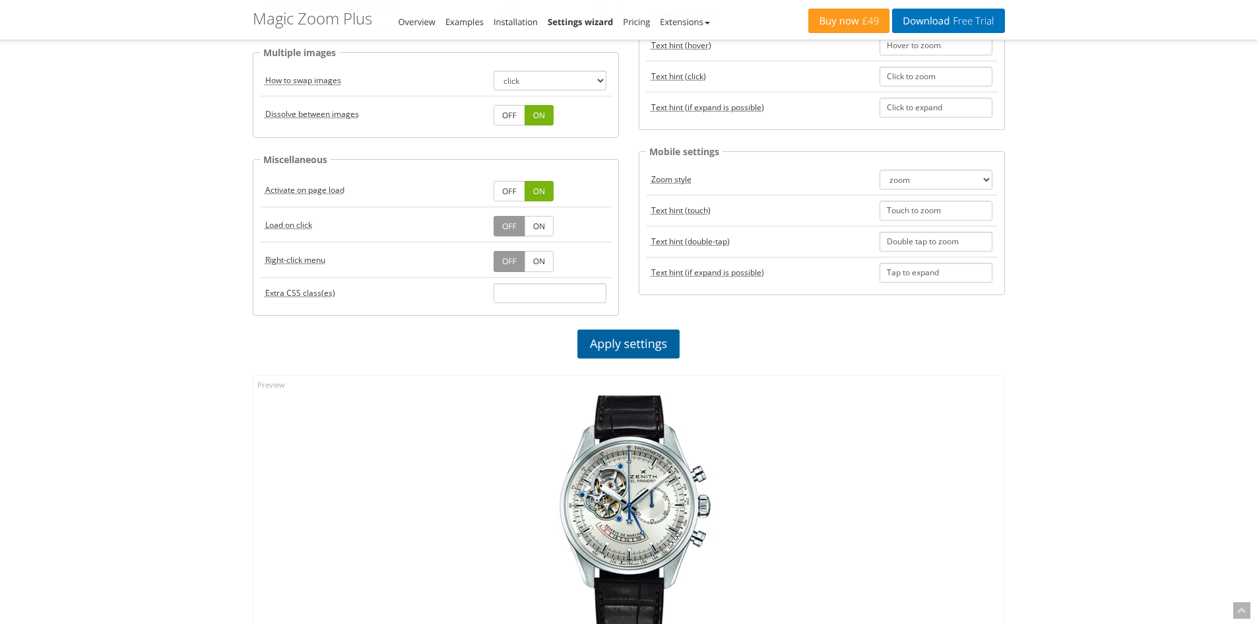
click at [632, 344] on link "Apply settings" at bounding box center [629, 343] width 102 height 29
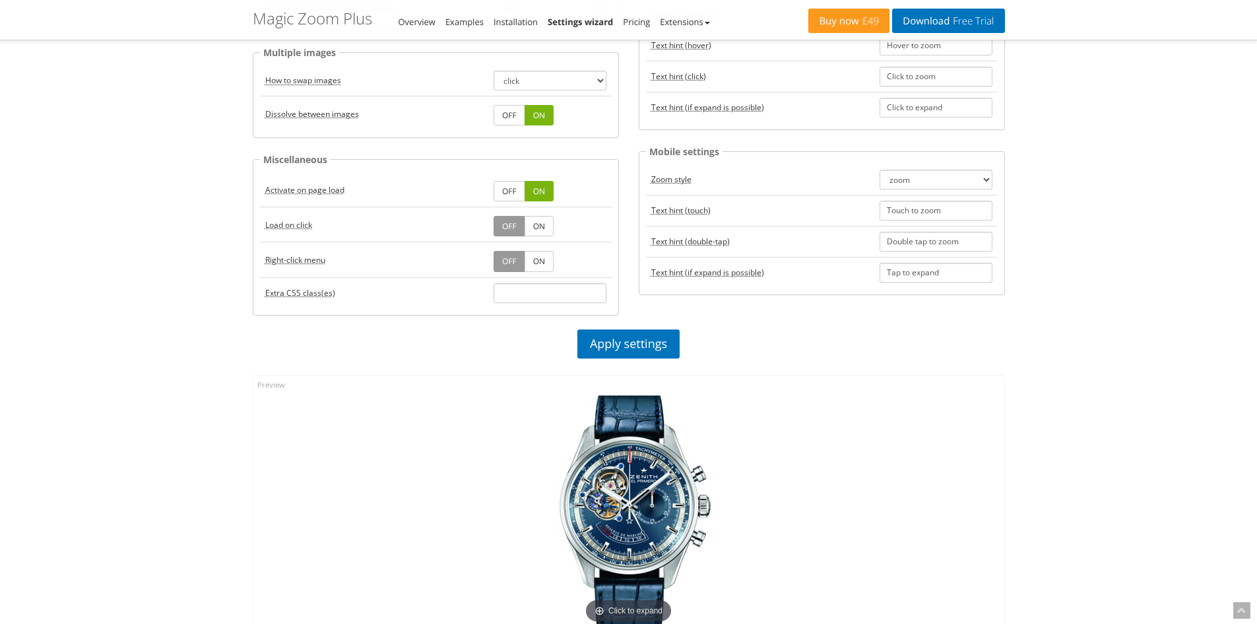
scroll to position [660, 0]
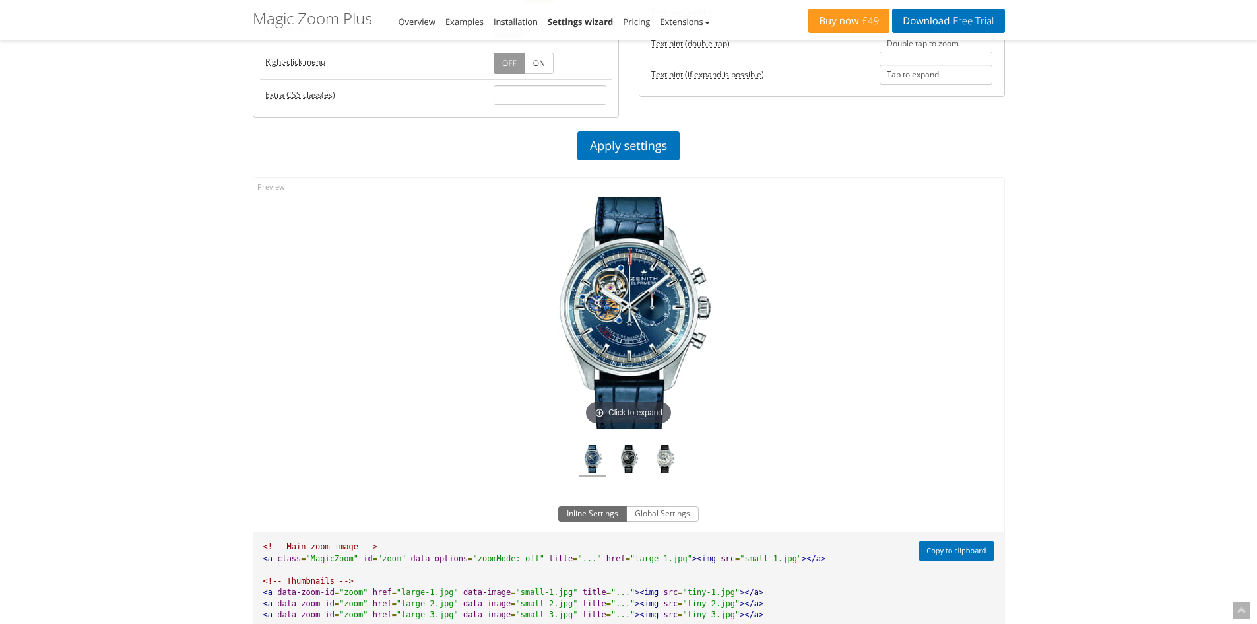
click at [622, 292] on img at bounding box center [629, 312] width 231 height 231
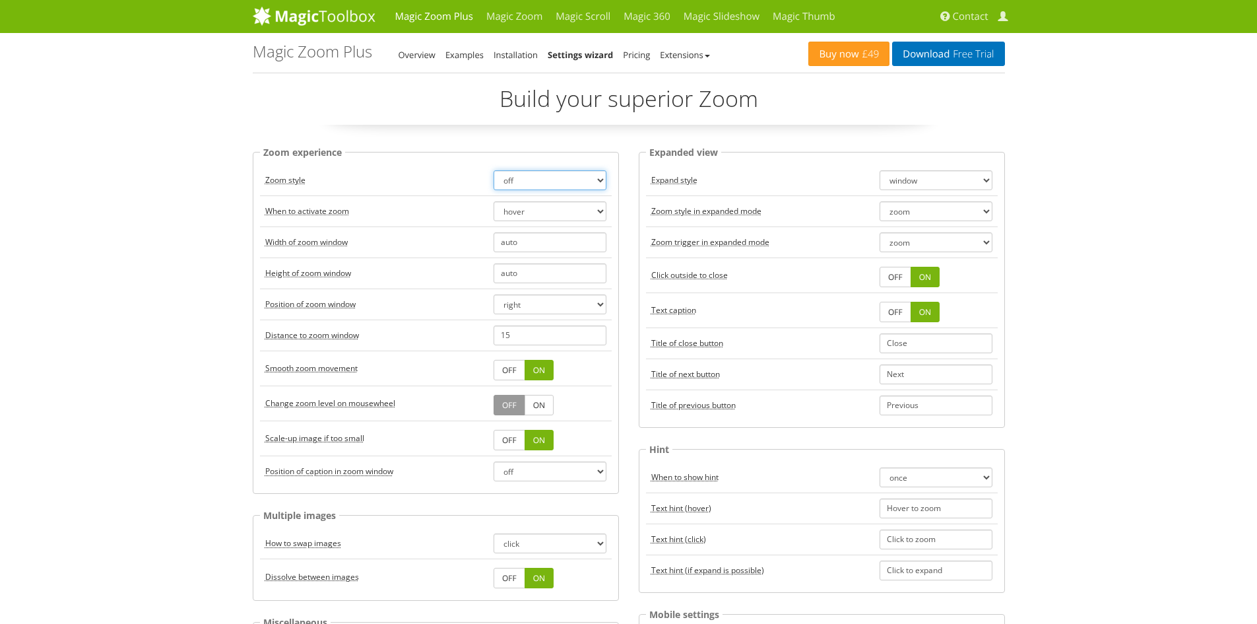
click at [577, 182] on select "zoom magnifier preview off" at bounding box center [550, 180] width 113 height 20
click at [494, 170] on select "zoom magnifier preview off" at bounding box center [550, 180] width 113 height 20
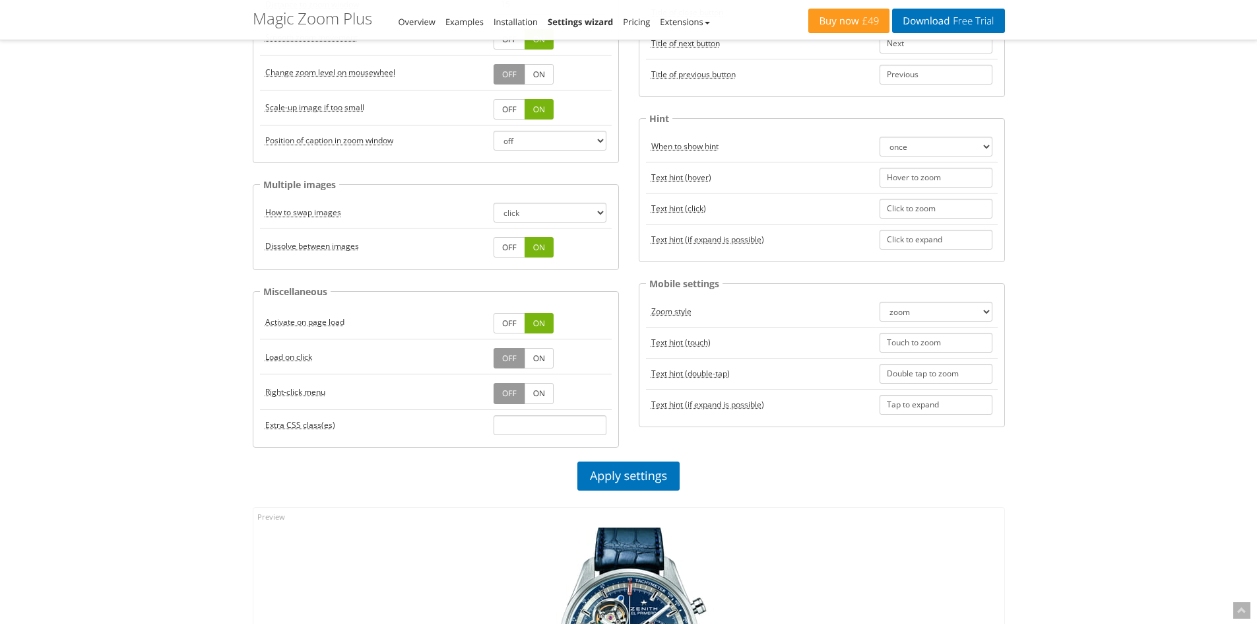
scroll to position [528, 0]
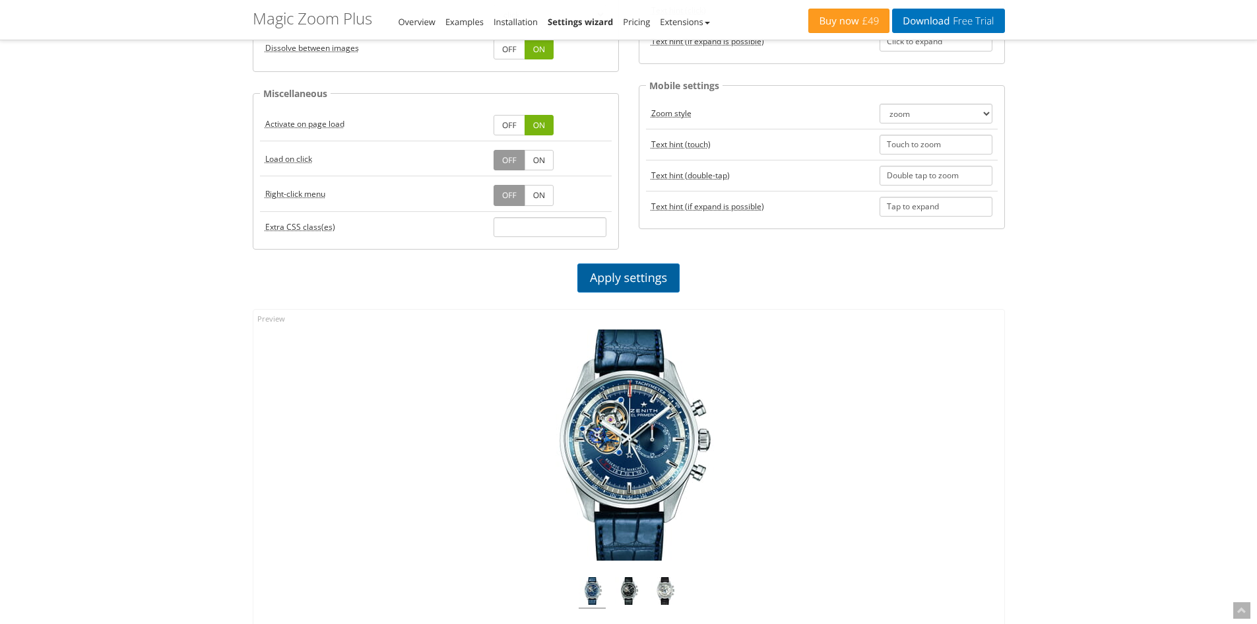
click at [635, 267] on link "Apply settings" at bounding box center [629, 277] width 102 height 29
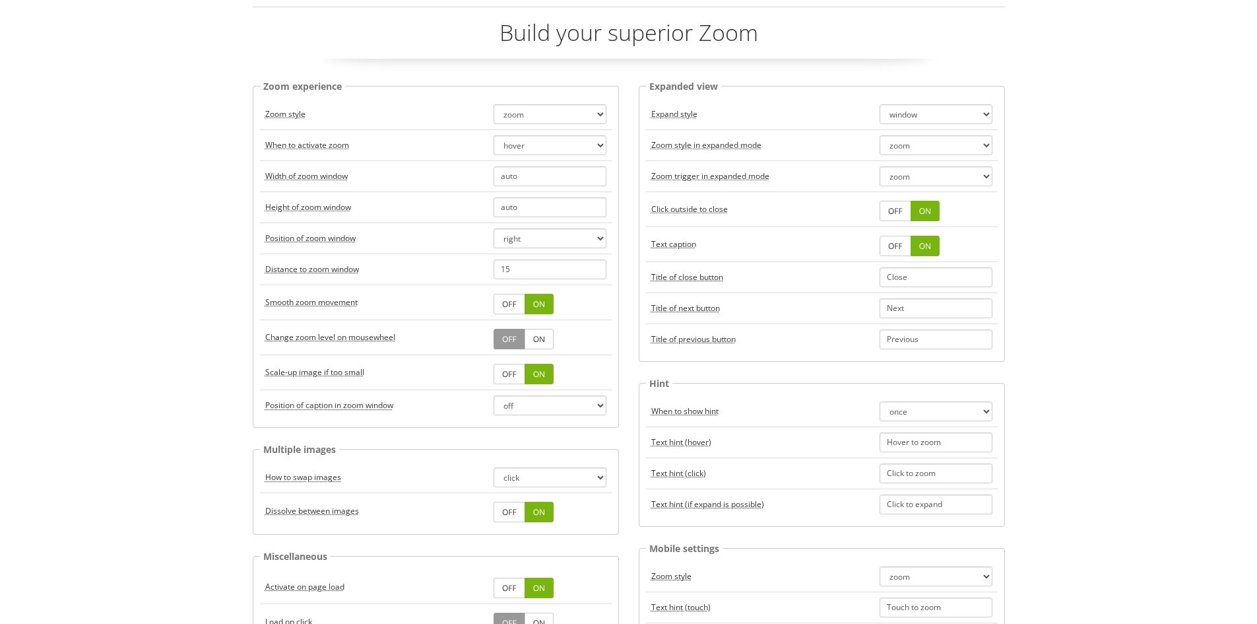
scroll to position [0, 0]
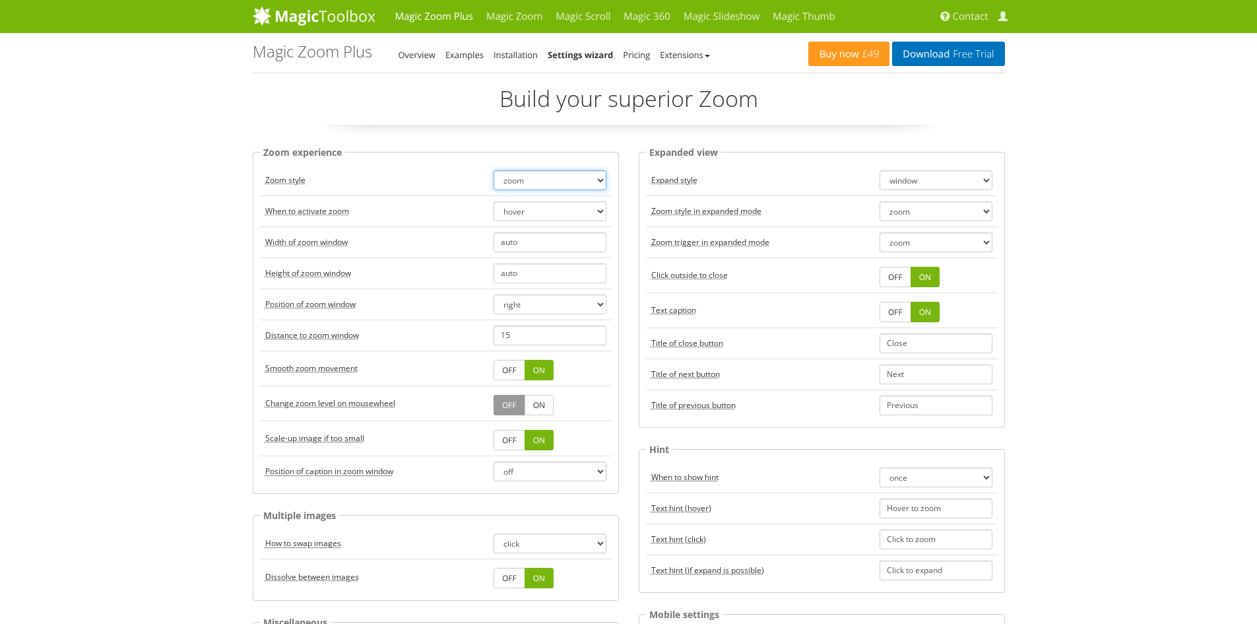
click at [516, 174] on select "zoom magnifier preview off" at bounding box center [550, 180] width 113 height 20
click at [494, 170] on select "zoom magnifier preview off" at bounding box center [550, 180] width 113 height 20
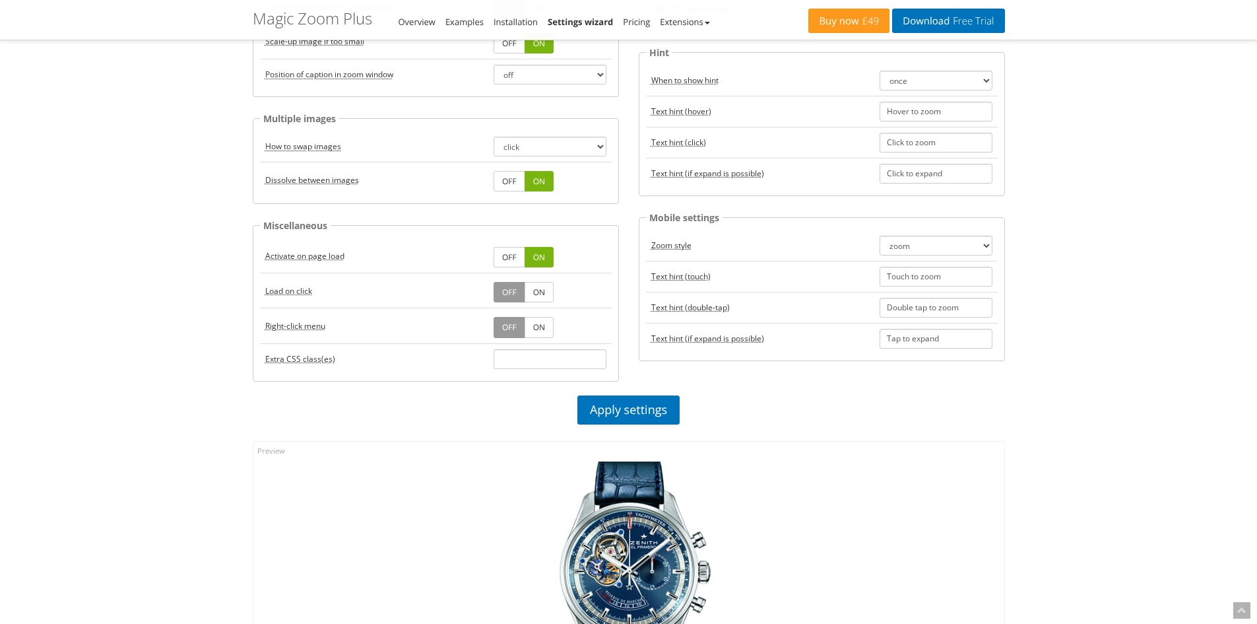
scroll to position [528, 0]
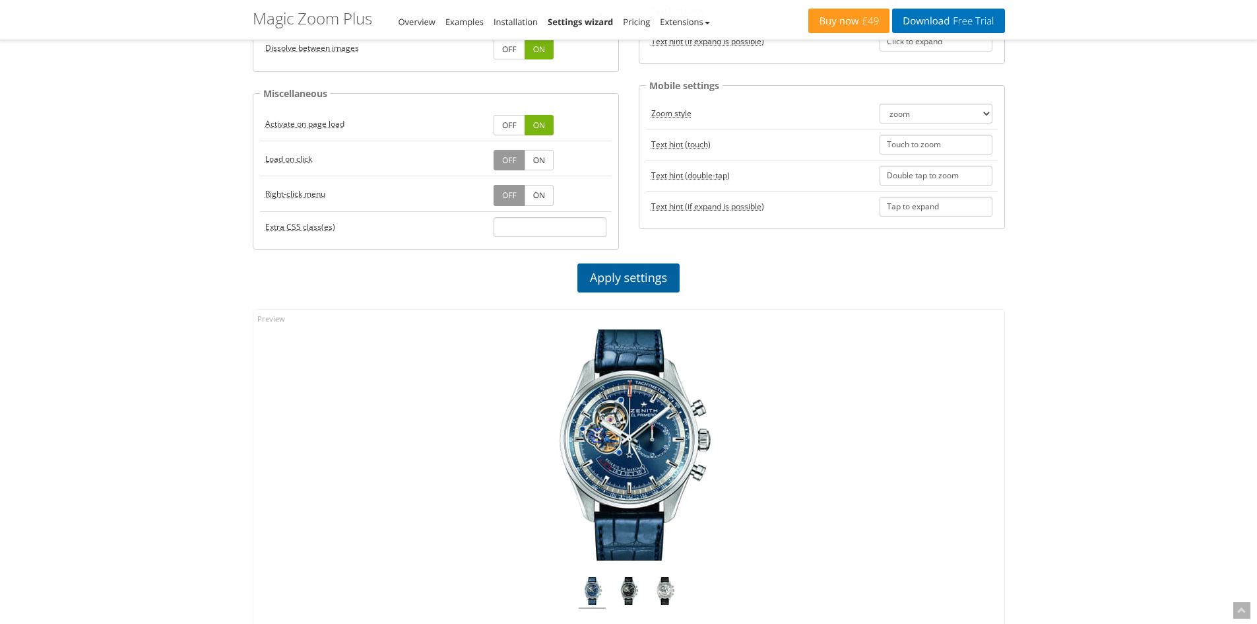
click at [628, 276] on link "Apply settings" at bounding box center [629, 277] width 102 height 29
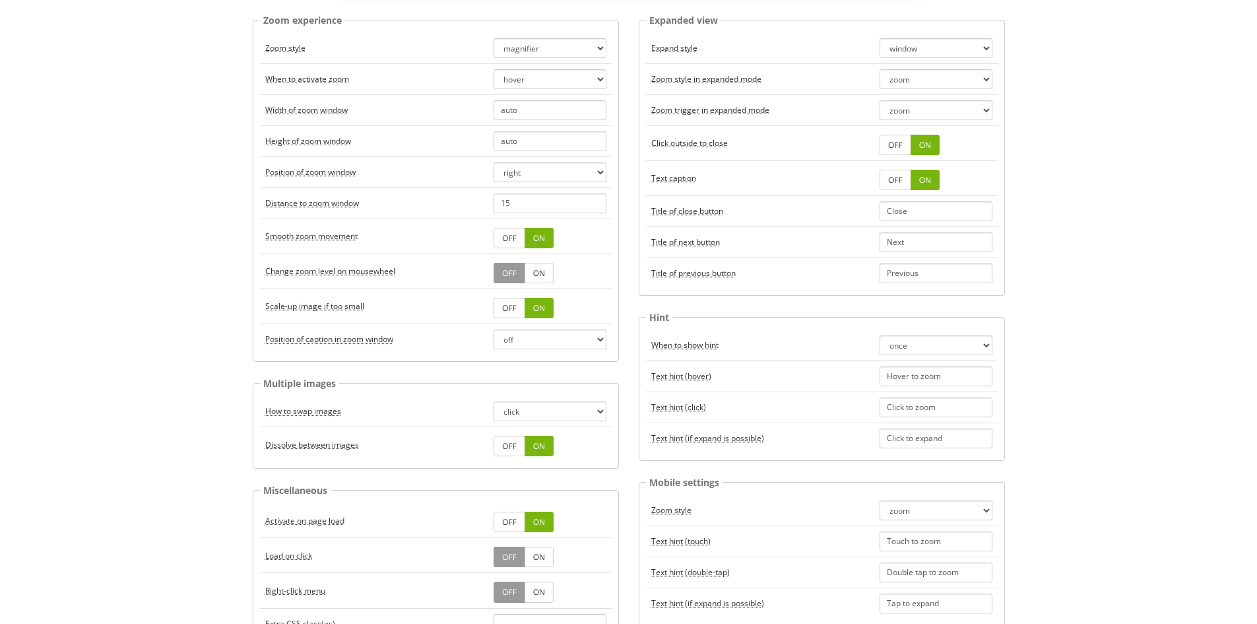
scroll to position [0, 0]
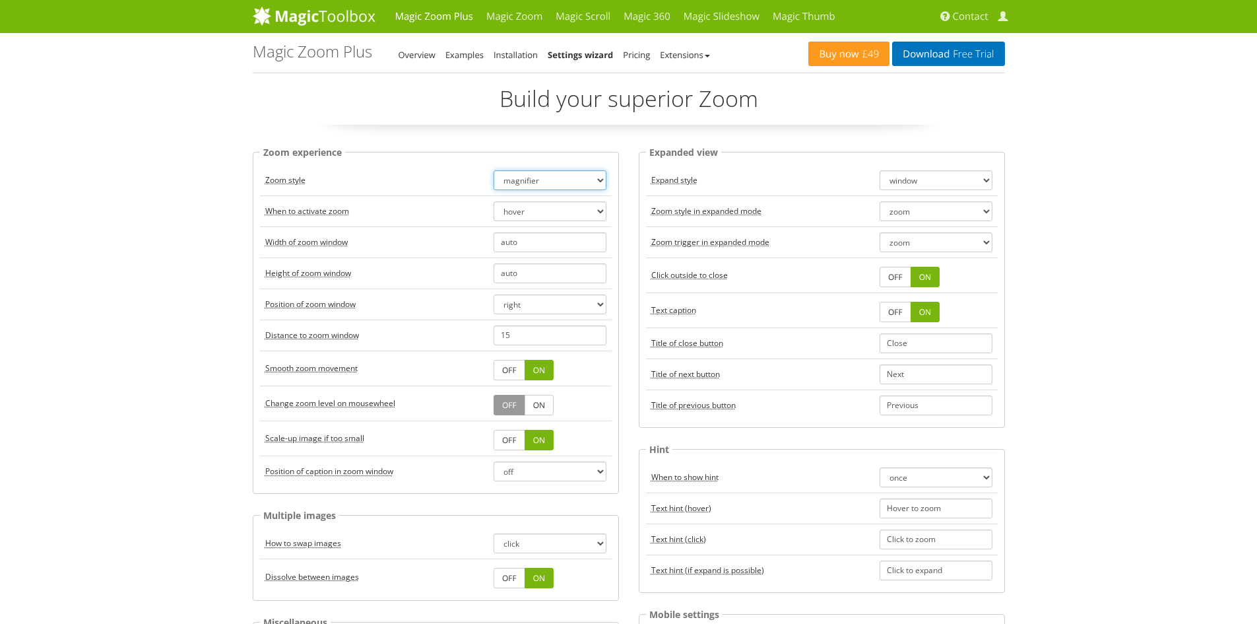
click at [515, 183] on select "zoom magnifier preview off" at bounding box center [550, 180] width 113 height 20
click at [494, 170] on select "zoom magnifier preview off" at bounding box center [550, 180] width 113 height 20
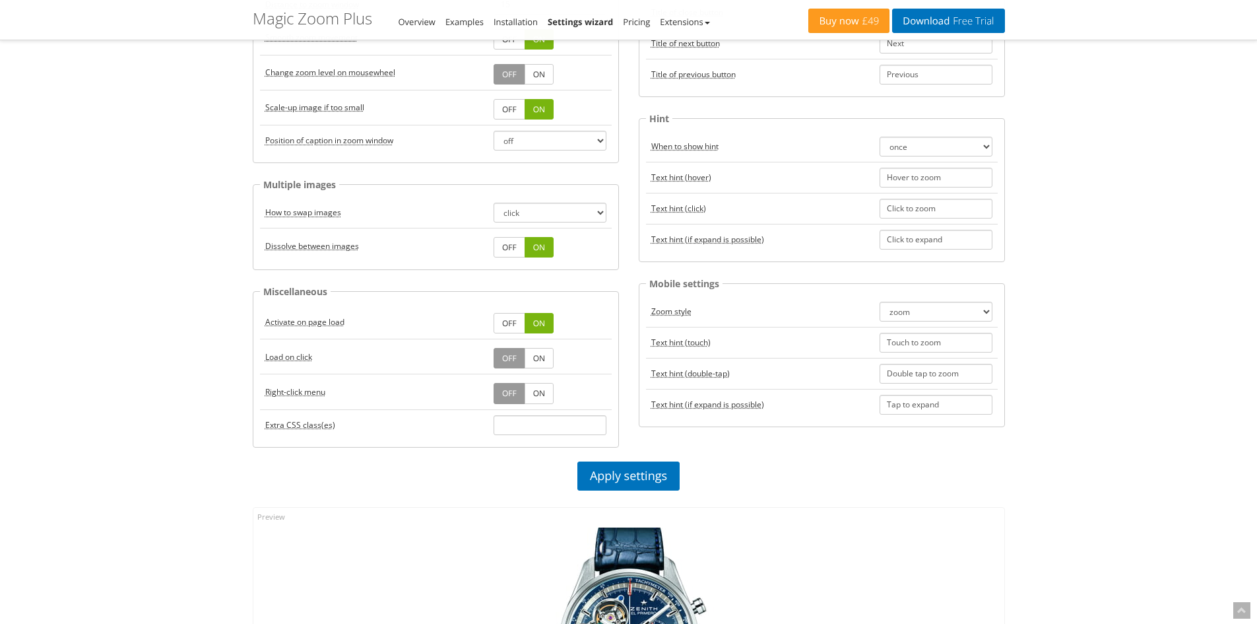
scroll to position [528, 0]
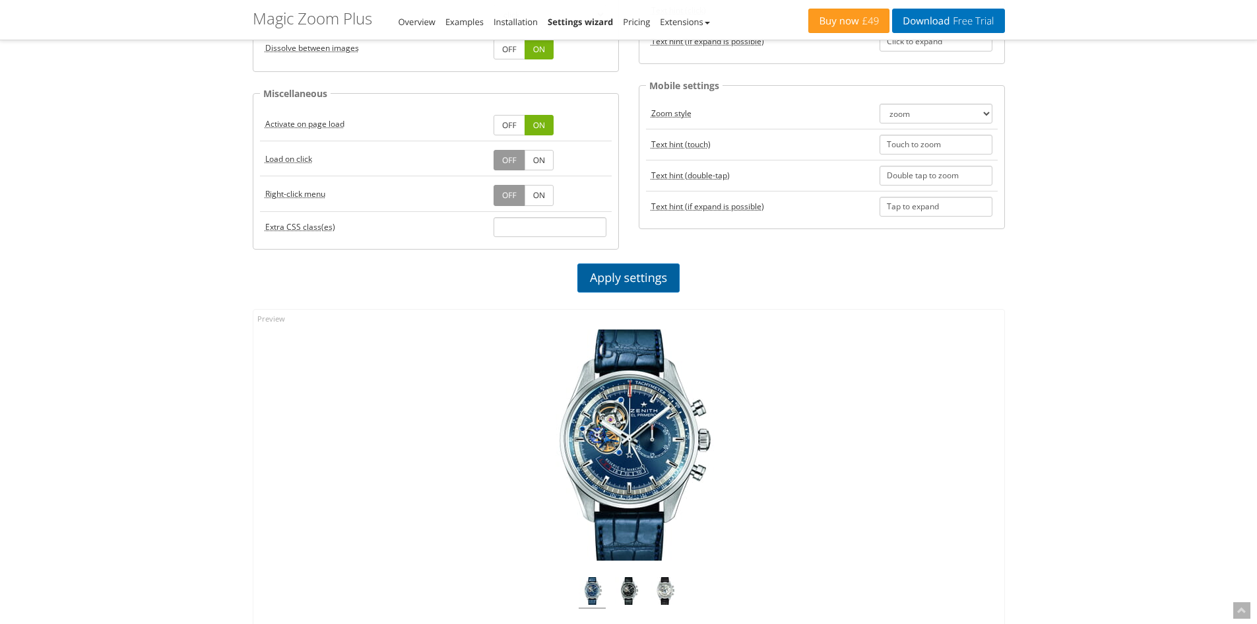
click at [618, 282] on link "Apply settings" at bounding box center [629, 277] width 102 height 29
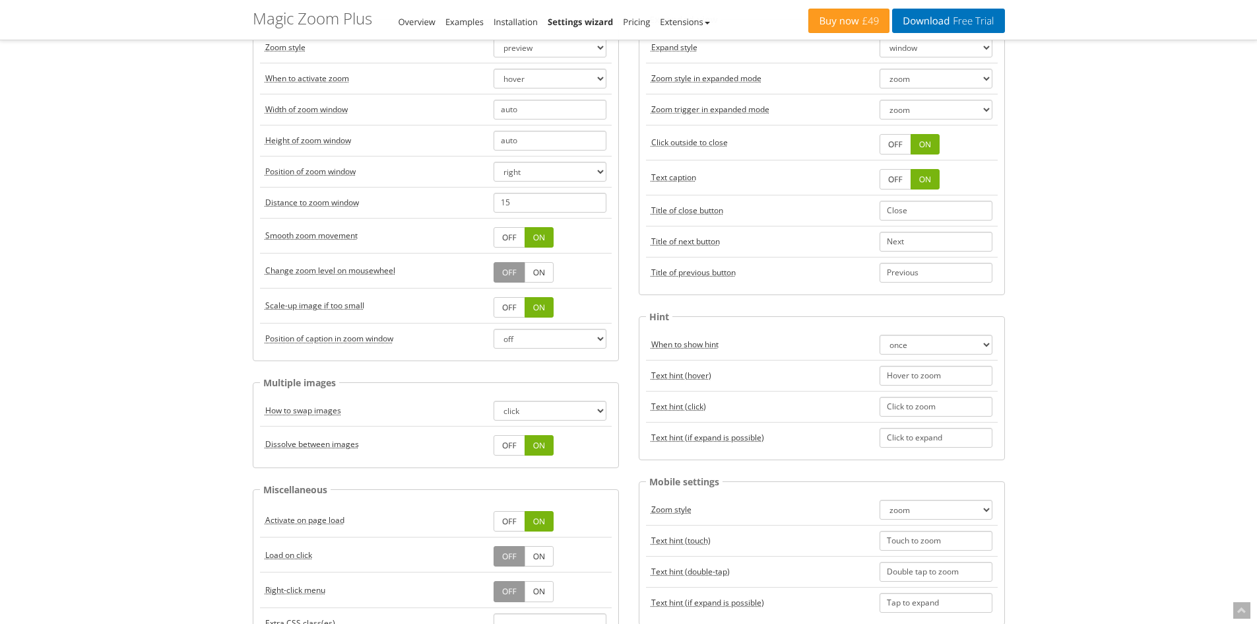
scroll to position [0, 0]
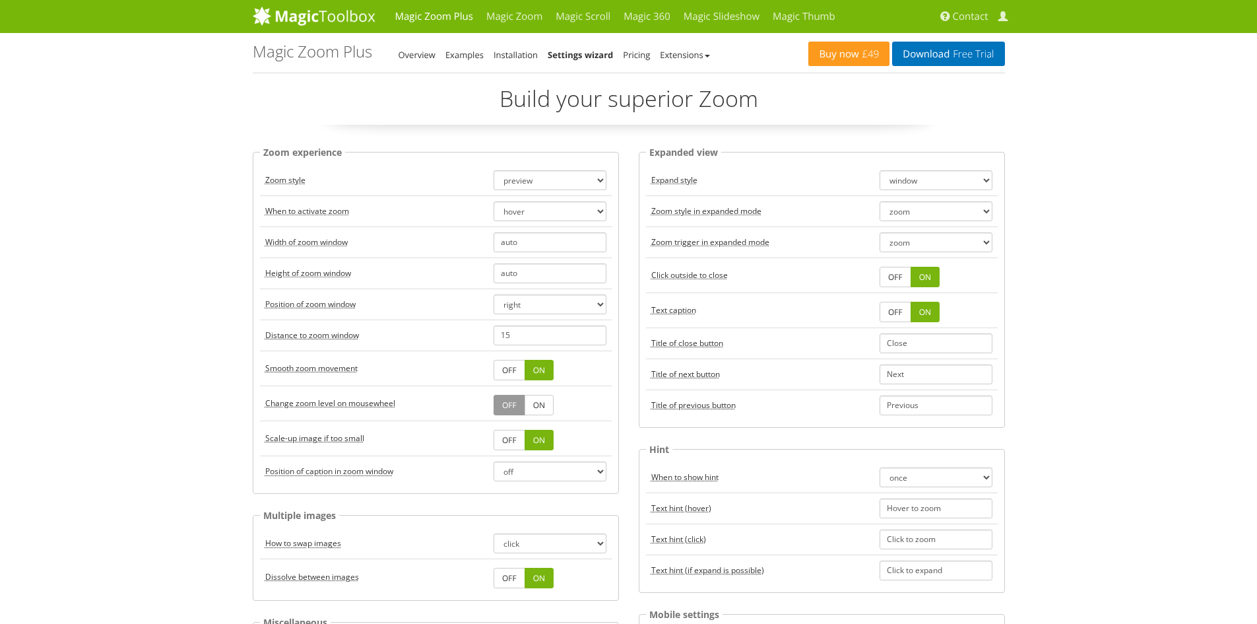
click at [519, 167] on td "zoom magnifier preview off" at bounding box center [549, 180] width 123 height 31
click at [515, 181] on select "zoom magnifier preview off" at bounding box center [550, 180] width 113 height 20
select select "off"
click at [494, 170] on select "zoom magnifier preview off" at bounding box center [550, 180] width 113 height 20
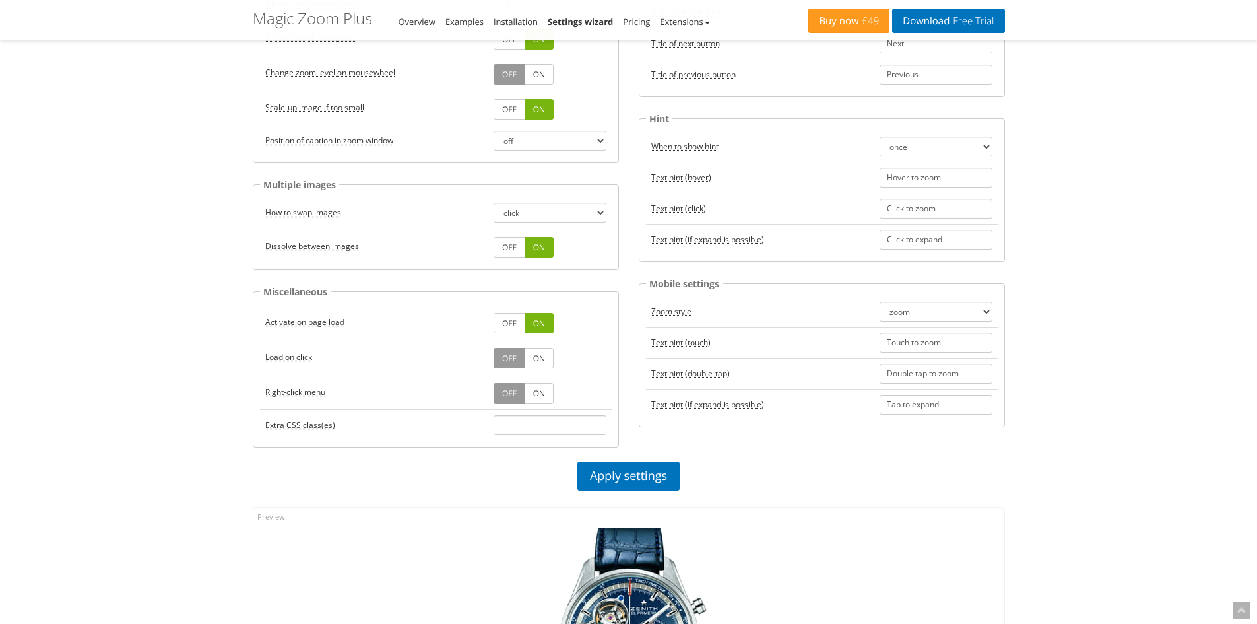
scroll to position [528, 0]
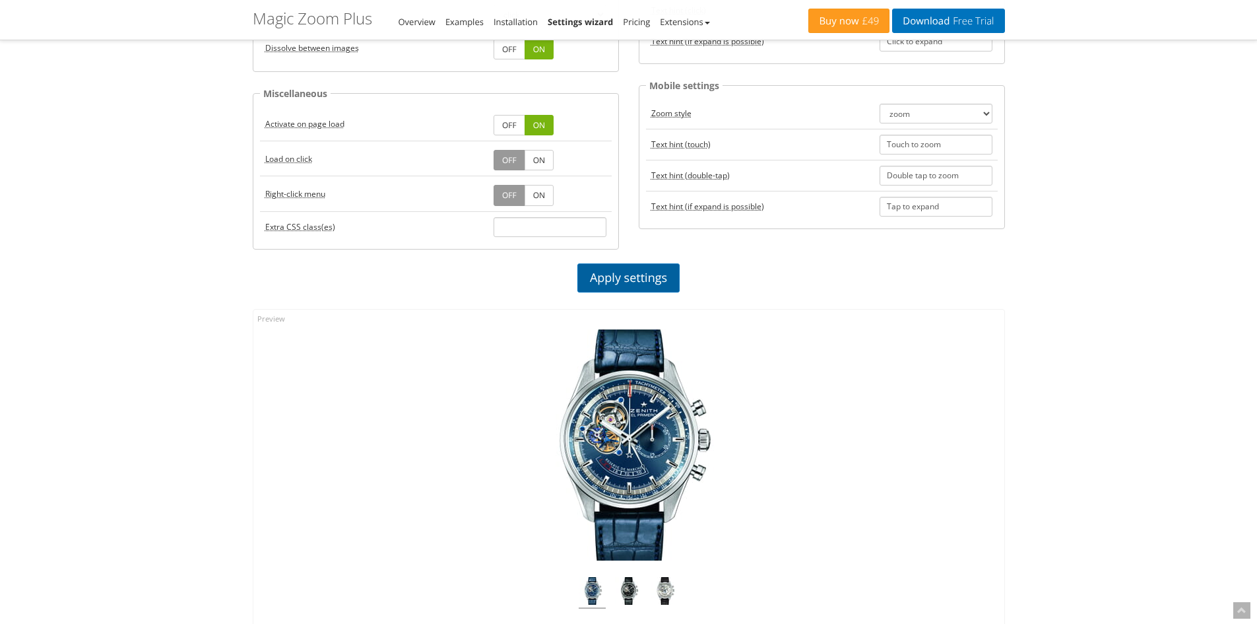
click at [648, 271] on link "Apply settings" at bounding box center [629, 277] width 102 height 29
click at [607, 411] on img at bounding box center [629, 444] width 231 height 231
click at [620, 426] on img at bounding box center [629, 444] width 231 height 231
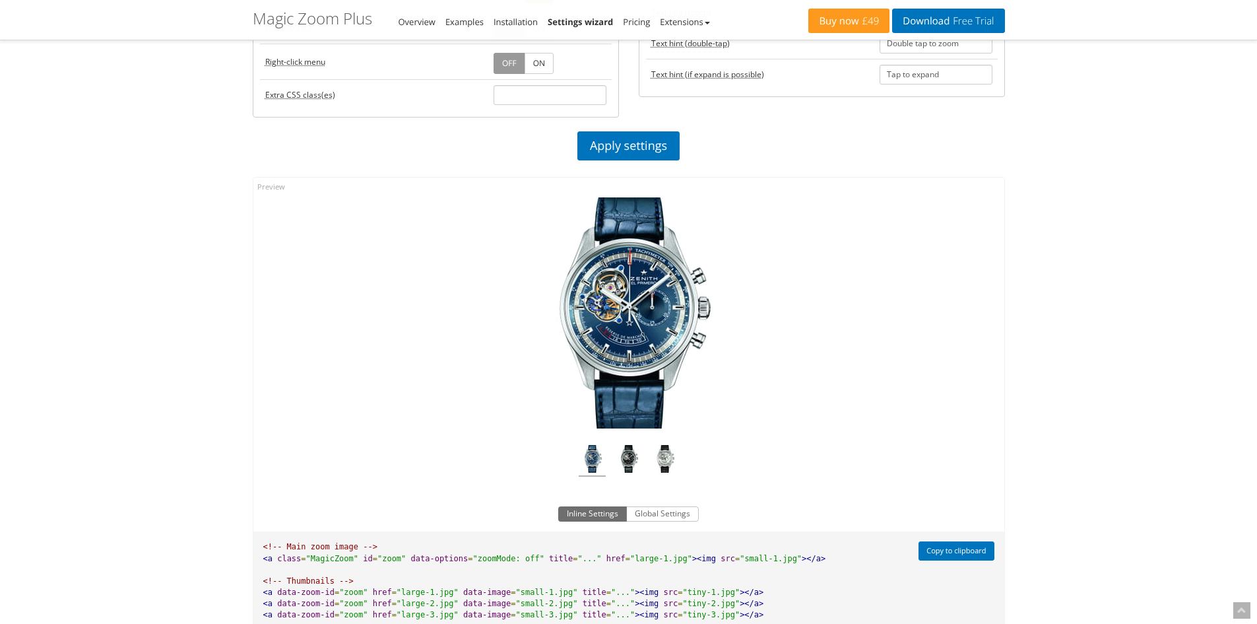
click at [639, 304] on img at bounding box center [629, 312] width 231 height 231
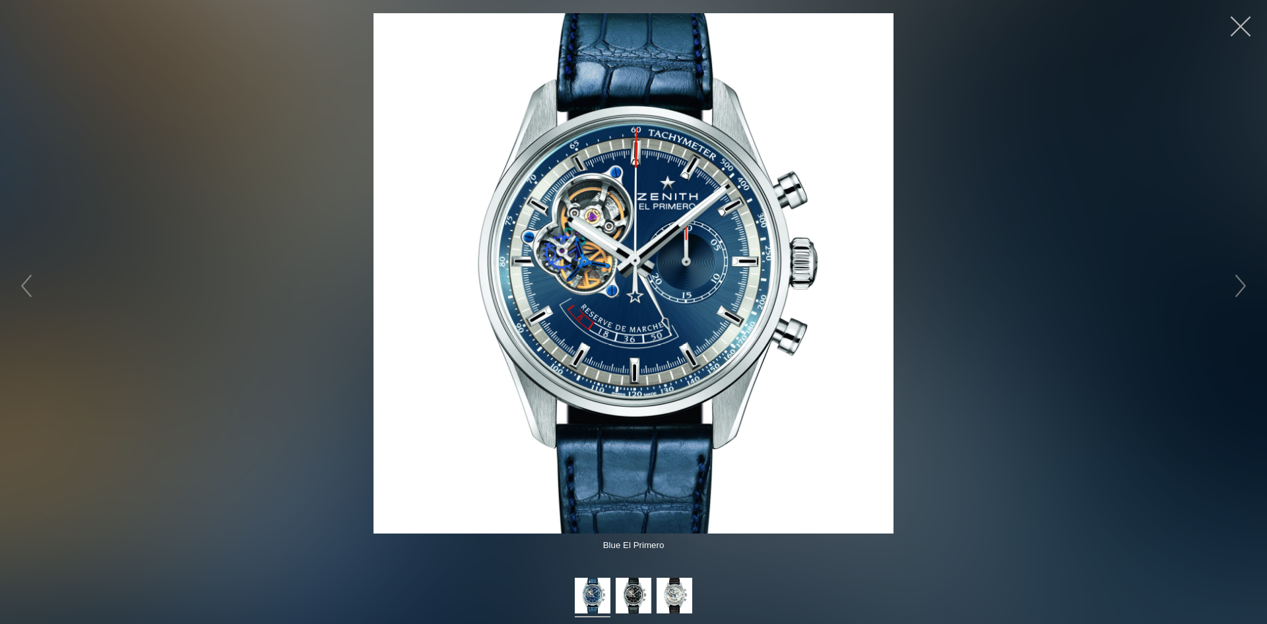
click at [1250, 26] on button "button" at bounding box center [1241, 27] width 40 height 40
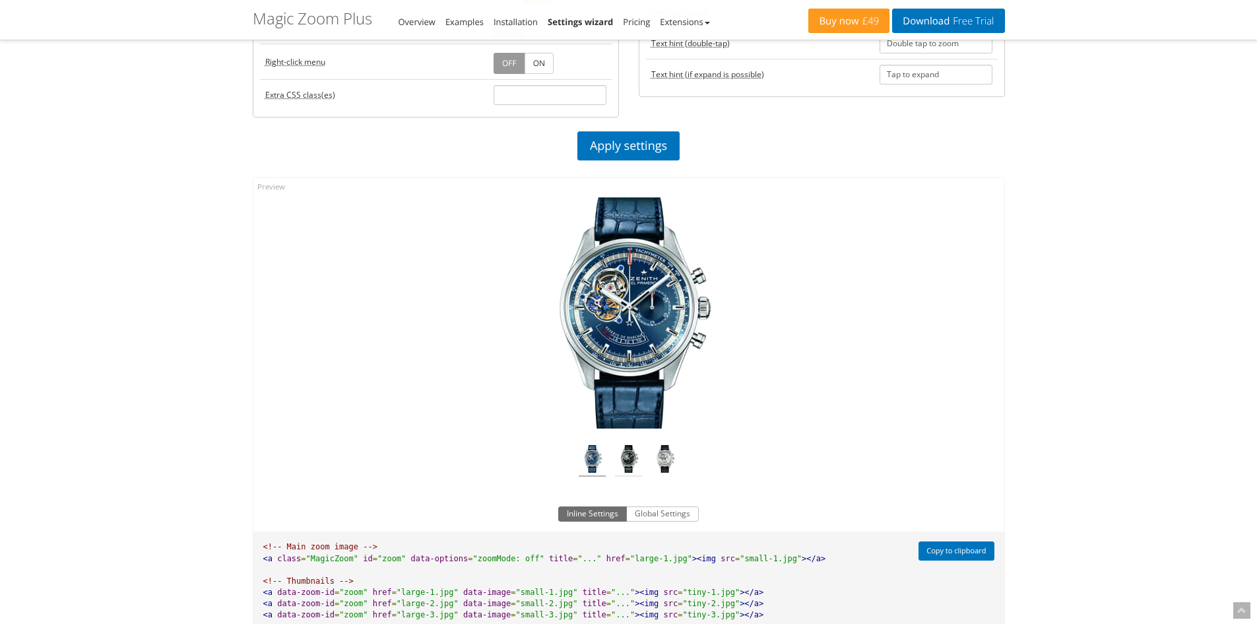
click at [637, 455] on img at bounding box center [628, 461] width 27 height 32
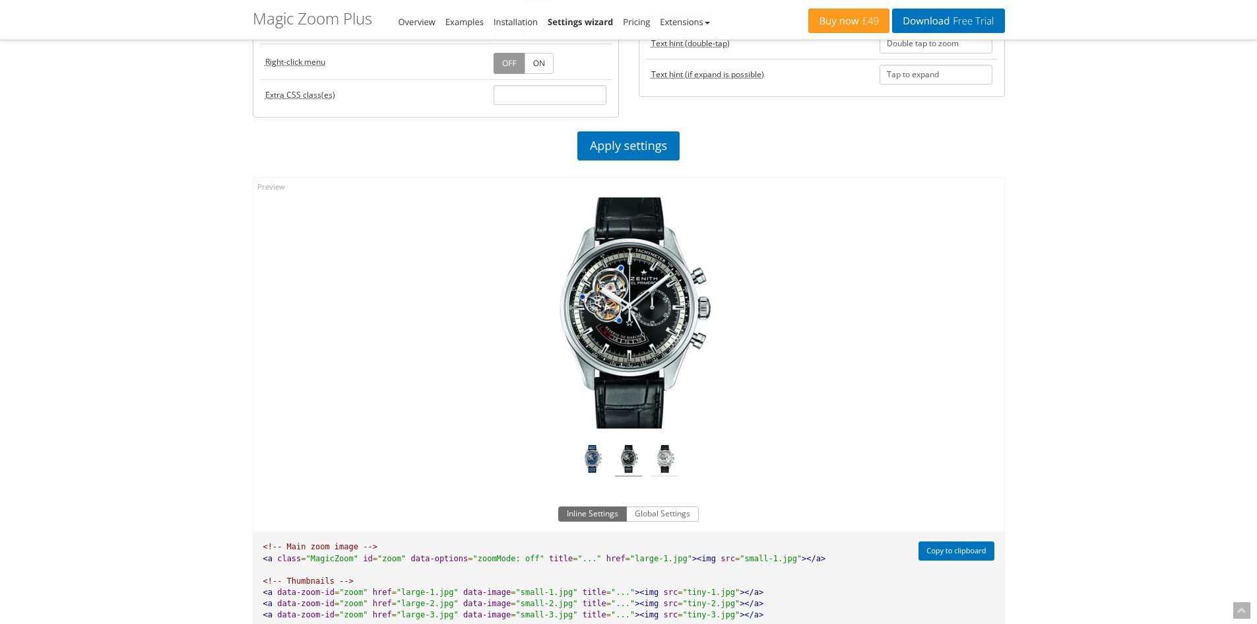
click at [667, 455] on img at bounding box center [665, 461] width 27 height 32
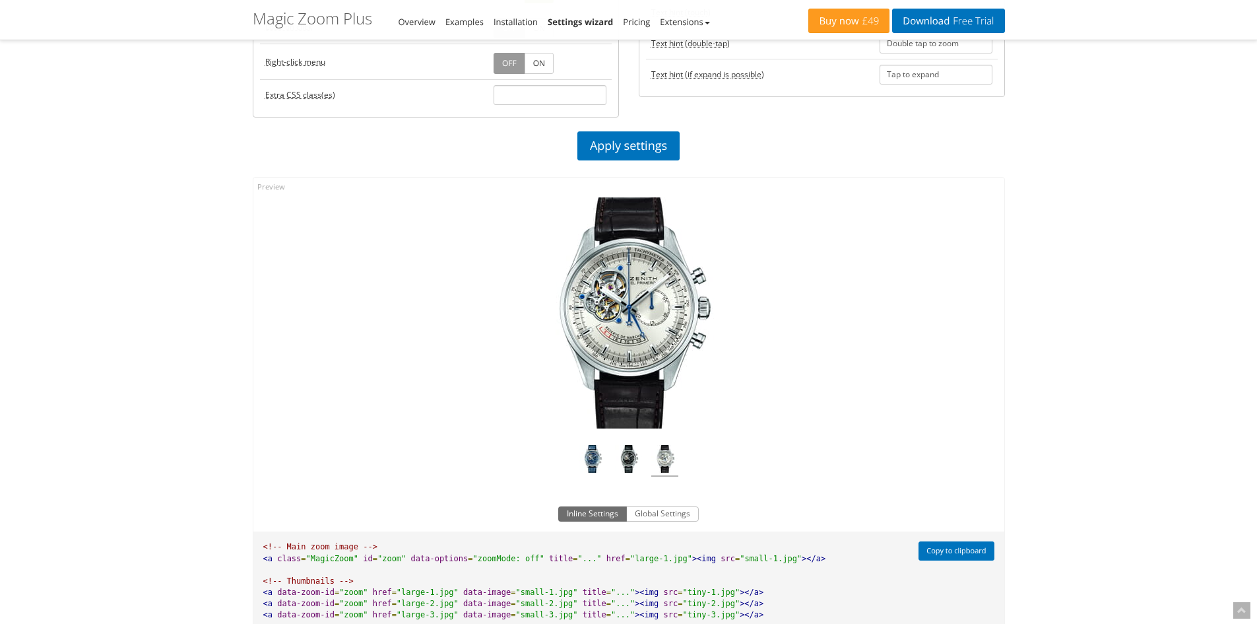
click at [665, 296] on img at bounding box center [629, 312] width 231 height 231
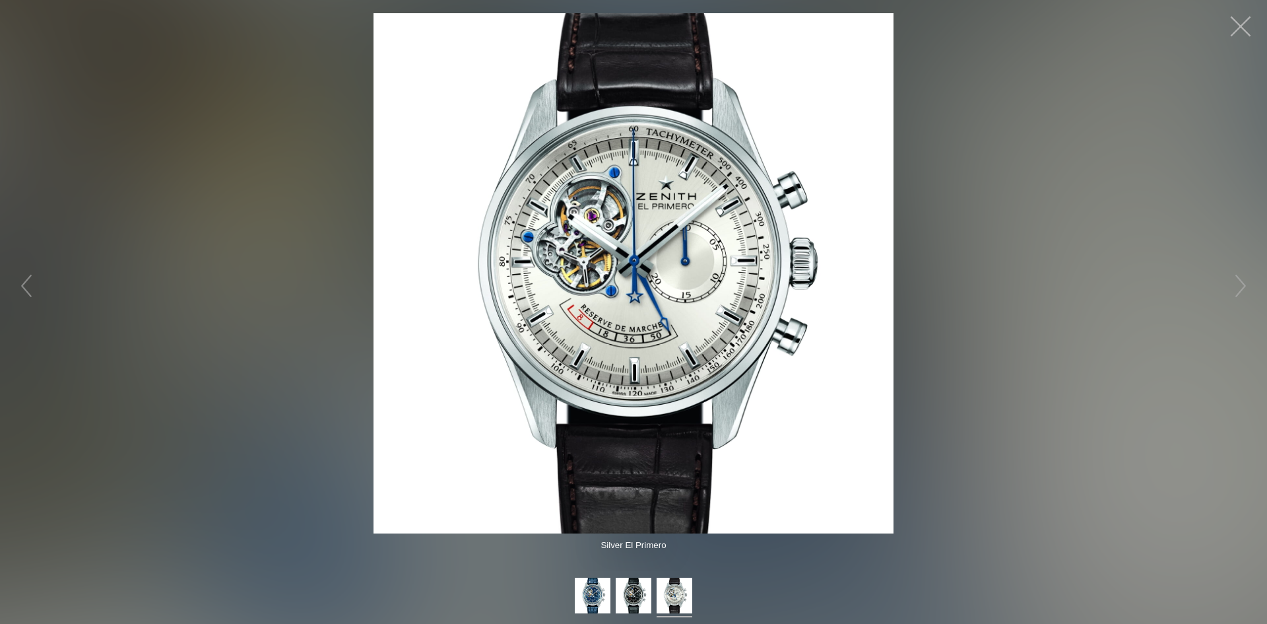
click at [1239, 18] on button "button" at bounding box center [1241, 27] width 40 height 40
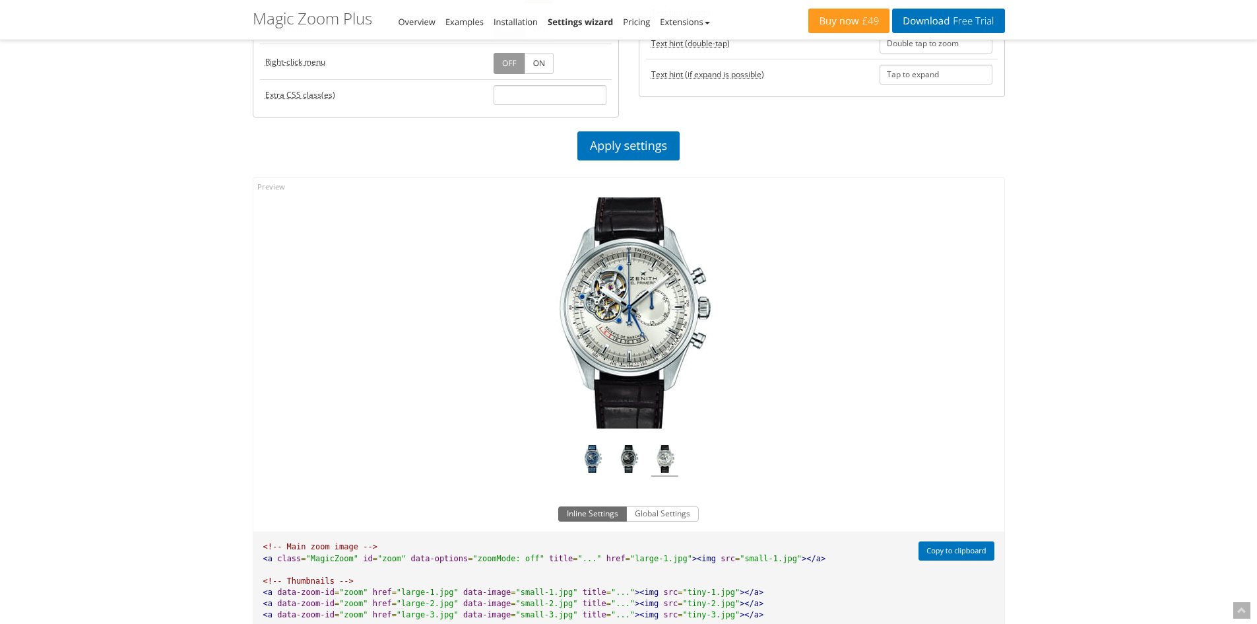
scroll to position [726, 0]
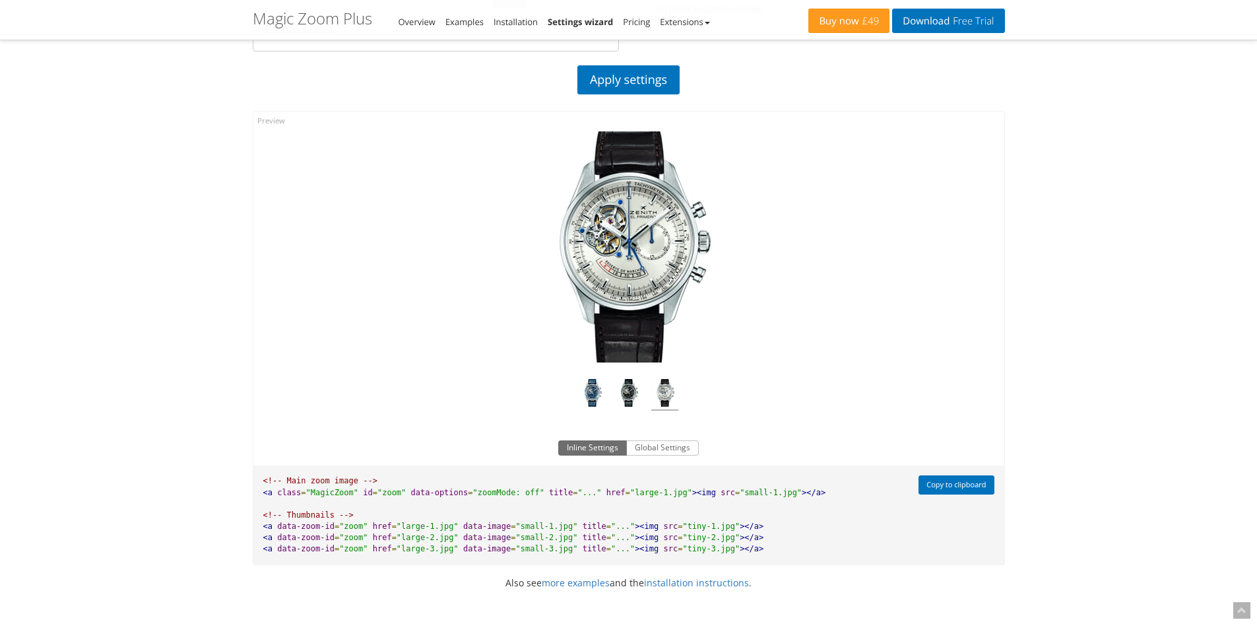
click at [92, 289] on div "Magic Zoom Plus Magic Zoom Magic Scroll Magic 360 Magic Slideshow Magic Thumb C…" at bounding box center [628, 80] width 1257 height 1612
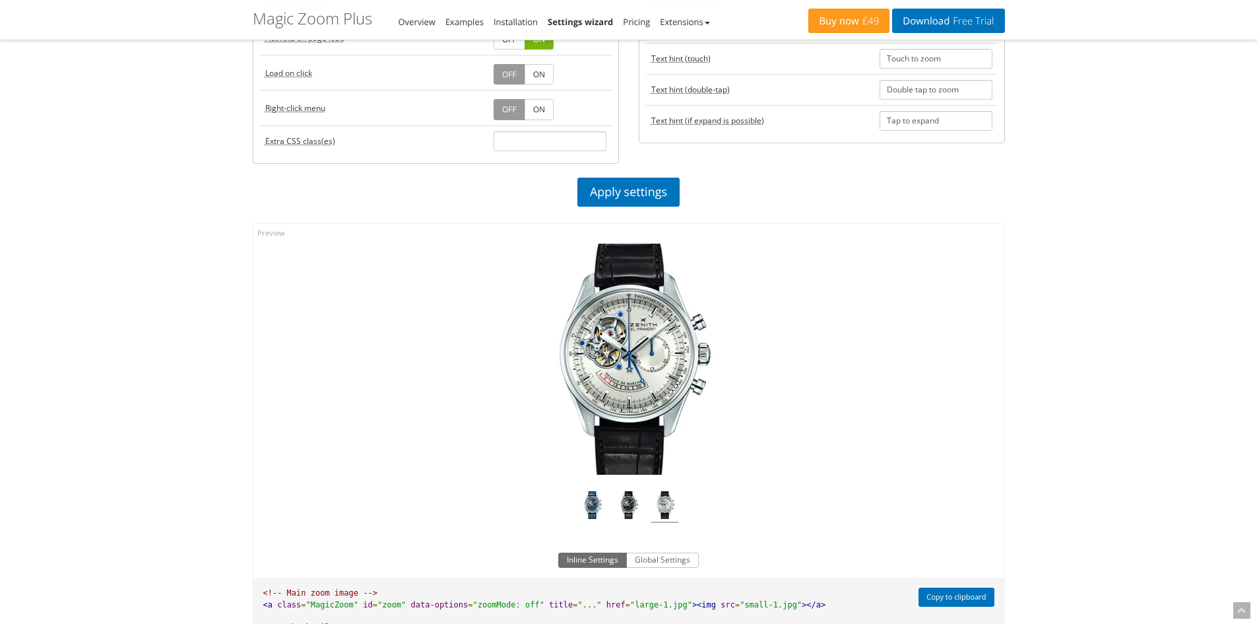
scroll to position [612, 0]
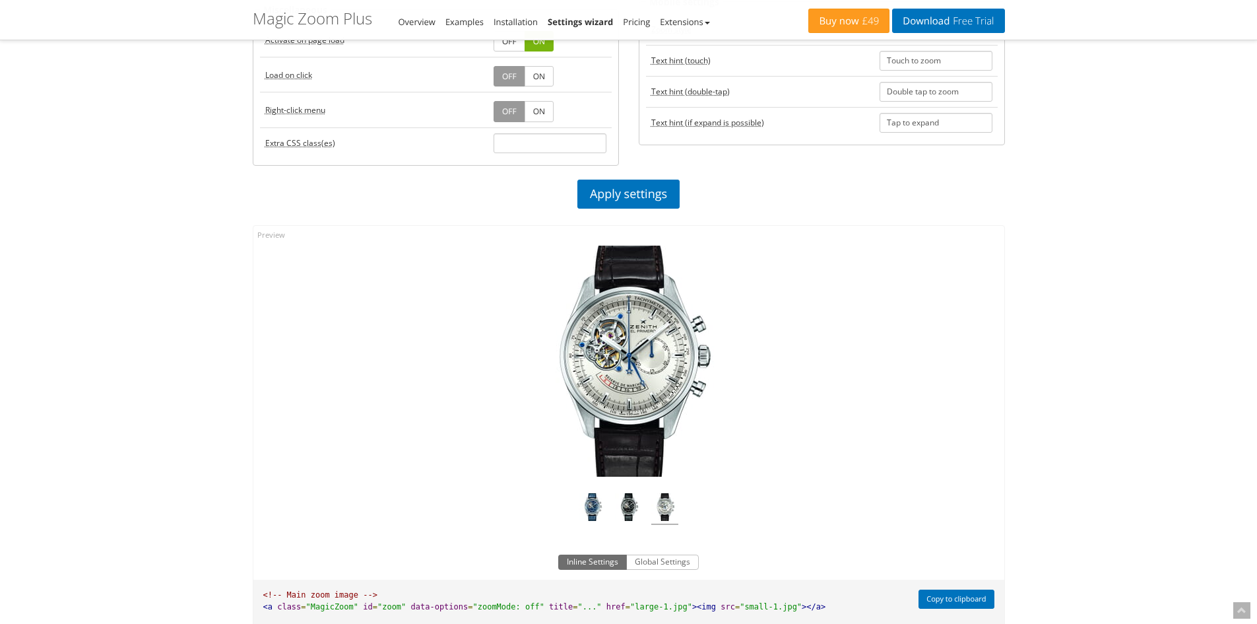
click at [666, 512] on img at bounding box center [665, 509] width 27 height 32
click at [630, 512] on img at bounding box center [628, 509] width 27 height 32
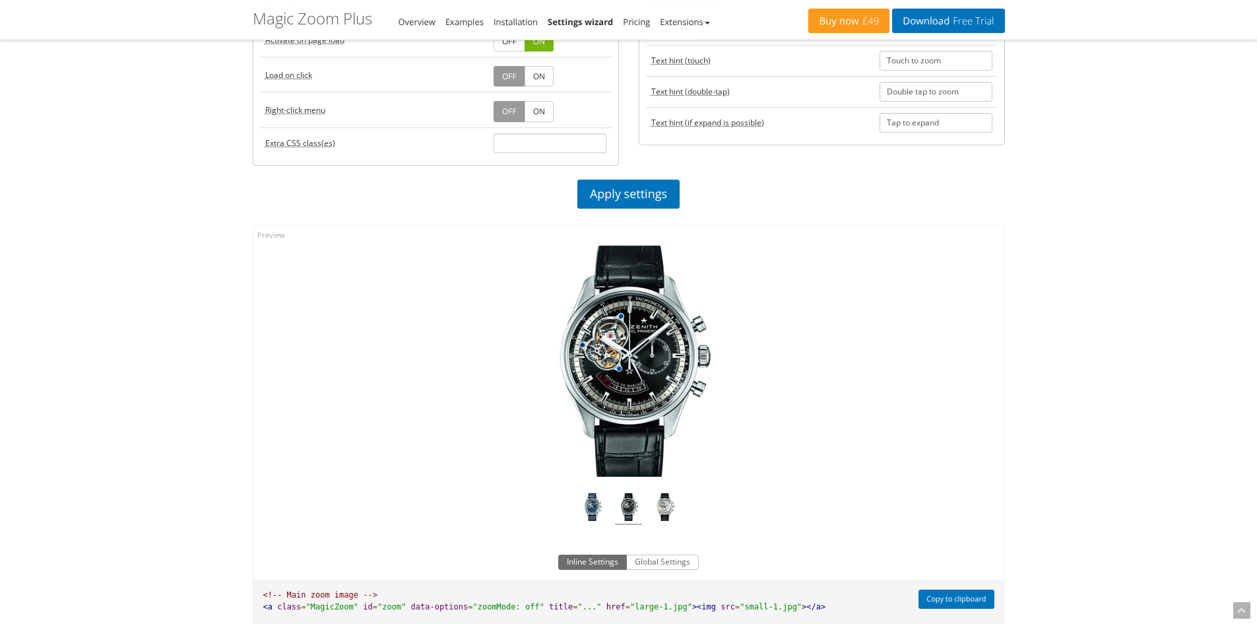
click at [639, 358] on img at bounding box center [629, 361] width 231 height 231
click at [584, 319] on img at bounding box center [629, 361] width 231 height 231
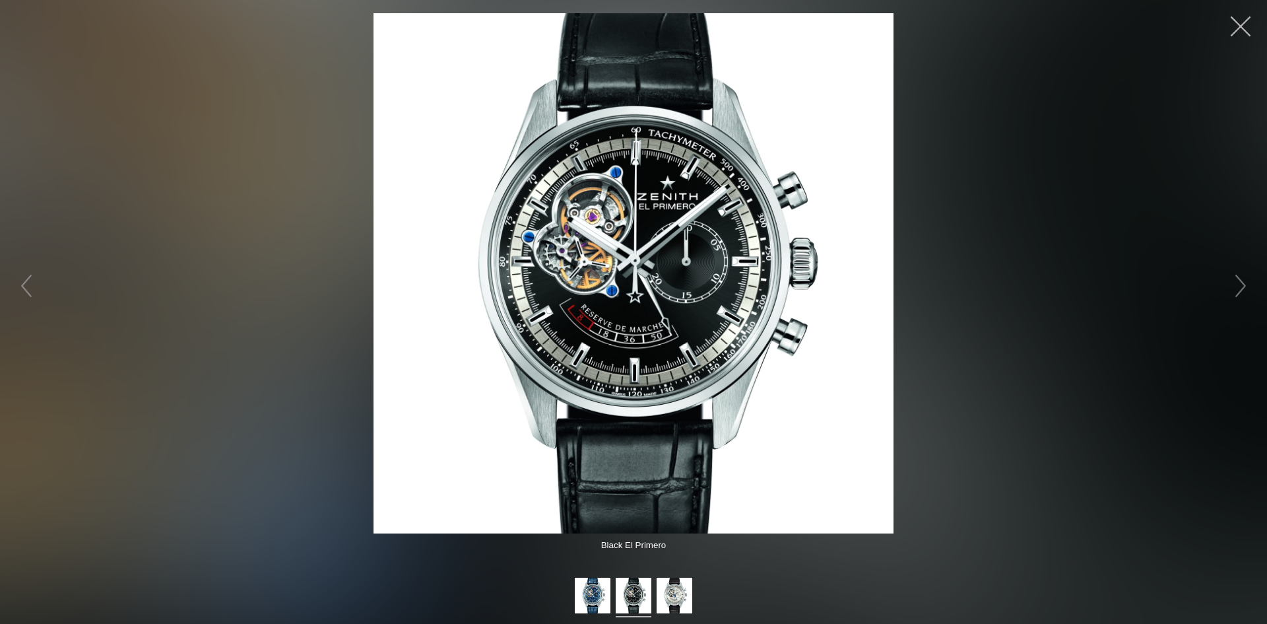
click at [1250, 25] on button "button" at bounding box center [1241, 27] width 40 height 40
